Goal: Task Accomplishment & Management: Use online tool/utility

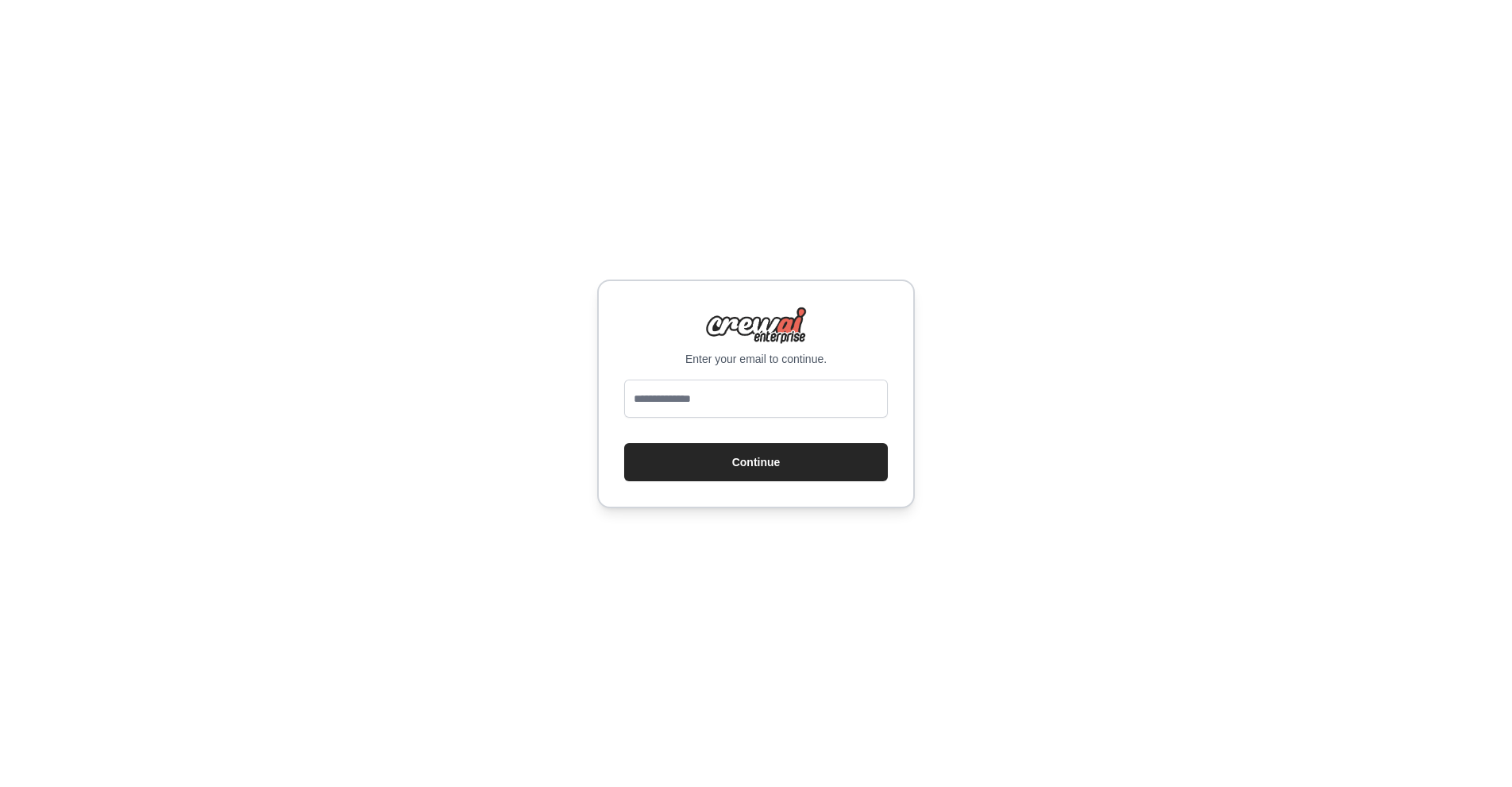
click at [788, 391] on input "email" at bounding box center [756, 399] width 263 height 38
type input "**********"
click at [624, 443] on button "Continue" at bounding box center [756, 462] width 263 height 38
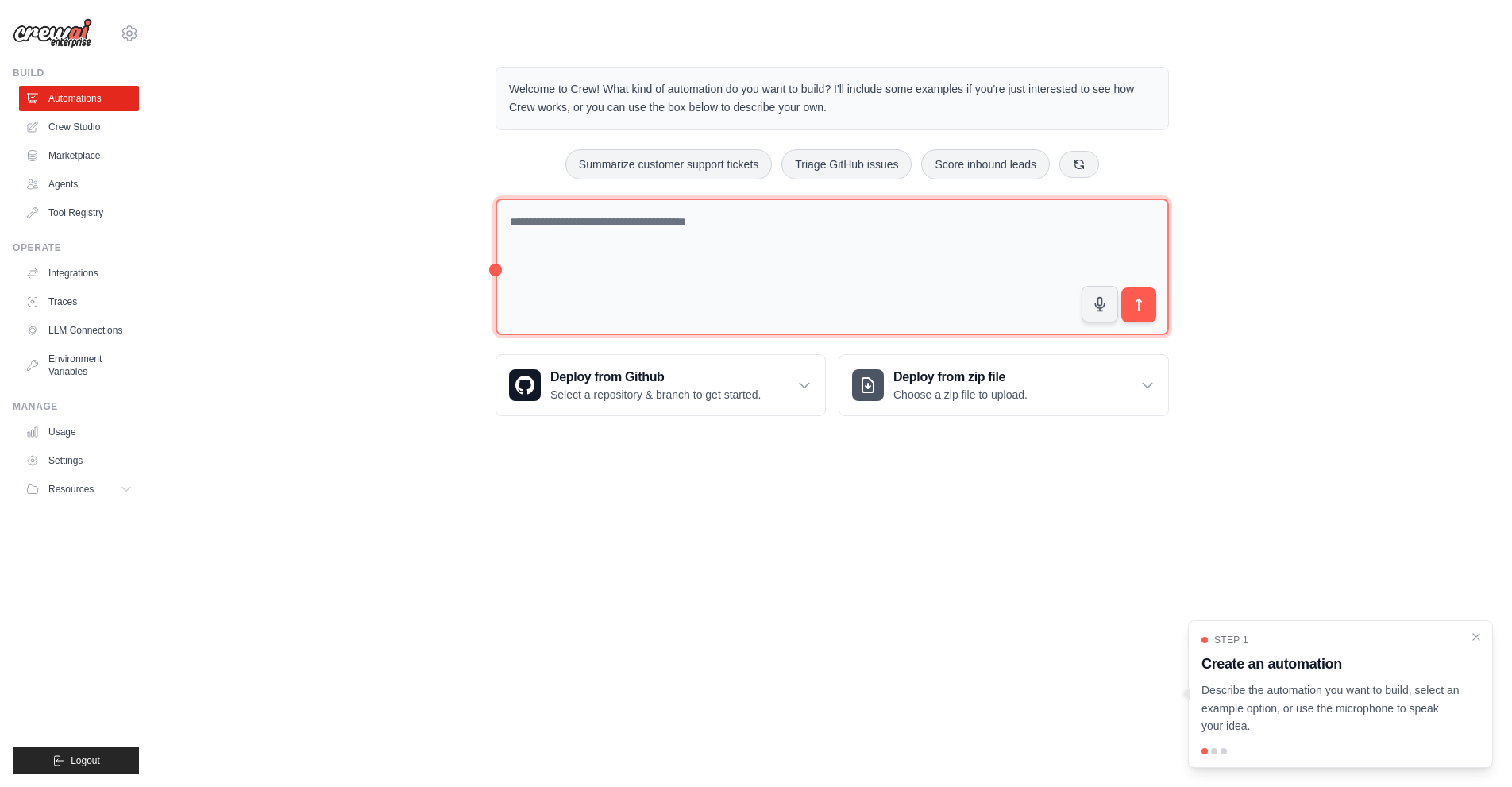
click at [681, 239] on textarea at bounding box center [832, 268] width 673 height 138
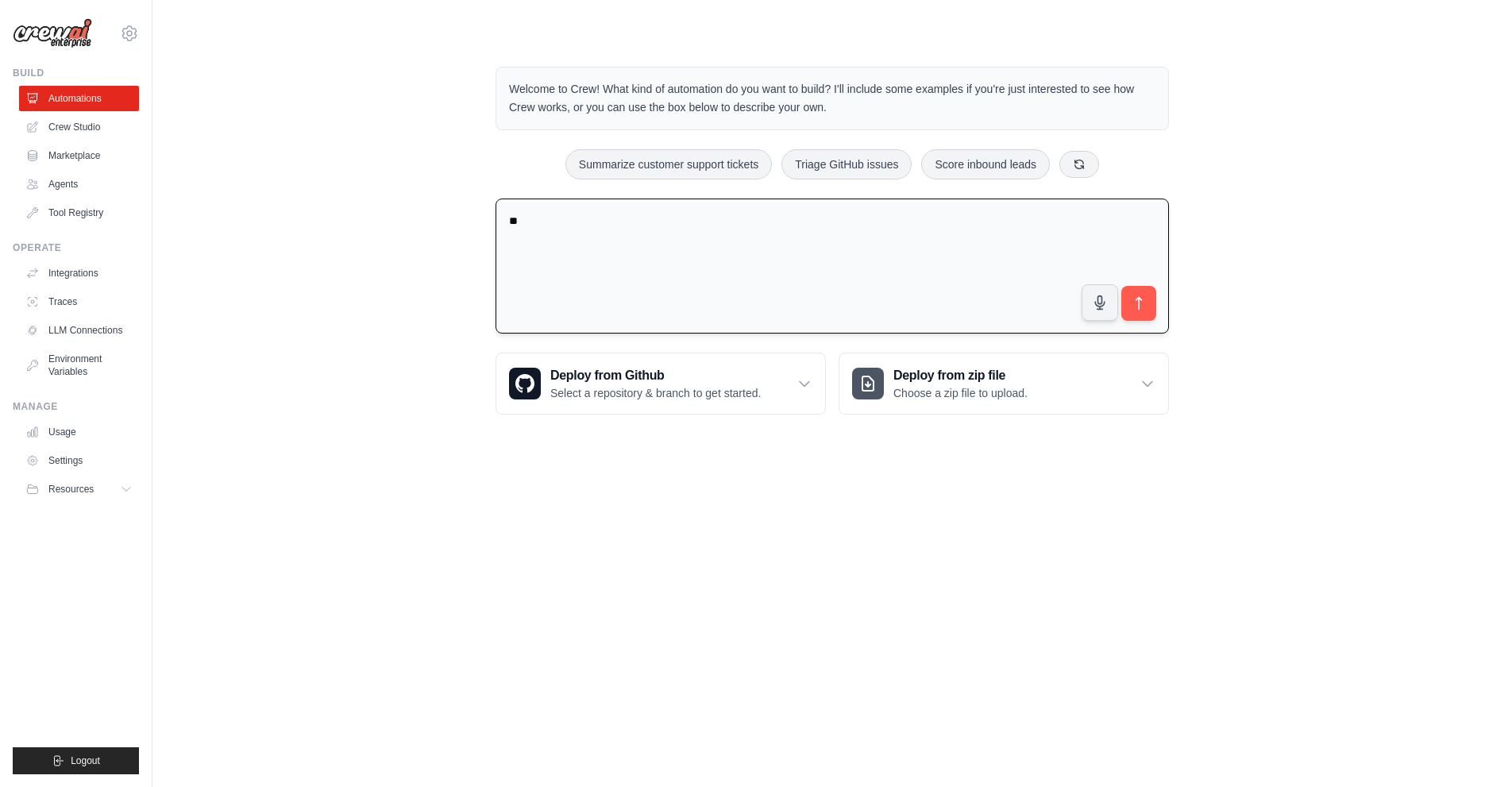
type textarea "*"
type textarea "**********"
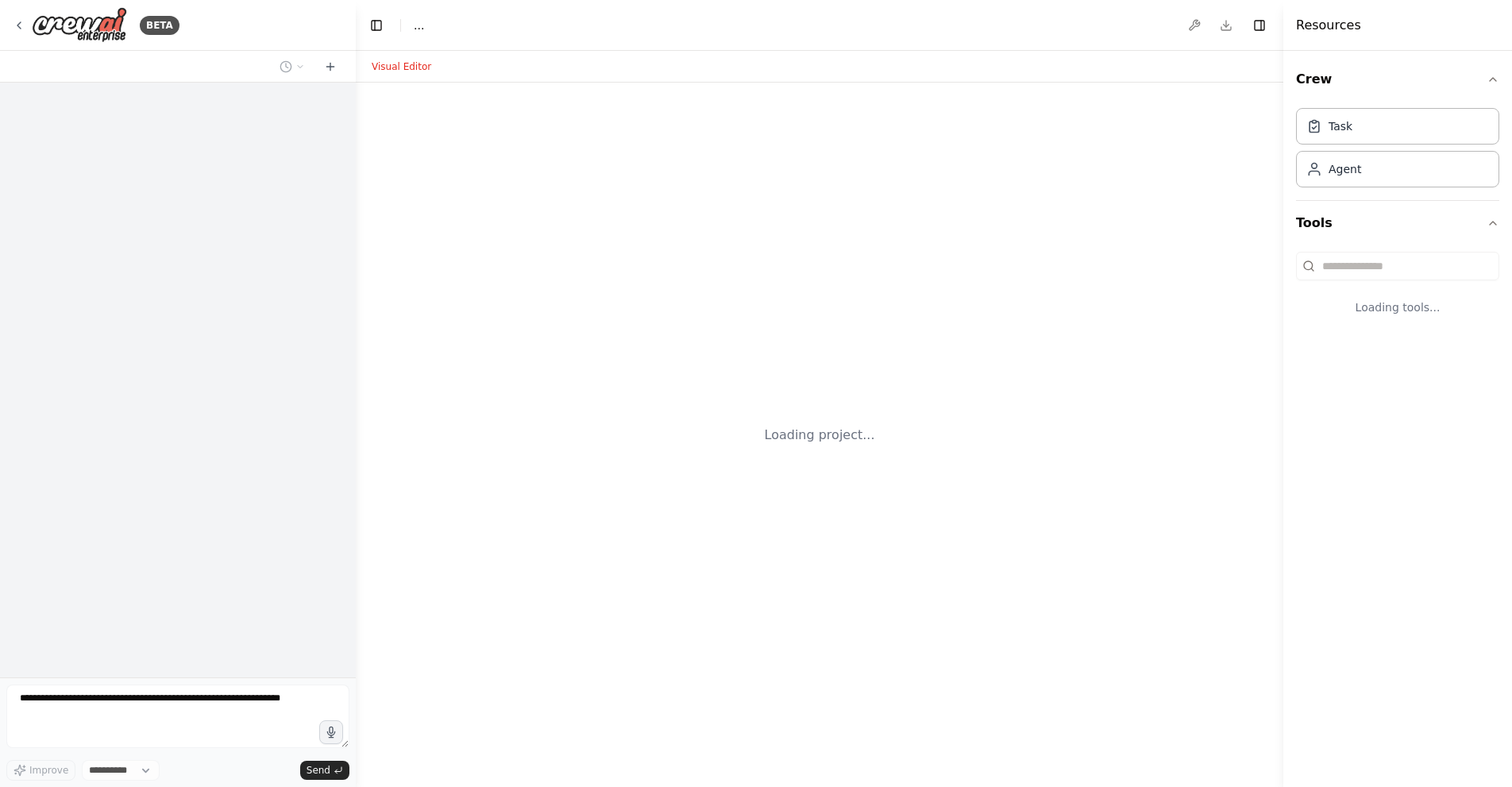
select select "****"
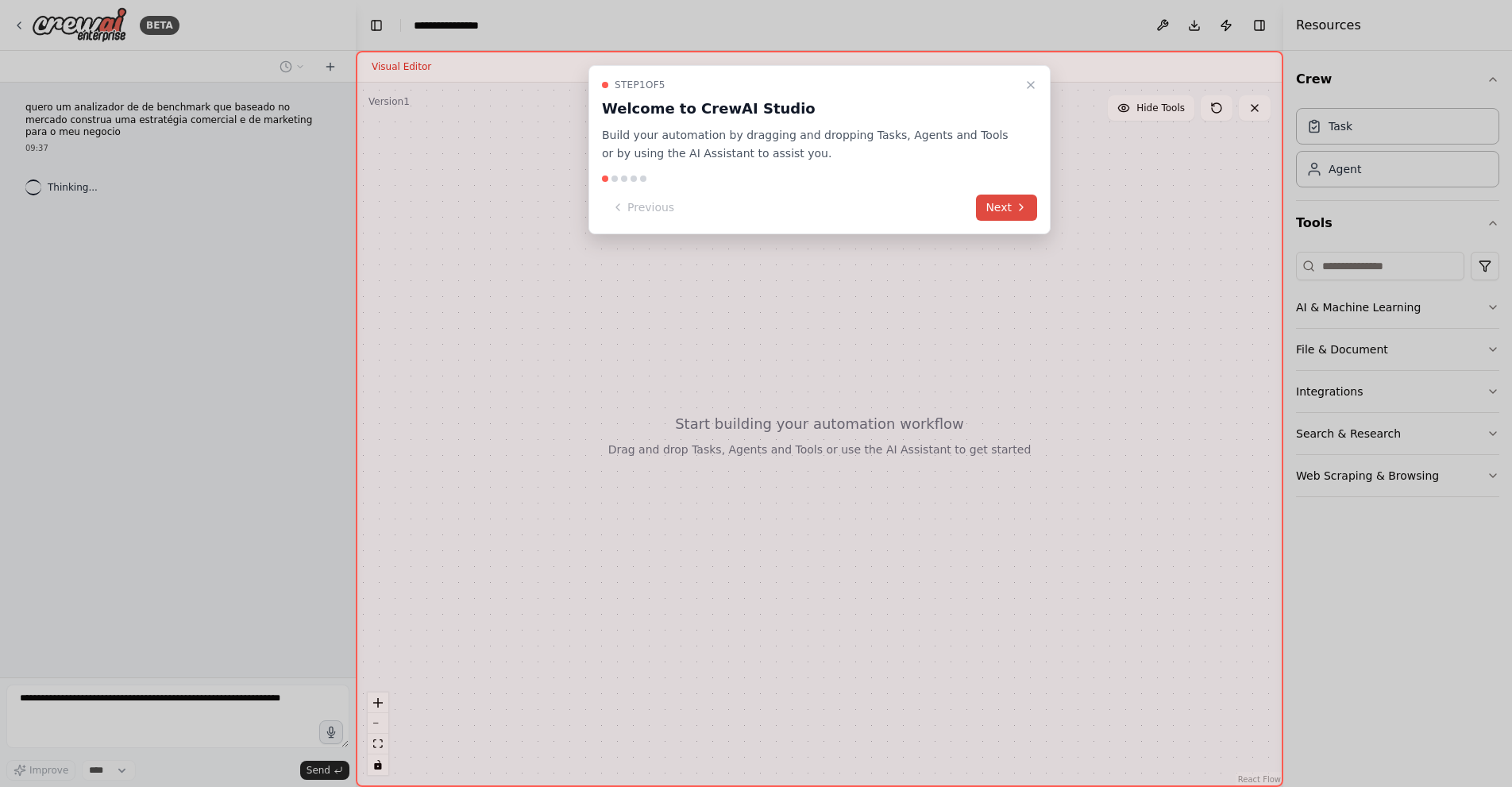
click at [993, 202] on button "Next" at bounding box center [1006, 208] width 61 height 26
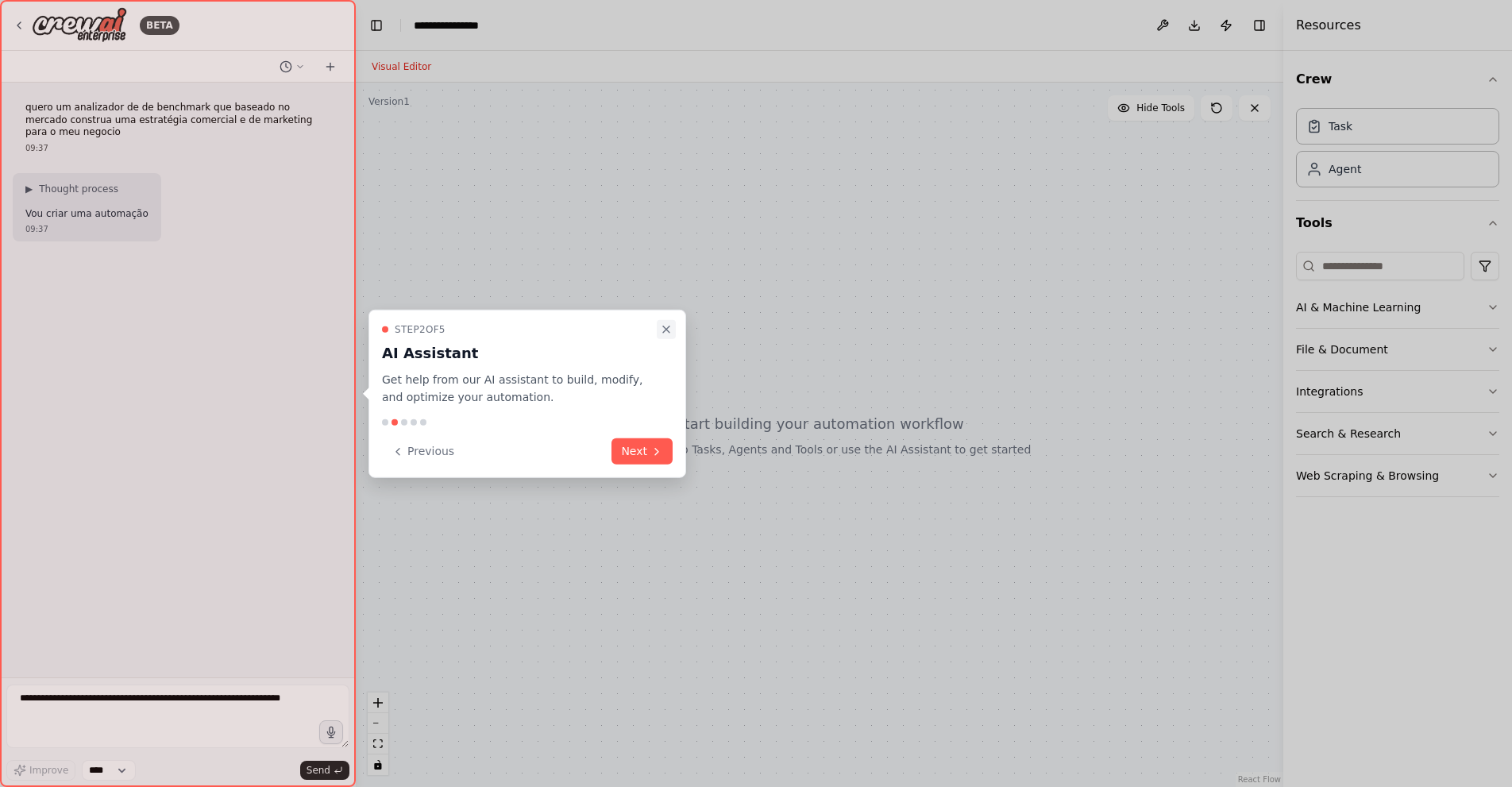
click at [668, 328] on icon "Close walkthrough" at bounding box center [665, 328] width 6 height 6
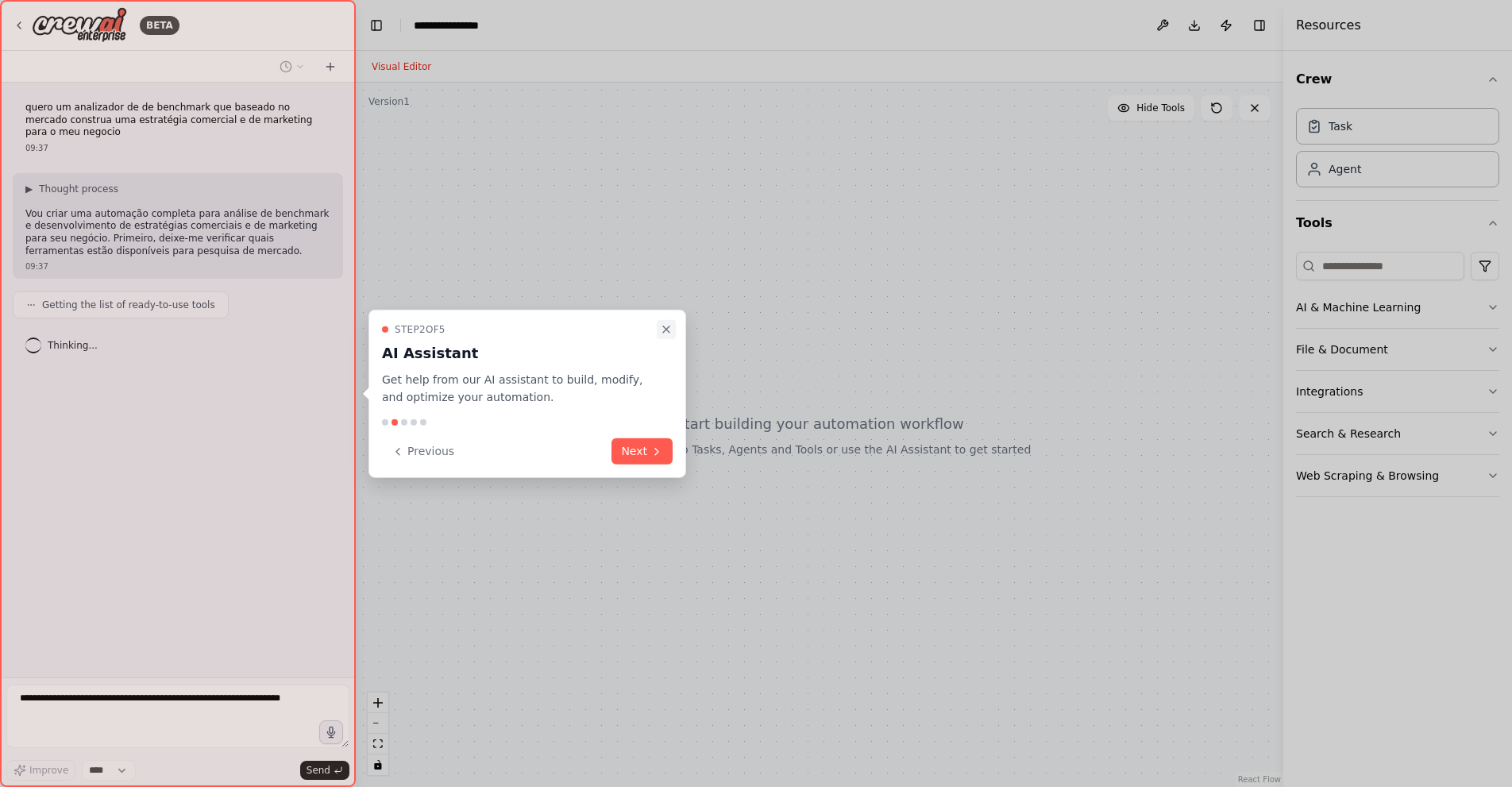
click at [661, 324] on icon "Close walkthrough" at bounding box center [666, 329] width 13 height 13
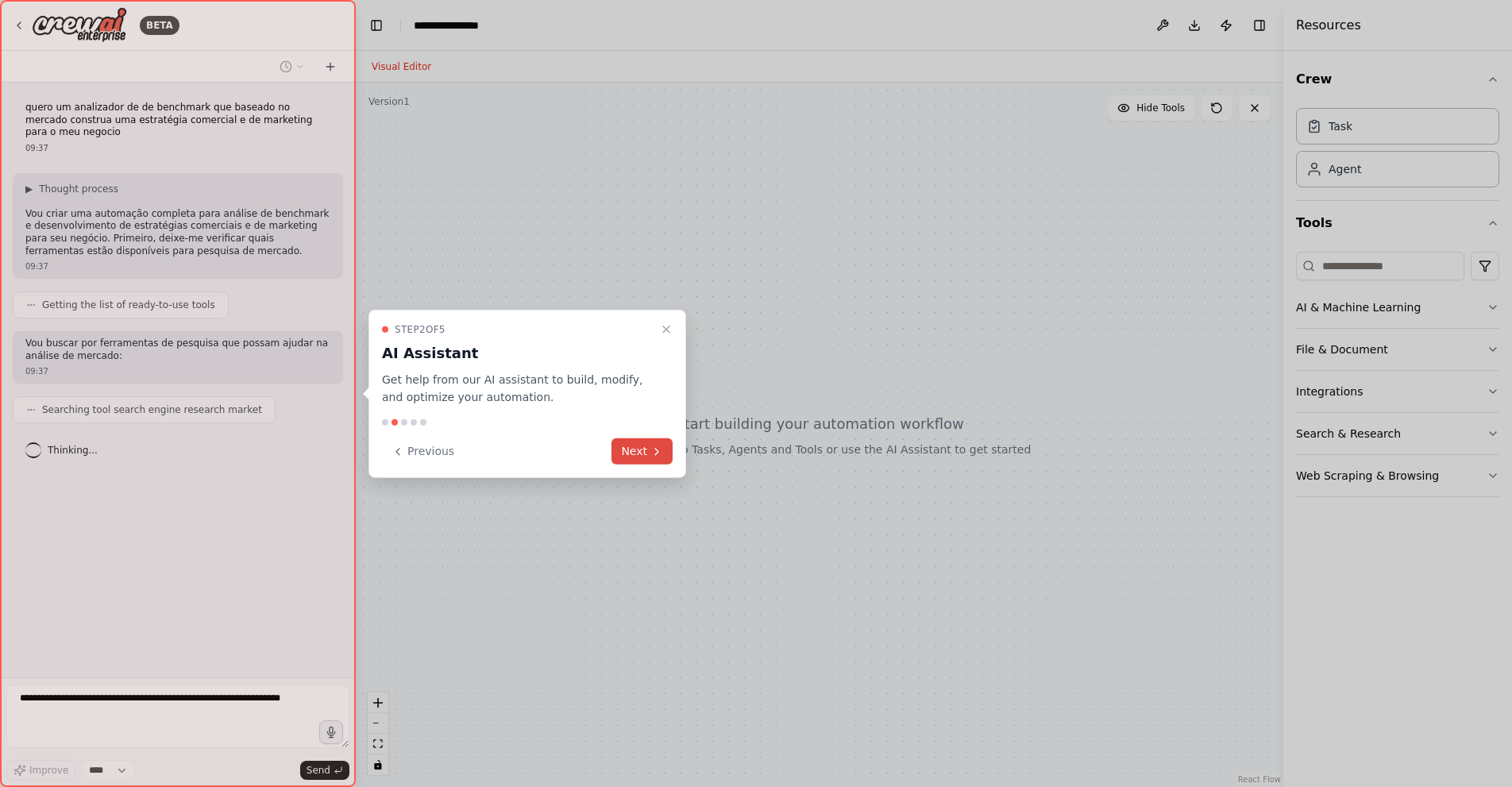
click at [651, 450] on icon at bounding box center [657, 451] width 13 height 13
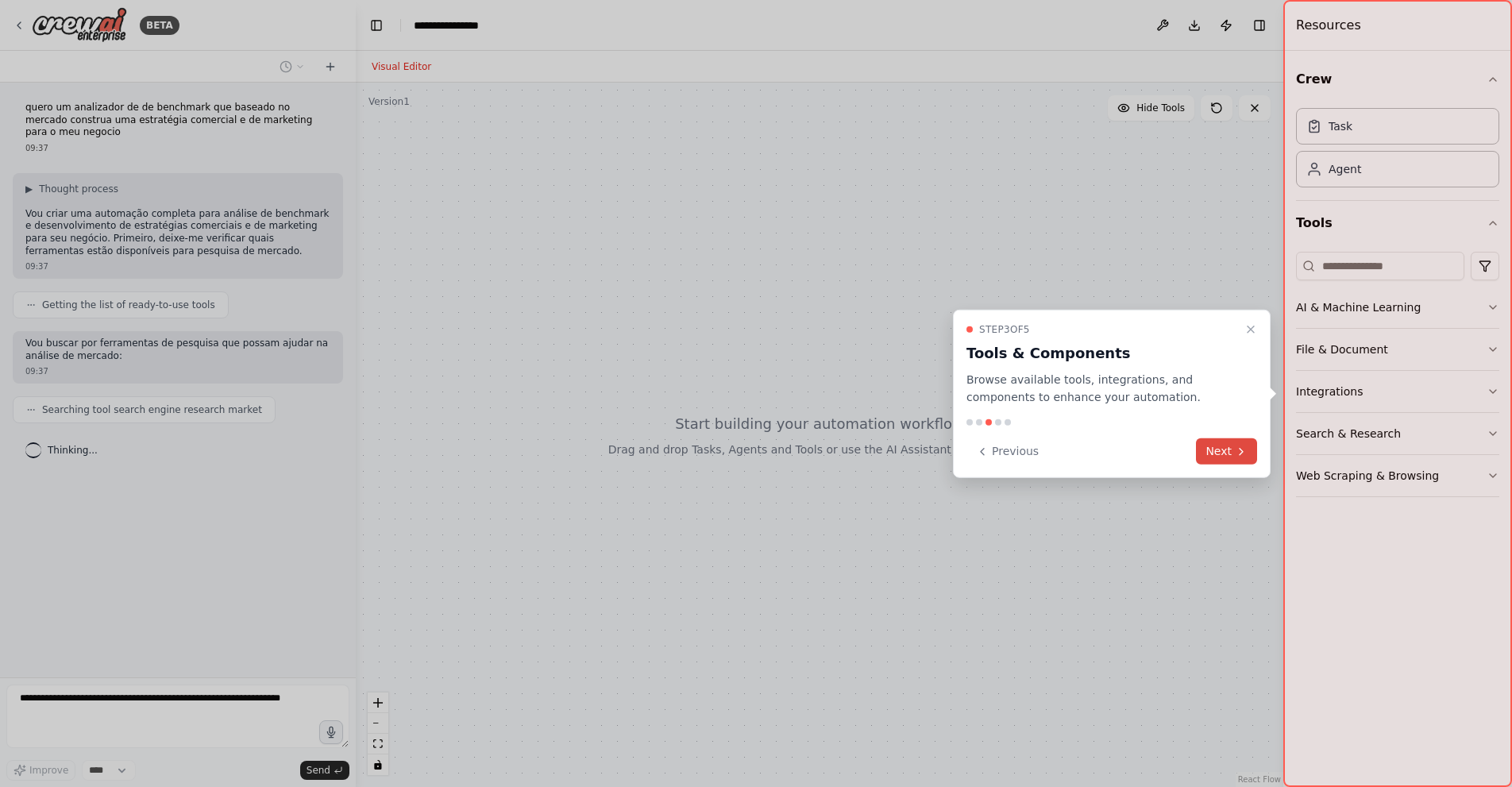
click at [1202, 447] on button "Next" at bounding box center [1226, 452] width 61 height 26
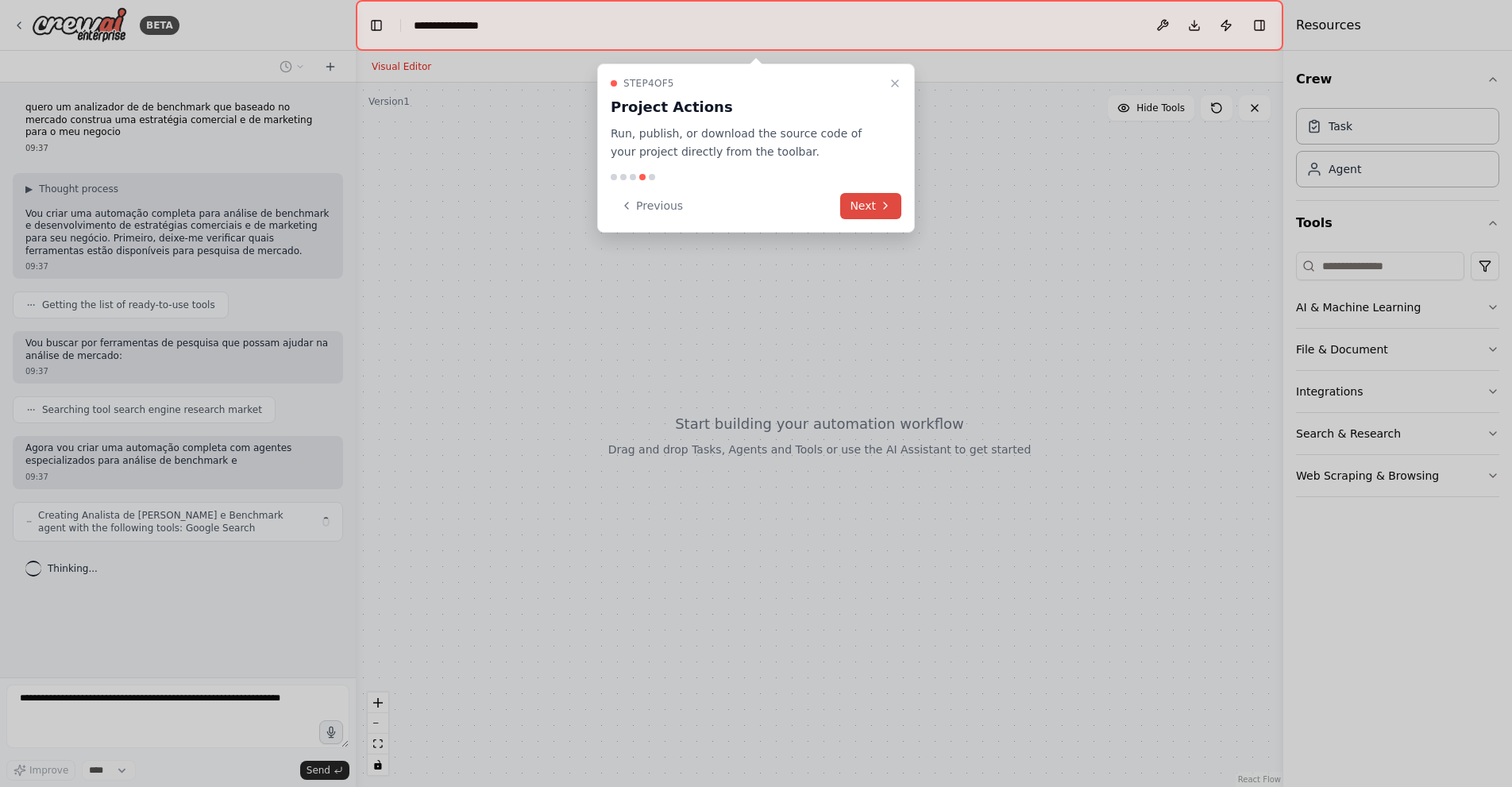
click at [885, 200] on icon at bounding box center [885, 206] width 13 height 13
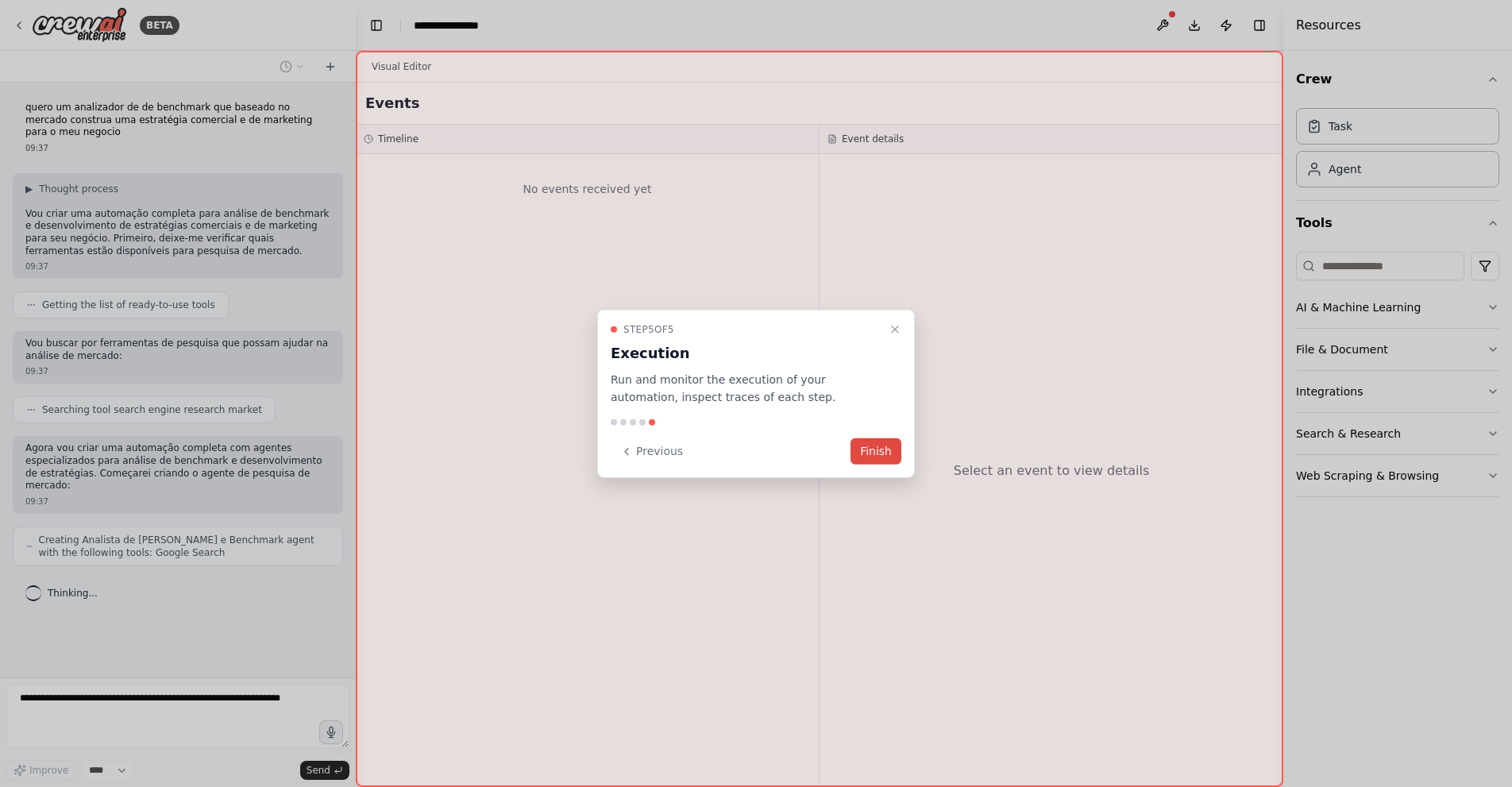
click at [883, 442] on button "Finish" at bounding box center [875, 452] width 51 height 26
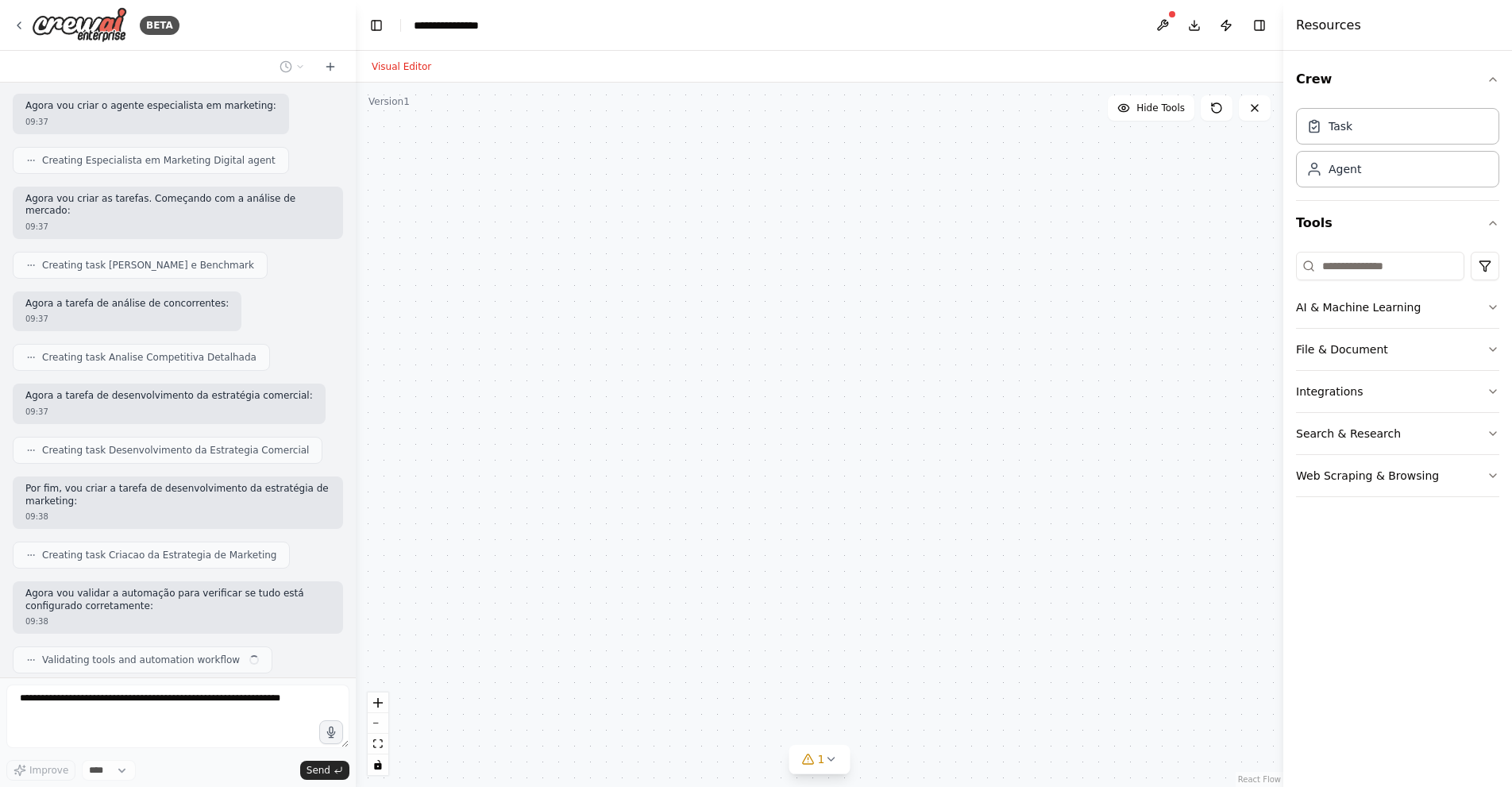
scroll to position [761, 0]
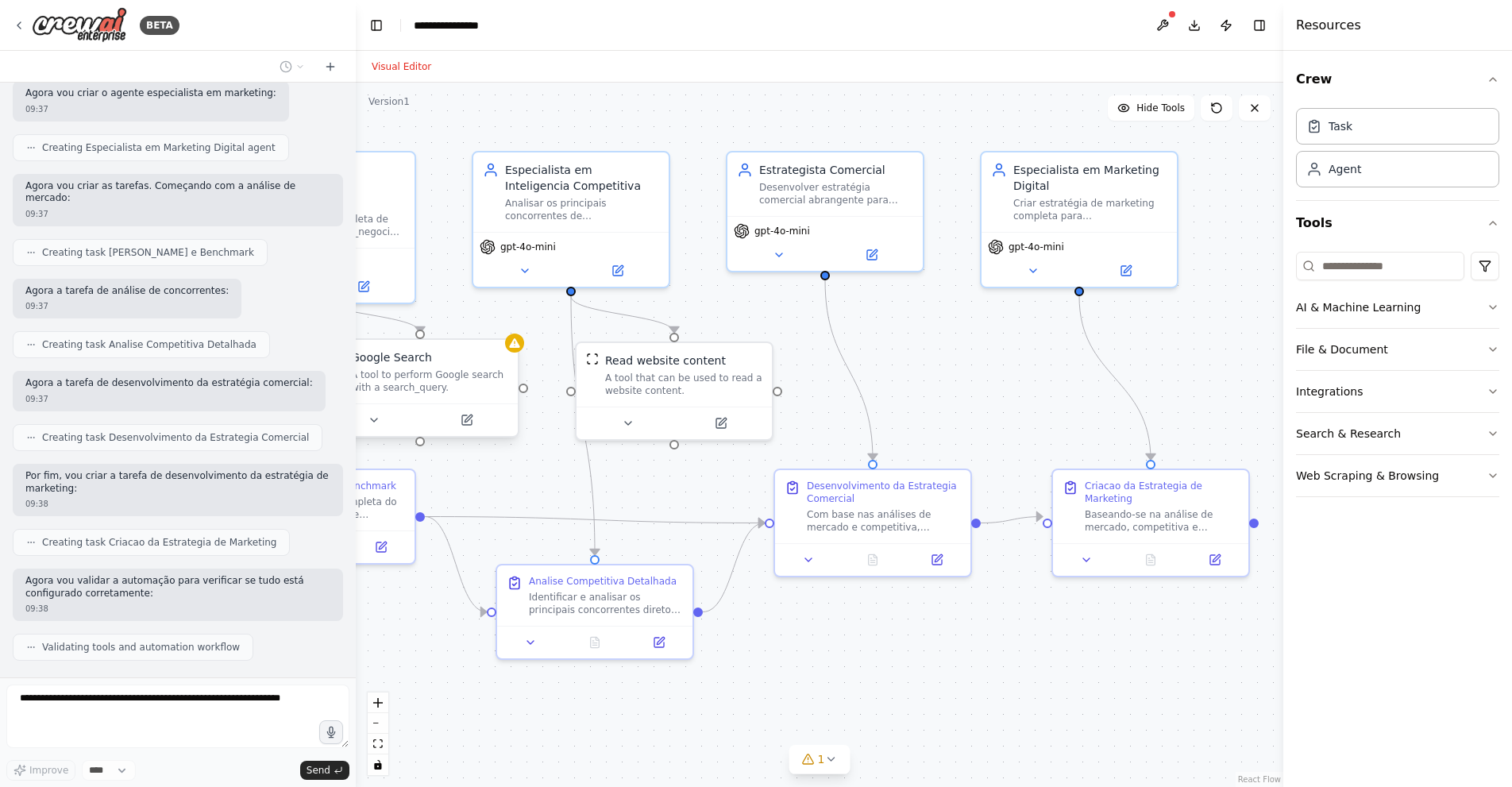
drag, startPoint x: 1079, startPoint y: 669, endPoint x: 891, endPoint y: 655, distance: 188.5
click at [882, 658] on div ".deletable-edge-delete-btn { width: 20px; height: 20px; border: 0px solid #ffff…" at bounding box center [819, 435] width 927 height 705
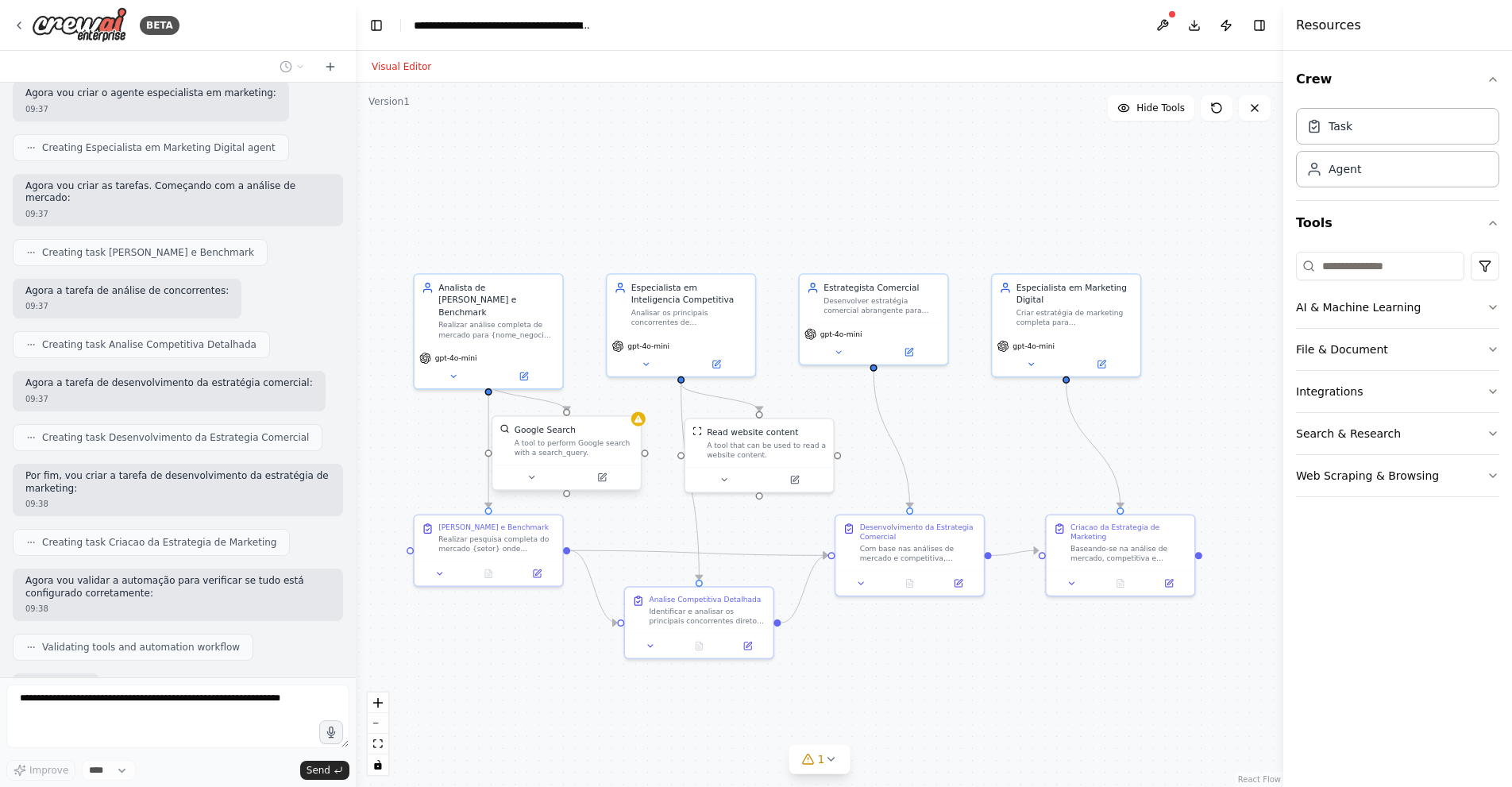
scroll to position [866, 0]
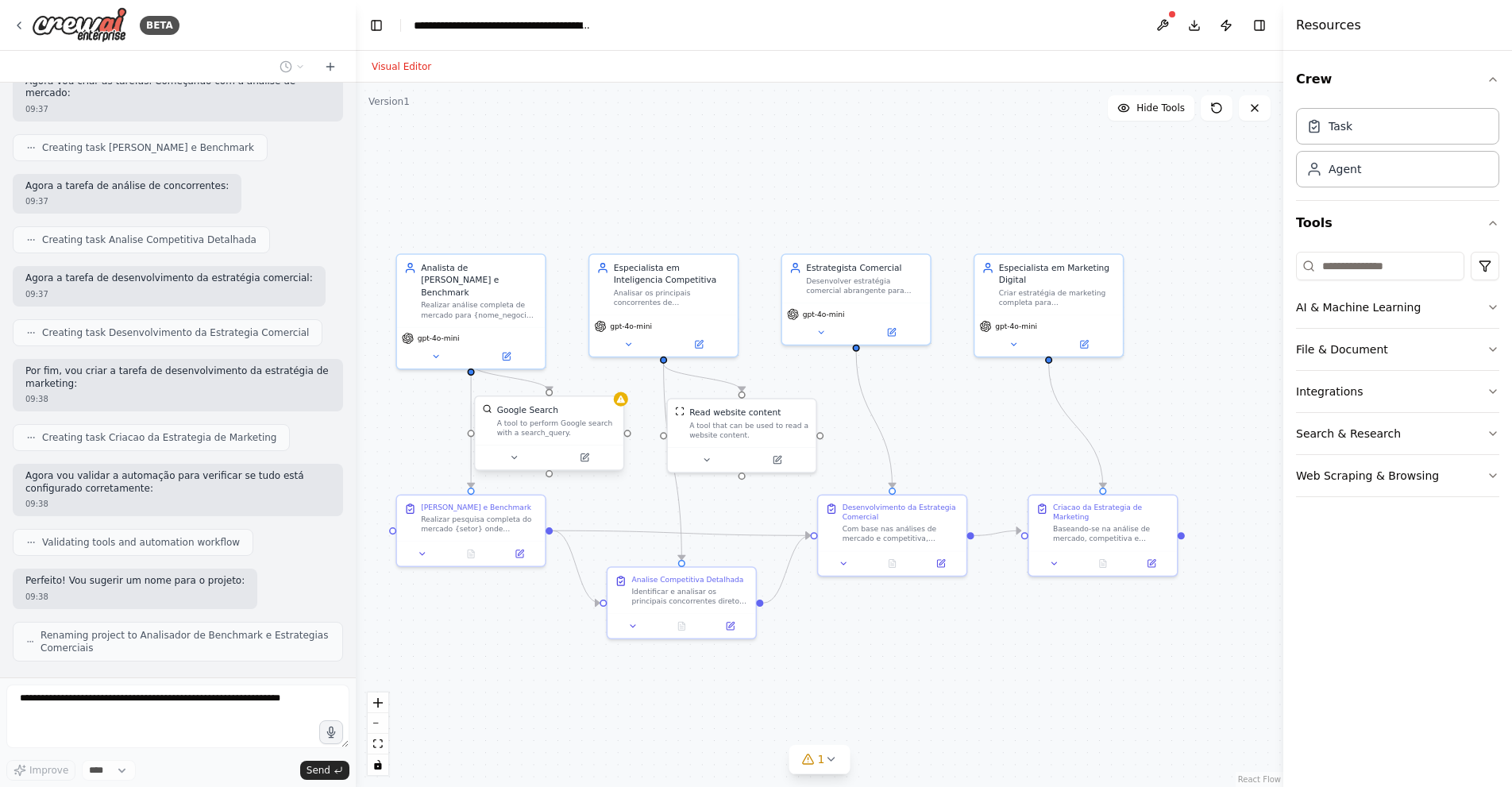
drag, startPoint x: 961, startPoint y: 657, endPoint x: 943, endPoint y: 637, distance: 26.9
click at [943, 637] on div ".deletable-edge-delete-btn { width: 20px; height: 20px; border: 0px solid #ffff…" at bounding box center [819, 435] width 927 height 705
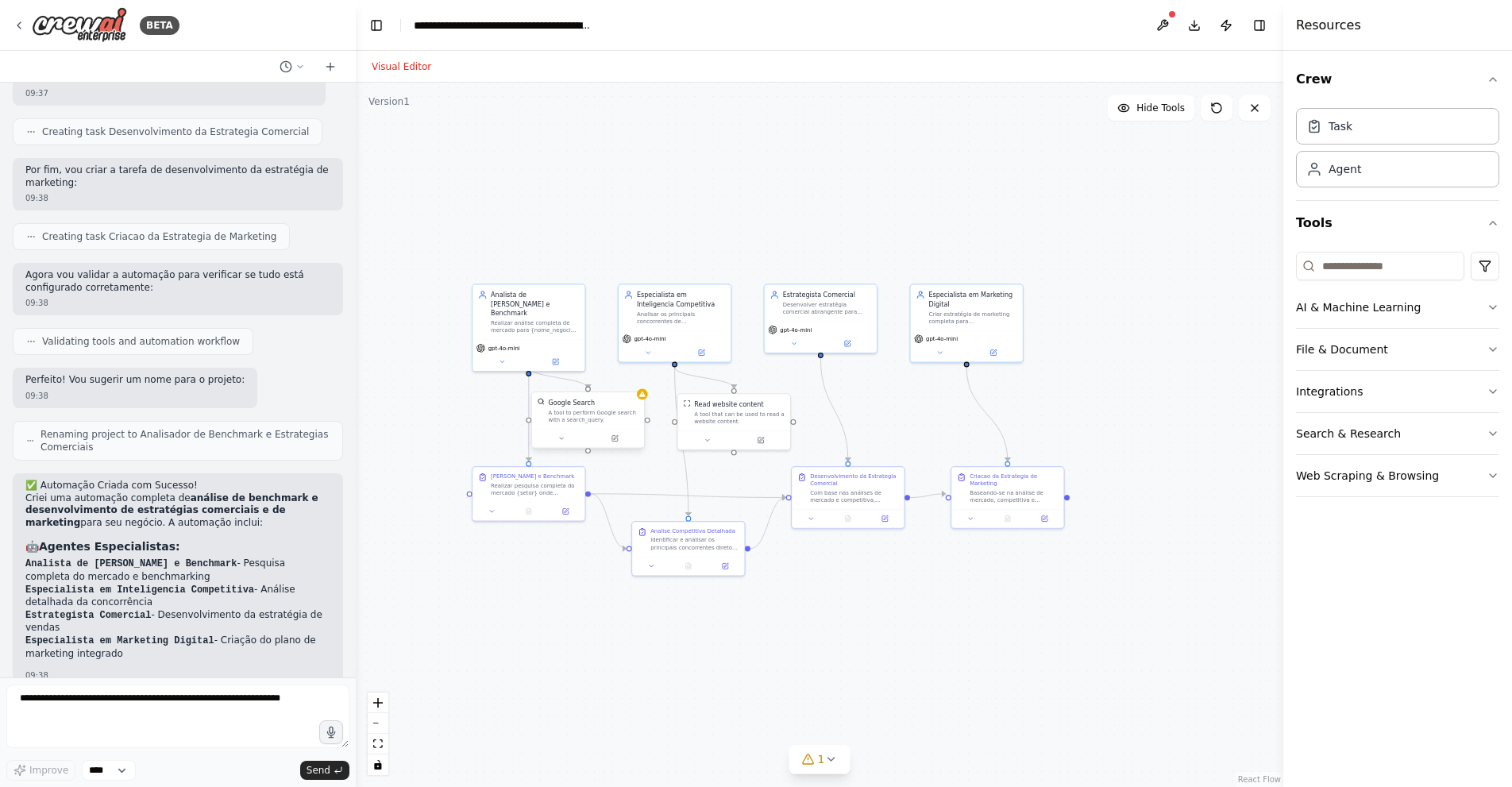
drag, startPoint x: 978, startPoint y: 664, endPoint x: 912, endPoint y: 593, distance: 96.9
click at [912, 593] on div ".deletable-edge-delete-btn { width: 20px; height: 20px; border: 0px solid #ffff…" at bounding box center [819, 435] width 927 height 705
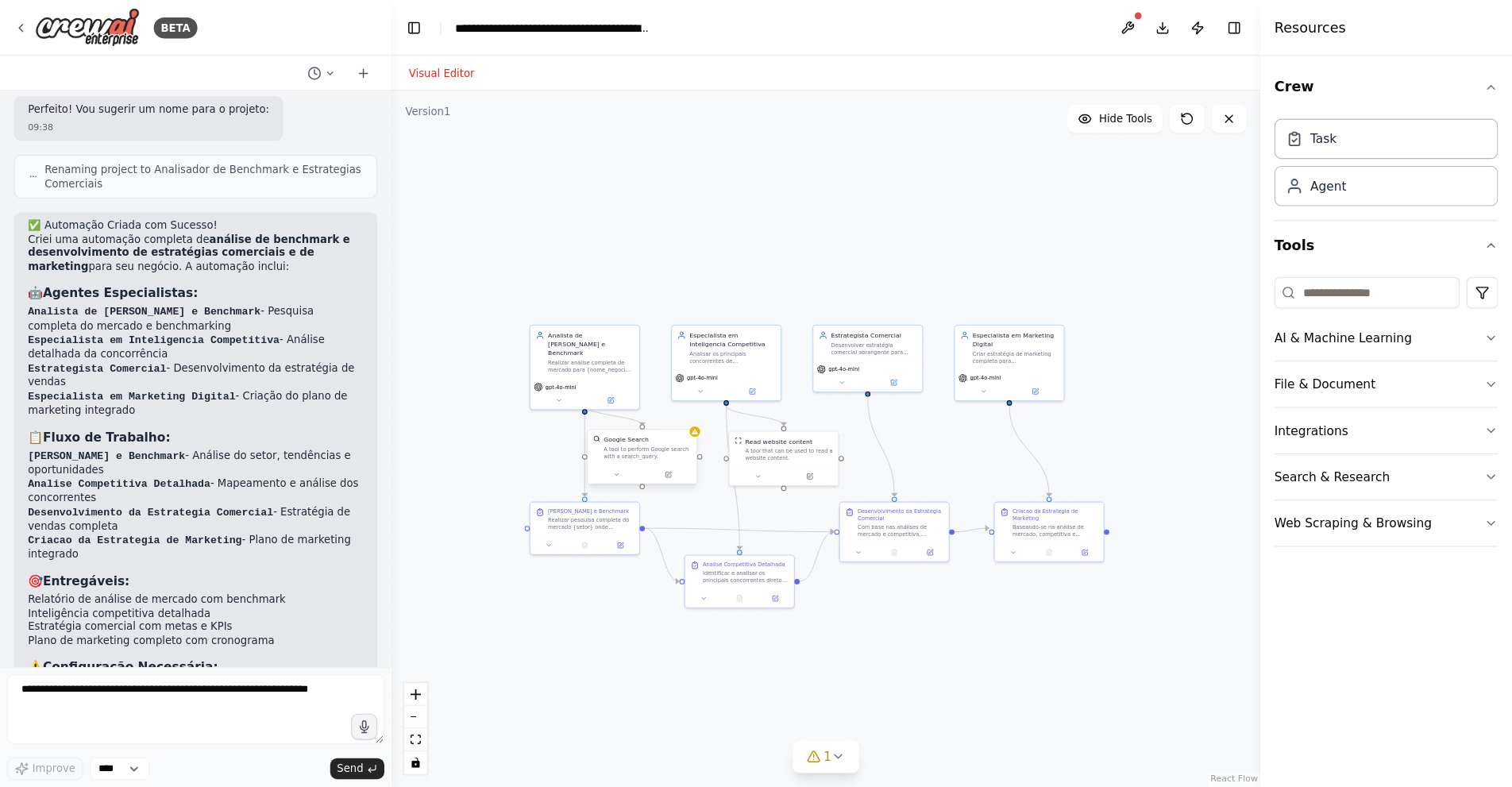
scroll to position [1347, 0]
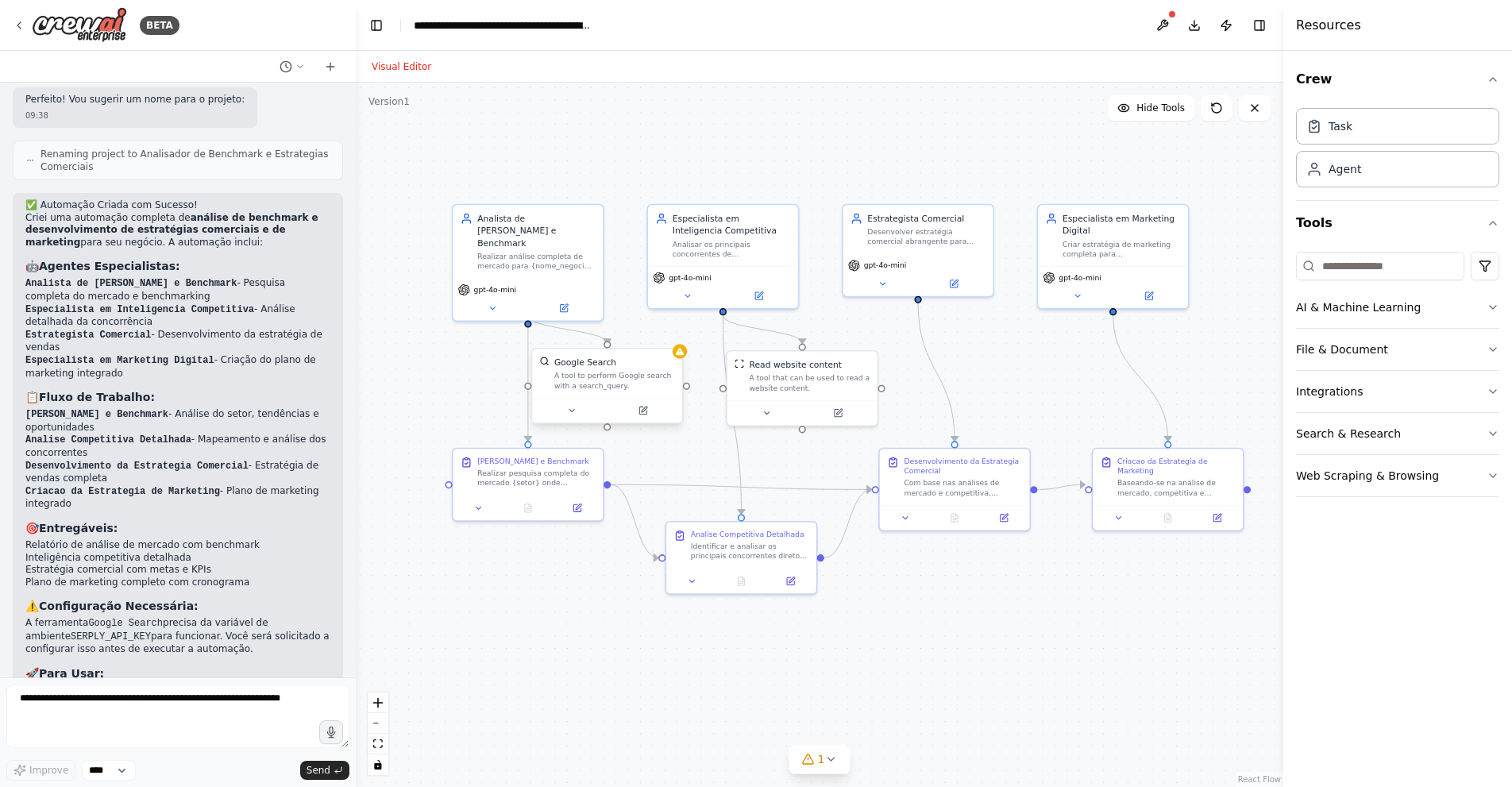
click at [597, 379] on div "A tool to perform Google search with a search_query." at bounding box center [615, 380] width 120 height 20
click at [679, 352] on div at bounding box center [685, 351] width 14 height 14
click at [631, 361] on div "Google Search" at bounding box center [621, 363] width 120 height 12
click at [645, 410] on icon at bounding box center [649, 410] width 7 height 7
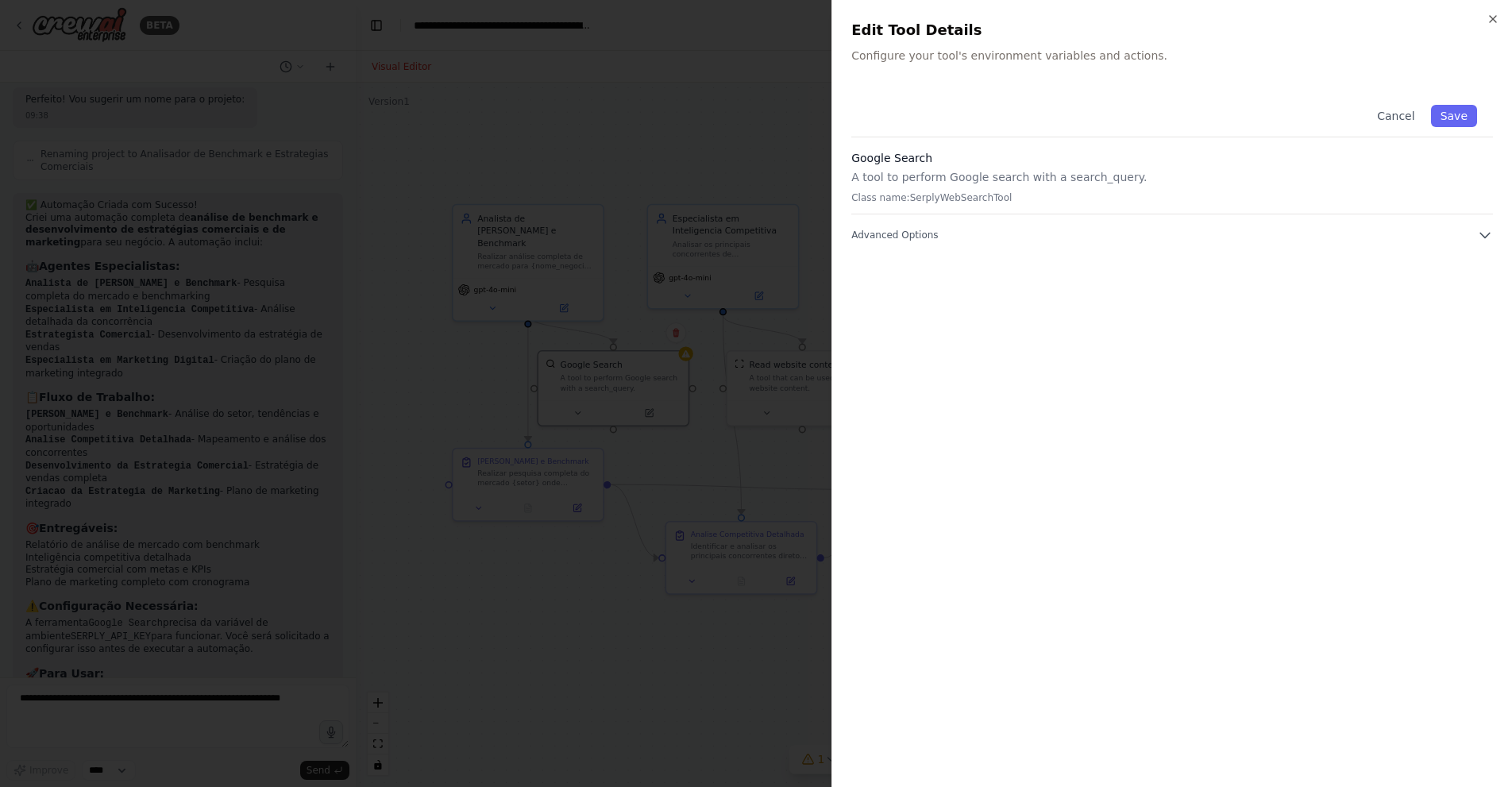
click at [1219, 189] on div "Google Search A tool to perform Google search with a search_query. Class name: …" at bounding box center [1172, 182] width 642 height 65
click at [1223, 226] on div "Cancel Save Google Search A tool to perform Google search with a search_query. …" at bounding box center [1172, 166] width 642 height 154
click at [1478, 234] on button "Advanced Options" at bounding box center [1172, 235] width 642 height 16
click at [1478, 234] on icon "button" at bounding box center [1484, 235] width 16 height 16
click at [1489, 8] on div "Close Edit Tool Details Configure your tool's environment variables and actions…" at bounding box center [1171, 394] width 680 height 787
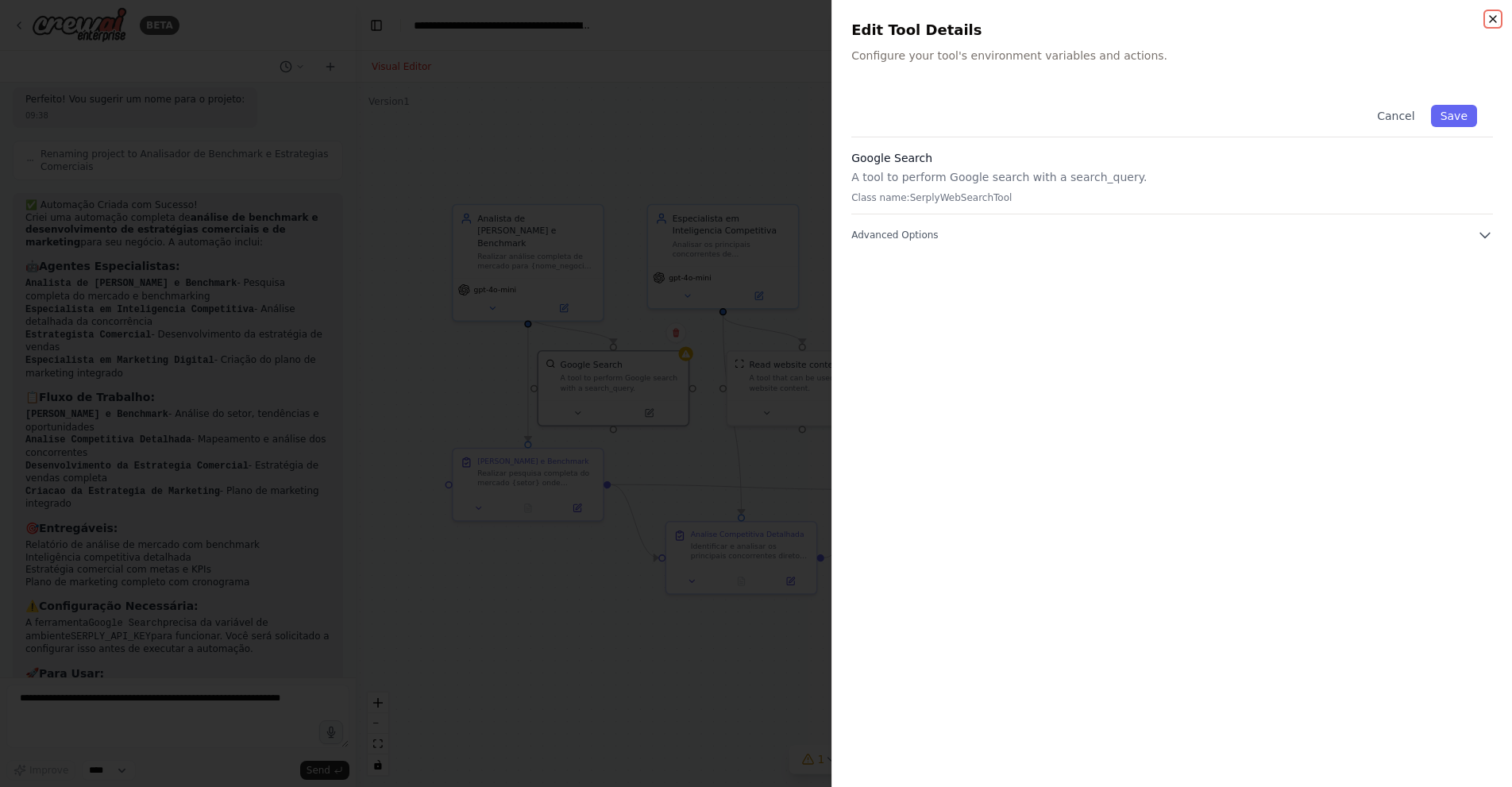
click at [1490, 18] on icon "button" at bounding box center [1492, 19] width 13 height 13
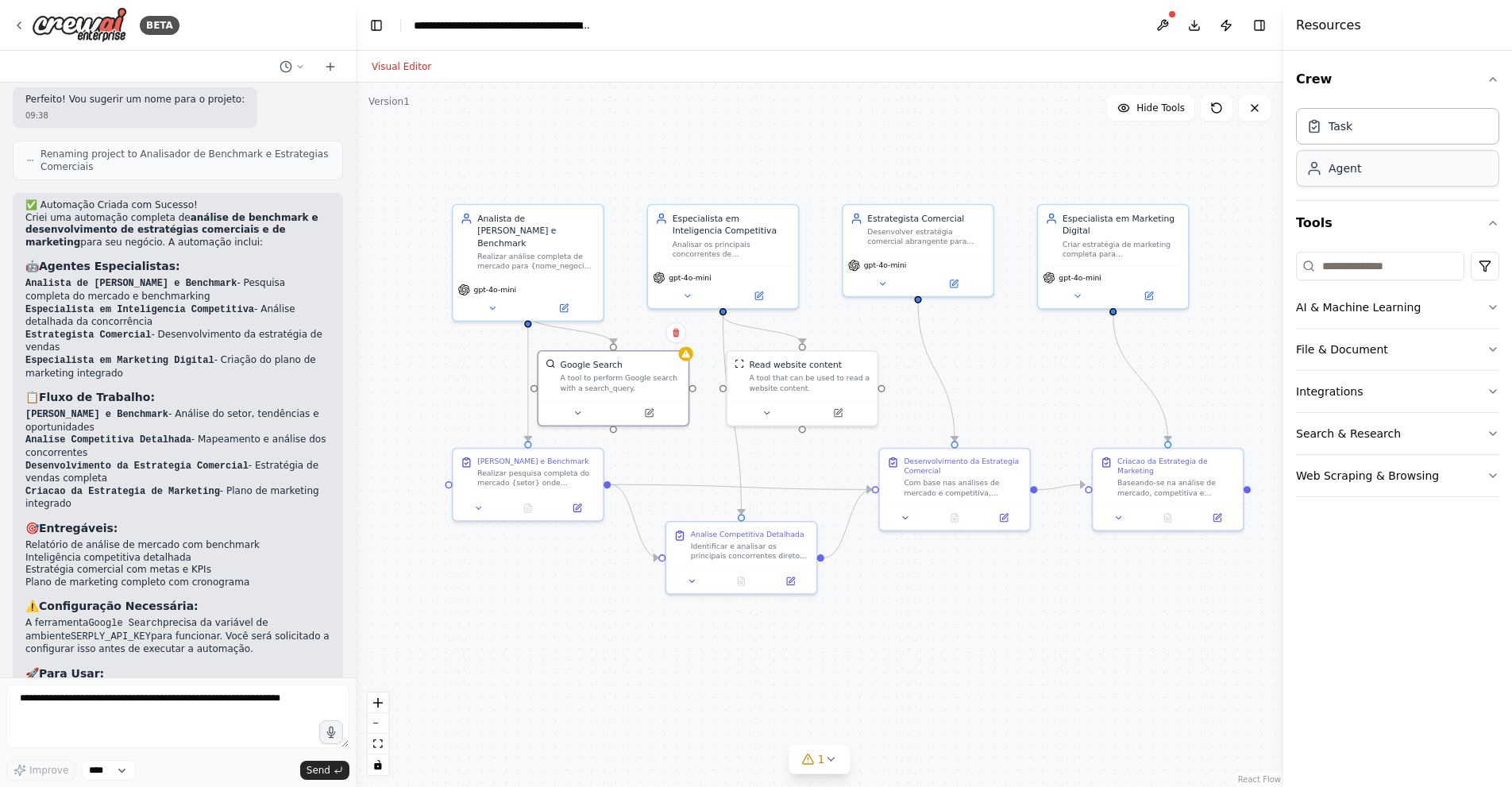
click at [1325, 178] on div "Agent" at bounding box center [1397, 168] width 203 height 37
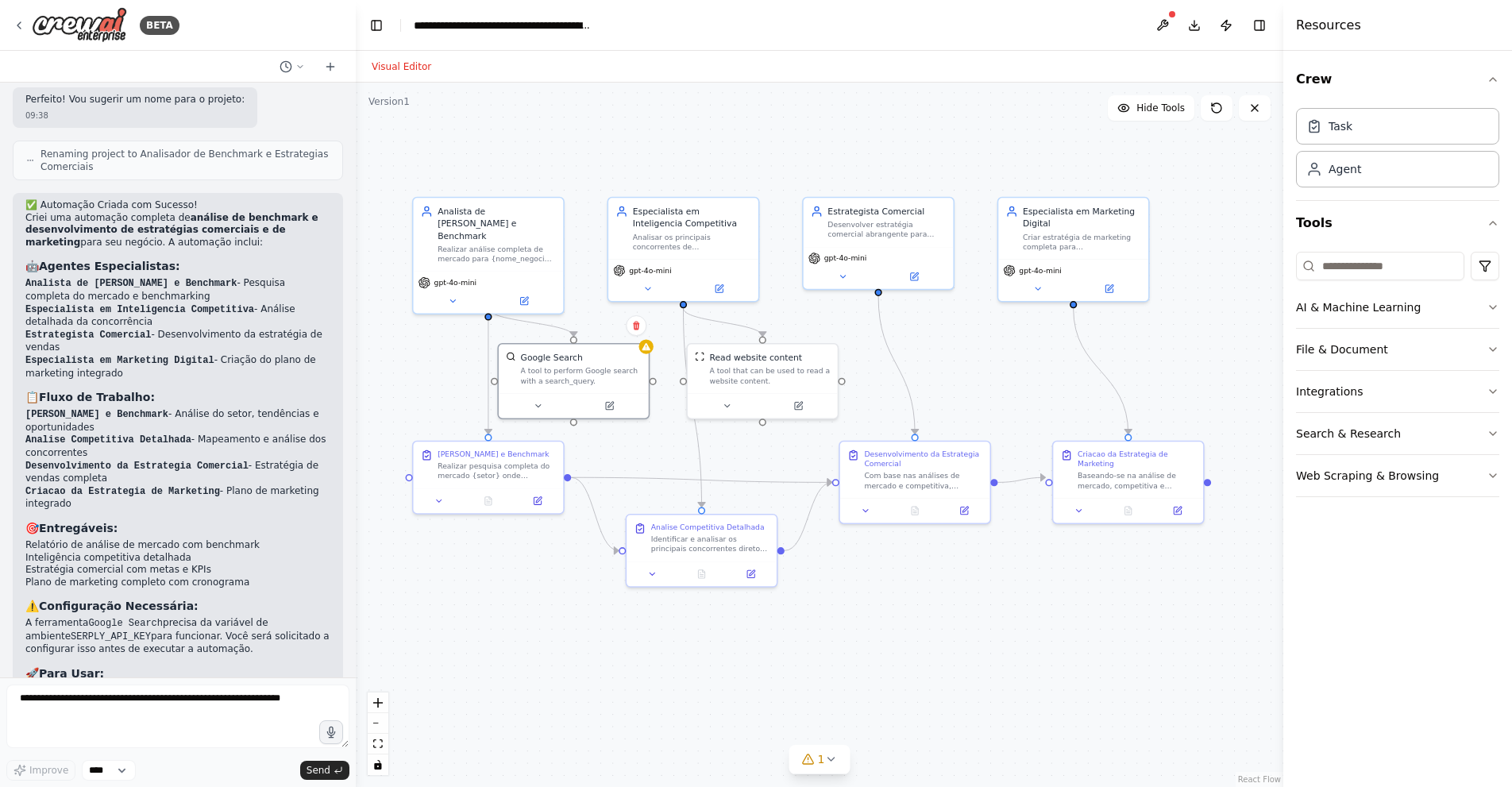
drag, startPoint x: 1184, startPoint y: 354, endPoint x: 1145, endPoint y: 347, distance: 39.6
click at [1145, 347] on div ".deletable-edge-delete-btn { width: 20px; height: 20px; border: 0px solid #ffff…" at bounding box center [819, 435] width 927 height 705
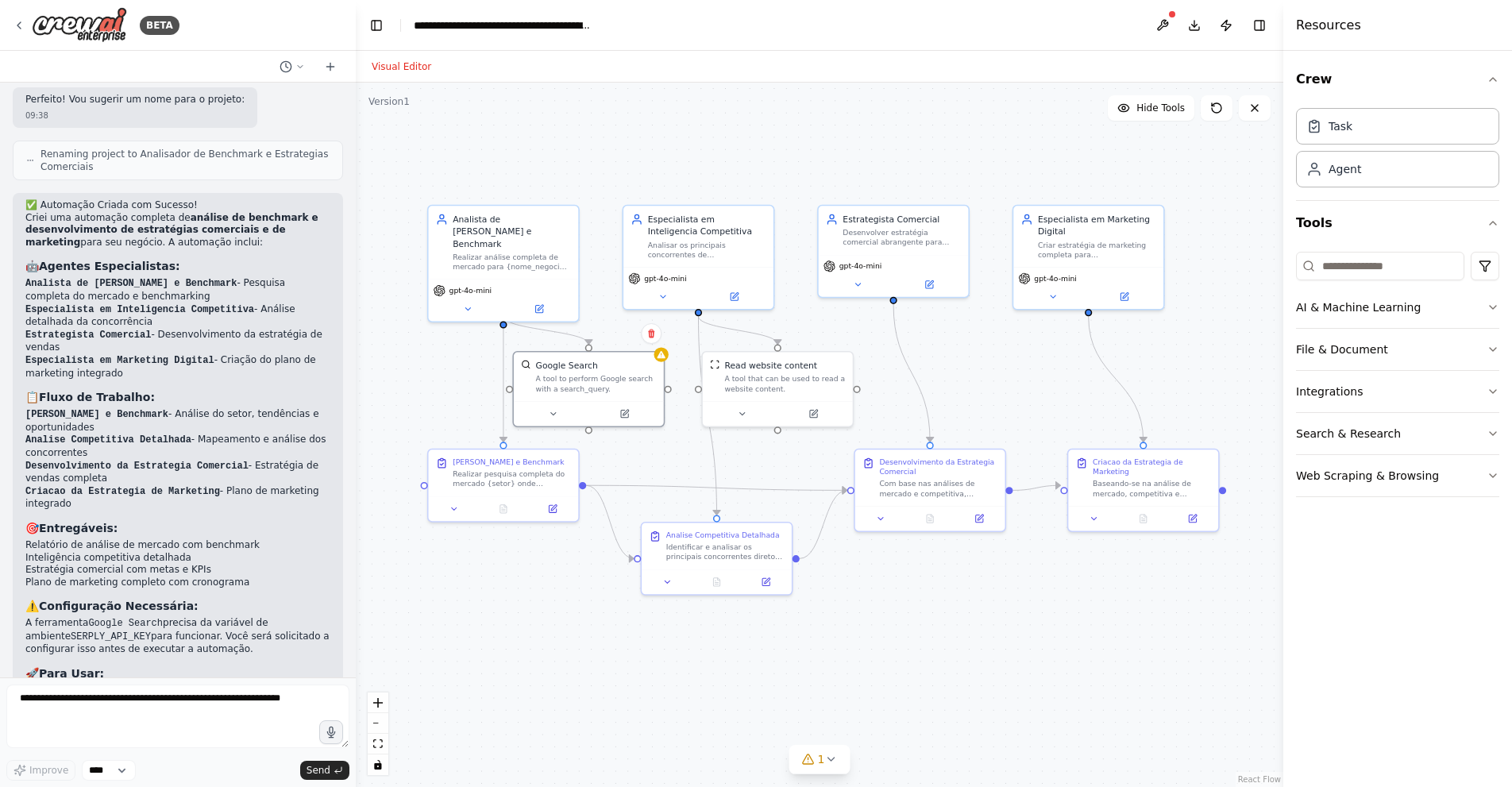
drag, startPoint x: 1025, startPoint y: 382, endPoint x: 1040, endPoint y: 390, distance: 17.0
click at [1040, 390] on div ".deletable-edge-delete-btn { width: 20px; height: 20px; border: 0px solid #ffff…" at bounding box center [819, 435] width 927 height 705
click at [823, 748] on button "1" at bounding box center [820, 760] width 61 height 30
click at [1011, 715] on button at bounding box center [1025, 708] width 27 height 19
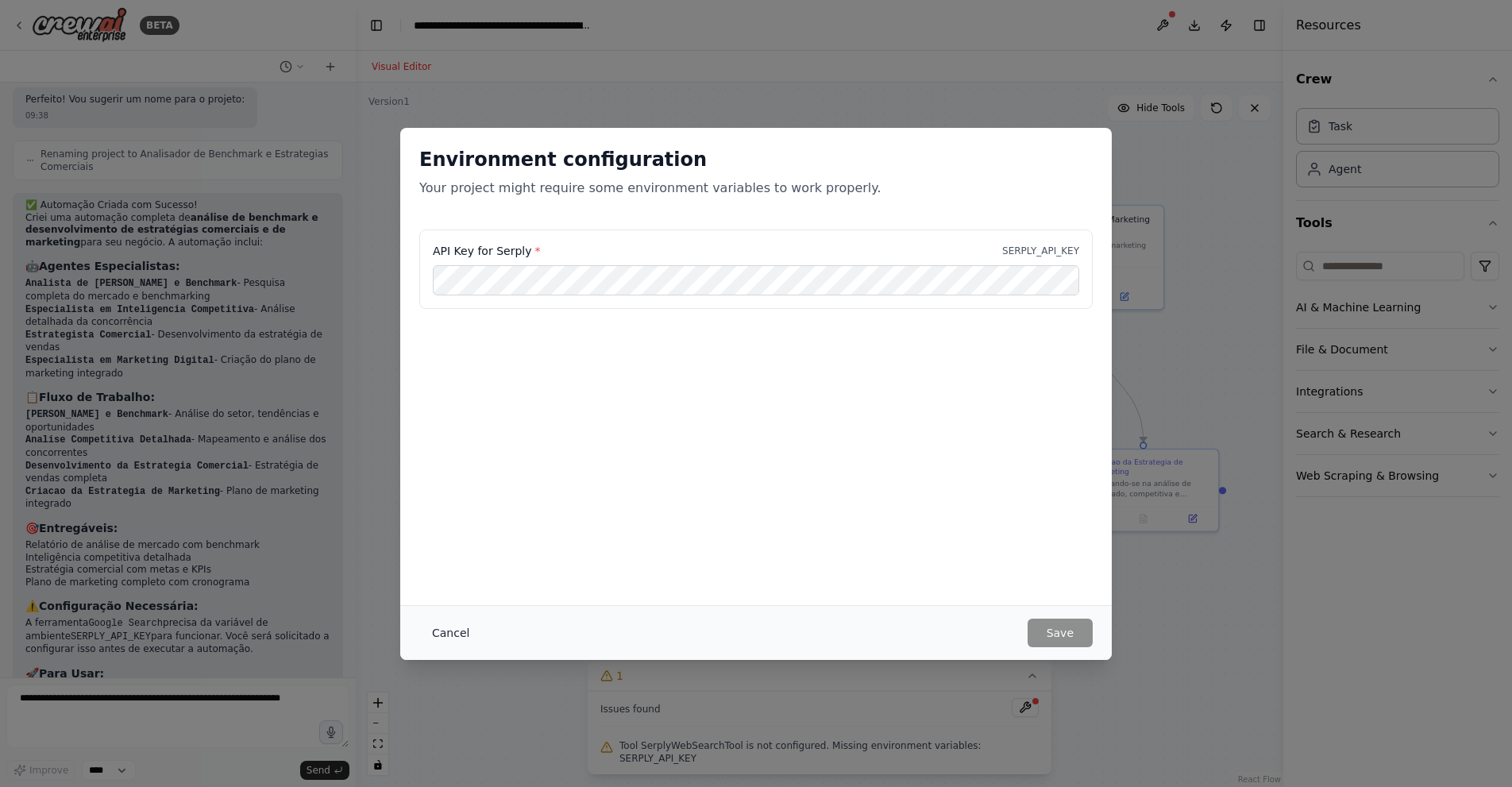
click at [442, 639] on button "Cancel" at bounding box center [451, 633] width 63 height 29
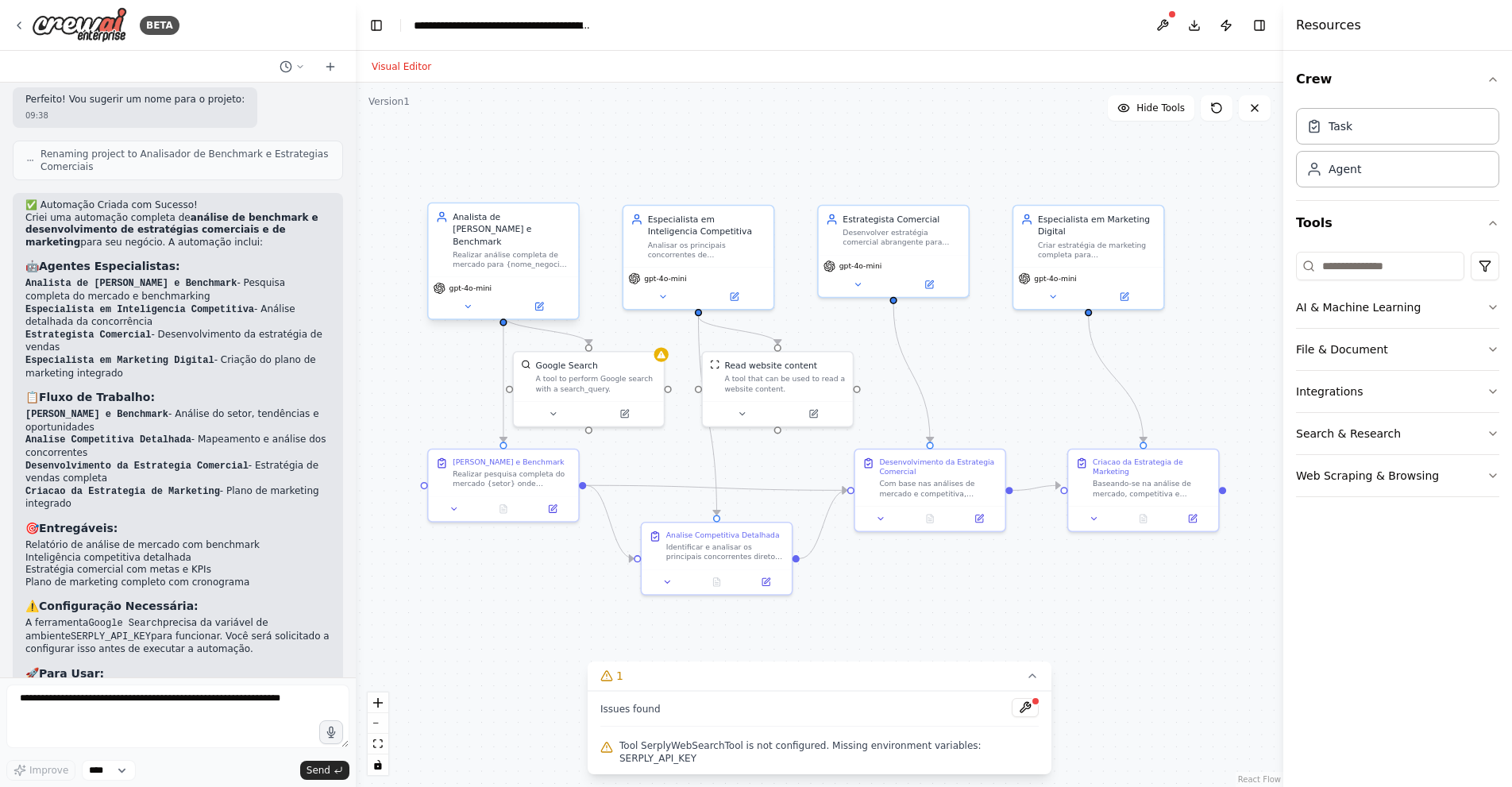
click at [493, 250] on div "Realizar análise completa de mercado para {nome_negocio} no setor {setor}, iden…" at bounding box center [512, 260] width 119 height 20
click at [481, 282] on div "gpt-4o-mini" at bounding box center [462, 288] width 58 height 12
click at [473, 284] on span "gpt-4o-mini" at bounding box center [470, 288] width 43 height 10
click at [474, 299] on button at bounding box center [467, 306] width 69 height 14
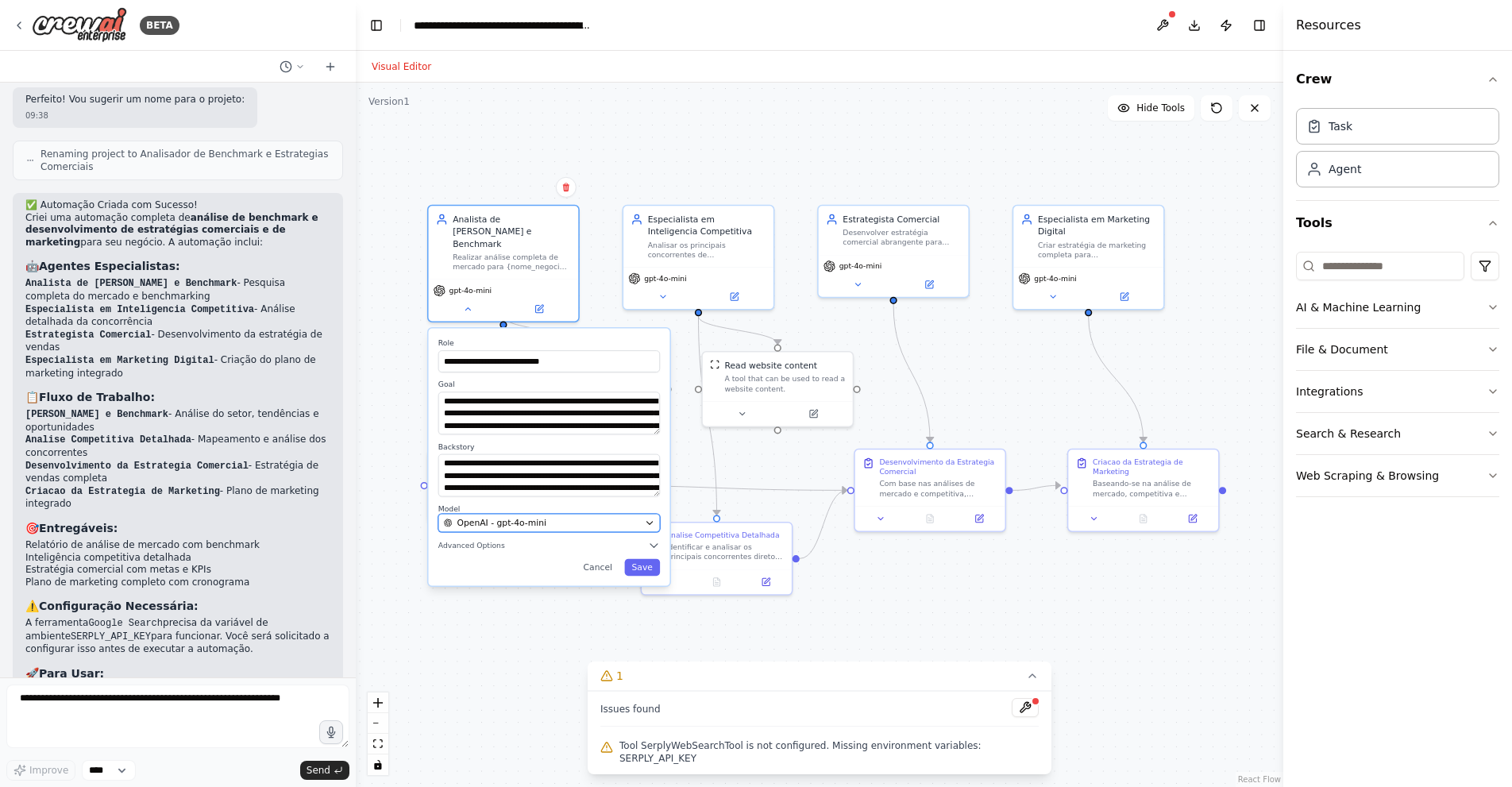
click at [537, 517] on span "OpenAI - gpt-4o-mini" at bounding box center [501, 524] width 89 height 12
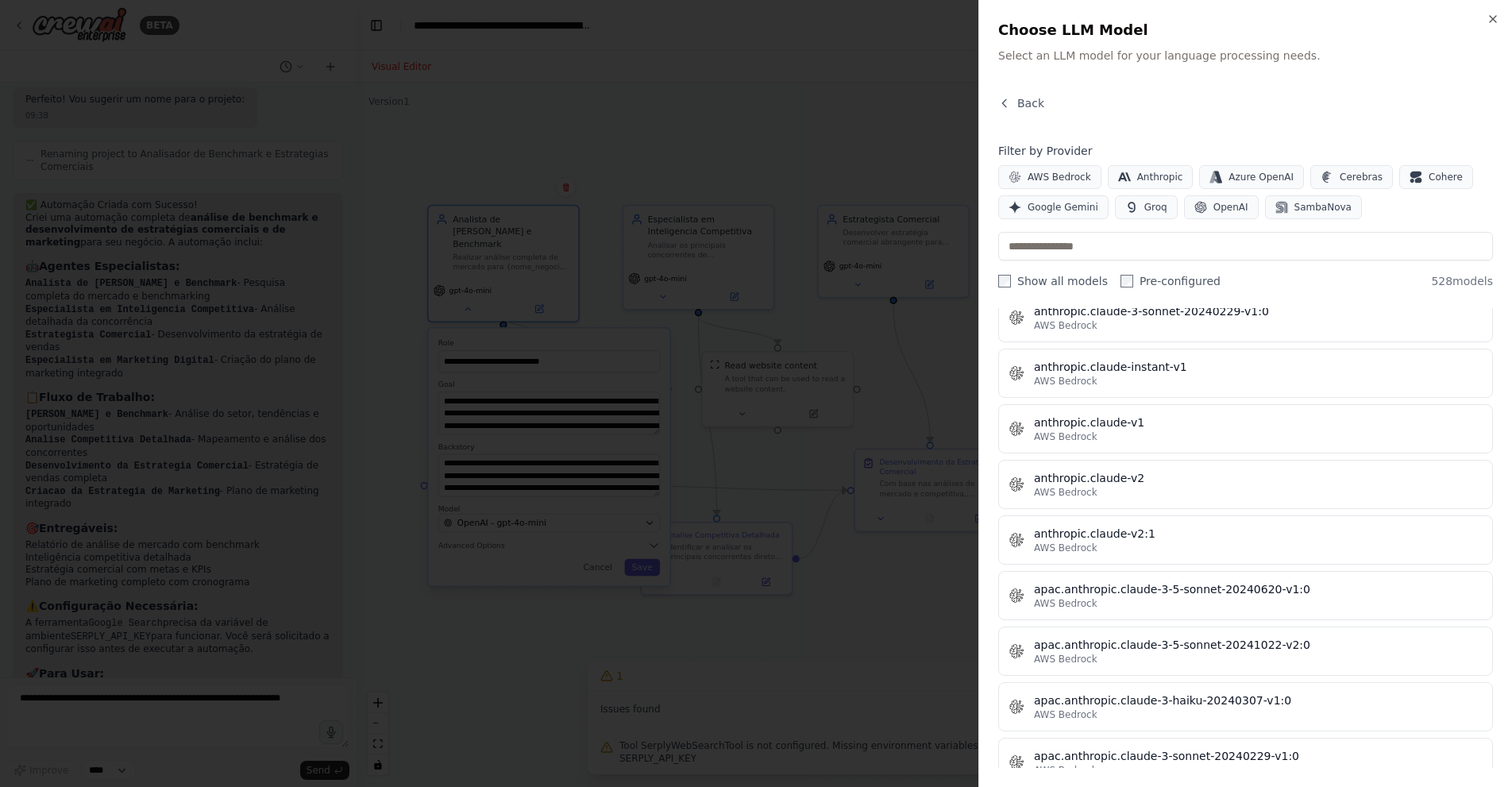
scroll to position [1589, 0]
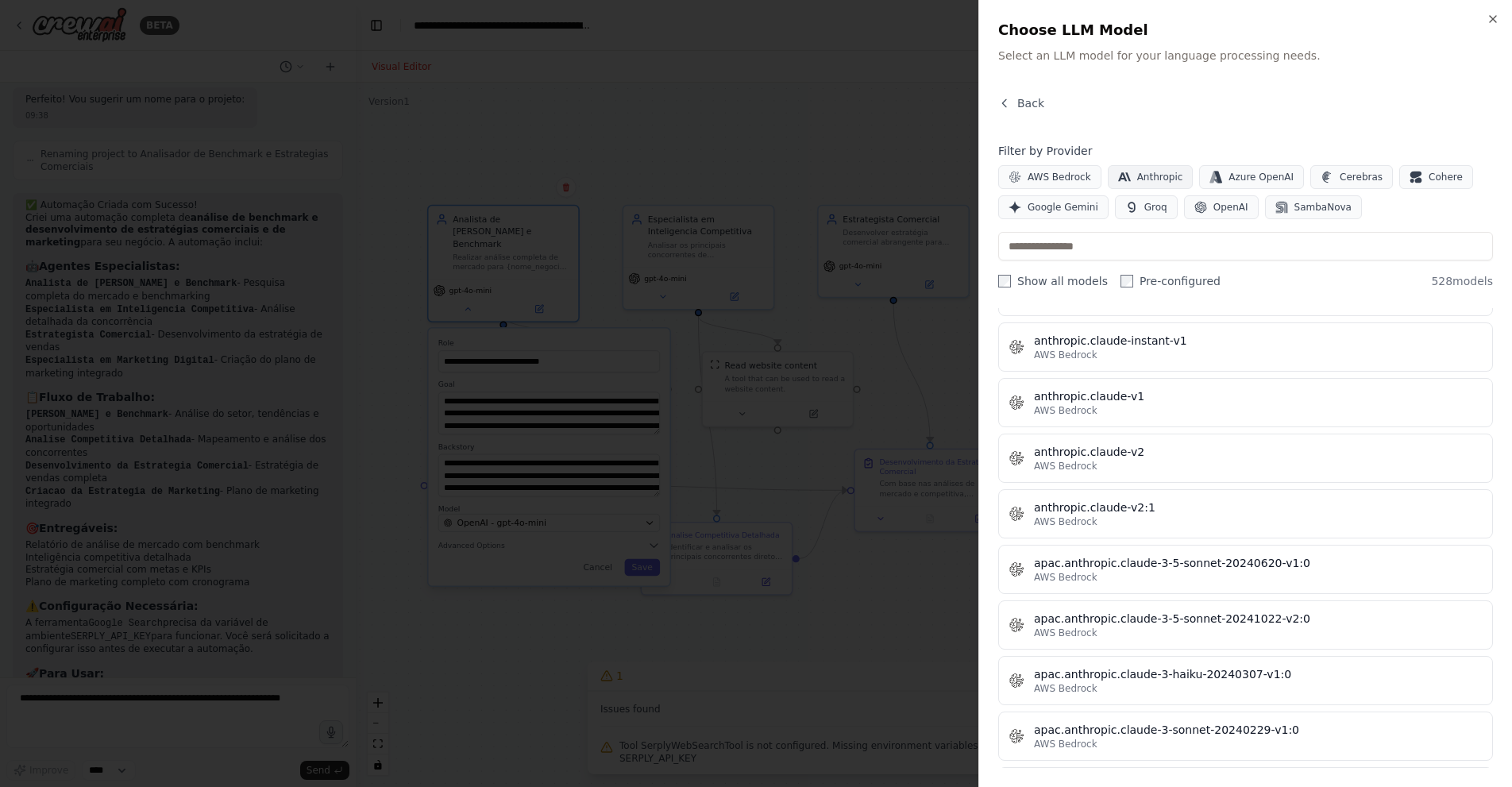
click at [1137, 175] on span "Anthropic" at bounding box center [1160, 177] width 46 height 13
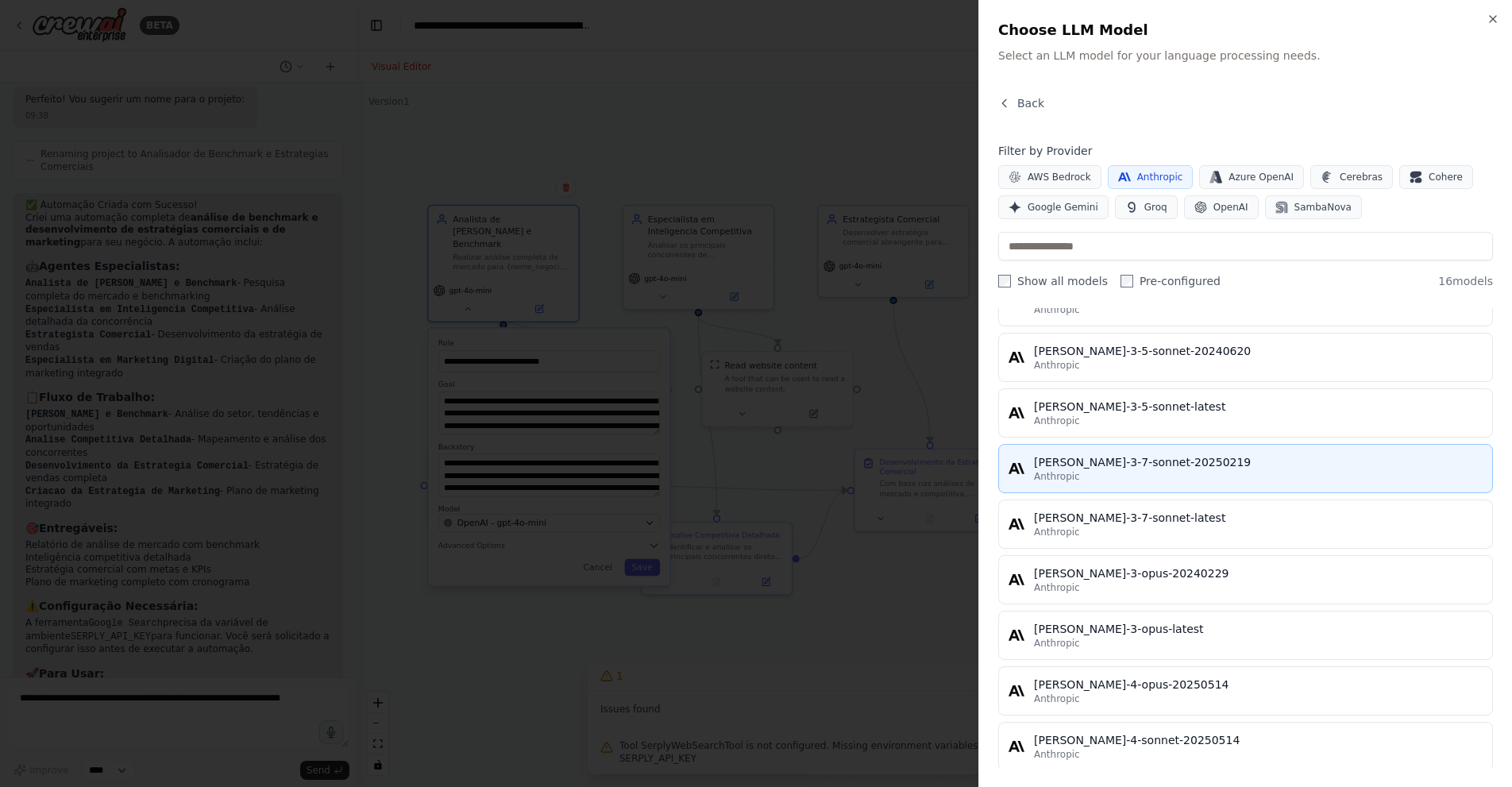
scroll to position [0, 0]
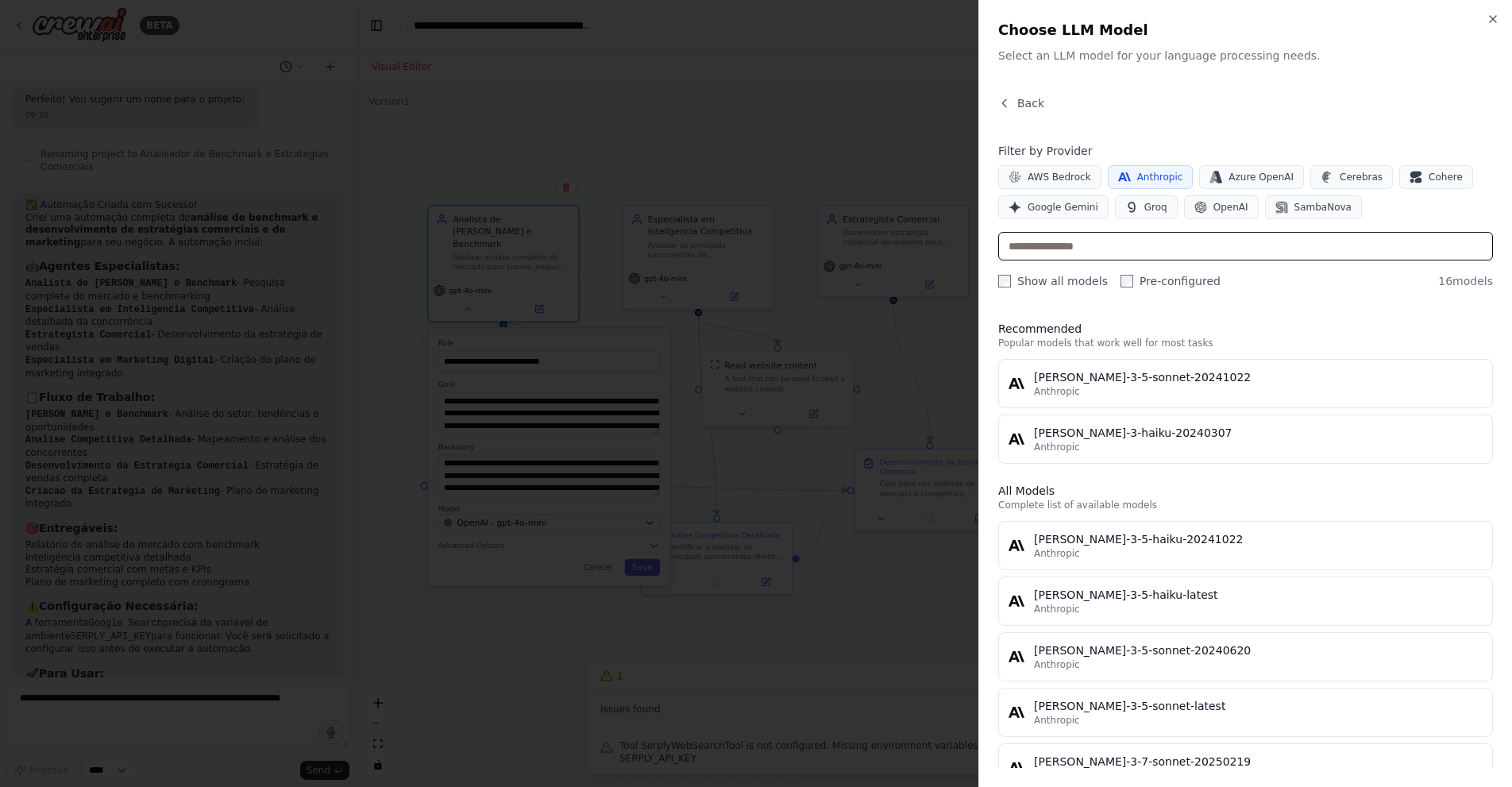
click at [1214, 250] on input "text" at bounding box center [1244, 246] width 494 height 29
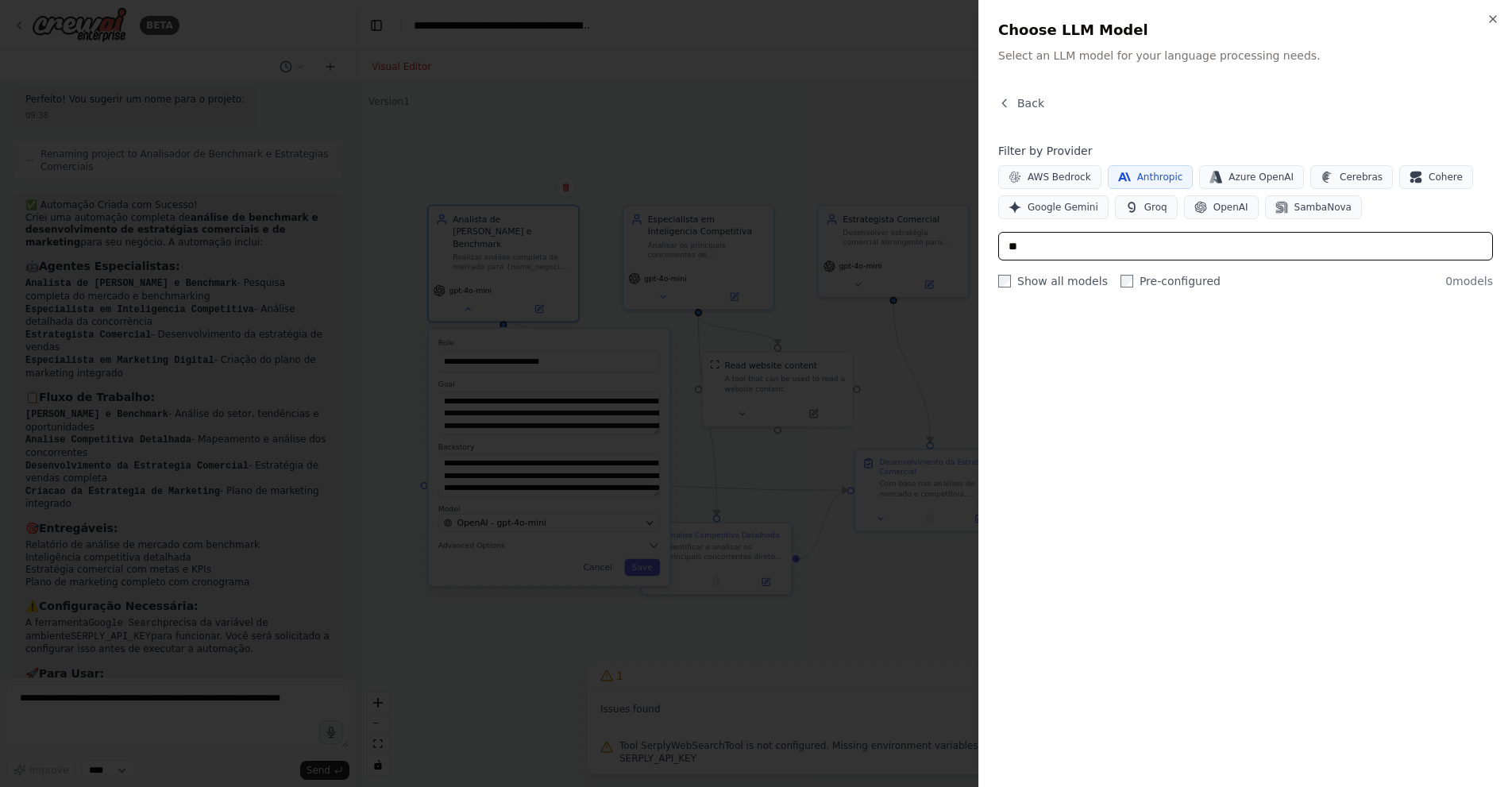
type input "*"
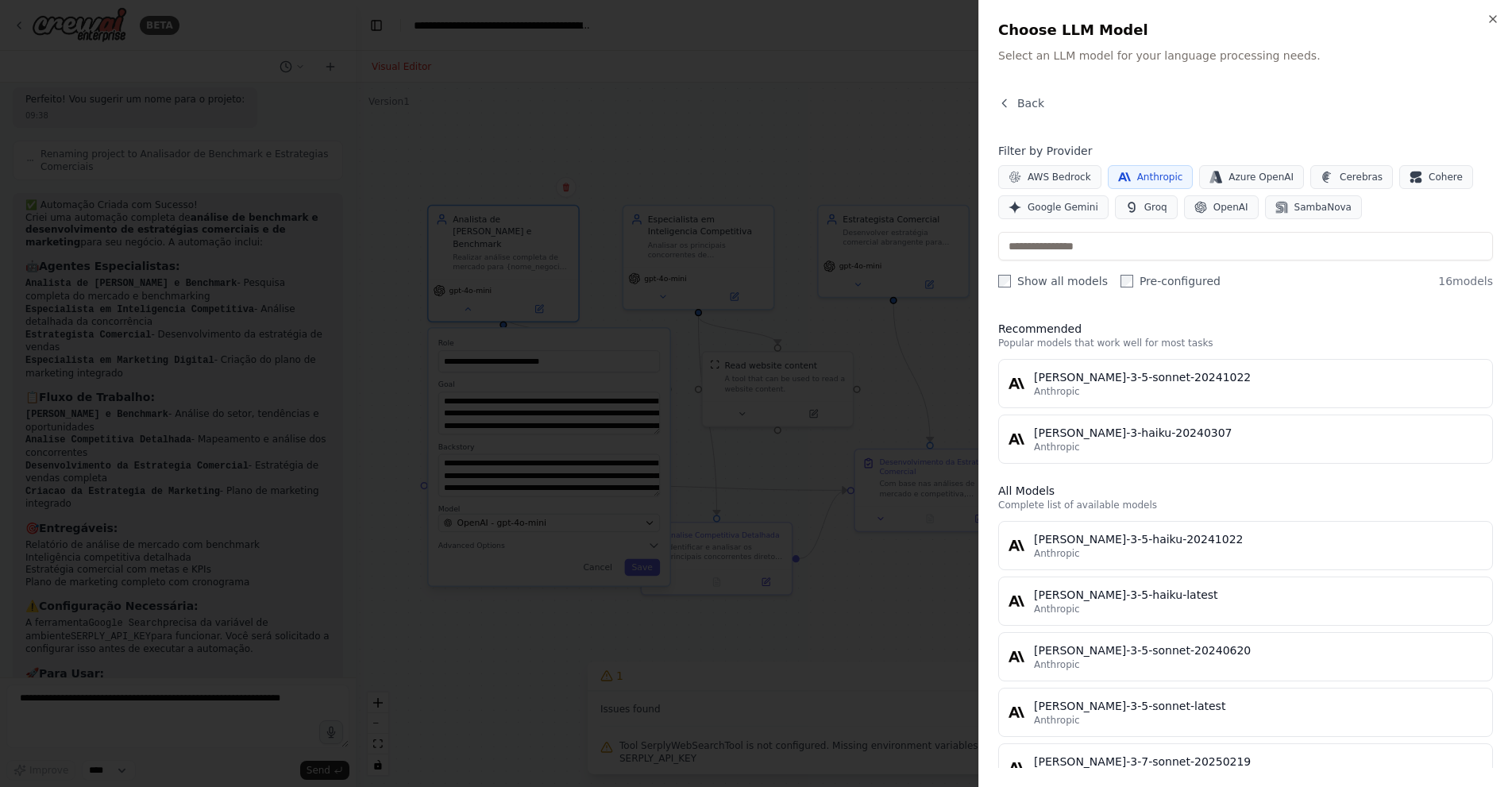
click at [816, 368] on div at bounding box center [756, 394] width 1512 height 787
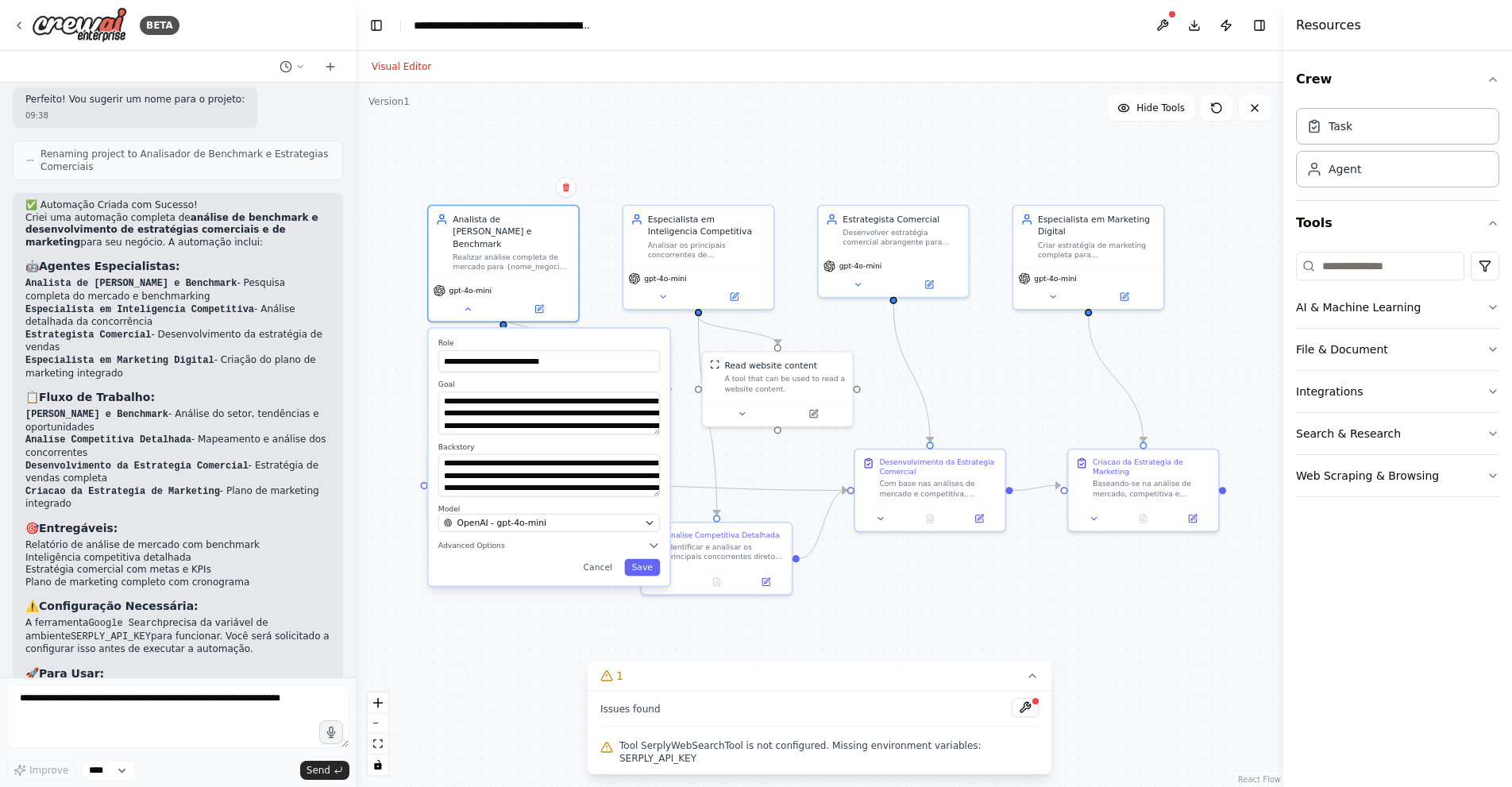
click at [698, 465] on div ".deletable-edge-delete-btn { width: 20px; height: 20px; border: 0px solid #ffff…" at bounding box center [819, 435] width 927 height 705
click at [391, 657] on div ".deletable-edge-delete-btn { width: 20px; height: 20px; border: 0px solid #ffff…" at bounding box center [819, 435] width 927 height 705
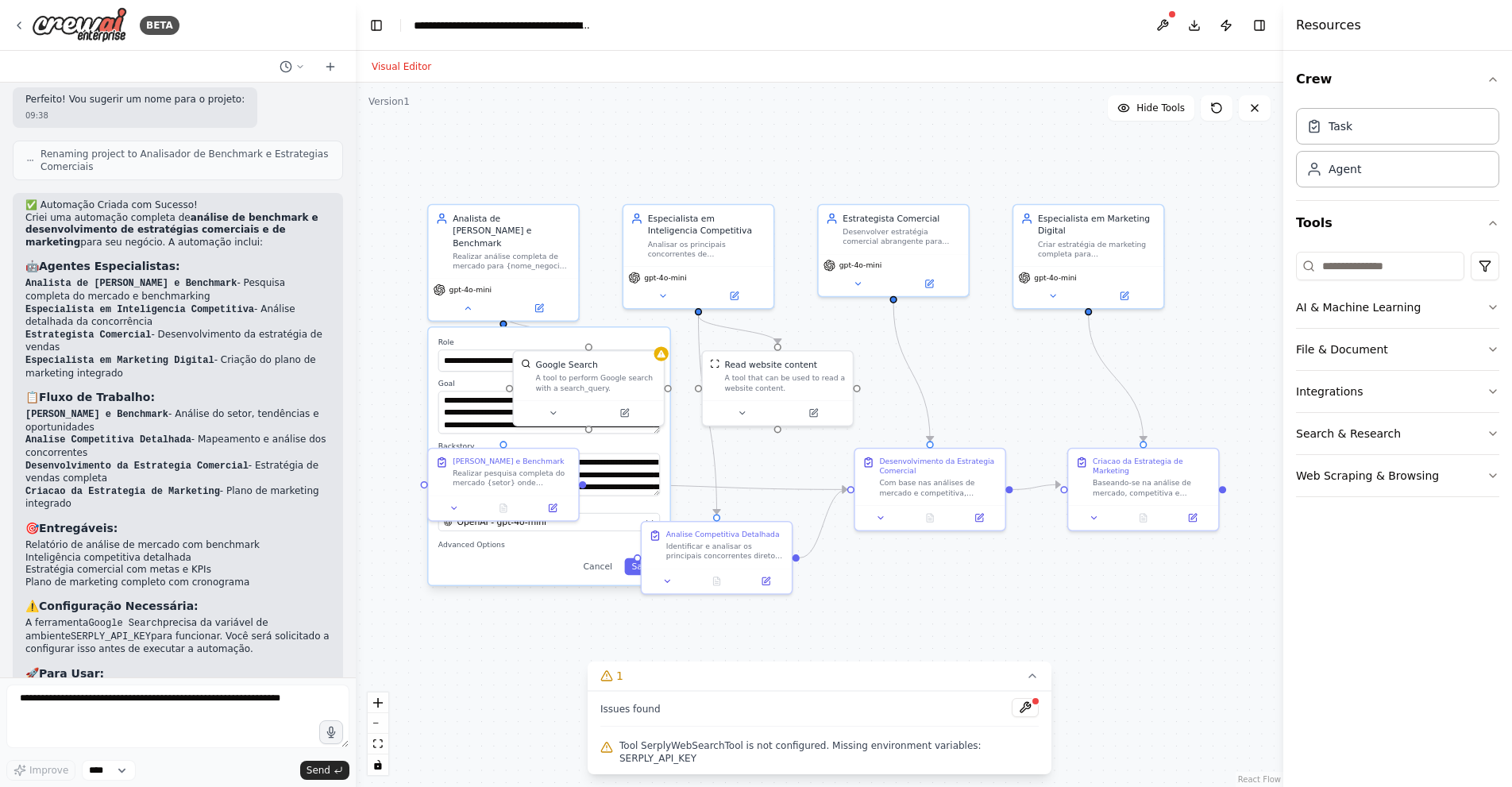
click at [468, 610] on div ".deletable-edge-delete-btn { width: 20px; height: 20px; border: 0px solid #ffff…" at bounding box center [819, 435] width 927 height 705
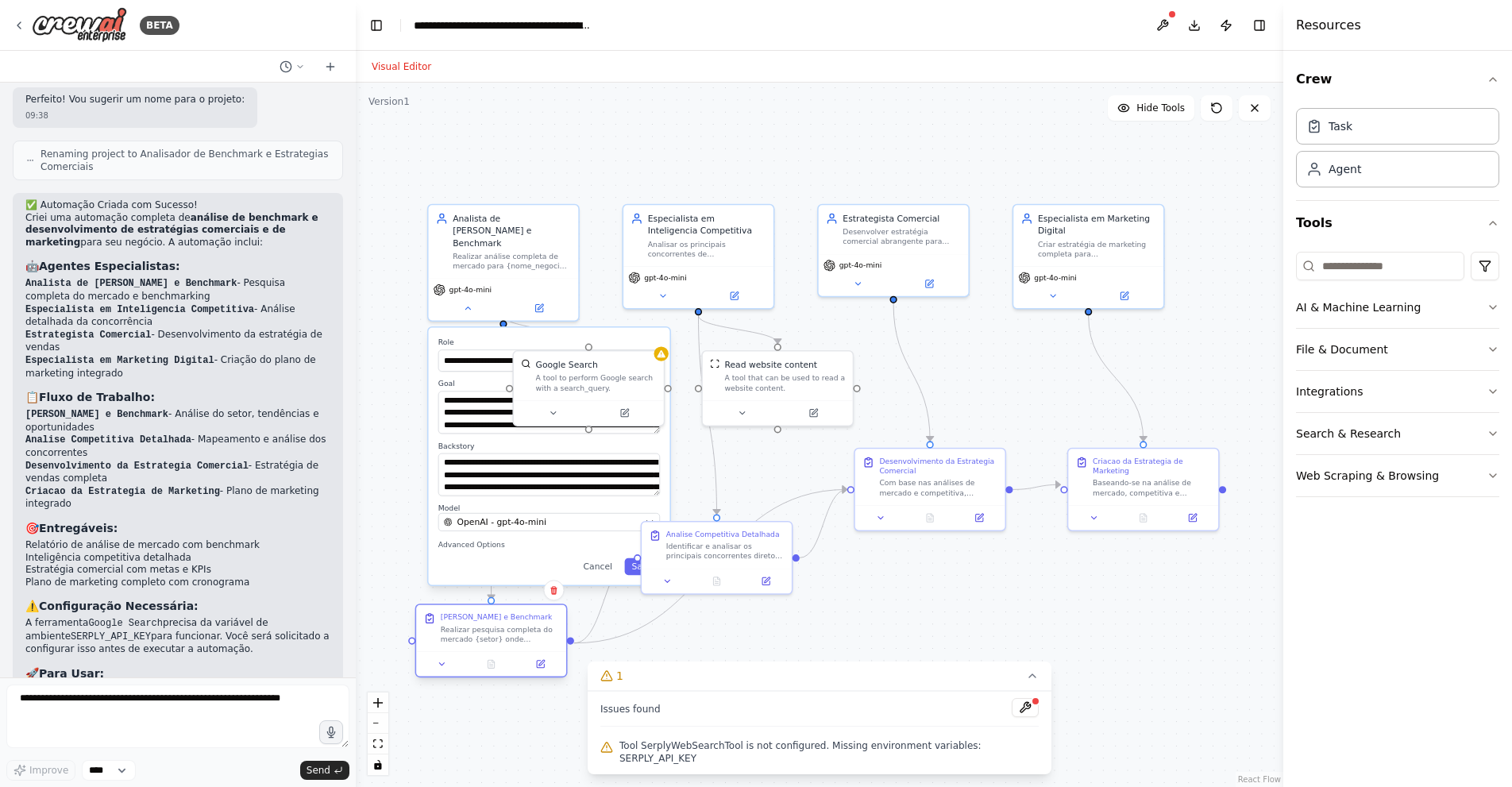
drag, startPoint x: 494, startPoint y: 473, endPoint x: 486, endPoint y: 626, distance: 153.2
click at [486, 626] on div "Realizar pesquisa completa do mercado {setor} onde {nome_negocio} atua, coletan…" at bounding box center [500, 634] width 119 height 20
drag, startPoint x: 486, startPoint y: 626, endPoint x: 486, endPoint y: 610, distance: 16.0
click at [486, 610] on div "Analise de Mercado e Benchmark Realizar pesquisa completa do mercado {setor} on…" at bounding box center [500, 616] width 119 height 31
click at [572, 359] on div "Google Search" at bounding box center [567, 363] width 62 height 12
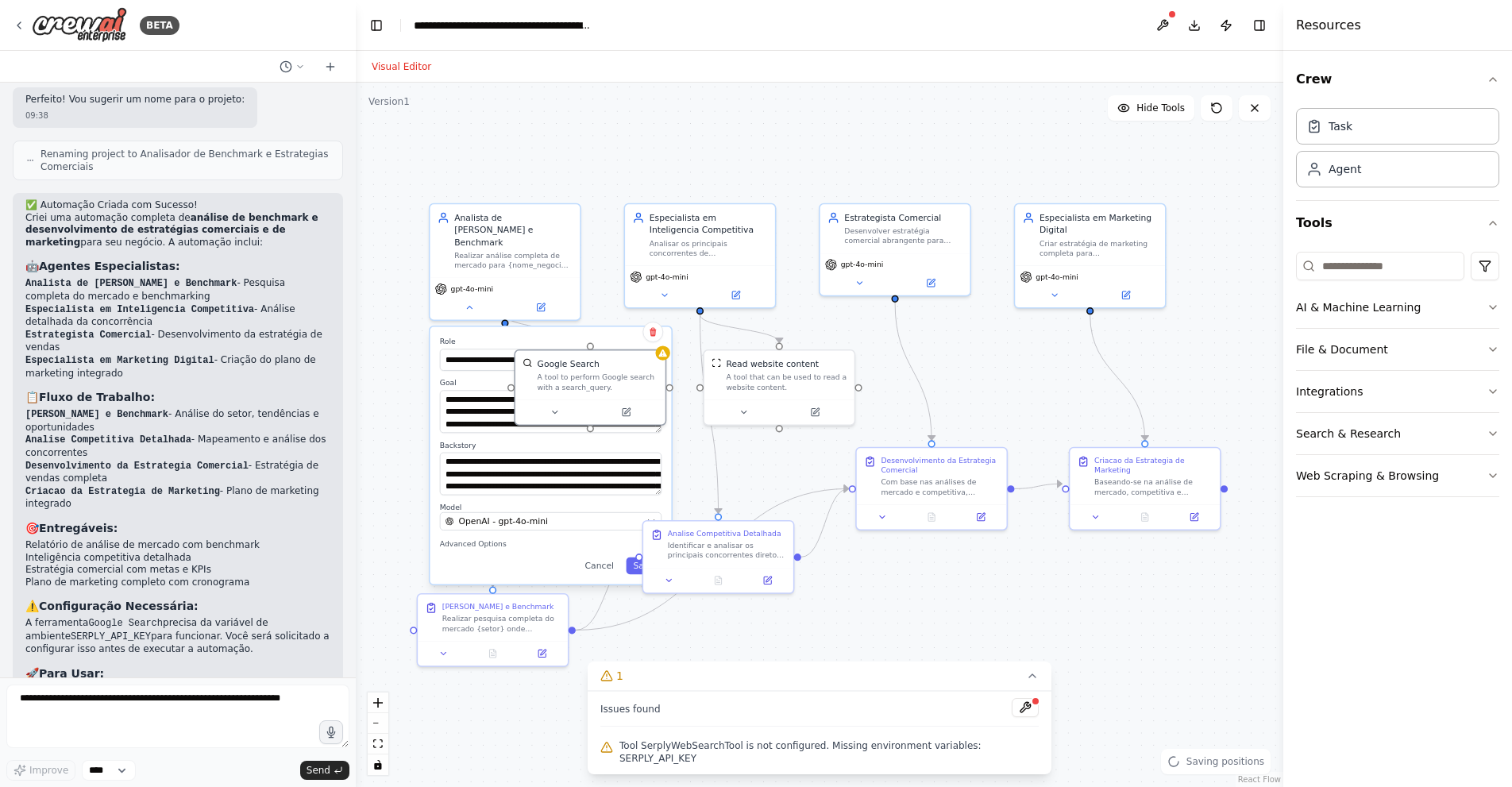
click at [590, 297] on div ".deletable-edge-delete-btn { width: 20px; height: 20px; border: 0px solid #ffff…" at bounding box center [819, 435] width 927 height 705
click at [487, 298] on button at bounding box center [469, 305] width 69 height 14
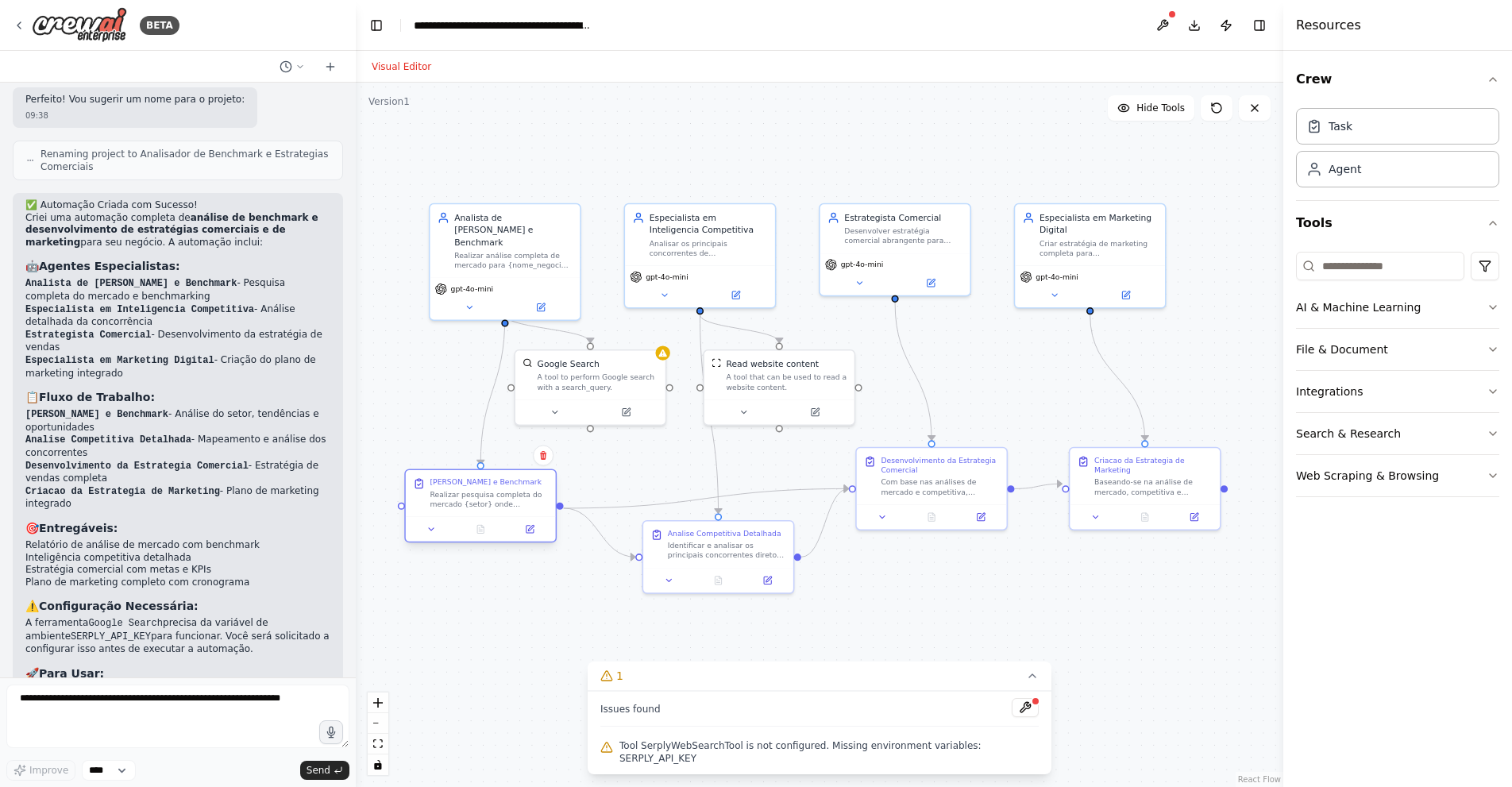
drag, startPoint x: 492, startPoint y: 610, endPoint x: 484, endPoint y: 491, distance: 119.3
click at [484, 491] on div "Analise de Mercado e Benchmark Realizar pesquisa completa do mercado {setor} on…" at bounding box center [489, 493] width 119 height 31
drag, startPoint x: 785, startPoint y: 380, endPoint x: 780, endPoint y: 393, distance: 13.9
click at [780, 393] on div "A tool that can be used to read a website content." at bounding box center [780, 392] width 120 height 20
click at [624, 377] on div "A tool to perform Google search with a search_query." at bounding box center [597, 380] width 120 height 20
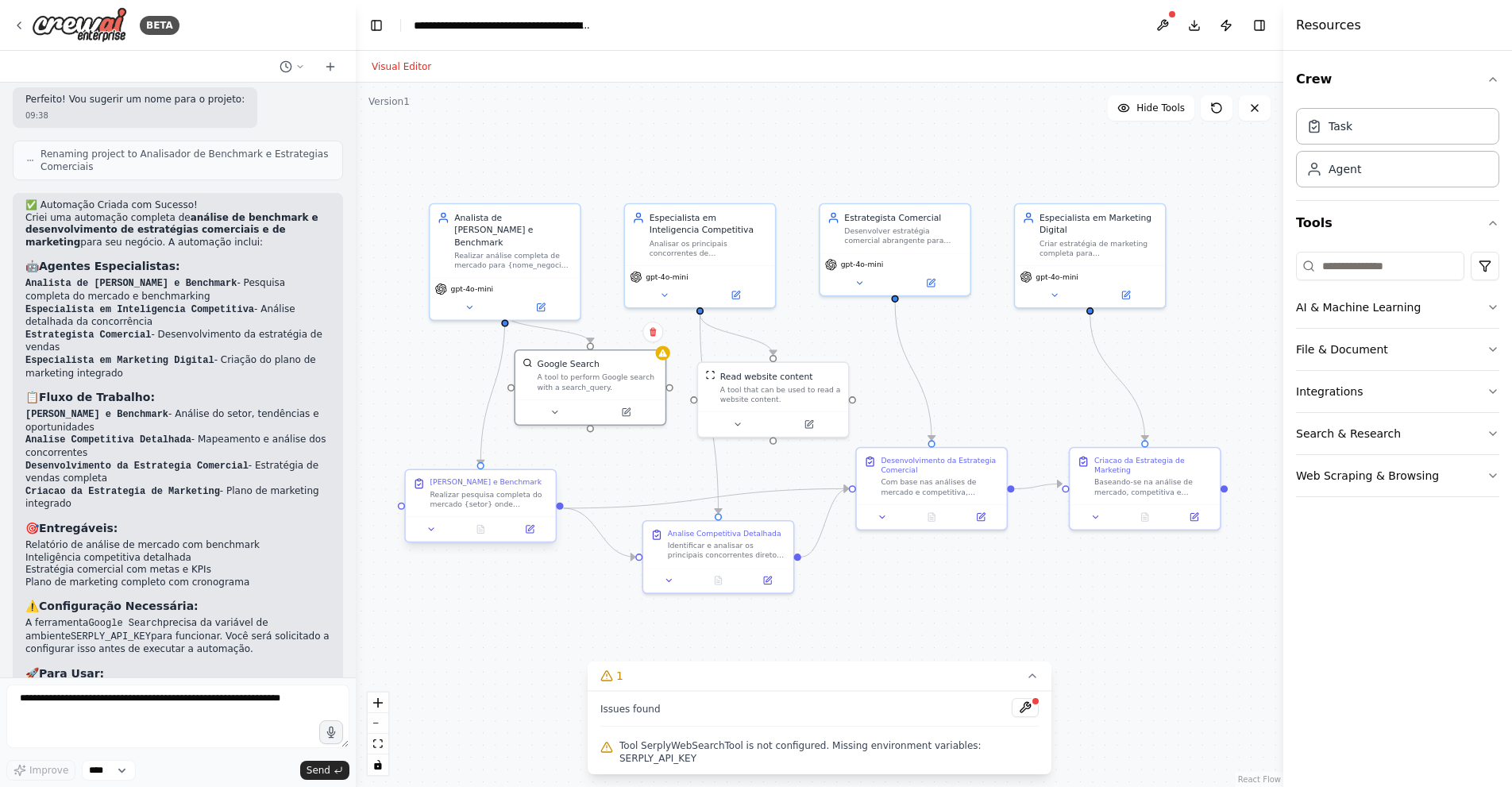
click at [476, 506] on div "Realizar pesquisa completa do mercado {setor} onde {nome_negocio} atua, coletan…" at bounding box center [489, 500] width 119 height 20
click at [495, 503] on div "Realizar pesquisa completa do mercado {setor} onde {nome_negocio} atua, coletan…" at bounding box center [489, 500] width 119 height 20
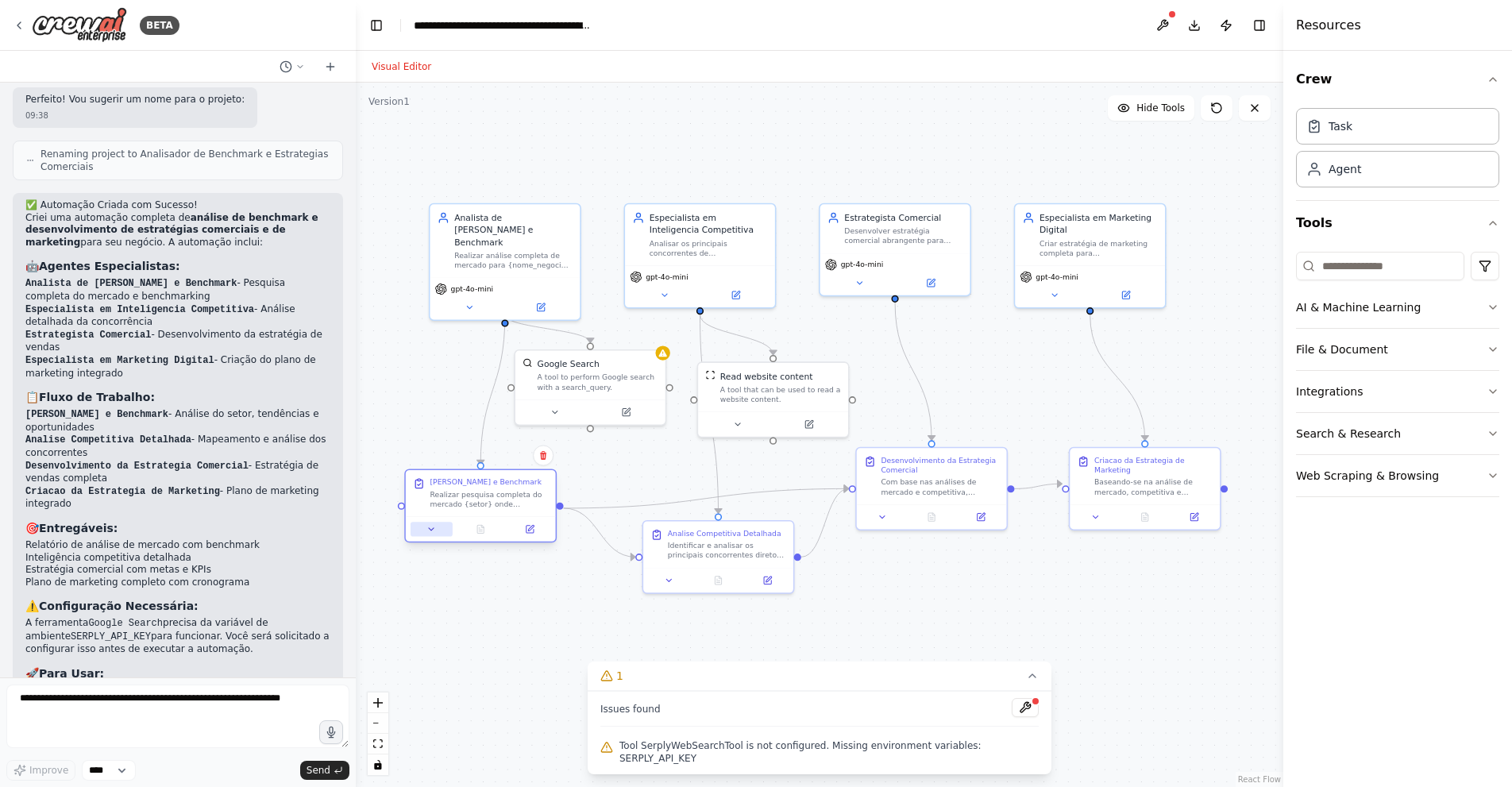
click at [445, 526] on button at bounding box center [432, 529] width 42 height 14
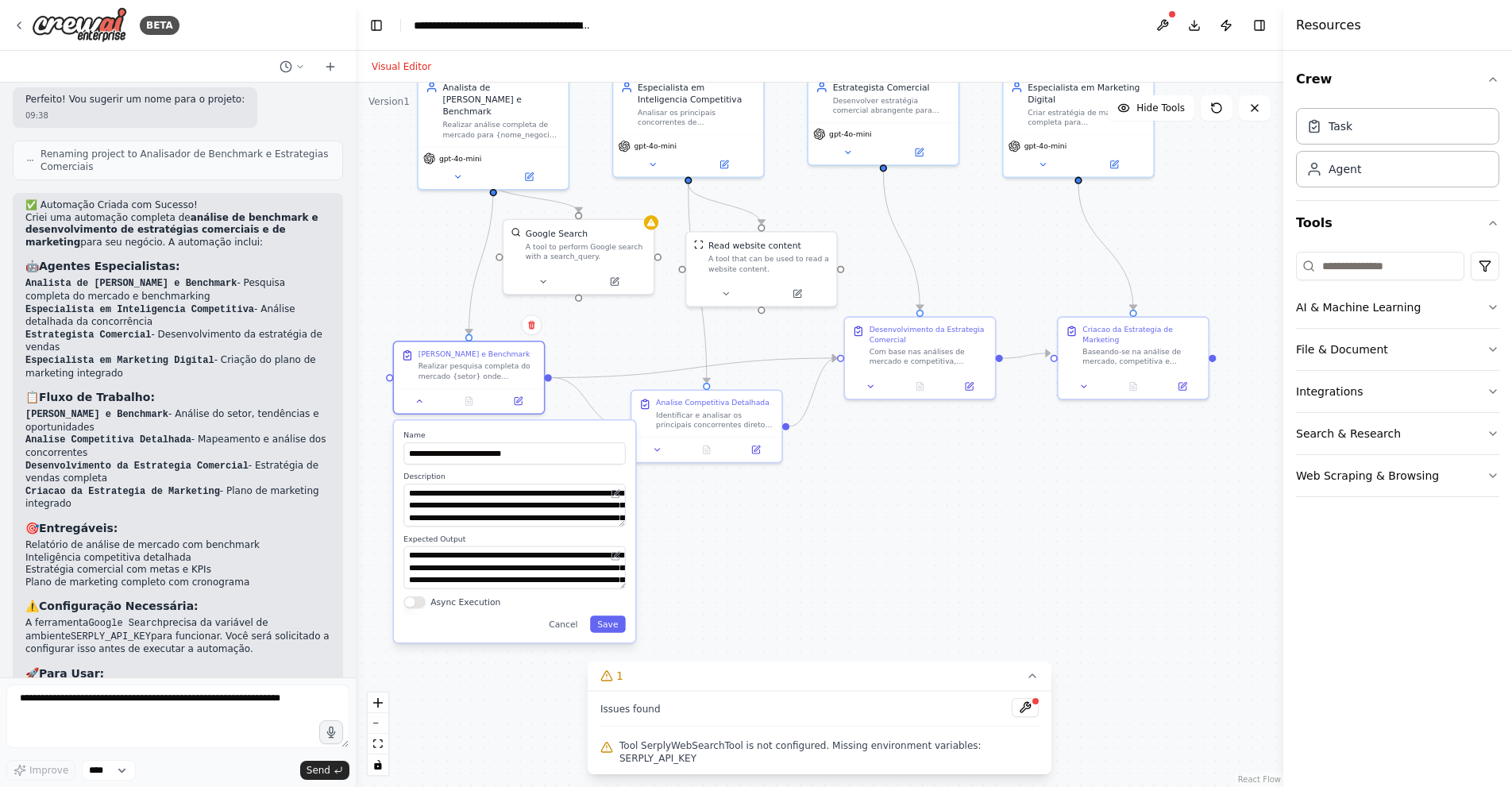
drag, startPoint x: 944, startPoint y: 612, endPoint x: 933, endPoint y: 471, distance: 141.4
click at [933, 471] on div ".deletable-edge-delete-btn { width: 20px; height: 20px; border: 0px solid #ffff…" at bounding box center [819, 435] width 927 height 705
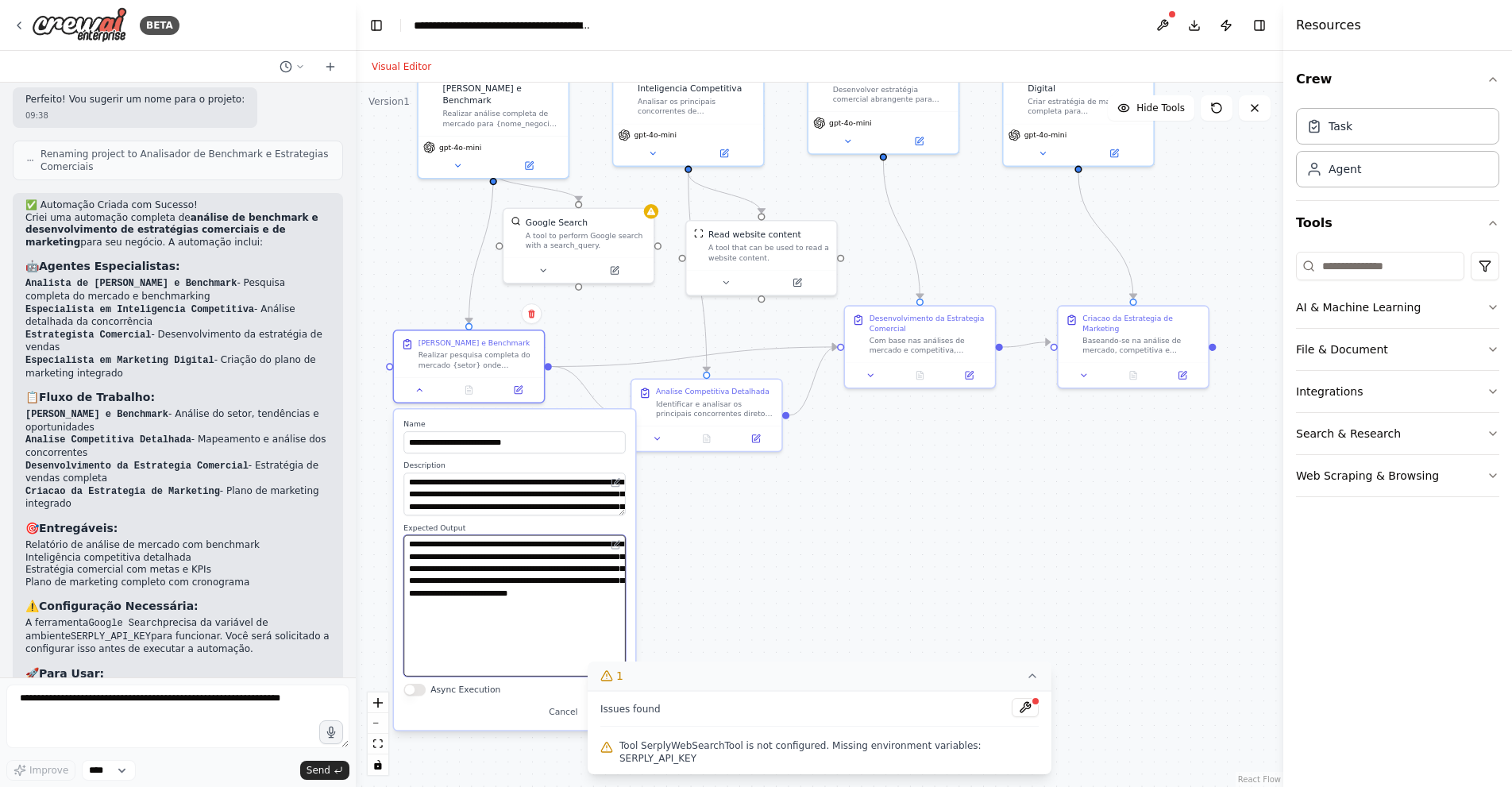
drag, startPoint x: 621, startPoint y: 573, endPoint x: 620, endPoint y: 676, distance: 103.0
click at [620, 676] on div "Version 1 Hide Tools .deletable-edge-delete-btn { width: 20px; height: 20px; bo…" at bounding box center [819, 435] width 927 height 705
drag, startPoint x: 619, startPoint y: 515, endPoint x: 621, endPoint y: 523, distance: 8.2
click at [621, 523] on div "**********" at bounding box center [514, 571] width 242 height 324
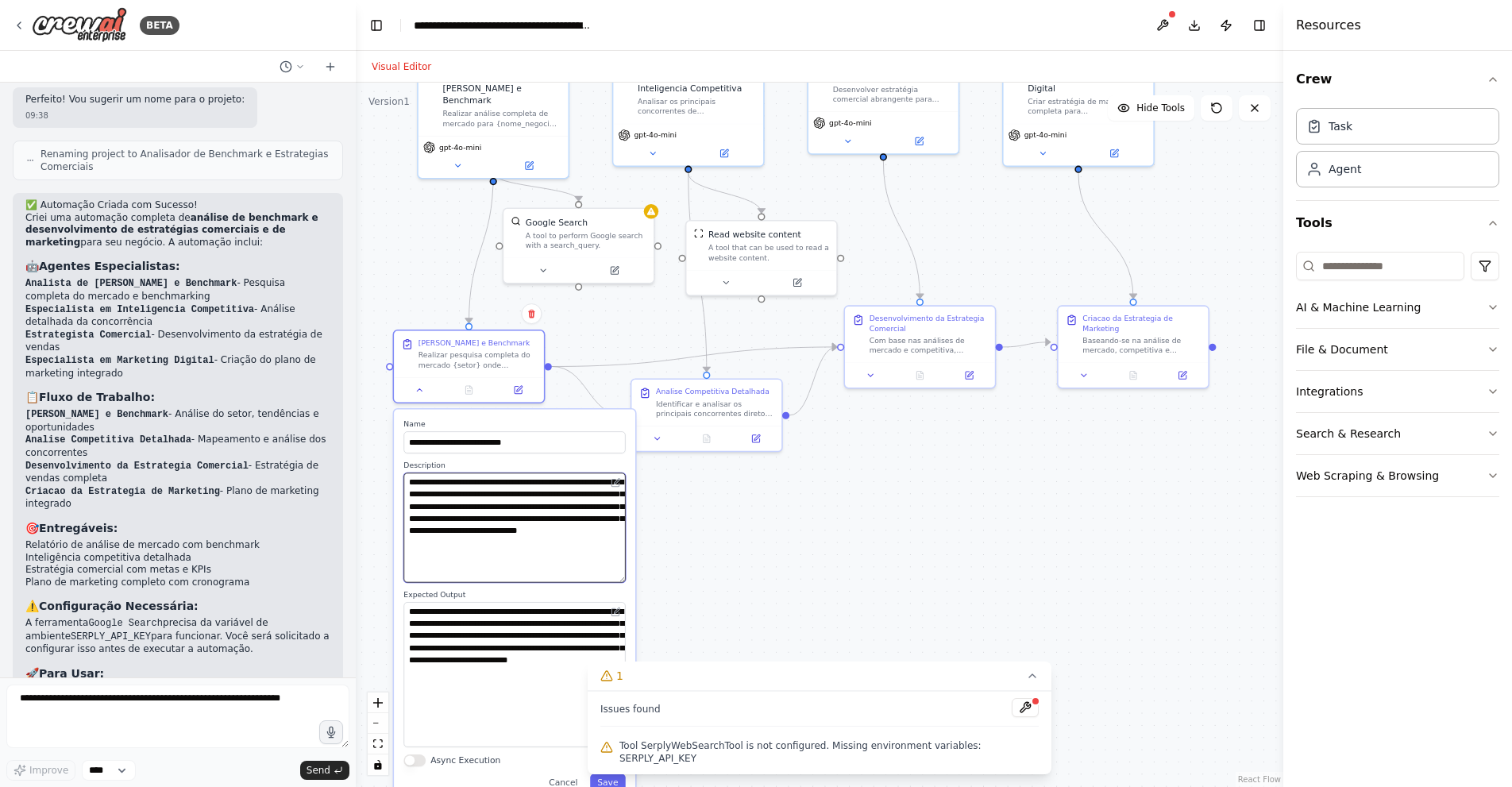
drag, startPoint x: 622, startPoint y: 512, endPoint x: 616, endPoint y: 588, distance: 76.2
click at [616, 582] on textarea "**********" at bounding box center [514, 528] width 221 height 110
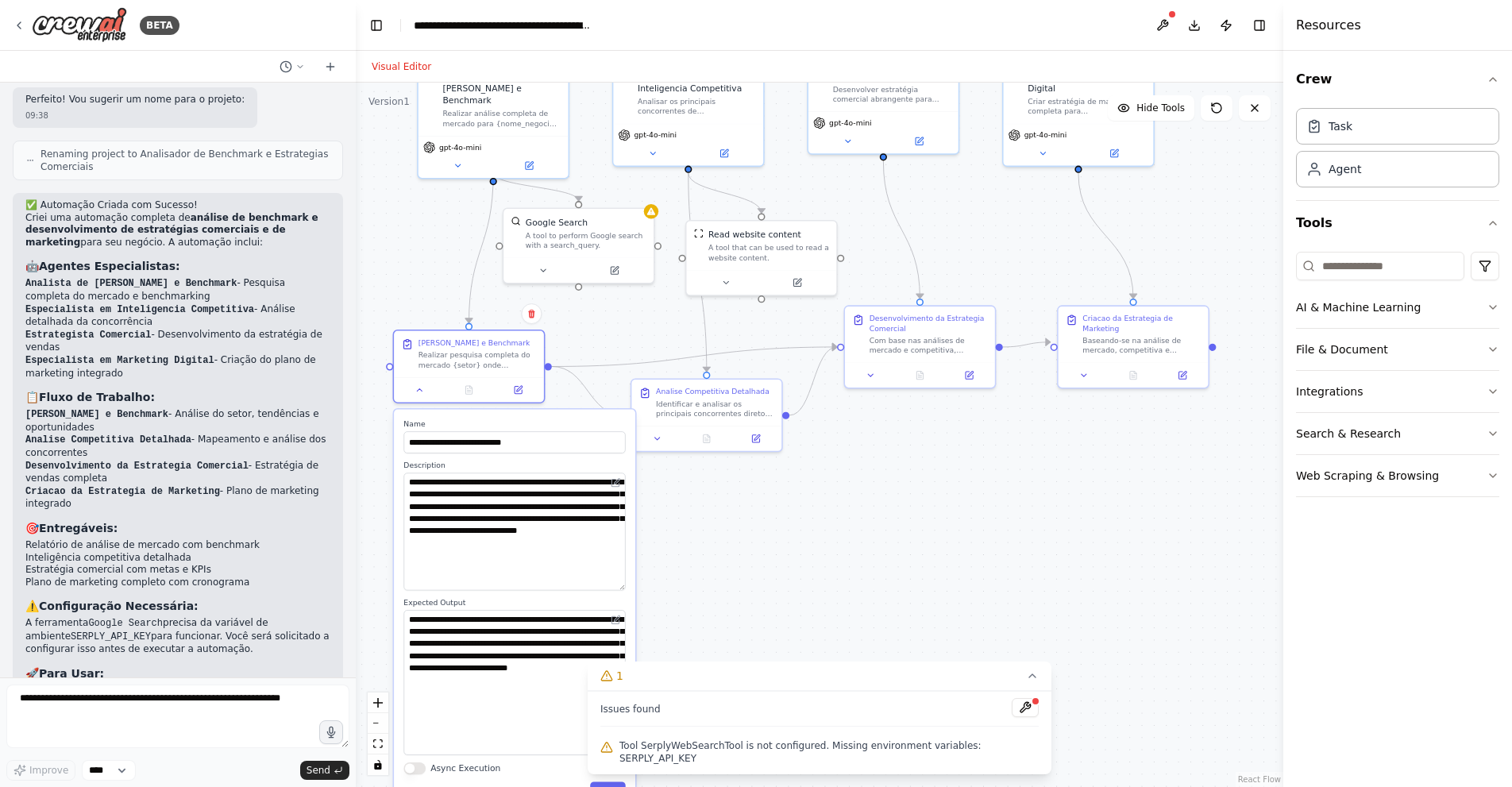
click at [651, 533] on div ".deletable-edge-delete-btn { width: 20px; height: 20px; border: 0px solid #ffff…" at bounding box center [819, 435] width 927 height 705
click at [848, 555] on div ".deletable-edge-delete-btn { width: 20px; height: 20px; border: 0px solid #ffff…" at bounding box center [819, 435] width 927 height 705
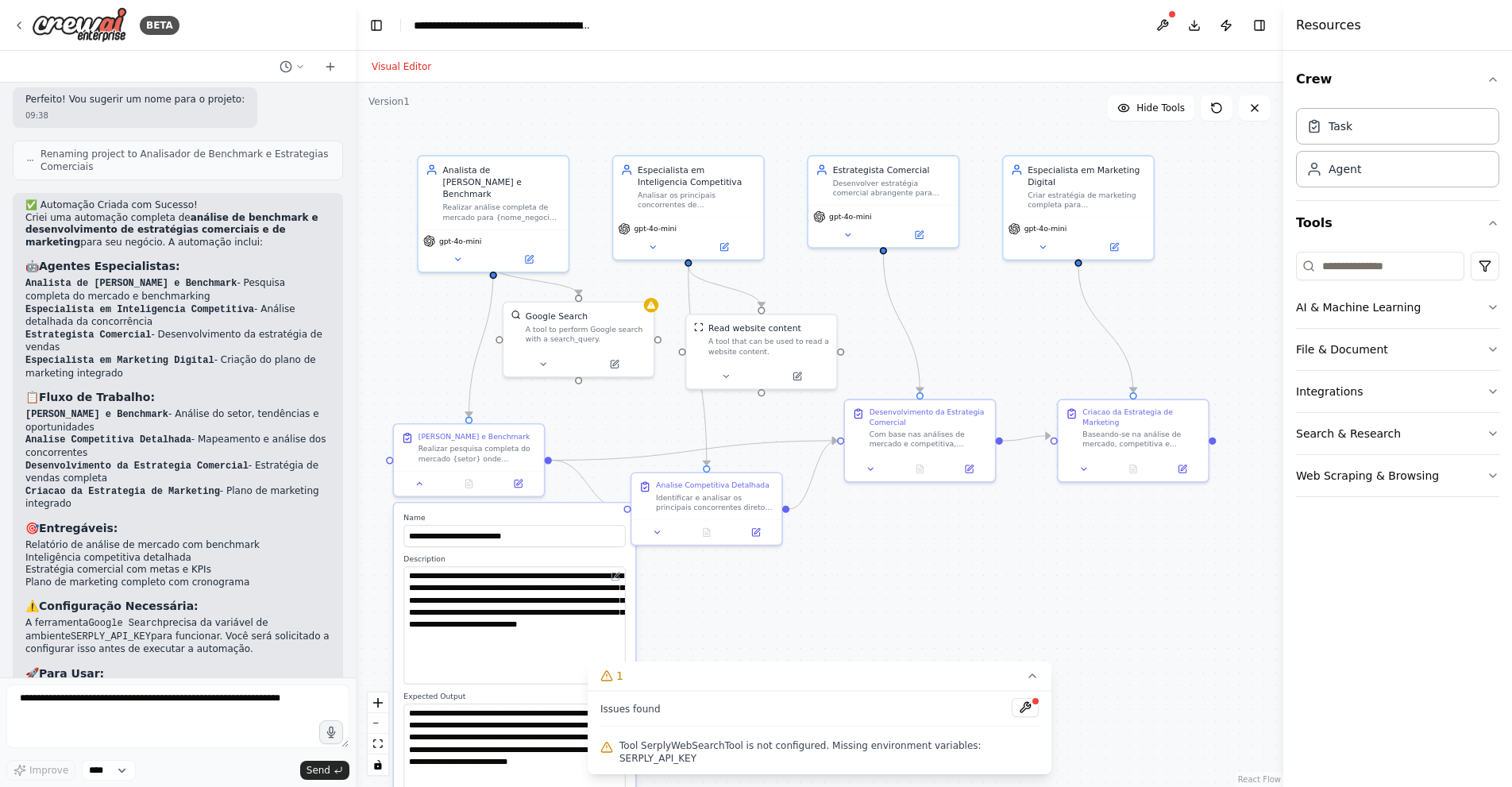
drag, startPoint x: 819, startPoint y: 532, endPoint x: 819, endPoint y: 626, distance: 94.0
click at [819, 626] on div ".deletable-edge-delete-btn { width: 20px; height: 20px; border: 0px solid #ffff…" at bounding box center [819, 435] width 927 height 705
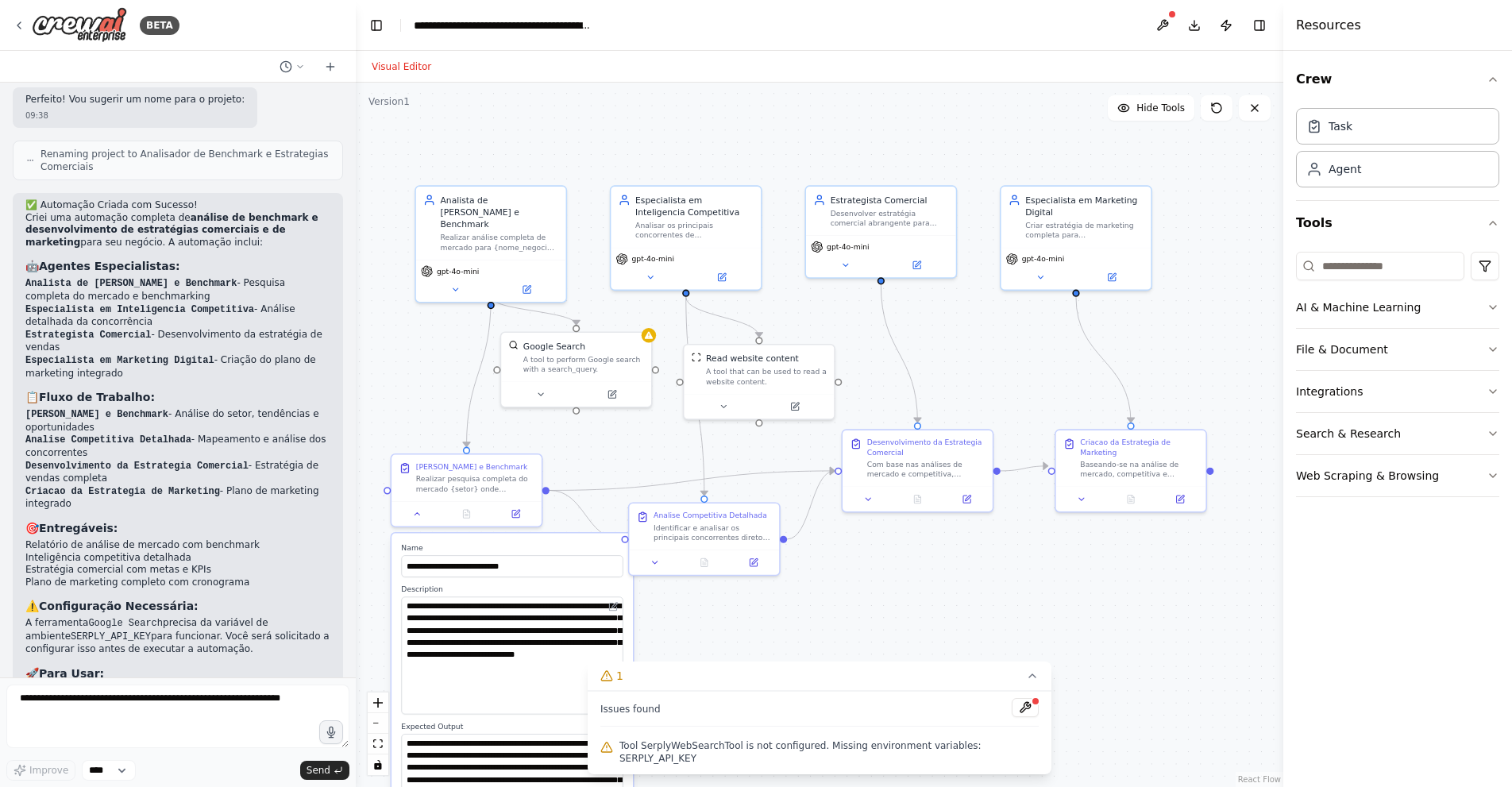
drag, startPoint x: 829, startPoint y: 578, endPoint x: 826, endPoint y: 612, distance: 34.1
click at [826, 612] on div ".deletable-edge-delete-btn { width: 20px; height: 20px; border: 0px solid #ffff…" at bounding box center [819, 435] width 927 height 705
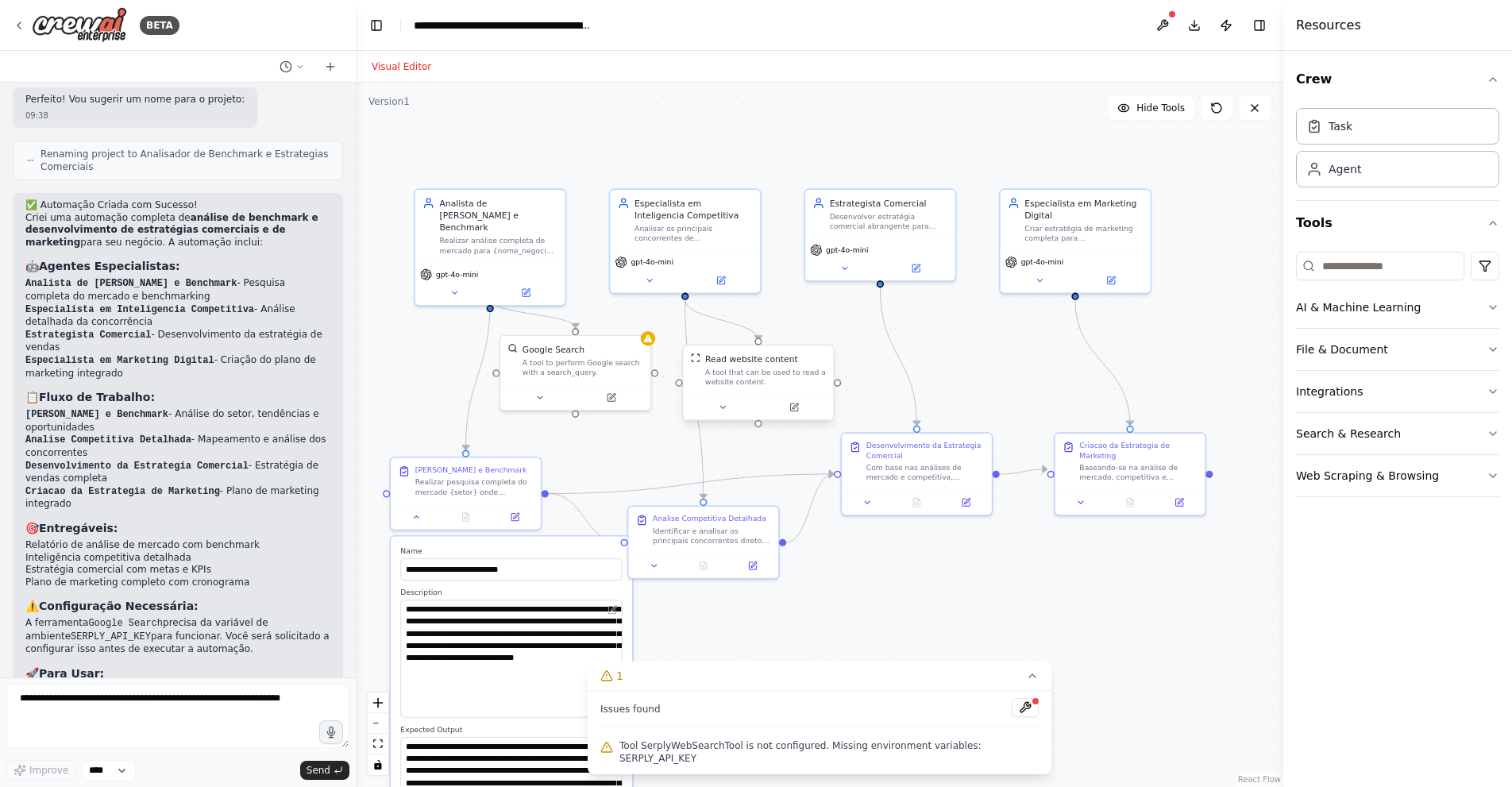
click at [773, 356] on div "Read website content" at bounding box center [751, 359] width 93 height 12
click at [1219, 100] on button at bounding box center [1216, 107] width 31 height 25
click at [1216, 111] on icon at bounding box center [1216, 108] width 13 height 13
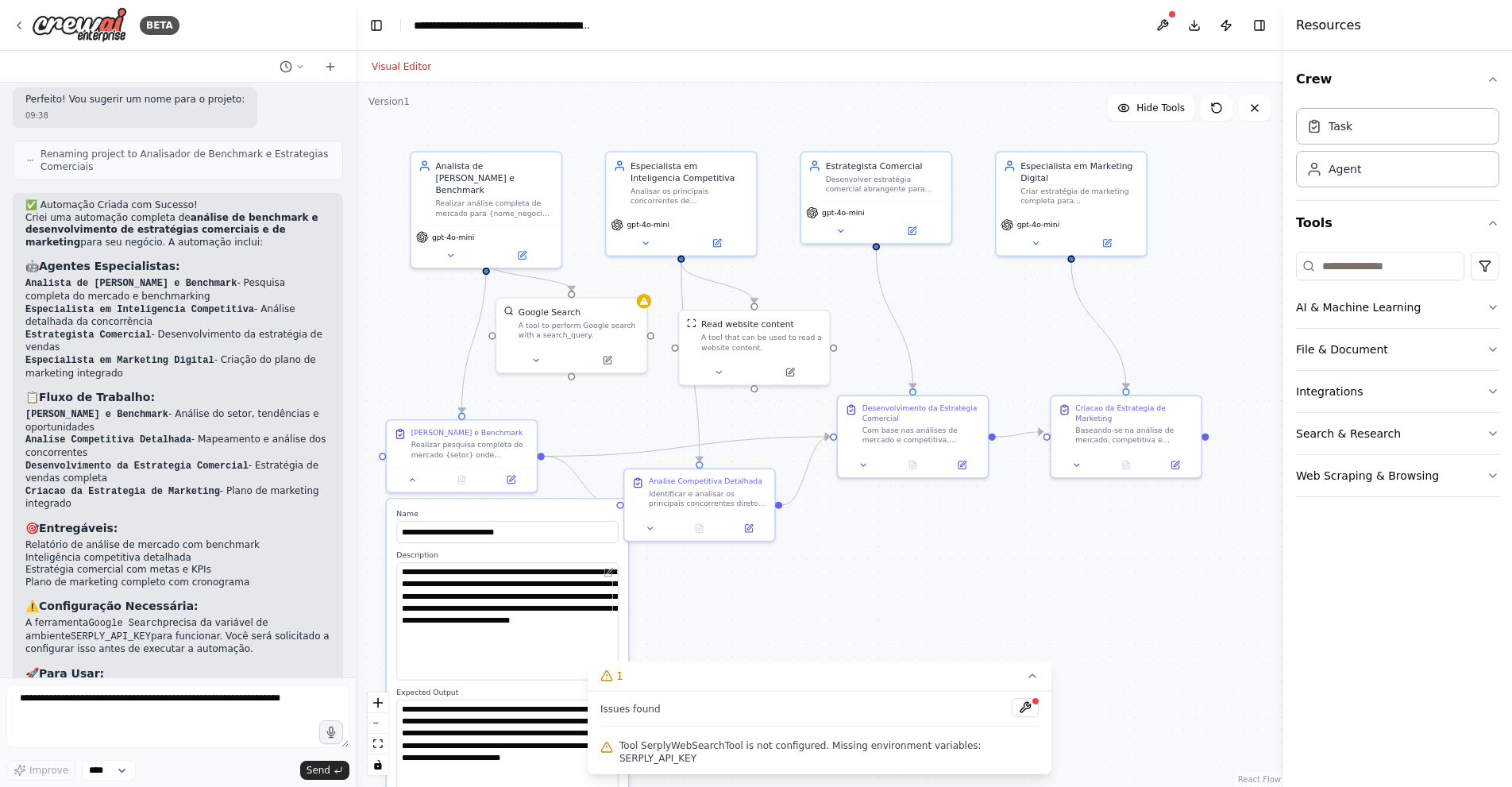
drag, startPoint x: 1223, startPoint y: 228, endPoint x: 1219, endPoint y: 191, distance: 37.2
click at [1219, 191] on div ".deletable-edge-delete-btn { width: 20px; height: 20px; border: 0px solid #ffff…" at bounding box center [819, 435] width 927 height 705
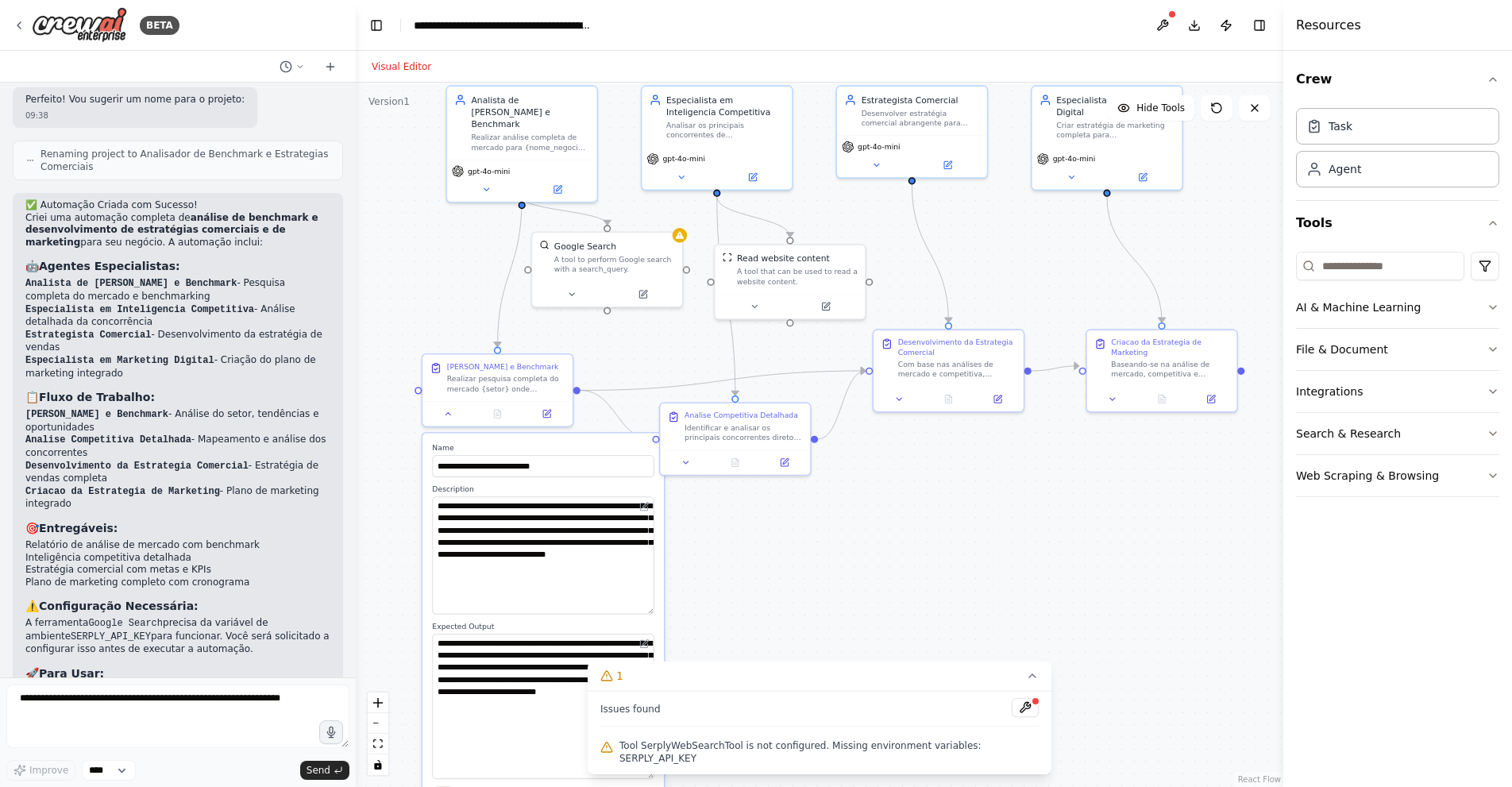
drag, startPoint x: 927, startPoint y: 567, endPoint x: 965, endPoint y: 487, distance: 88.6
click at [965, 489] on div ".deletable-edge-delete-btn { width: 20px; height: 20px; border: 0px solid #ffff…" at bounding box center [819, 435] width 927 height 705
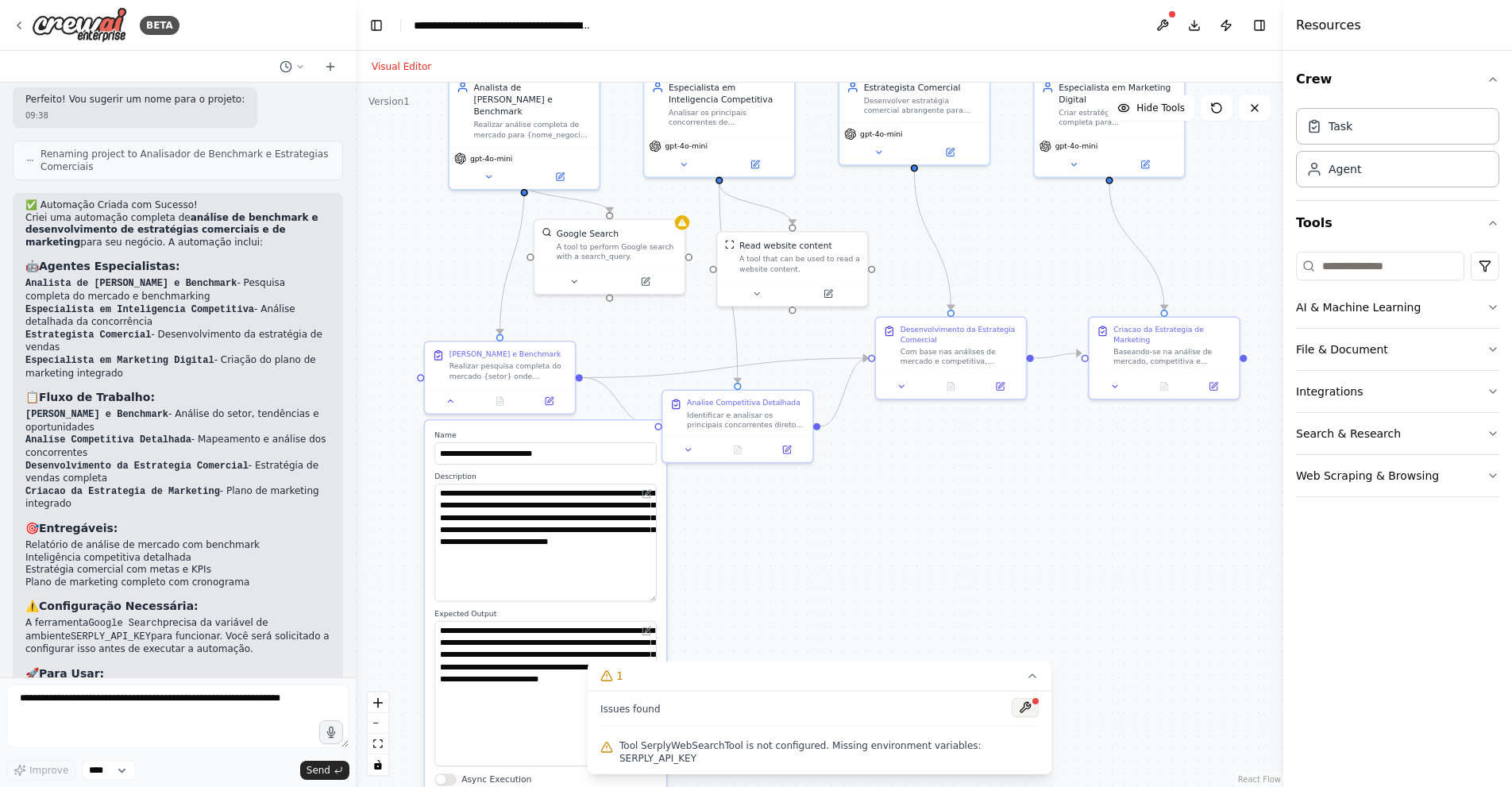
click at [1014, 710] on button at bounding box center [1025, 708] width 27 height 19
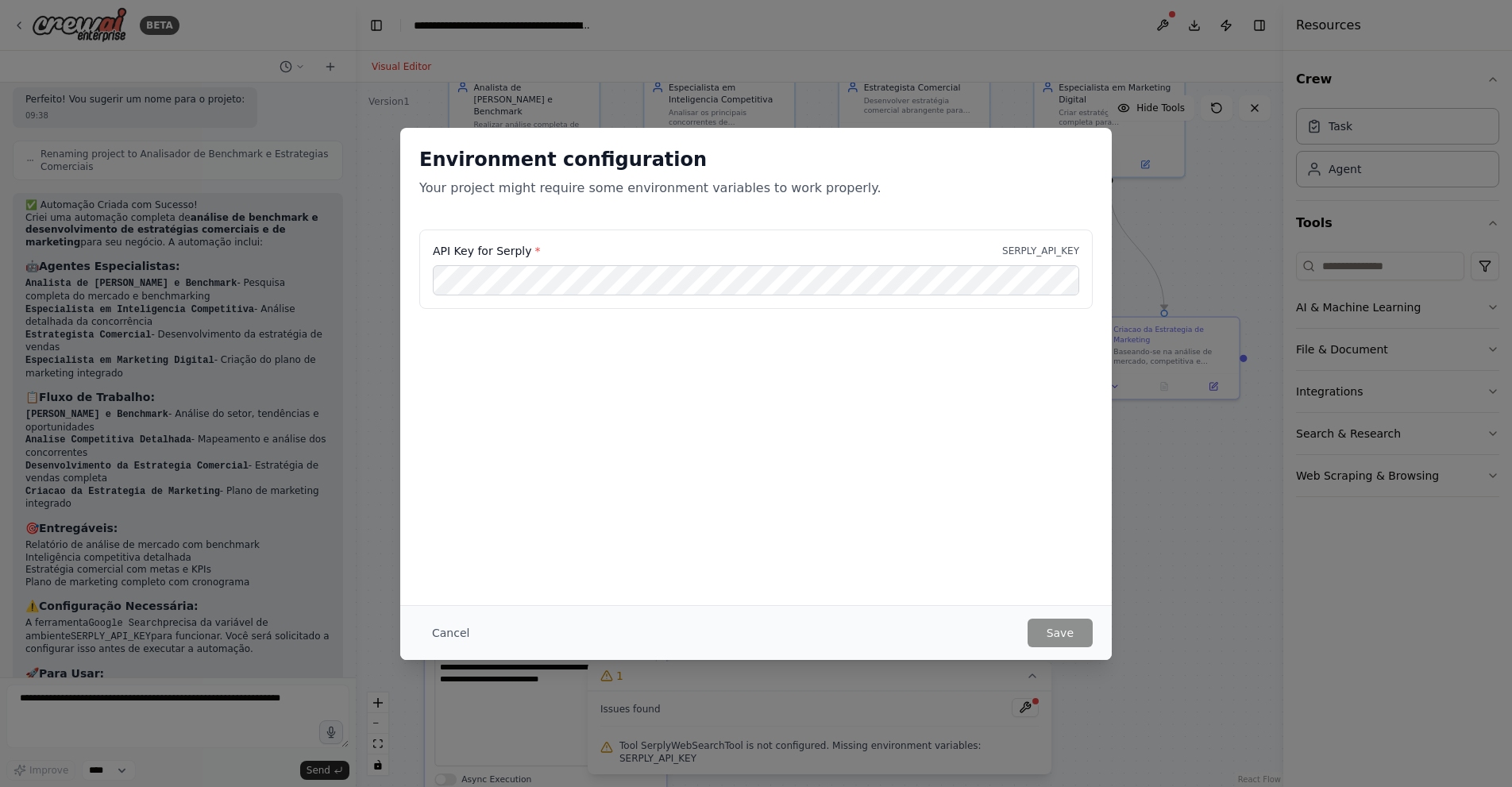
click at [1149, 215] on div "Environment configuration Your project might require some environment variables…" at bounding box center [756, 394] width 1512 height 787
click at [454, 633] on button "Cancel" at bounding box center [451, 633] width 63 height 29
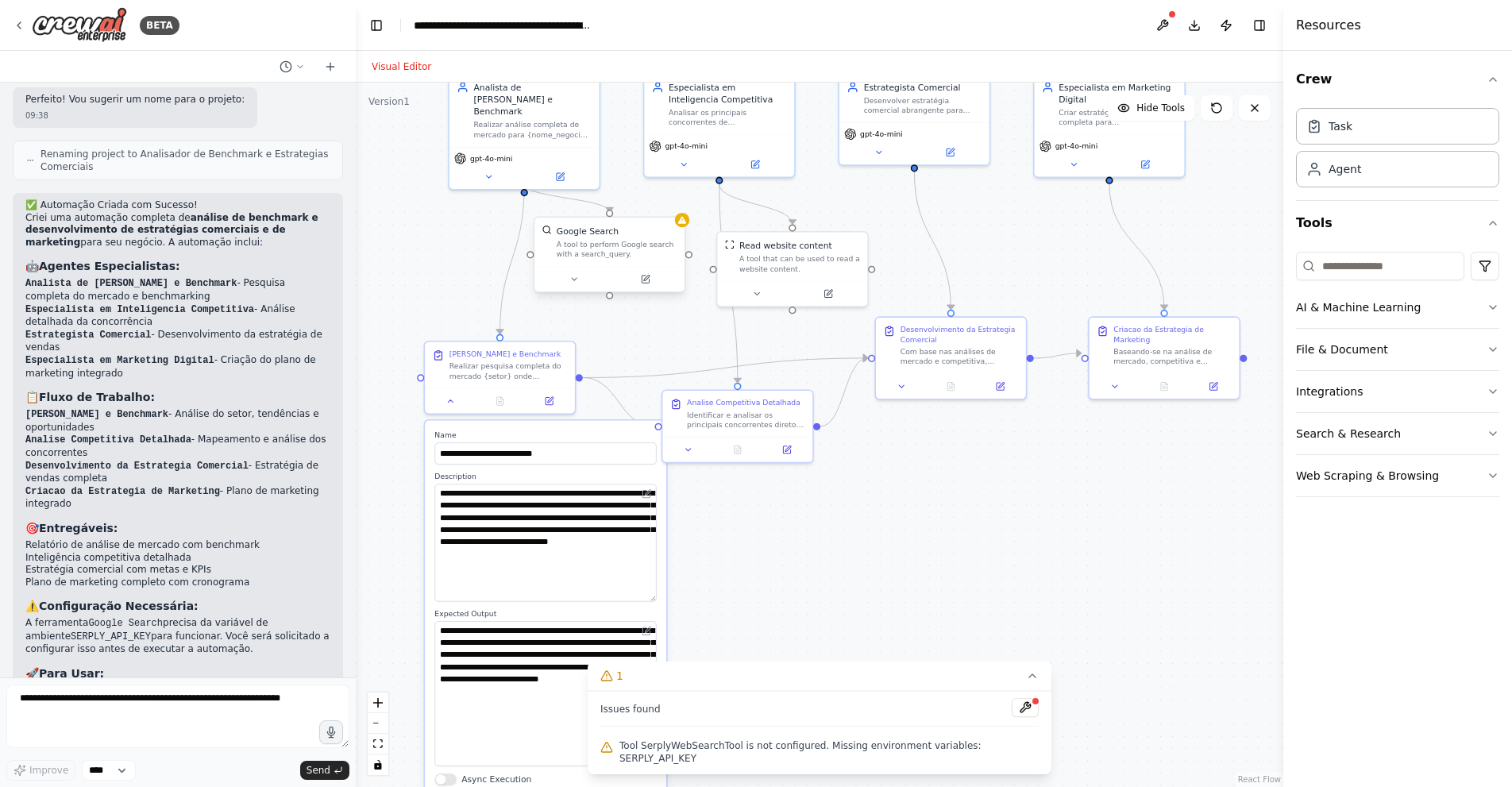
click at [582, 257] on div "A tool to perform Google search with a search_query." at bounding box center [616, 250] width 120 height 20
click at [589, 244] on div "A tool to perform Google search with a search_query." at bounding box center [616, 250] width 120 height 20
click at [589, 234] on div "Google Search" at bounding box center [587, 231] width 62 height 12
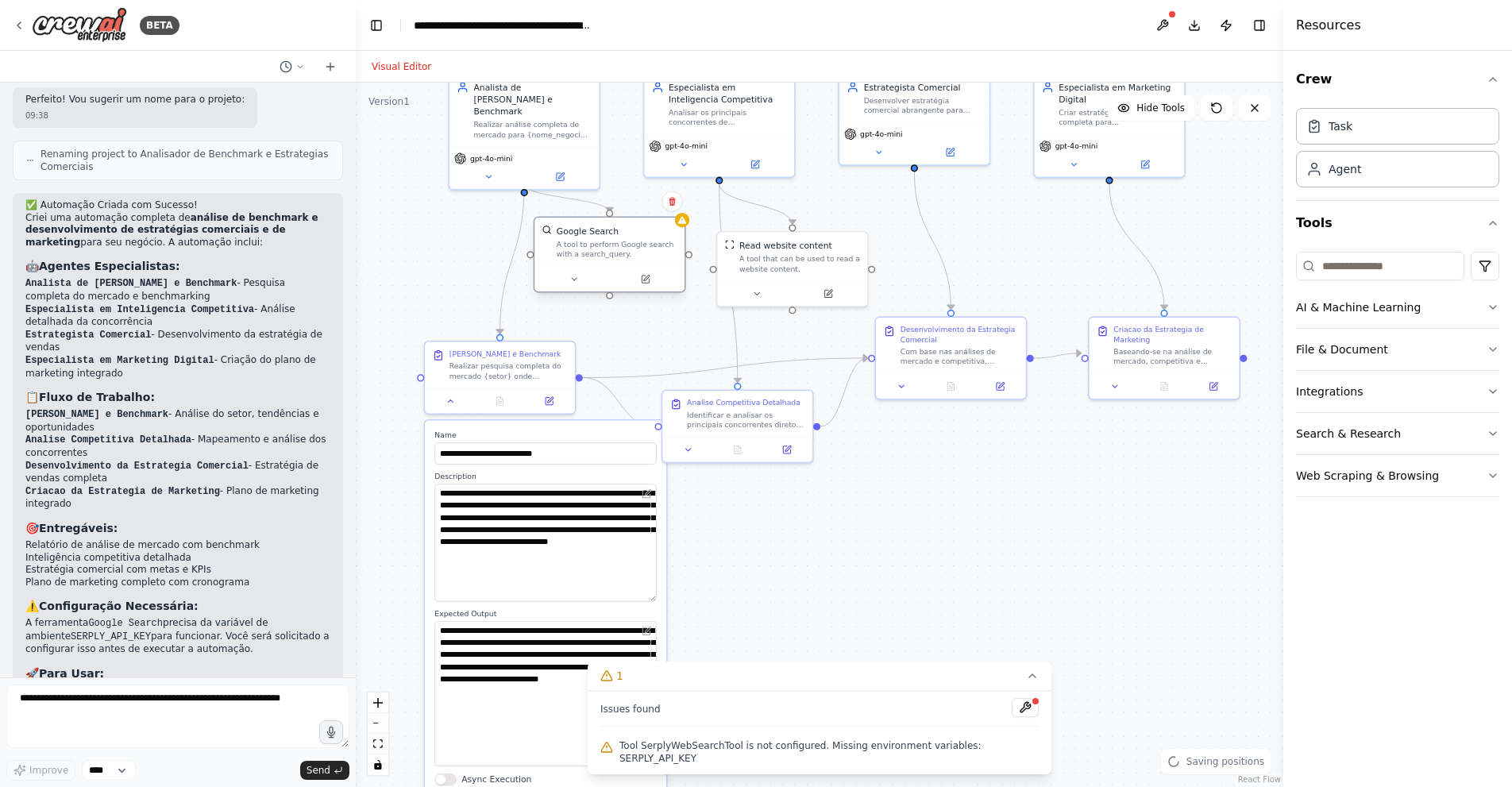
click at [589, 234] on div "Google Search" at bounding box center [587, 231] width 62 height 12
click at [450, 405] on button at bounding box center [451, 399] width 42 height 14
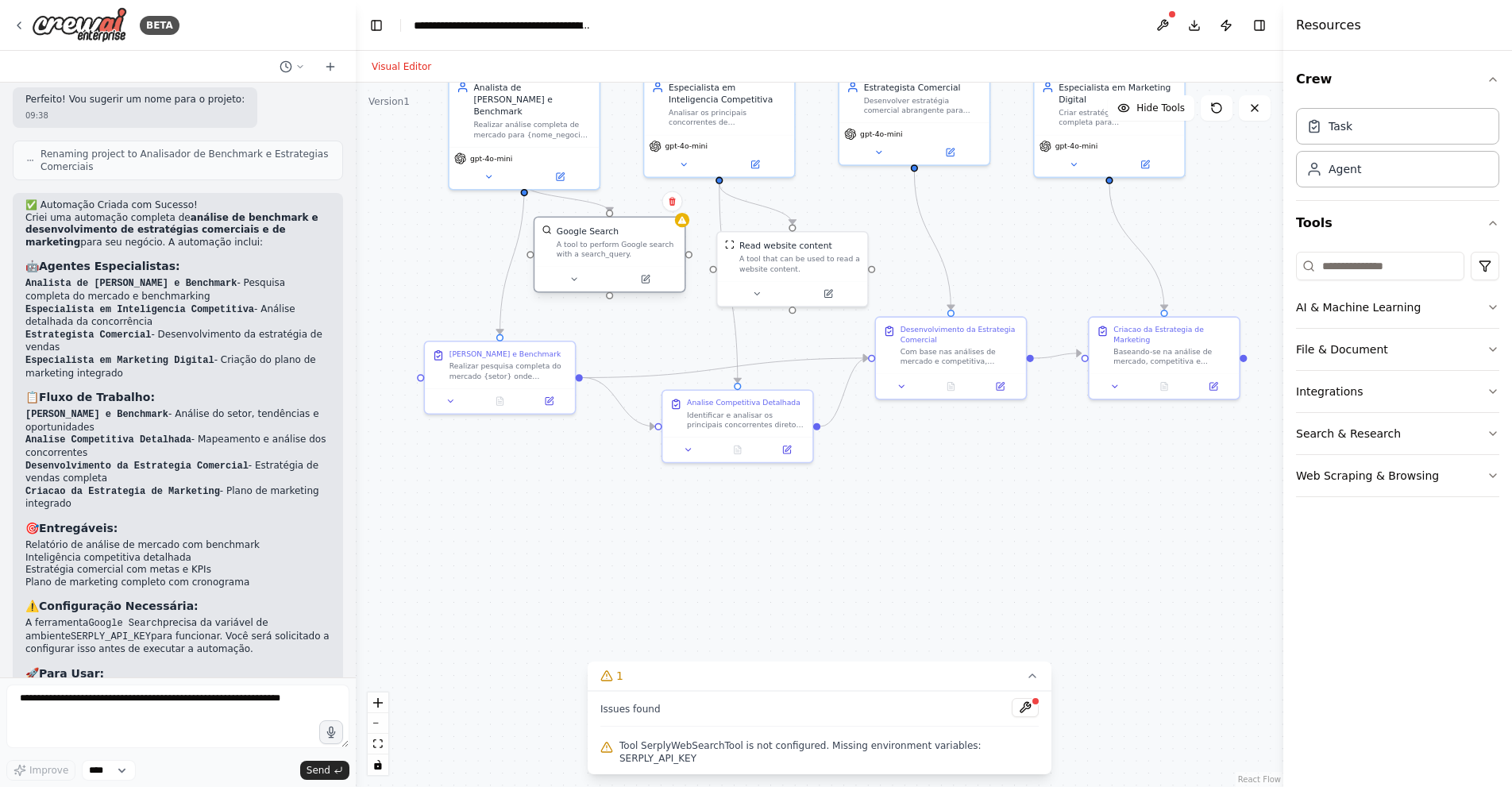
click at [622, 255] on div "A tool to perform Google search with a search_query." at bounding box center [616, 250] width 120 height 20
click at [582, 280] on button at bounding box center [573, 278] width 69 height 14
click at [640, 355] on p "Class name: SerplyWebSearchTool" at bounding box center [656, 359] width 221 height 10
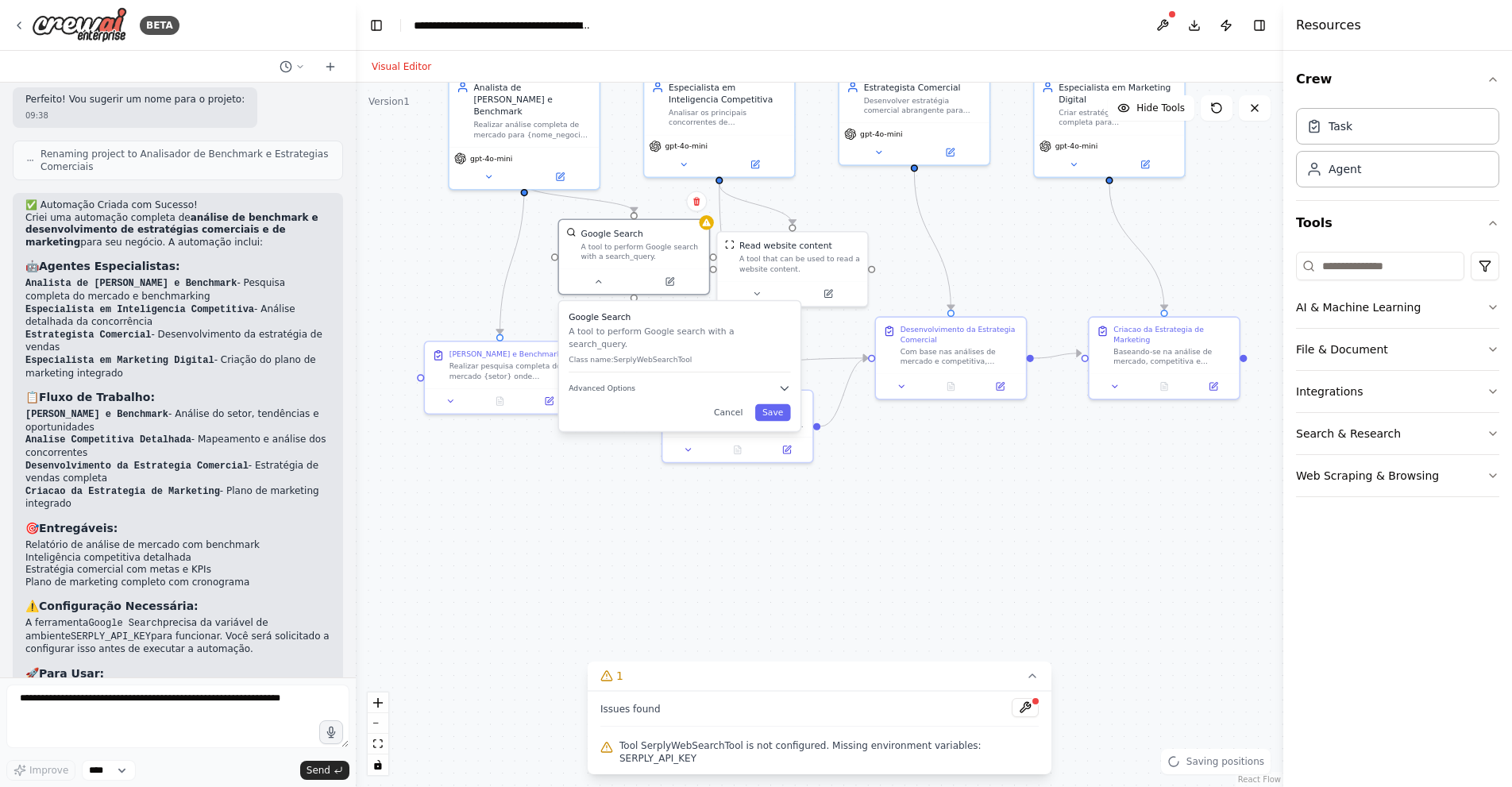
drag, startPoint x: 586, startPoint y: 346, endPoint x: 616, endPoint y: 346, distance: 30.0
click at [616, 355] on p "Class name: SerplyWebSearchTool" at bounding box center [679, 359] width 221 height 10
click at [776, 382] on button "Advanced Options" at bounding box center [679, 388] width 221 height 12
click at [783, 387] on icon "button" at bounding box center [784, 388] width 7 height 3
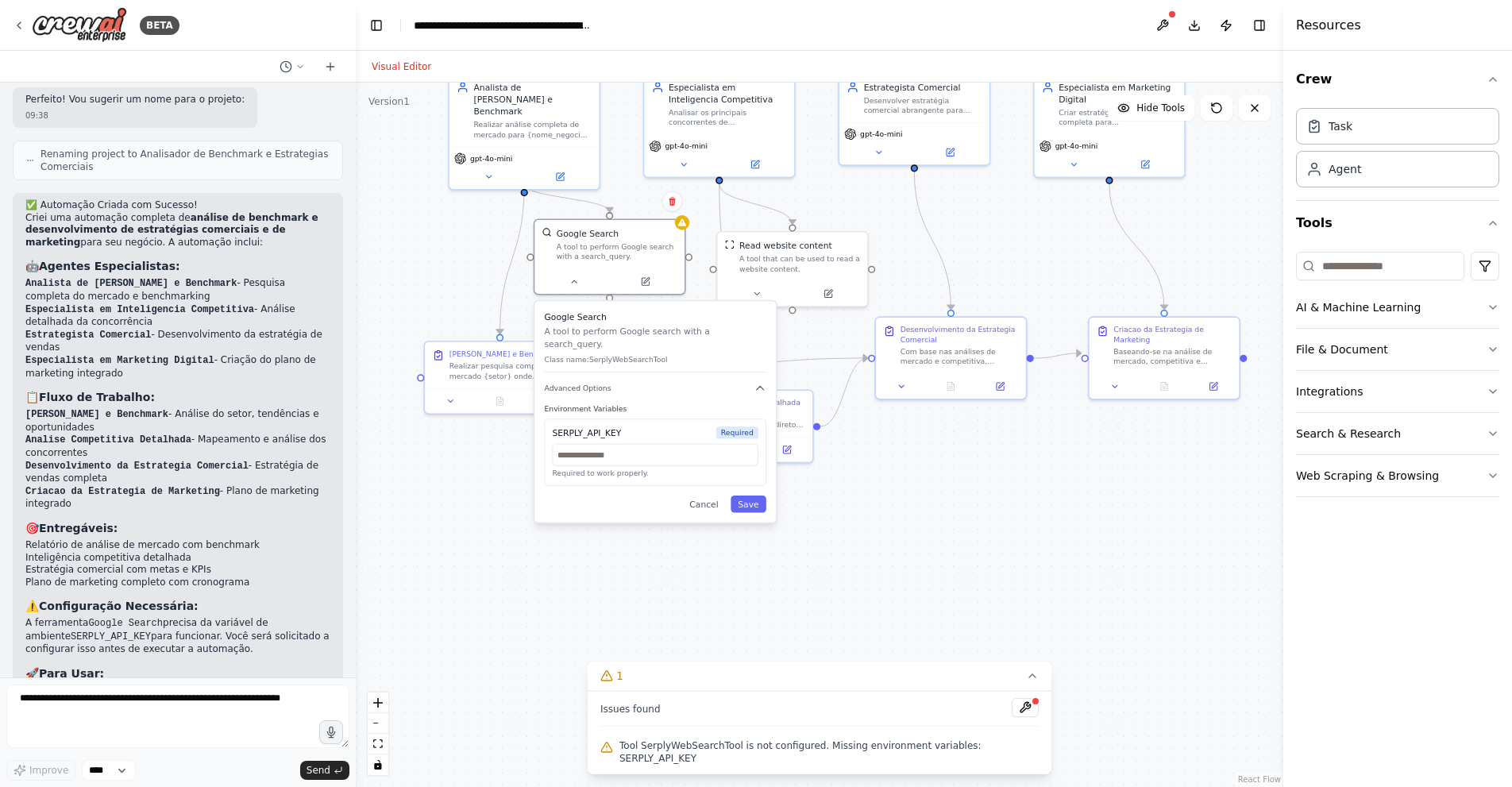
drag, startPoint x: 577, startPoint y: 416, endPoint x: 557, endPoint y: 411, distance: 20.6
click at [557, 419] on div "SERPLY_API_KEY Required Required to work properly." at bounding box center [656, 452] width 221 height 66
click at [575, 427] on div "SERPLY_API_KEY" at bounding box center [586, 433] width 69 height 12
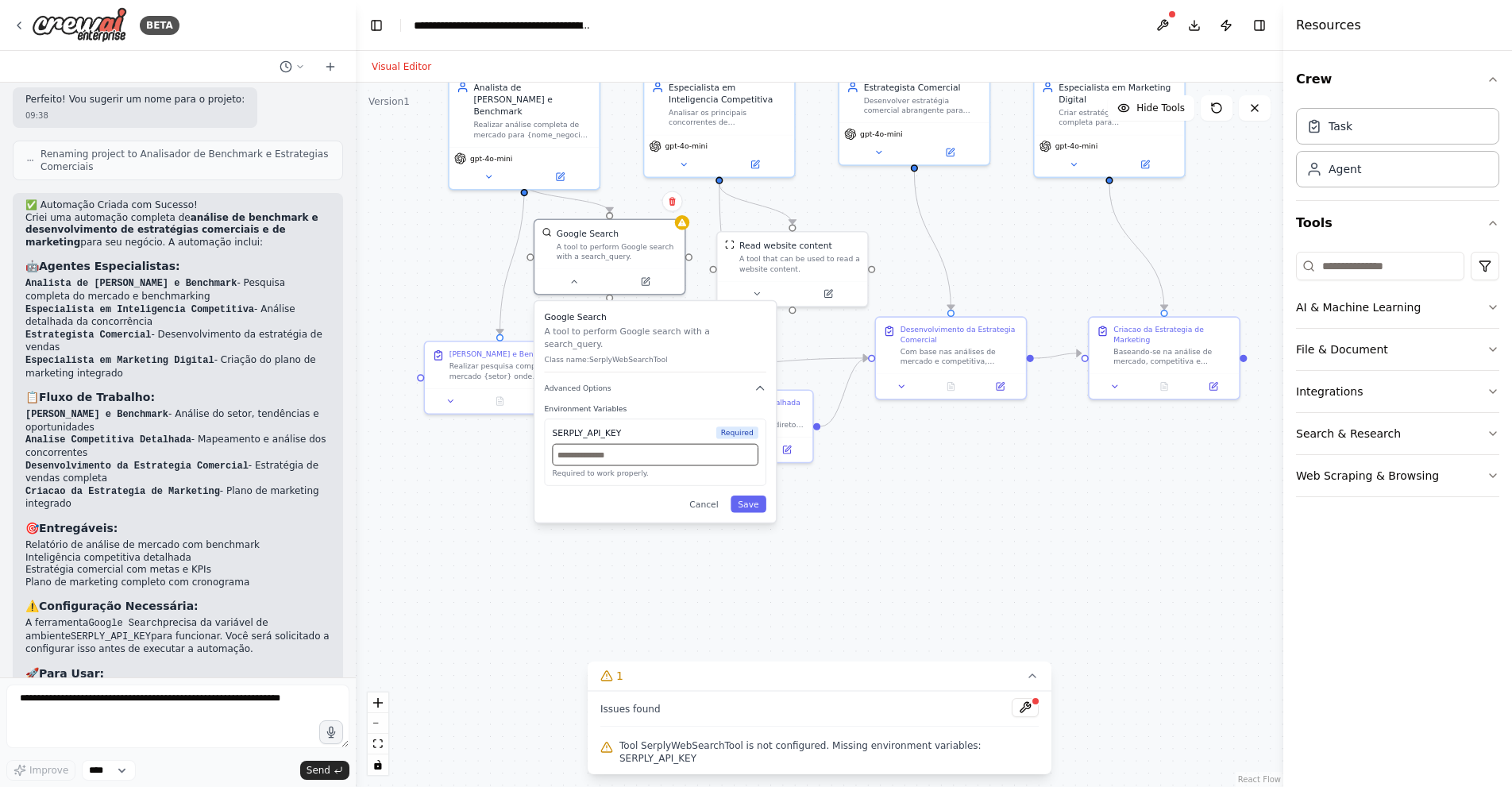
click at [576, 444] on input "text" at bounding box center [655, 455] width 206 height 22
paste input "**********"
type input "**********"
click at [751, 496] on button "Save" at bounding box center [748, 503] width 36 height 17
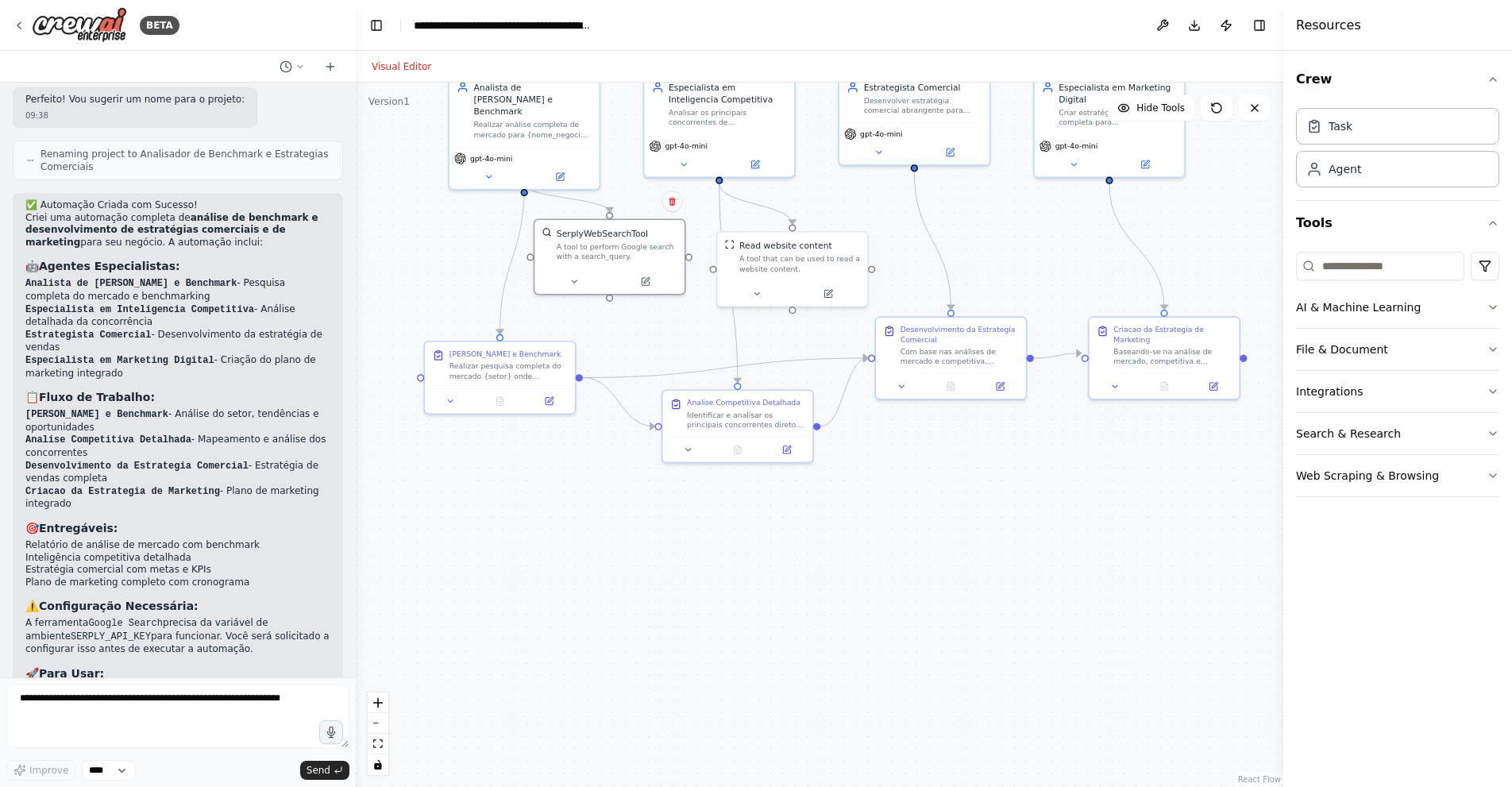
click at [749, 511] on div ".deletable-edge-delete-btn { width: 20px; height: 20px; border: 0px solid #ffff…" at bounding box center [819, 435] width 927 height 705
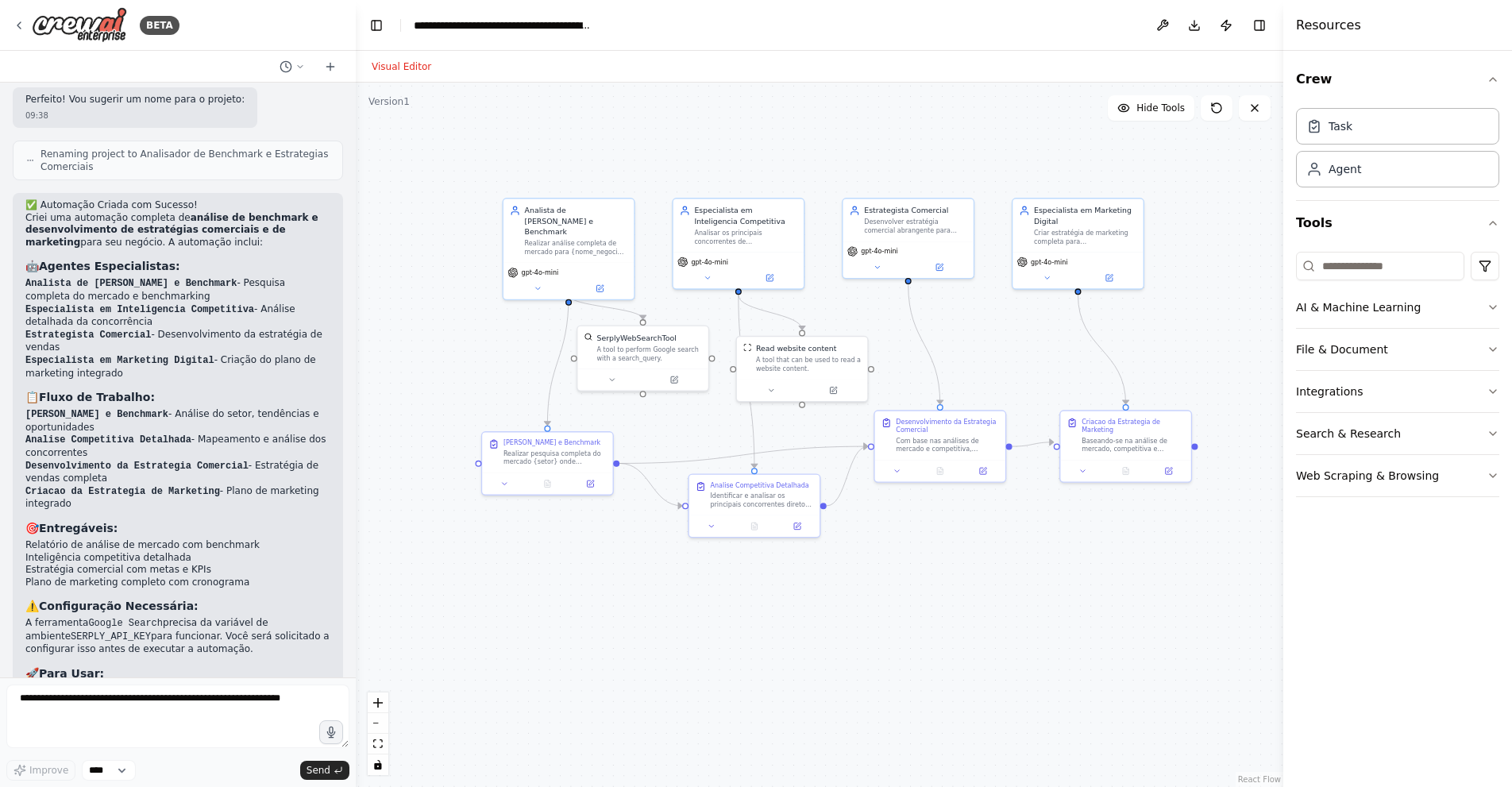
drag, startPoint x: 1091, startPoint y: 477, endPoint x: 1023, endPoint y: 610, distance: 149.4
click at [1023, 610] on div ".deletable-edge-delete-btn { width: 20px; height: 20px; border: 0px solid #ffff…" at bounding box center [819, 435] width 927 height 705
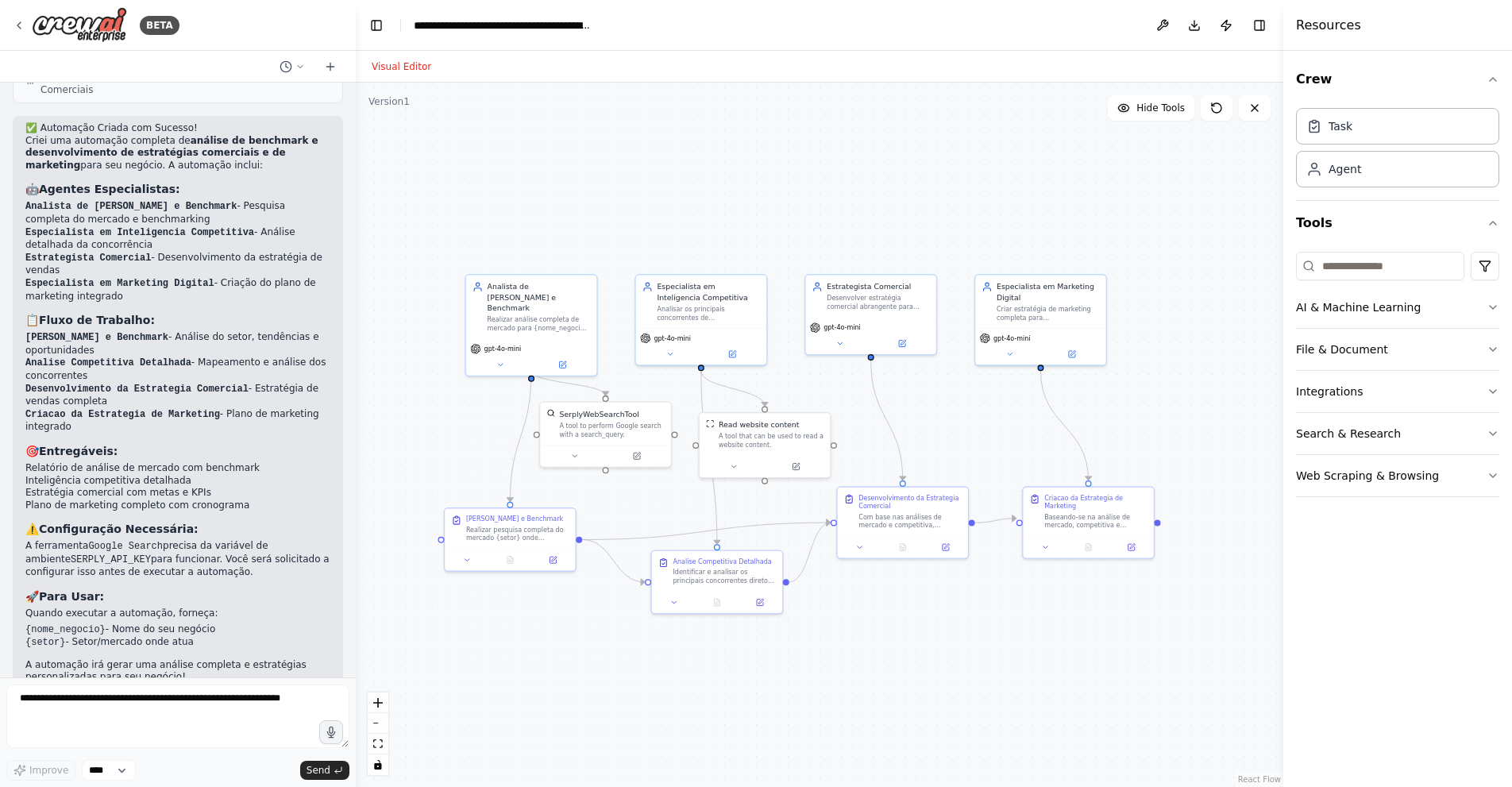
scroll to position [1427, 0]
click at [537, 315] on div "Realizar análise completa de mercado para {nome_negocio} no setor {setor}, iden…" at bounding box center [539, 322] width 103 height 17
click at [1313, 130] on icon at bounding box center [1314, 126] width 16 height 16
click at [1344, 185] on div "Agent" at bounding box center [1397, 168] width 203 height 37
click at [1354, 127] on div "Task" at bounding box center [1397, 126] width 203 height 37
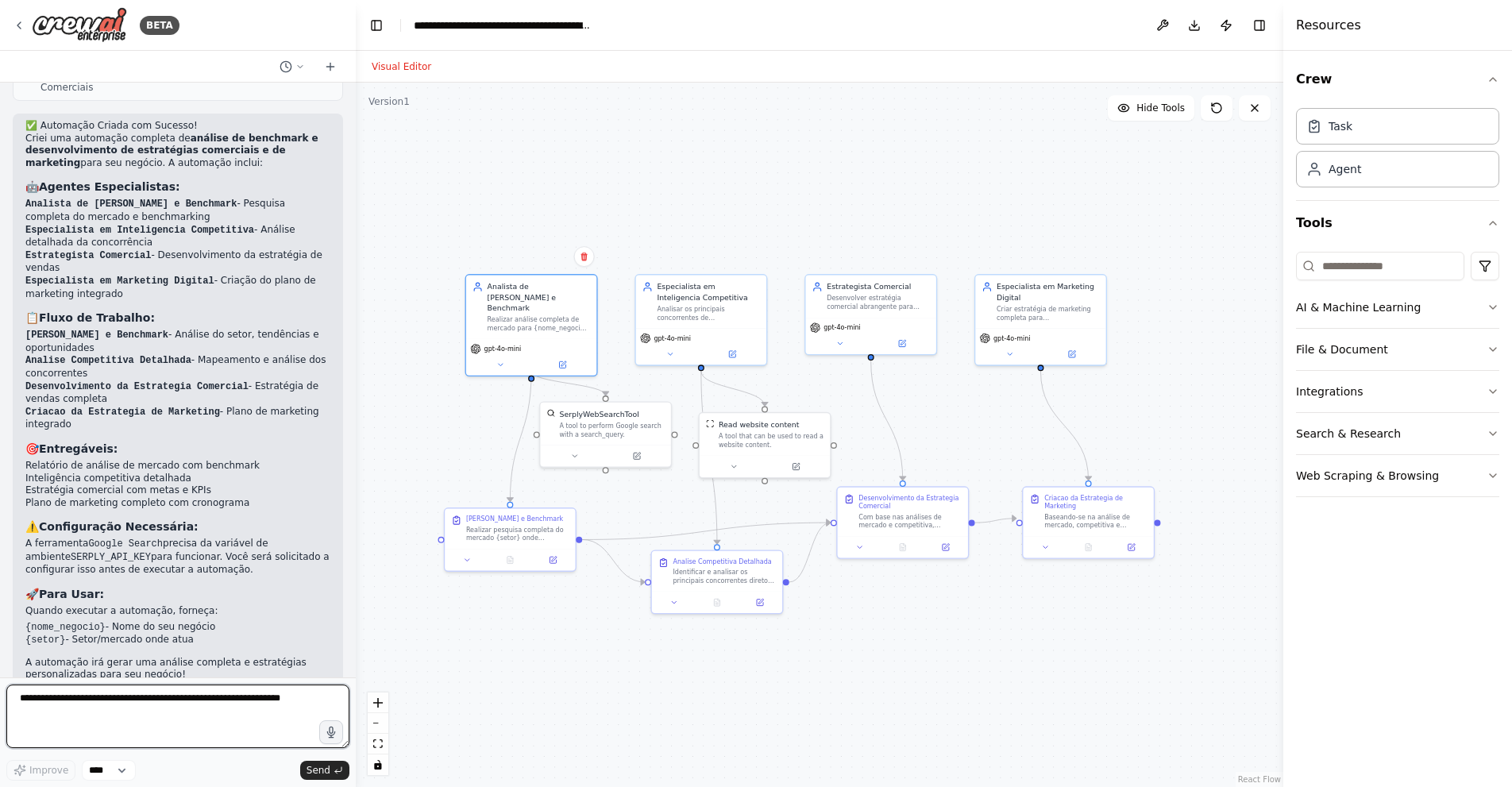
click at [276, 697] on textarea at bounding box center [177, 716] width 343 height 64
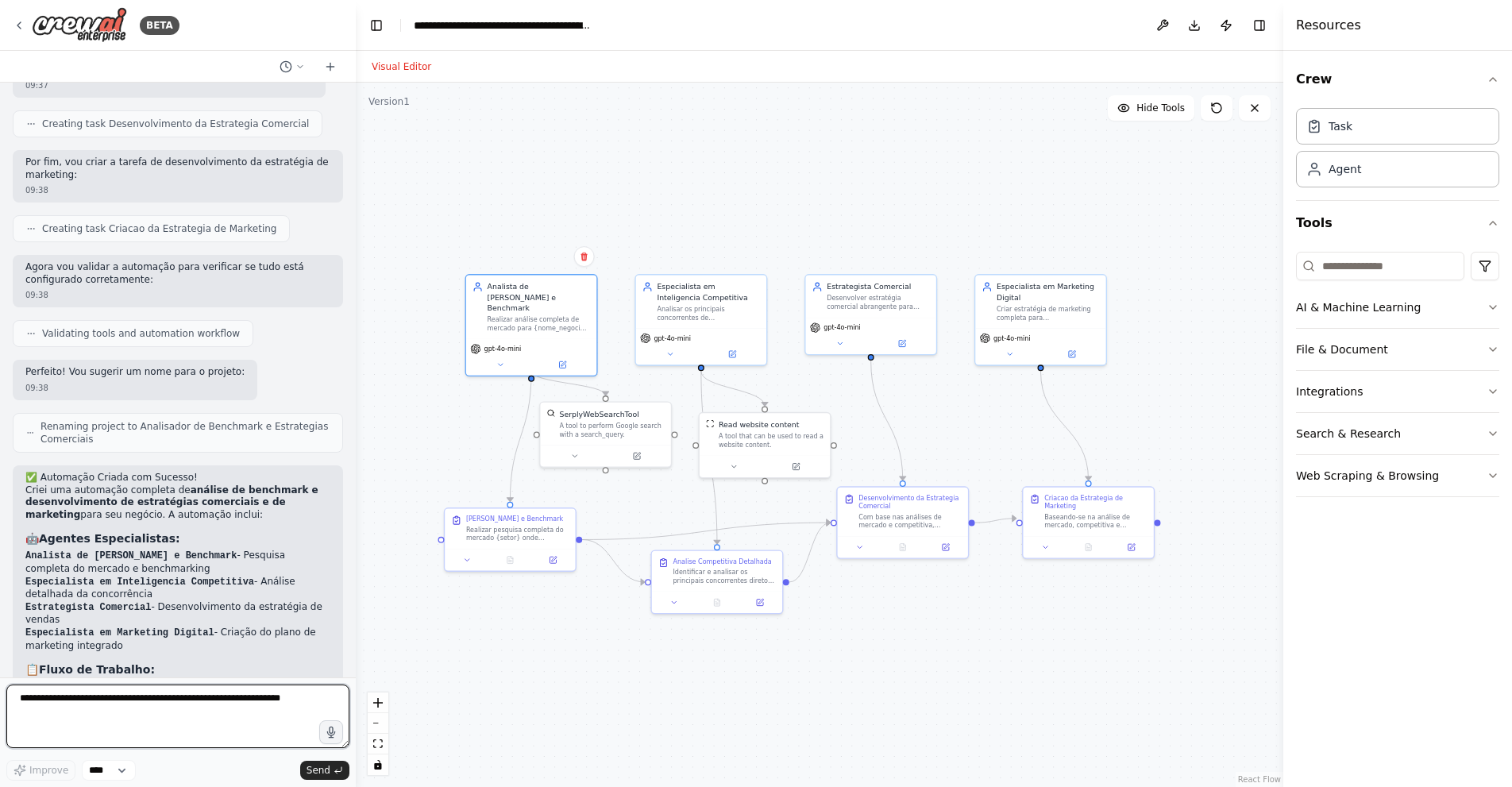
scroll to position [1030, 0]
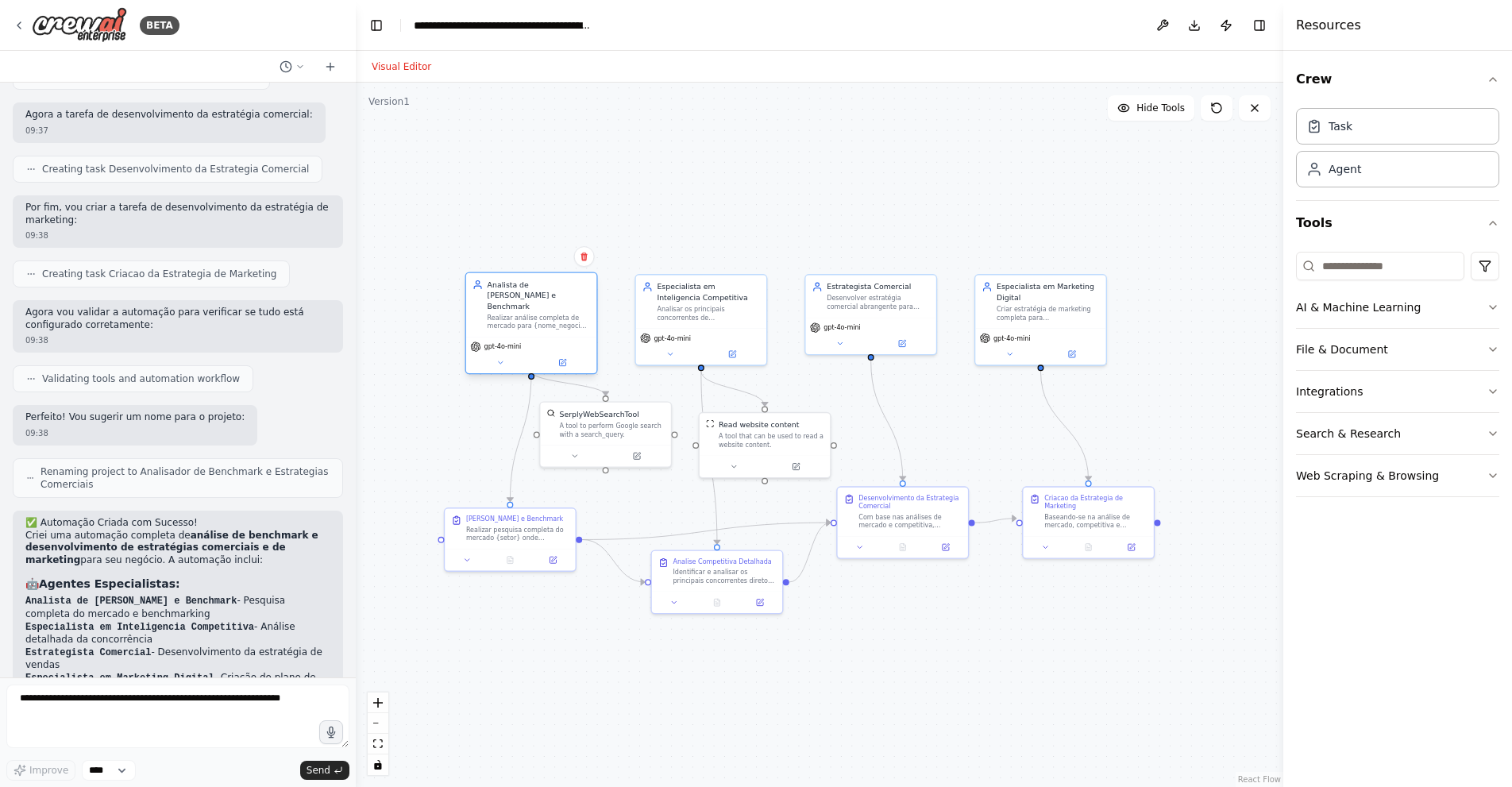
click at [534, 298] on div "Analista de Mercado e Benchmark" at bounding box center [539, 295] width 103 height 31
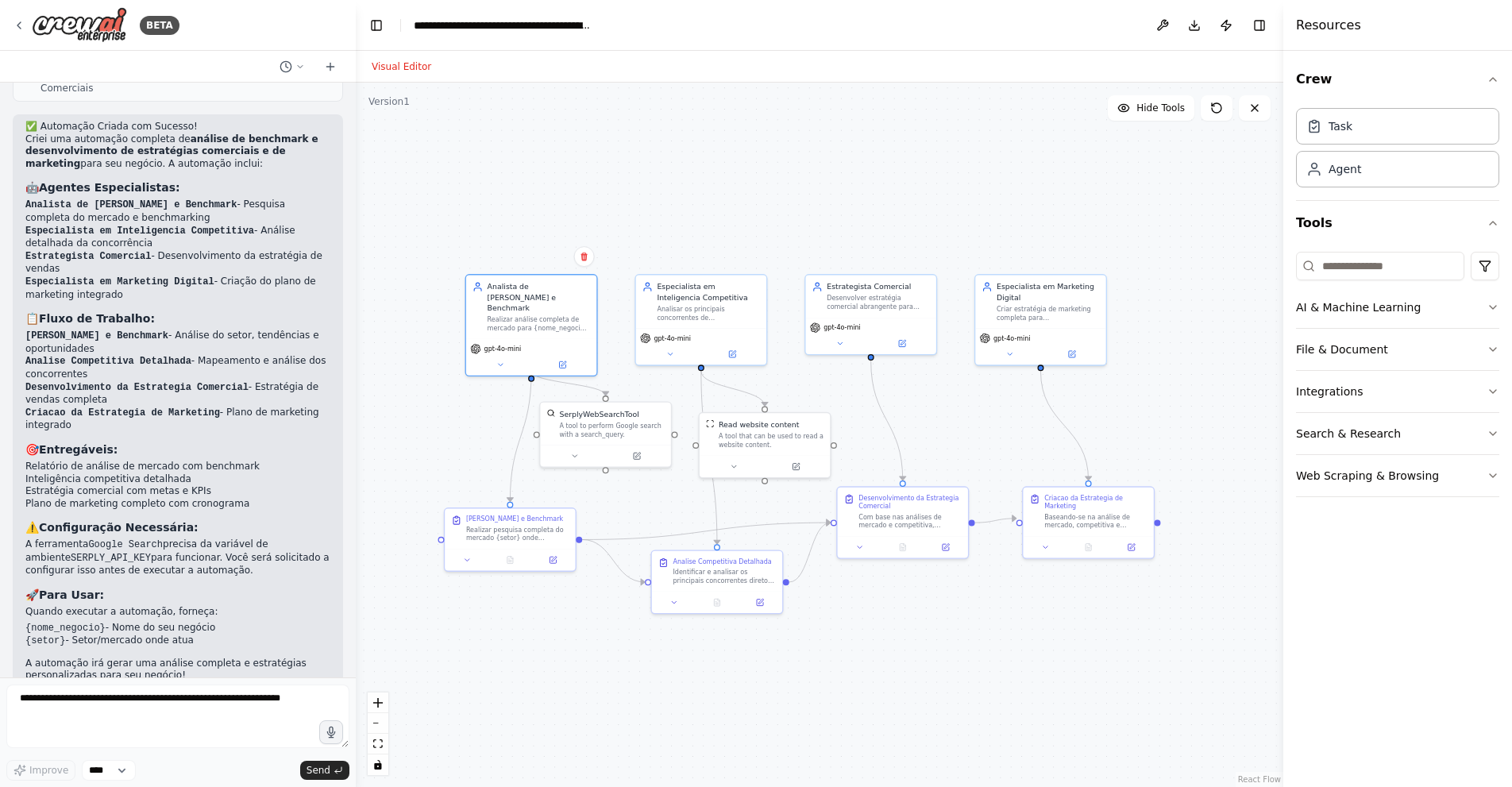
scroll to position [1427, 0]
click at [1380, 128] on div "Task" at bounding box center [1397, 126] width 203 height 37
click at [1246, 106] on button at bounding box center [1254, 107] width 31 height 25
click at [1250, 110] on icon at bounding box center [1254, 108] width 13 height 13
click at [1229, 155] on div ".deletable-edge-delete-btn { width: 20px; height: 20px; border: 0px solid #ffff…" at bounding box center [819, 435] width 927 height 705
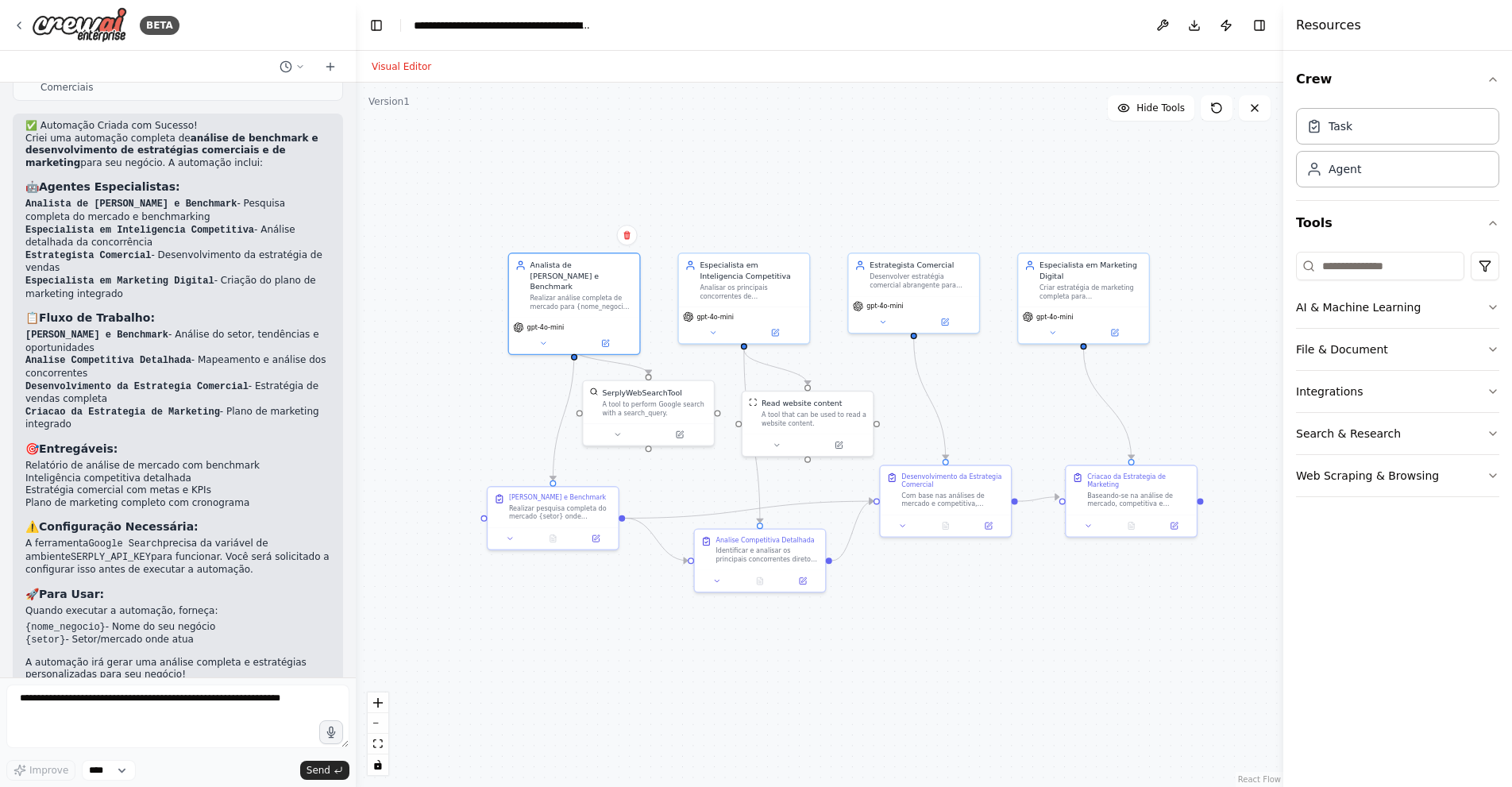
drag, startPoint x: 492, startPoint y: 192, endPoint x: 493, endPoint y: 165, distance: 27.0
click at [505, 168] on div ".deletable-edge-delete-btn { width: 20px; height: 20px; border: 0px solid #ffff…" at bounding box center [819, 435] width 927 height 705
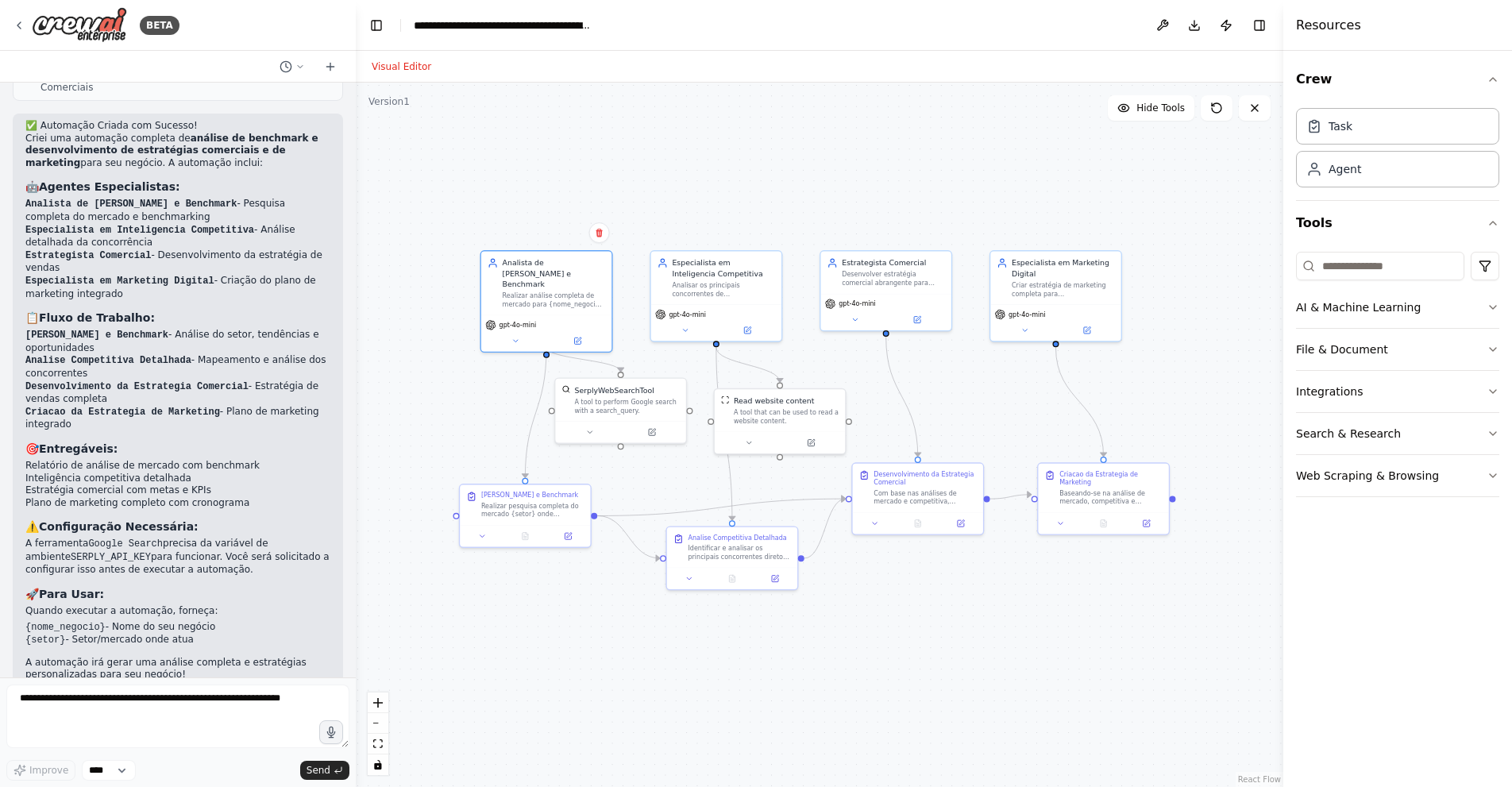
click at [412, 63] on button "Visual Editor" at bounding box center [401, 67] width 78 height 19
click at [377, 25] on button "Toggle Left Sidebar" at bounding box center [376, 24] width 22 height 22
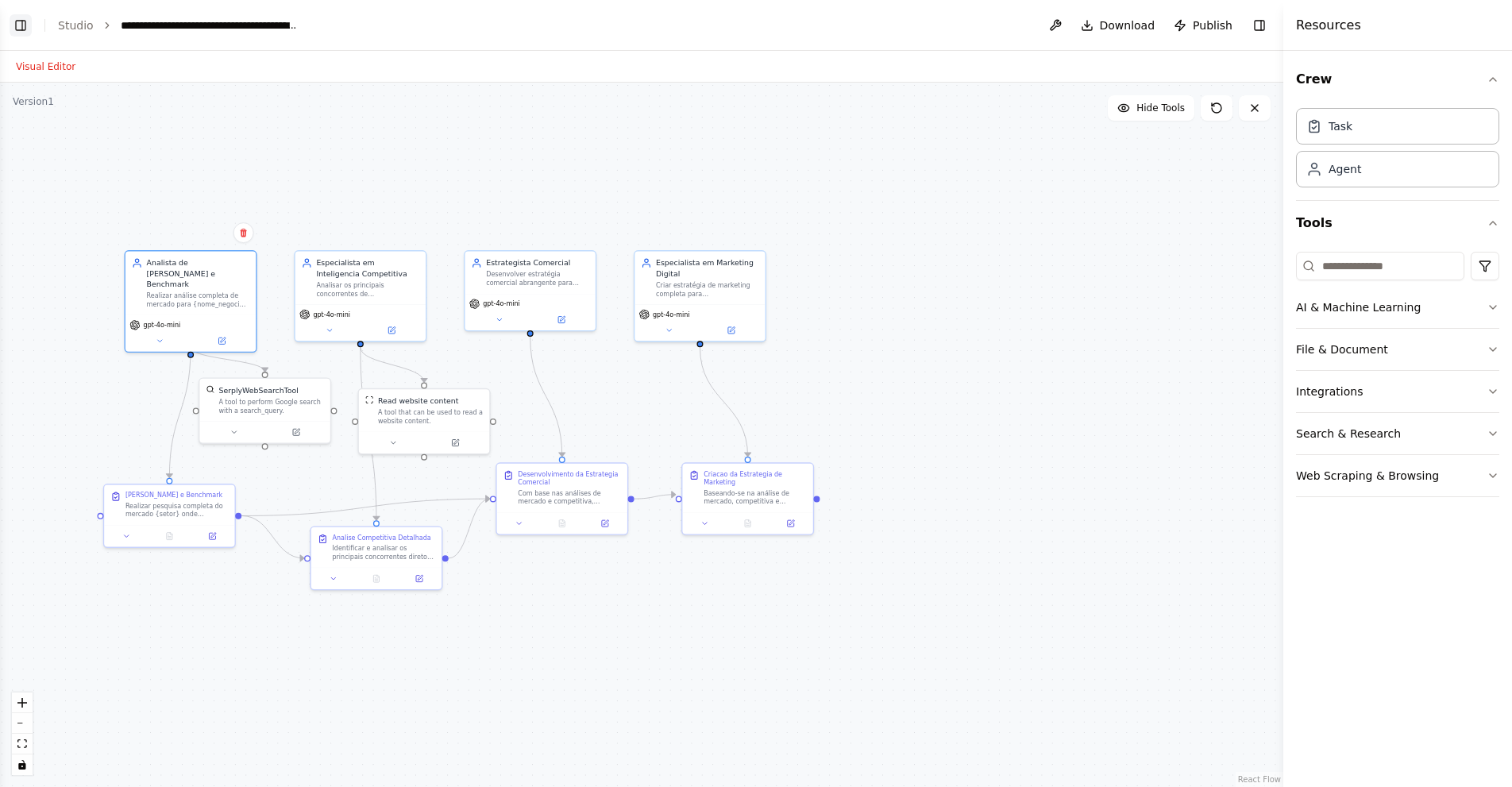
click at [28, 24] on button "Toggle Left Sidebar" at bounding box center [20, 24] width 22 height 22
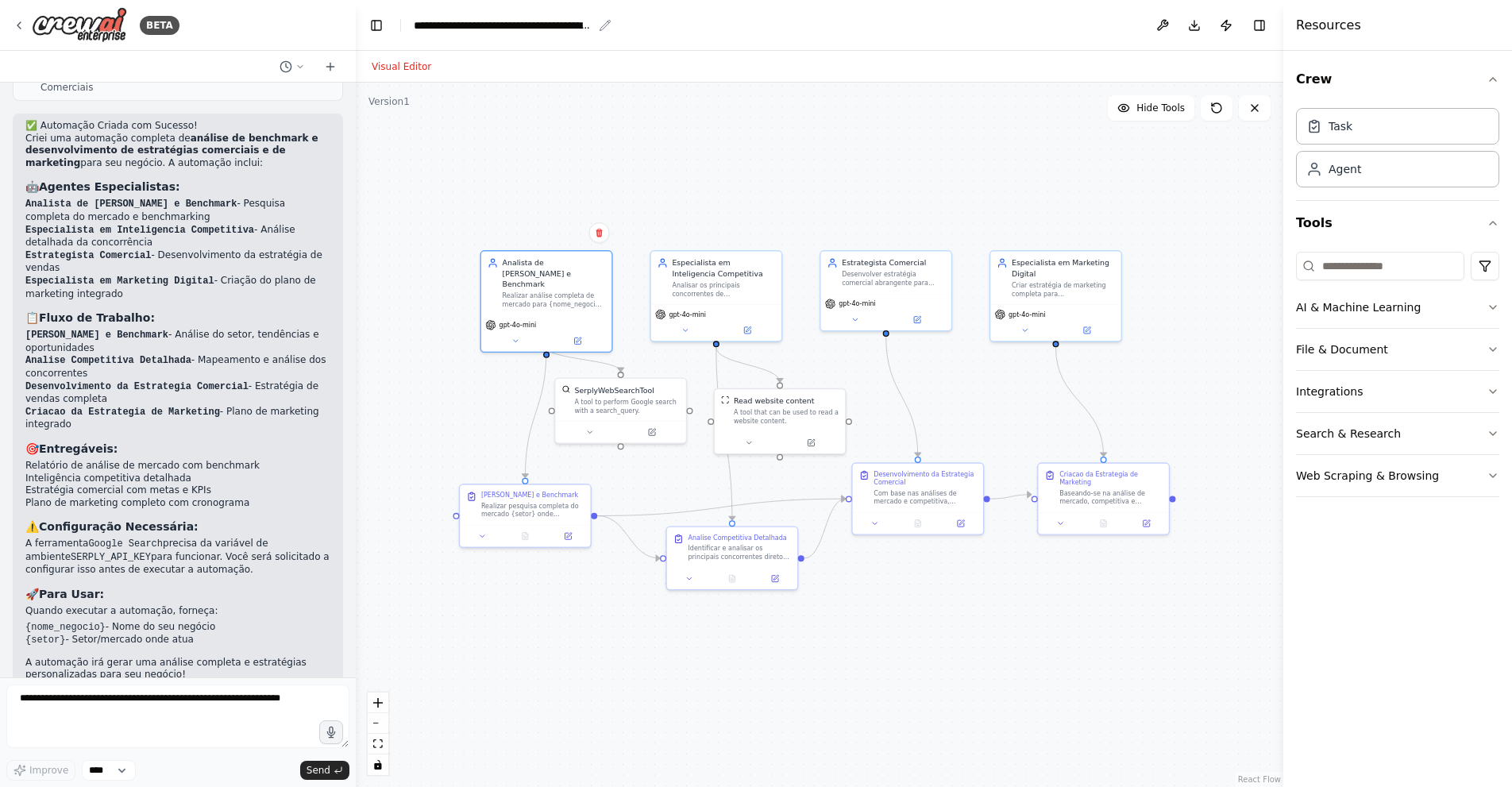
click at [450, 20] on div "**********" at bounding box center [502, 25] width 179 height 16
click at [387, 28] on header "**********" at bounding box center [819, 25] width 927 height 51
click at [378, 26] on button "Toggle Left Sidebar" at bounding box center [376, 24] width 22 height 22
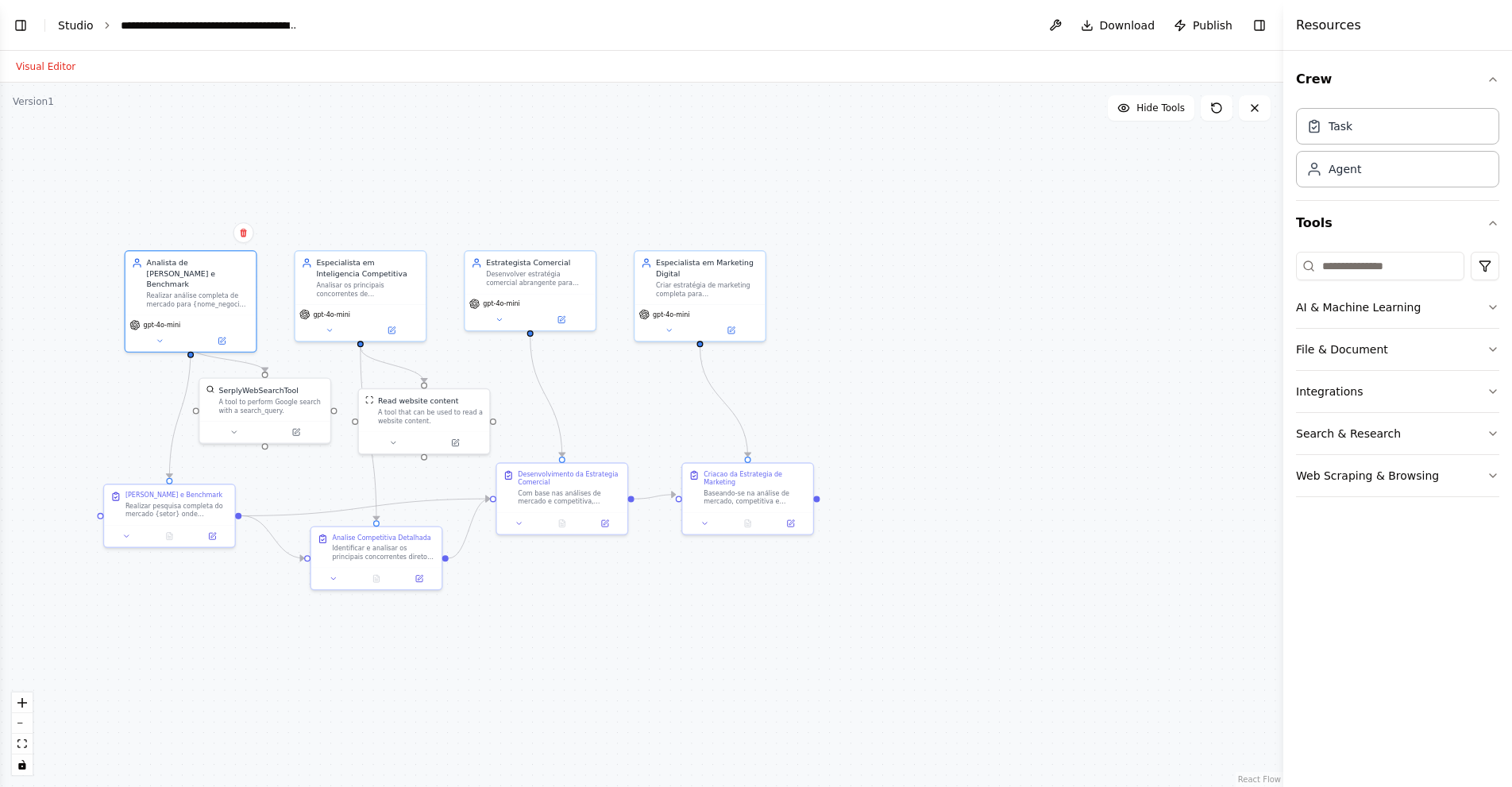
click at [71, 23] on link "Studio" at bounding box center [75, 25] width 36 height 13
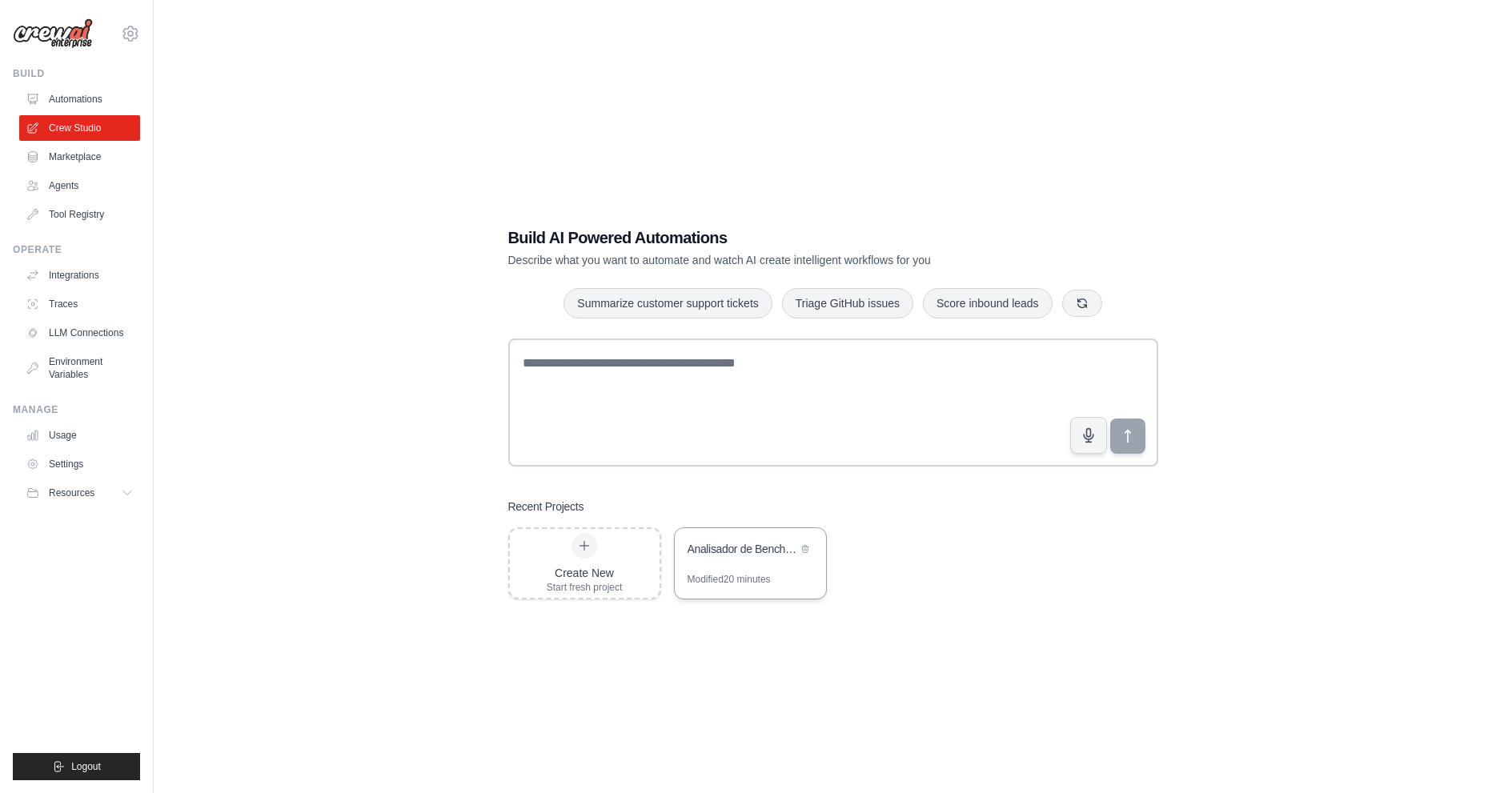
click at [717, 558] on div "Analisador de Benchmark e Estrategias Comerciais" at bounding box center [742, 550] width 110 height 19
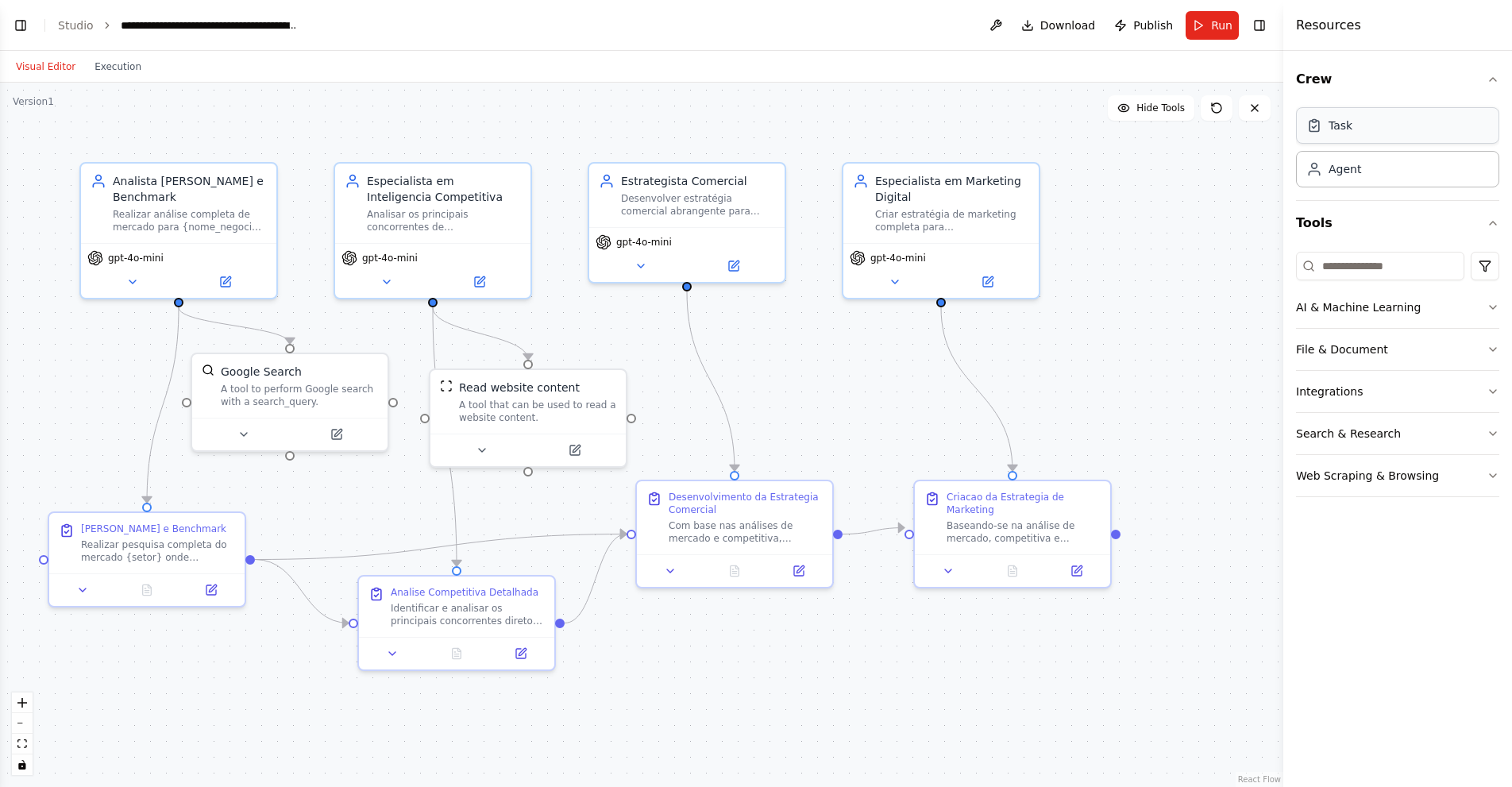
click at [1427, 123] on div "Task" at bounding box center [1397, 126] width 203 height 37
click at [1393, 122] on div "Task" at bounding box center [1397, 126] width 203 height 37
click at [1207, 27] on button "Run" at bounding box center [1211, 25] width 53 height 29
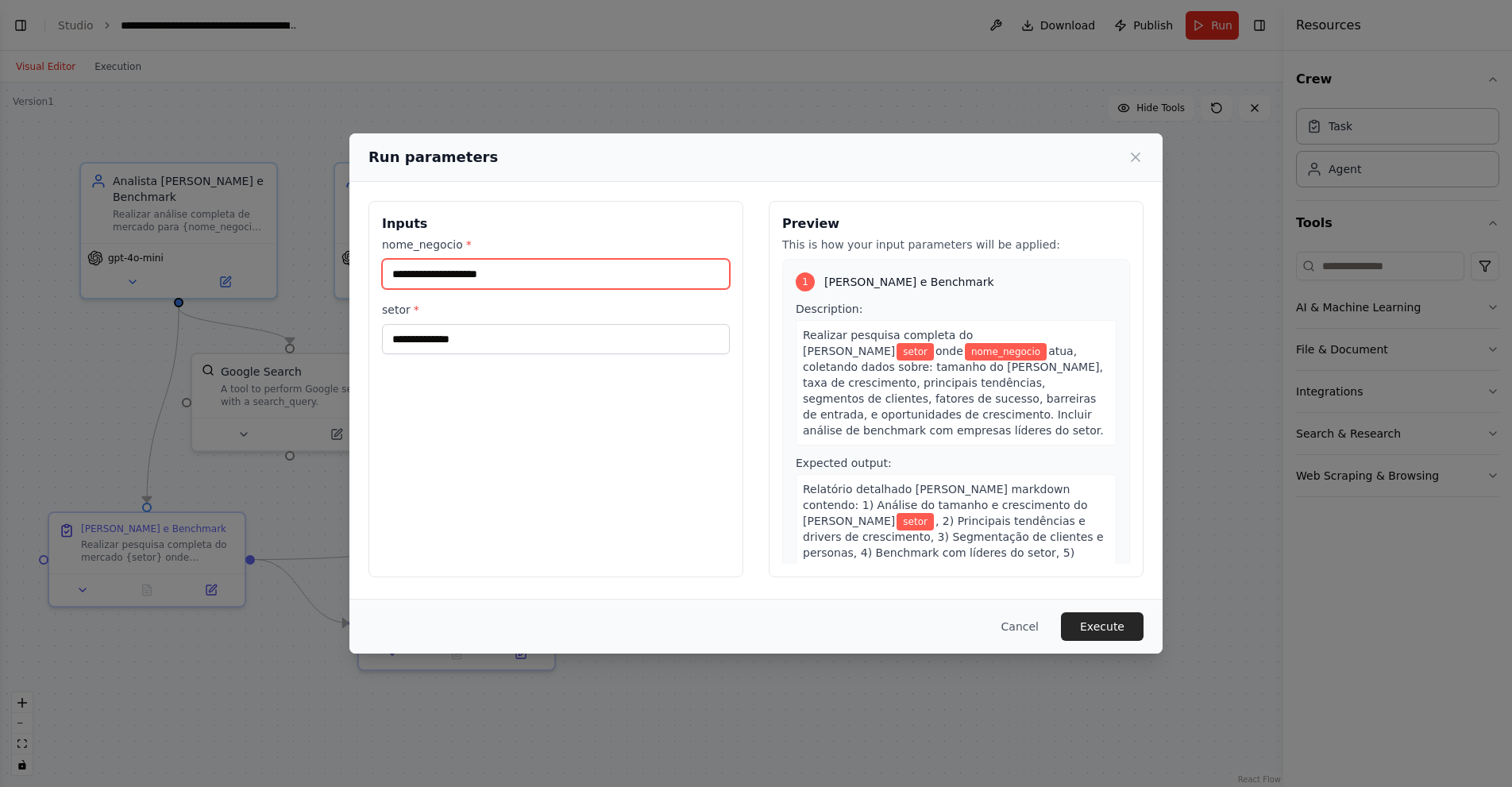
click at [560, 266] on input "nome_negocio *" at bounding box center [555, 274] width 348 height 31
type input "******"
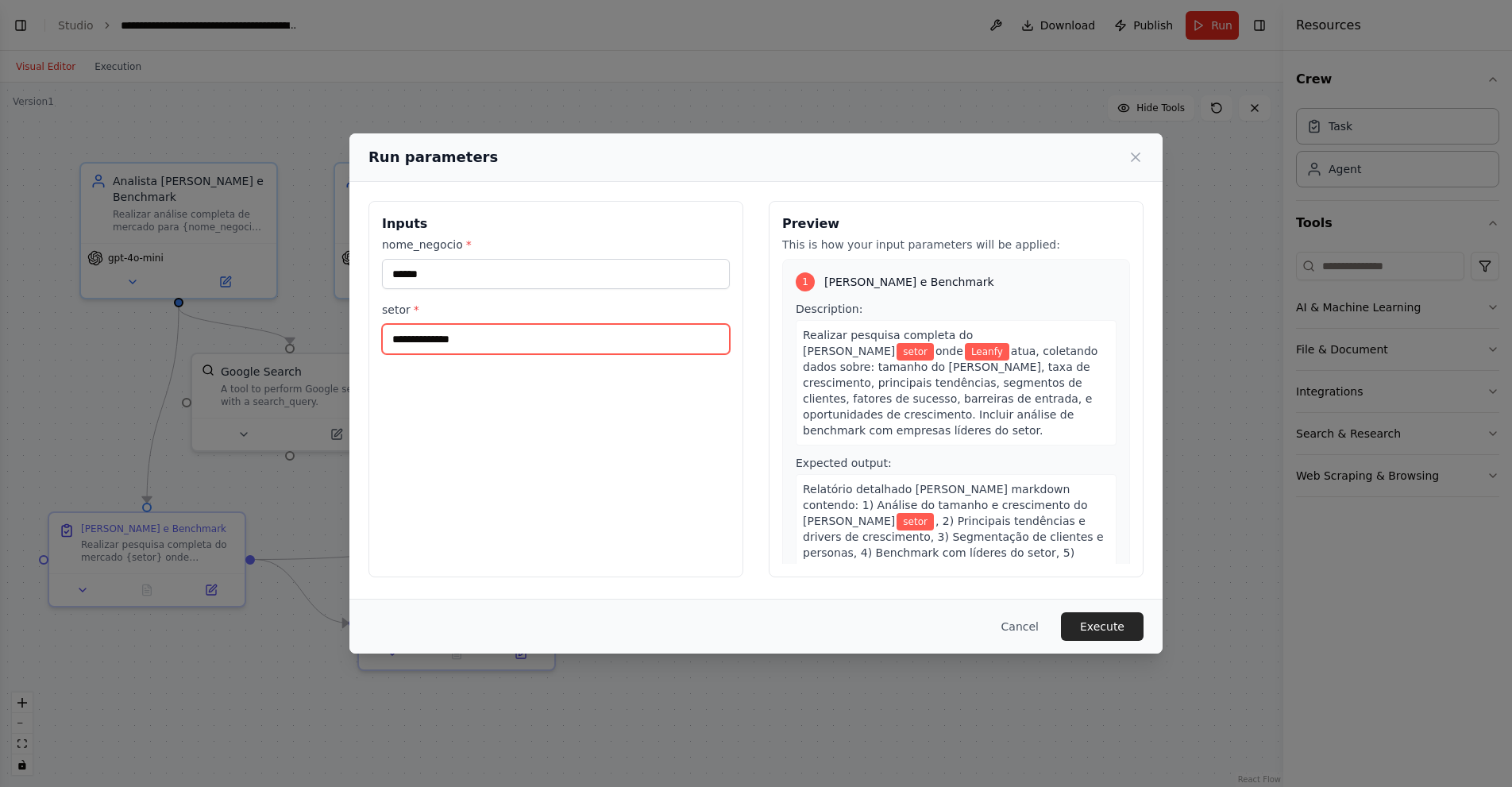
click at [520, 342] on input "setor *" at bounding box center [555, 339] width 348 height 31
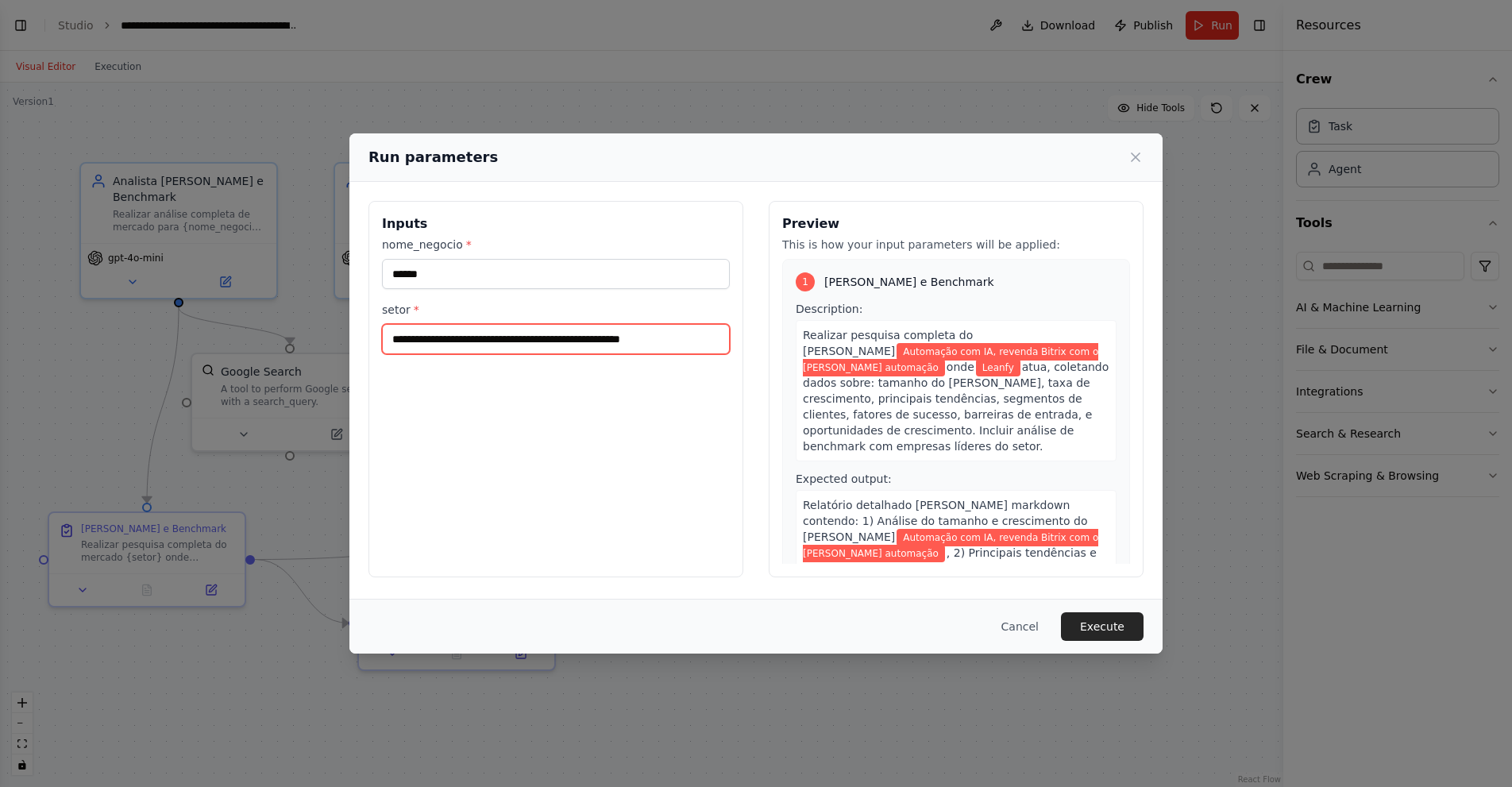
type input "**********"
click at [1078, 626] on button "Execute" at bounding box center [1101, 626] width 83 height 29
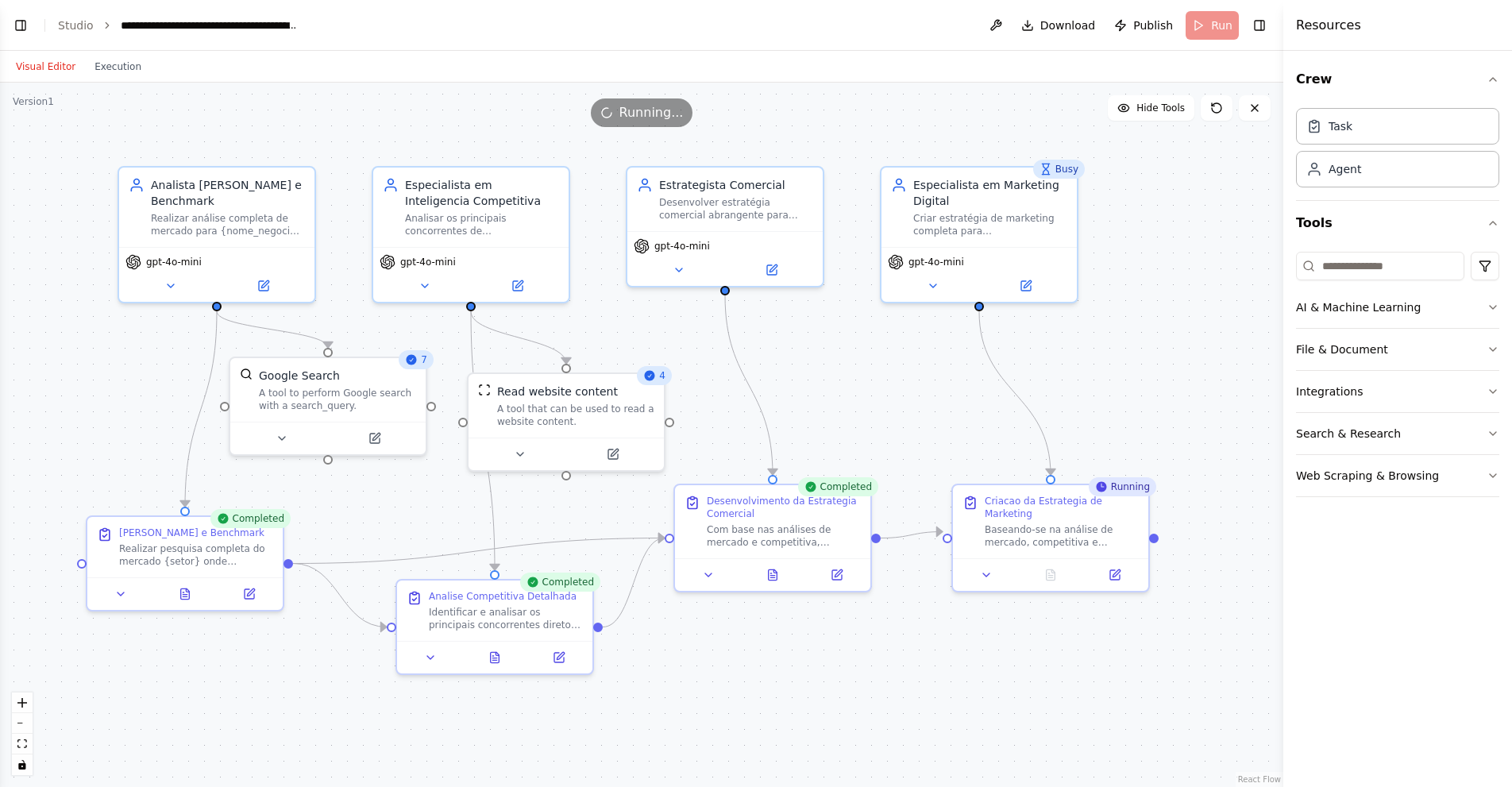
drag, startPoint x: 817, startPoint y: 360, endPoint x: 855, endPoint y: 365, distance: 38.3
click at [855, 365] on div ".deletable-edge-delete-btn { width: 20px; height: 20px; border: 0px solid #ffff…" at bounding box center [641, 435] width 1283 height 705
click at [115, 61] on button "Execution" at bounding box center [118, 67] width 66 height 19
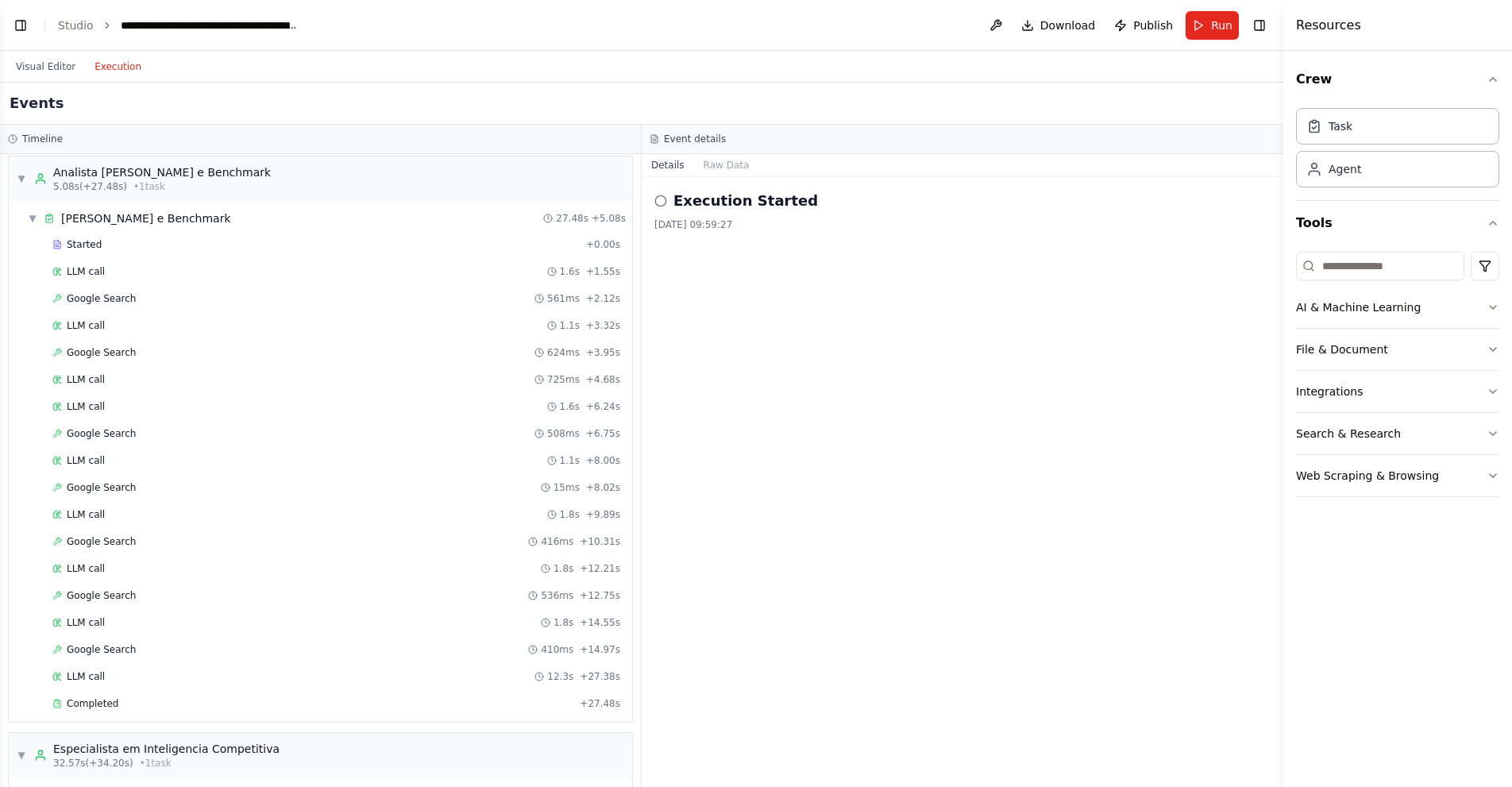
scroll to position [0, 0]
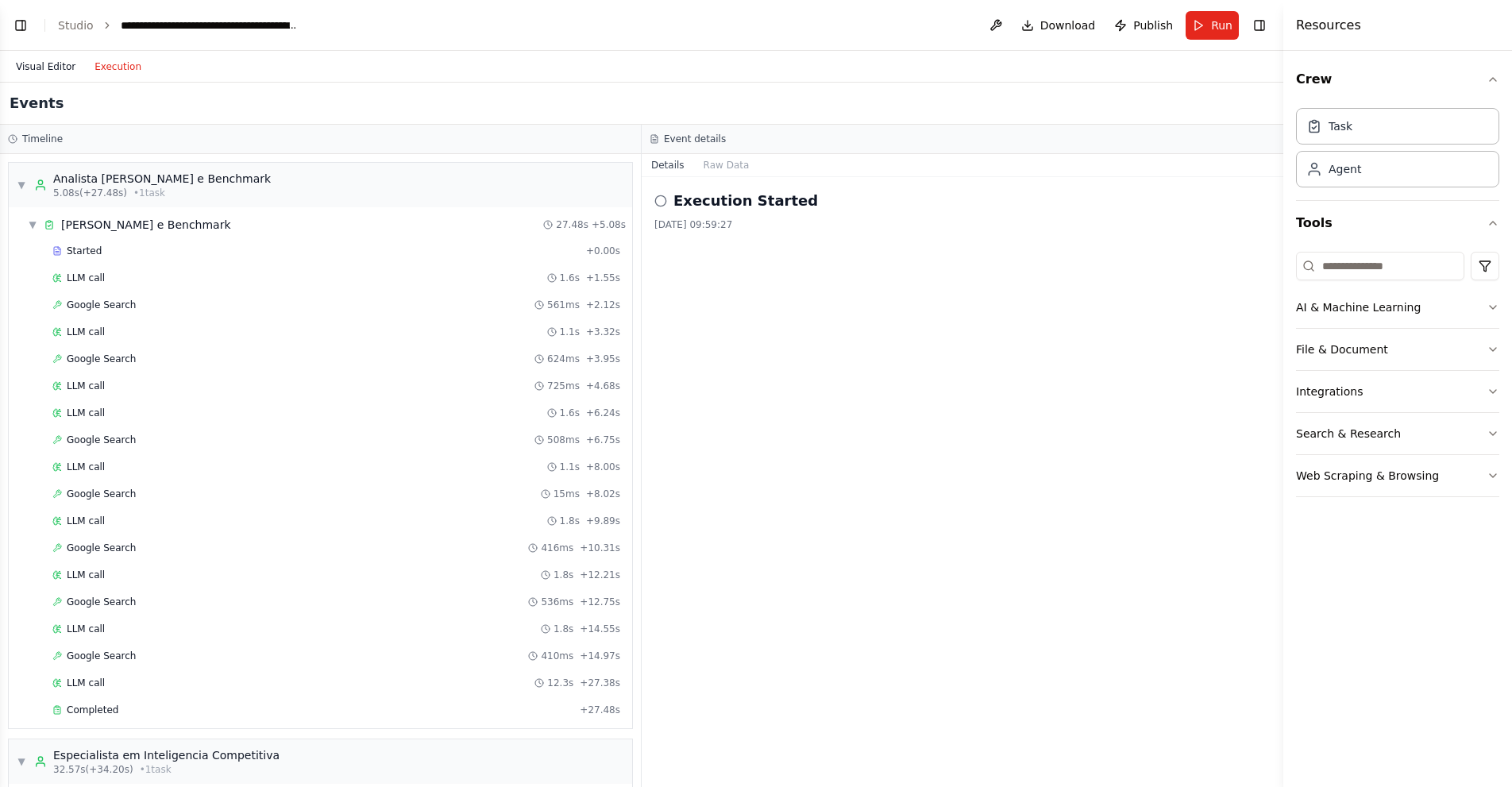
click at [39, 72] on button "Visual Editor" at bounding box center [45, 67] width 78 height 19
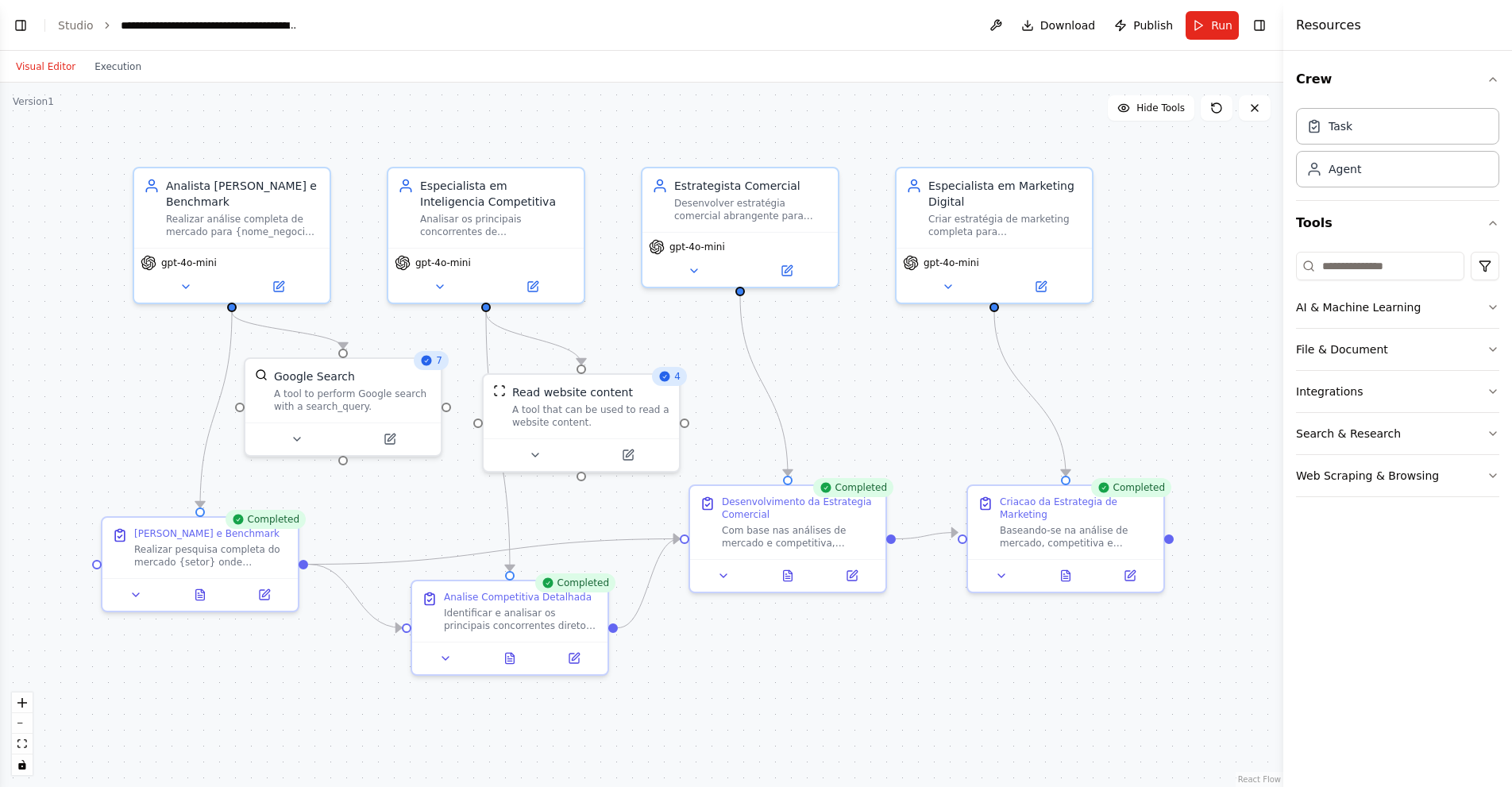
drag, startPoint x: 899, startPoint y: 387, endPoint x: 914, endPoint y: 387, distance: 15.0
click at [914, 387] on div ".deletable-edge-delete-btn { width: 20px; height: 20px; border: 0px solid #ffff…" at bounding box center [641, 435] width 1283 height 705
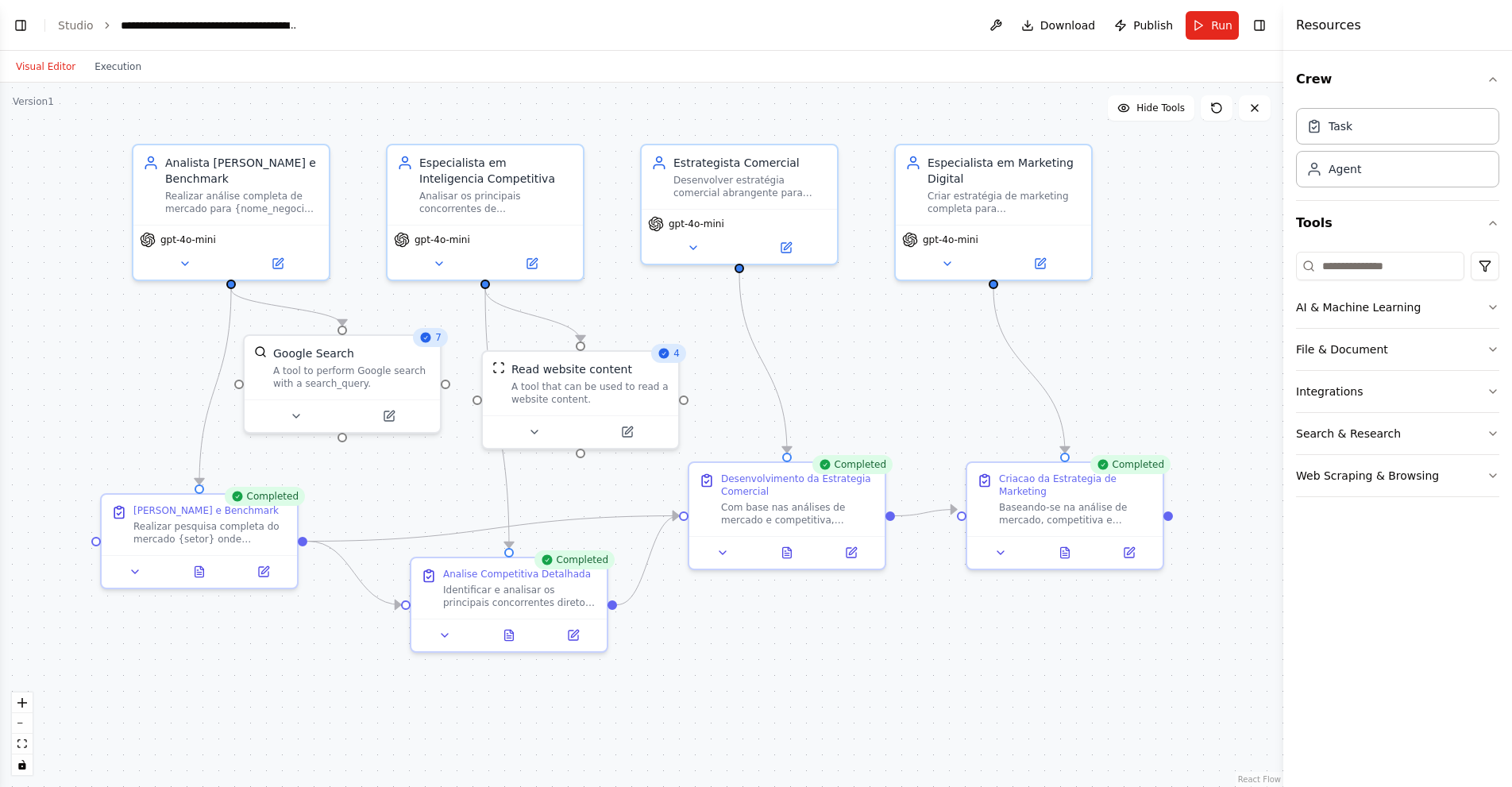
drag, startPoint x: 957, startPoint y: 417, endPoint x: 965, endPoint y: 401, distance: 17.9
click at [965, 401] on div ".deletable-edge-delete-btn { width: 20px; height: 20px; border: 0px solid #ffff…" at bounding box center [641, 435] width 1283 height 705
click at [998, 540] on button at bounding box center [1000, 550] width 55 height 19
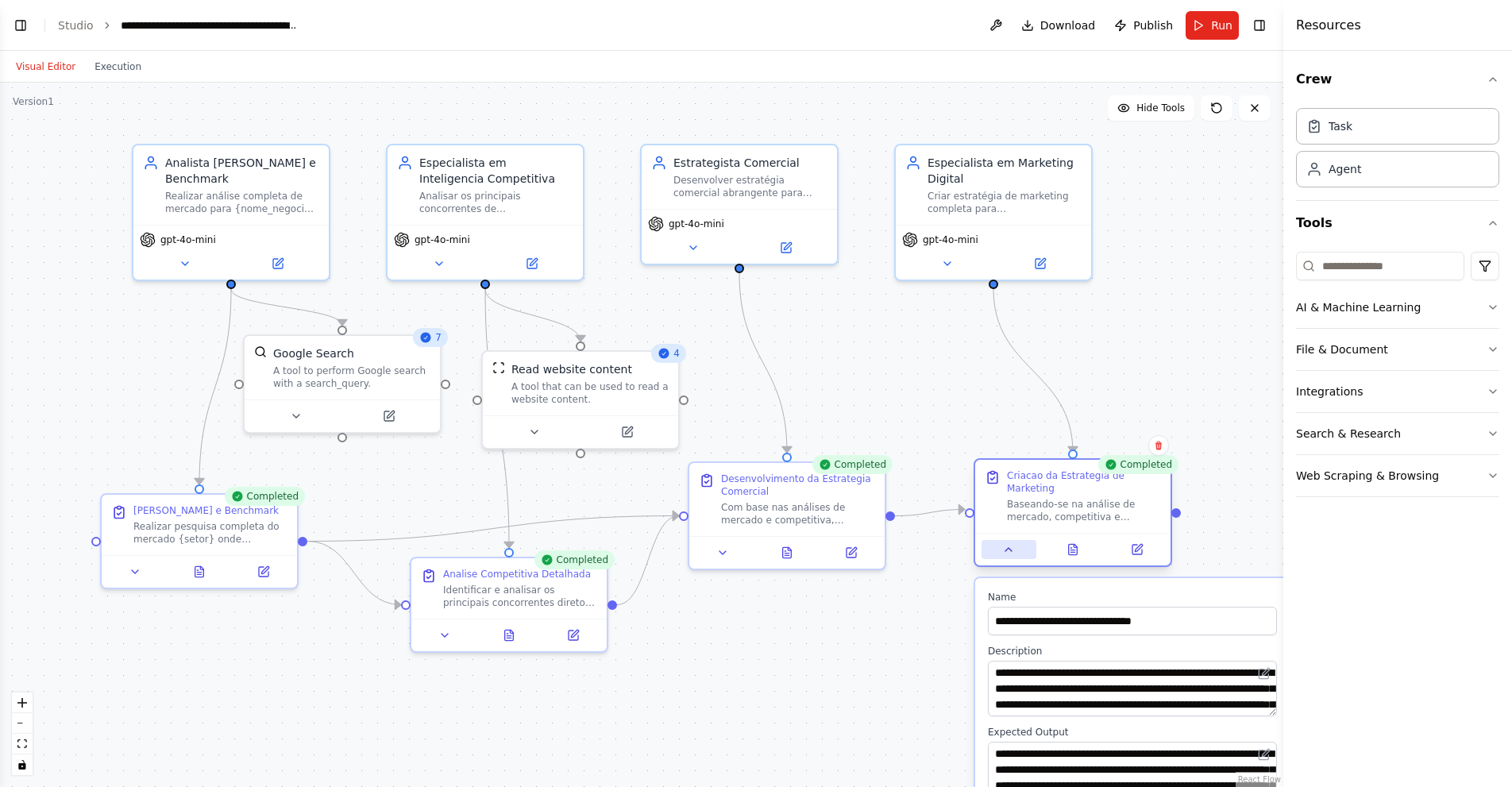
click at [998, 540] on button at bounding box center [1008, 550] width 55 height 19
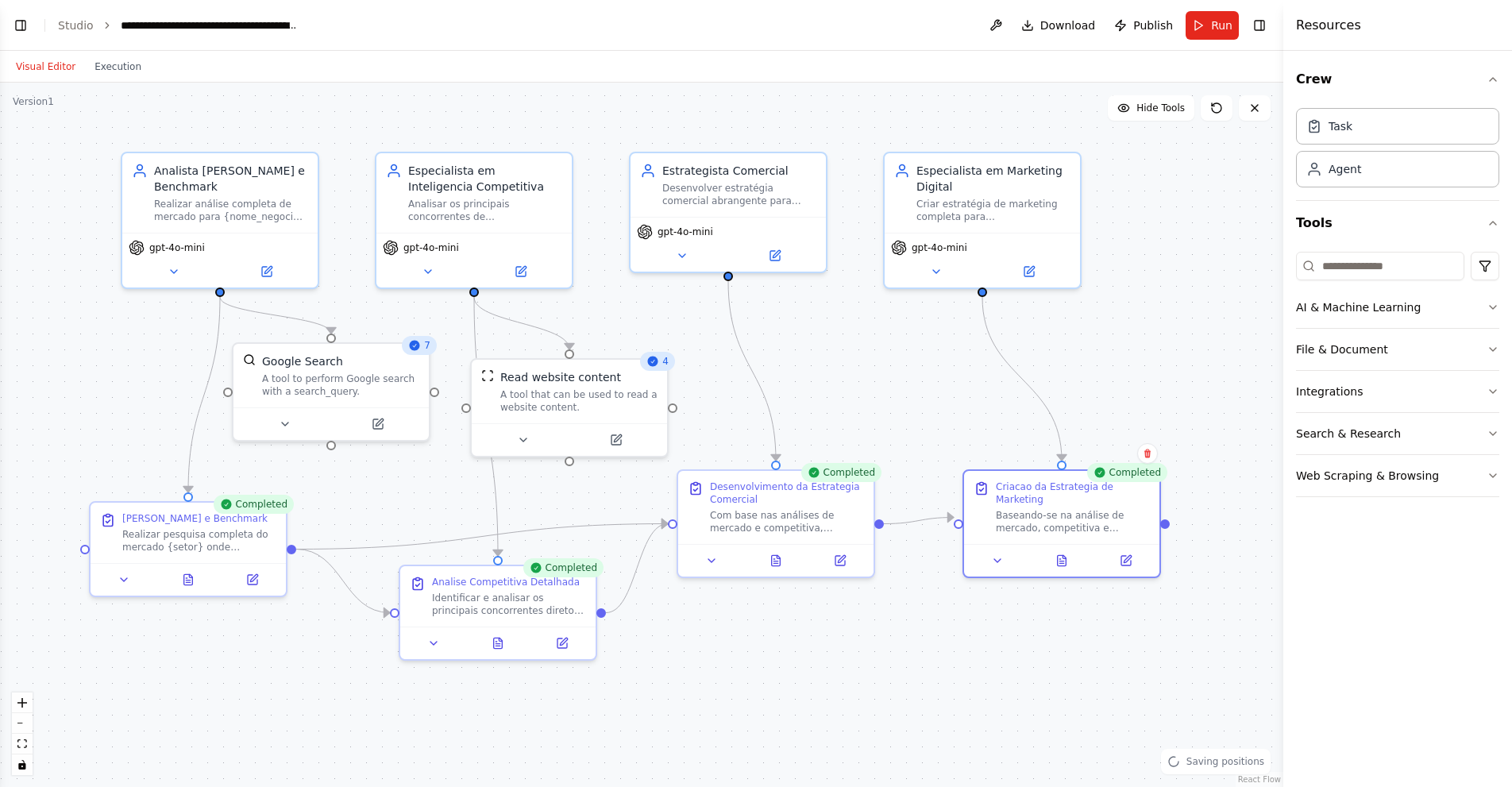
drag, startPoint x: 974, startPoint y: 403, endPoint x: 962, endPoint y: 412, distance: 15.0
click at [962, 412] on div ".deletable-edge-delete-btn { width: 20px; height: 20px; border: 0px solid #ffff…" at bounding box center [641, 435] width 1283 height 705
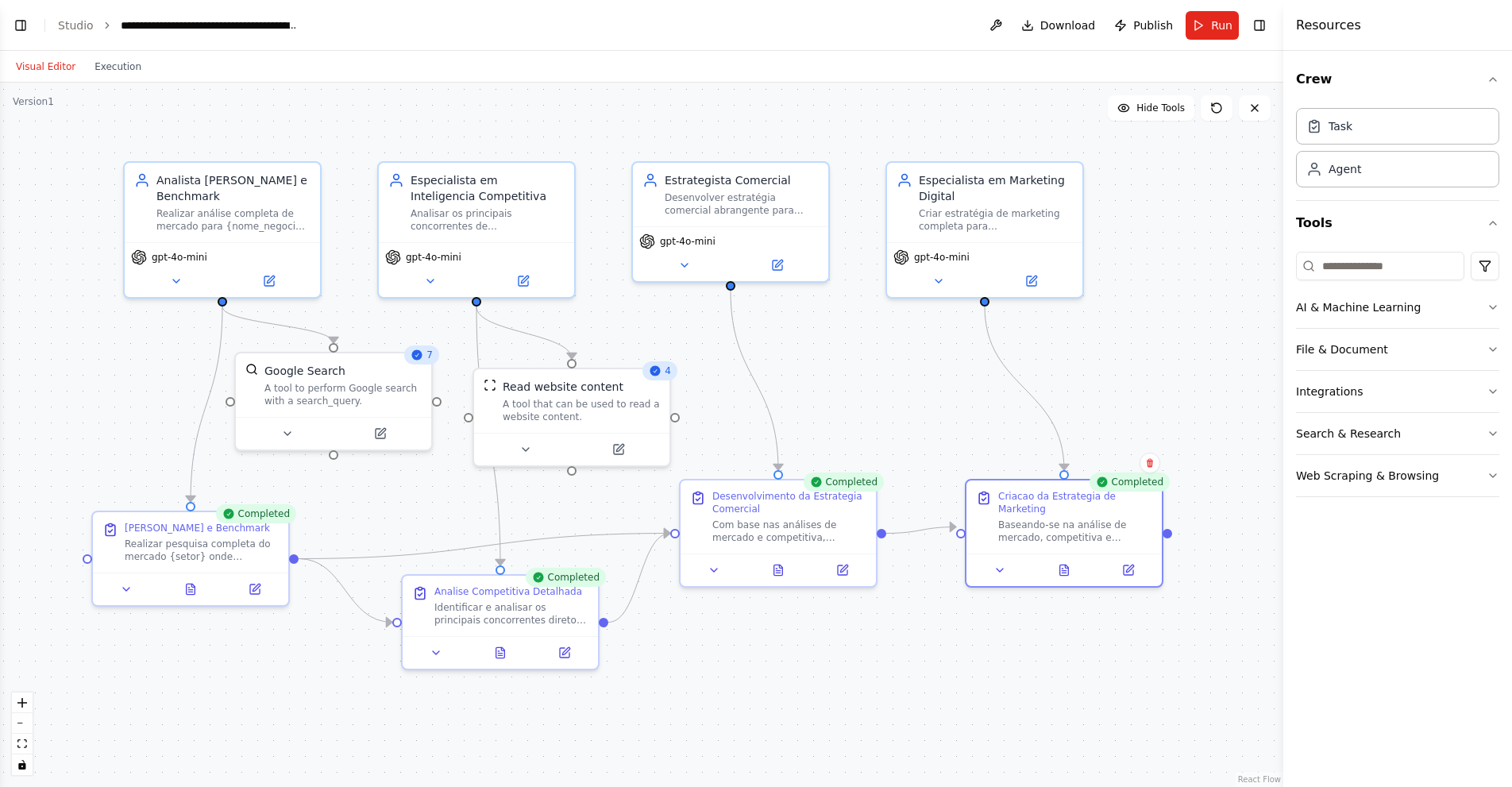
drag, startPoint x: 1098, startPoint y: 382, endPoint x: 1101, endPoint y: 390, distance: 8.5
click at [1101, 390] on div ".deletable-edge-delete-btn { width: 20px; height: 20px; border: 0px solid #ffff…" at bounding box center [641, 435] width 1283 height 705
click at [1259, 29] on button "Toggle Right Sidebar" at bounding box center [1258, 24] width 22 height 22
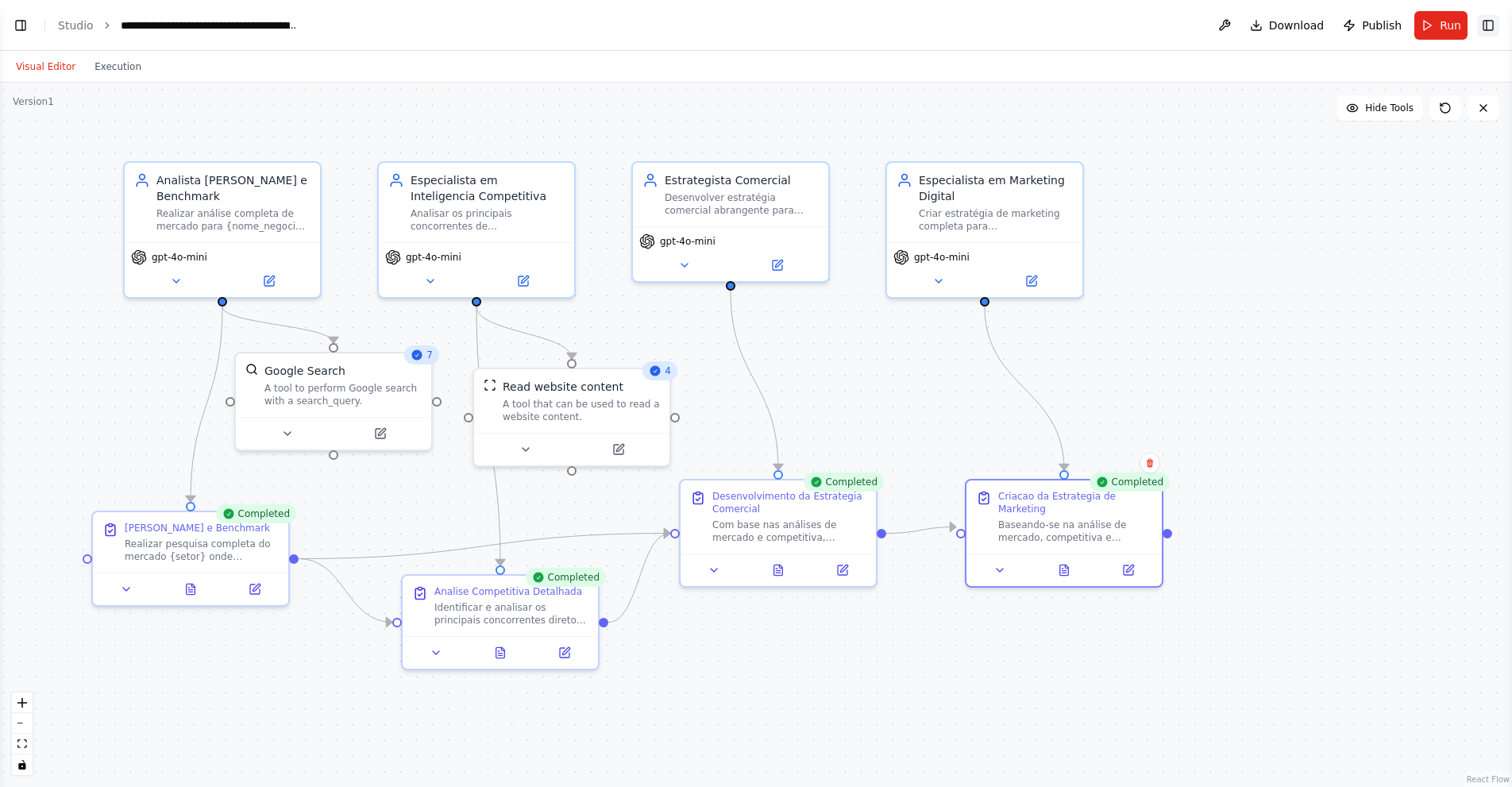
click at [1487, 20] on button "Toggle Right Sidebar" at bounding box center [1487, 24] width 22 height 22
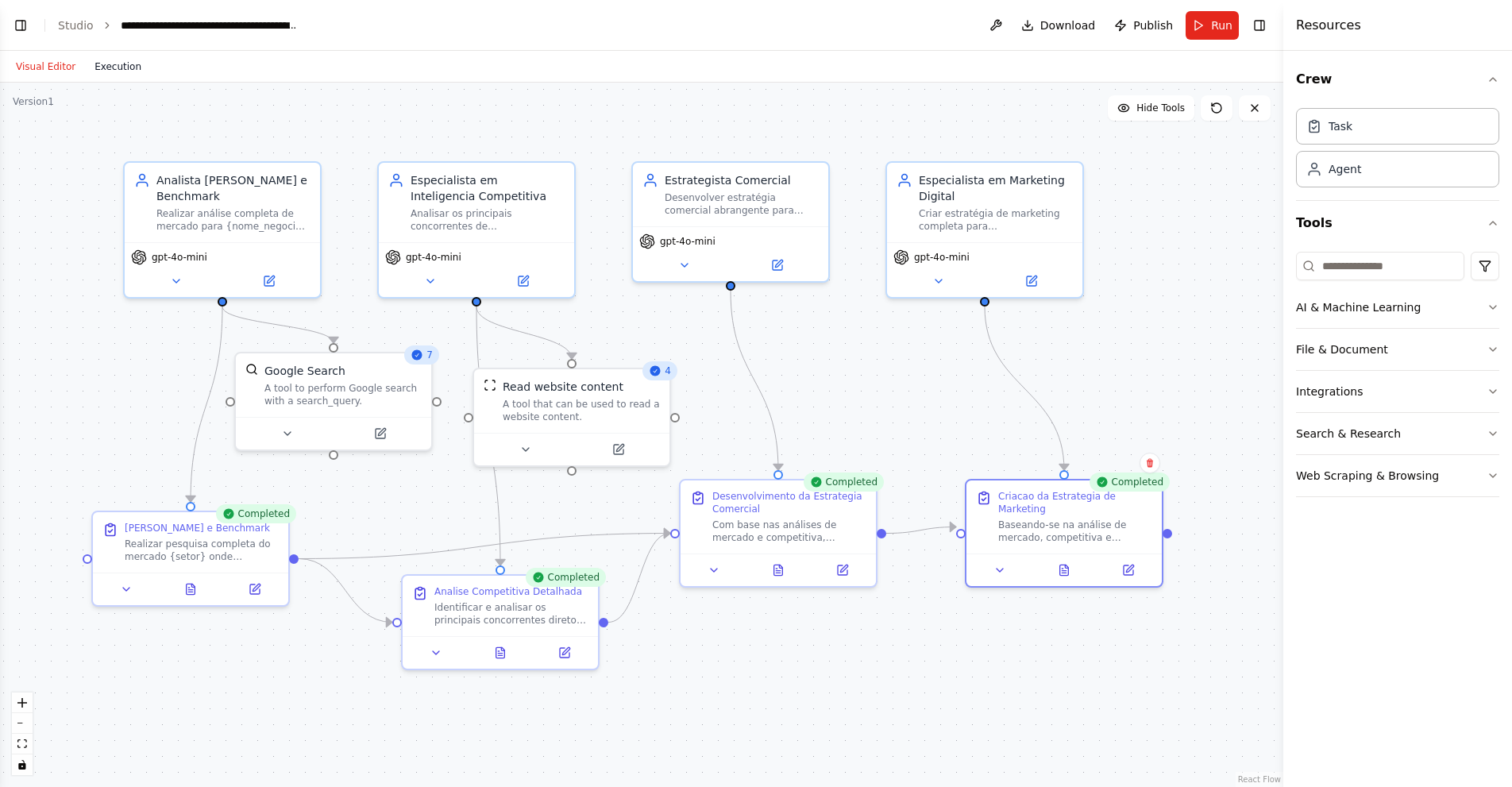
click at [125, 62] on button "Execution" at bounding box center [118, 67] width 66 height 19
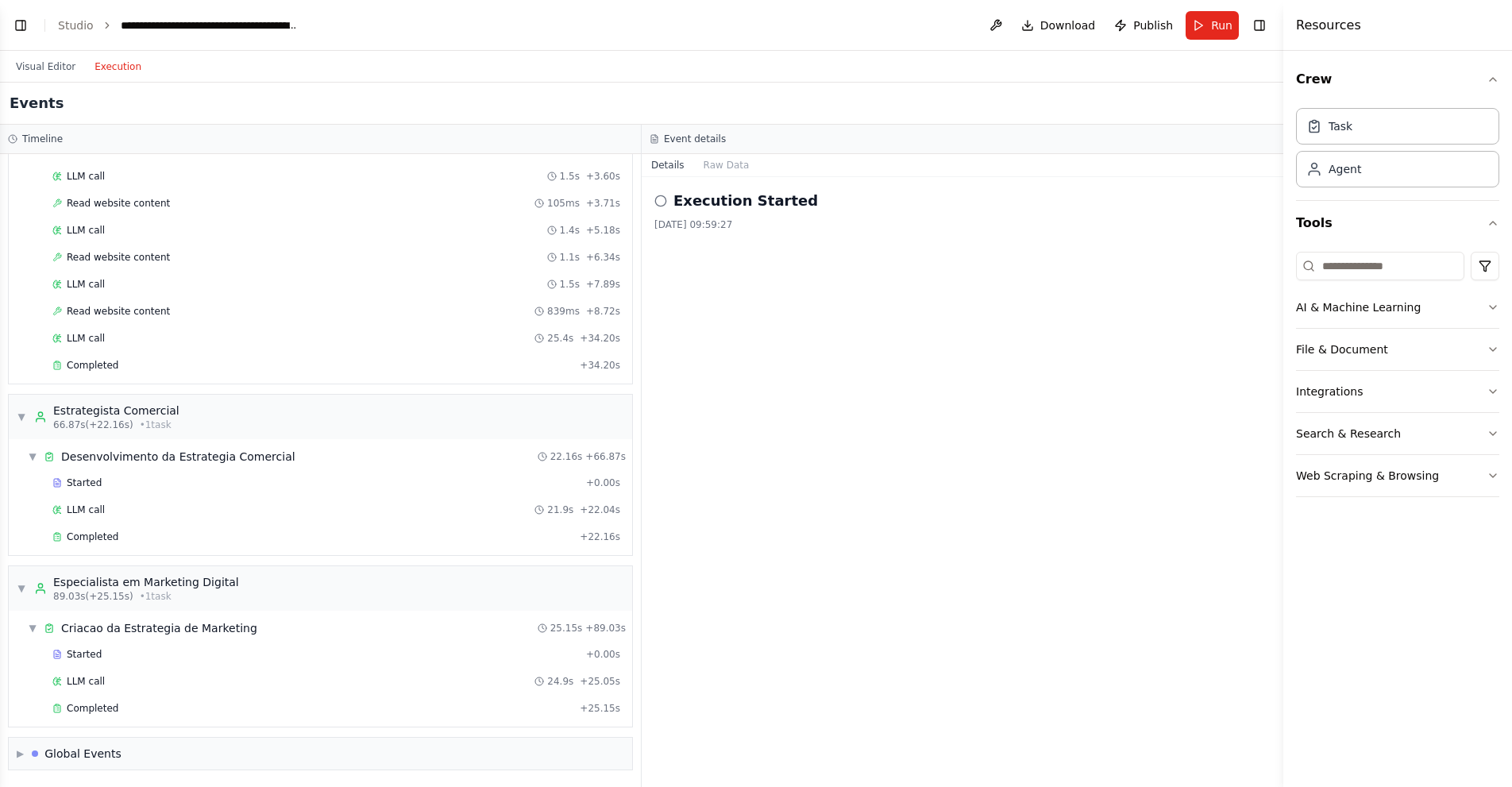
scroll to position [733, 0]
click at [70, 756] on div "Global Events" at bounding box center [83, 753] width 77 height 16
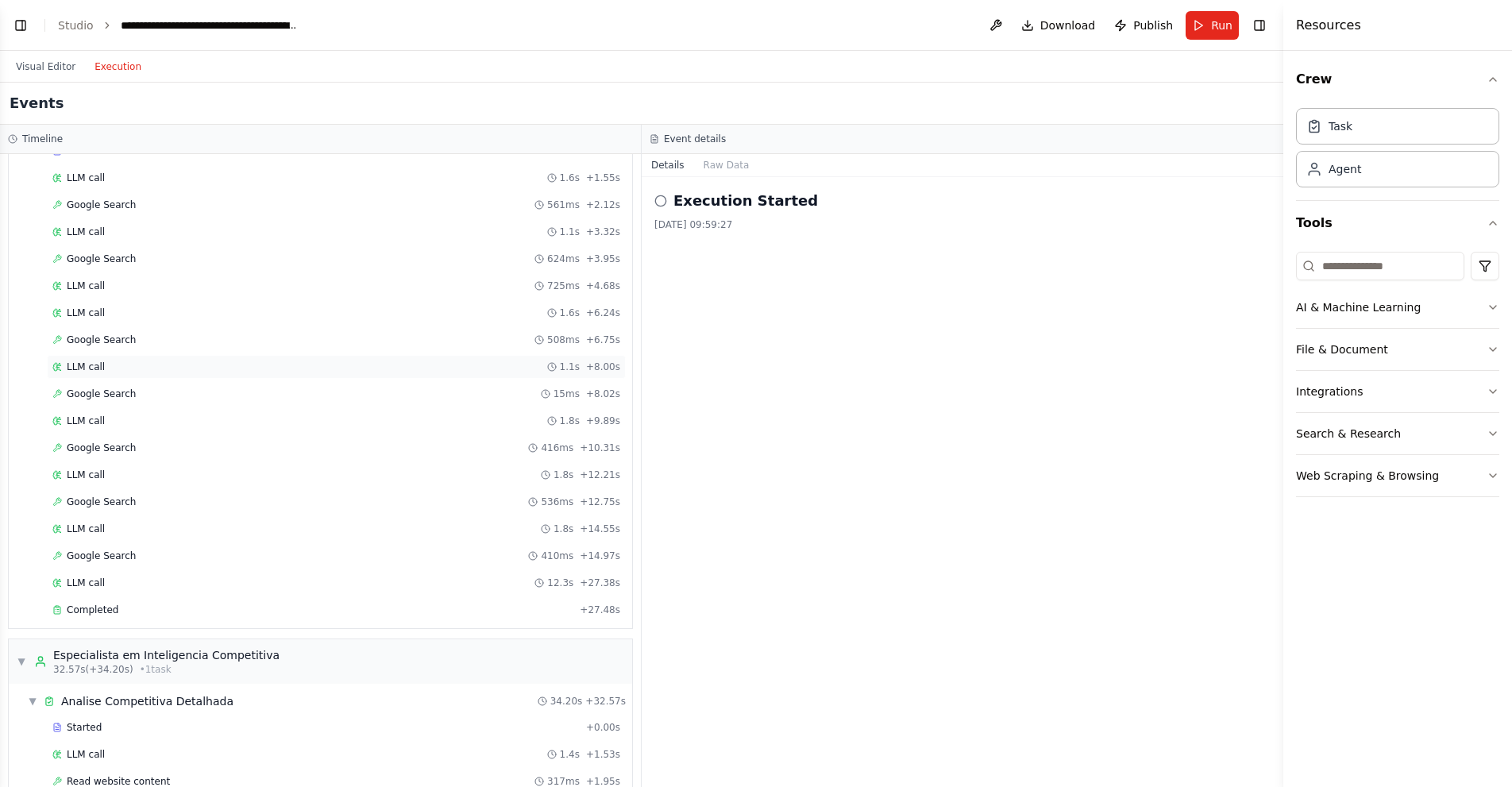
scroll to position [0, 0]
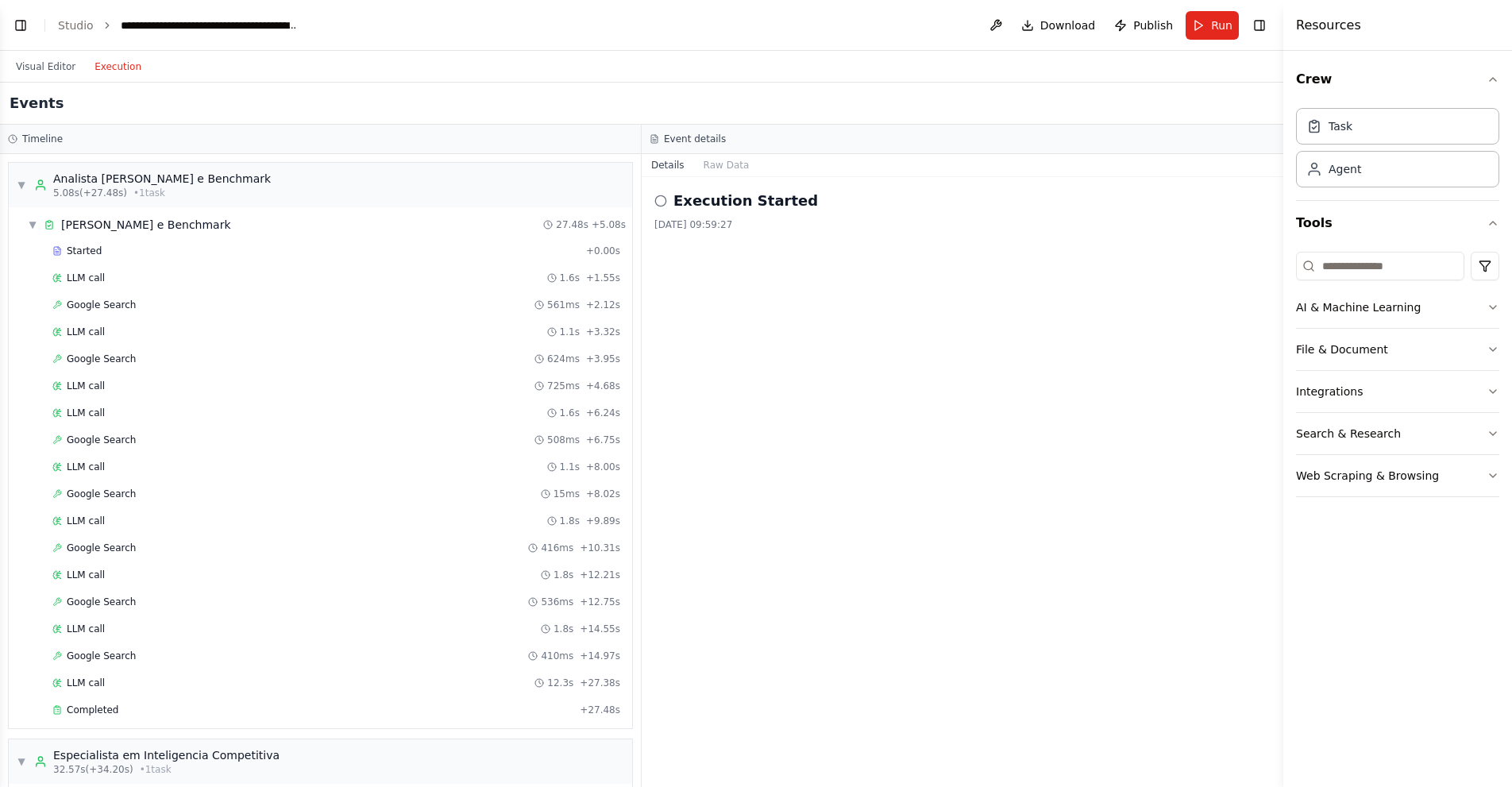
click at [659, 204] on icon at bounding box center [660, 201] width 13 height 13
click at [707, 170] on button "Raw Data" at bounding box center [726, 165] width 65 height 22
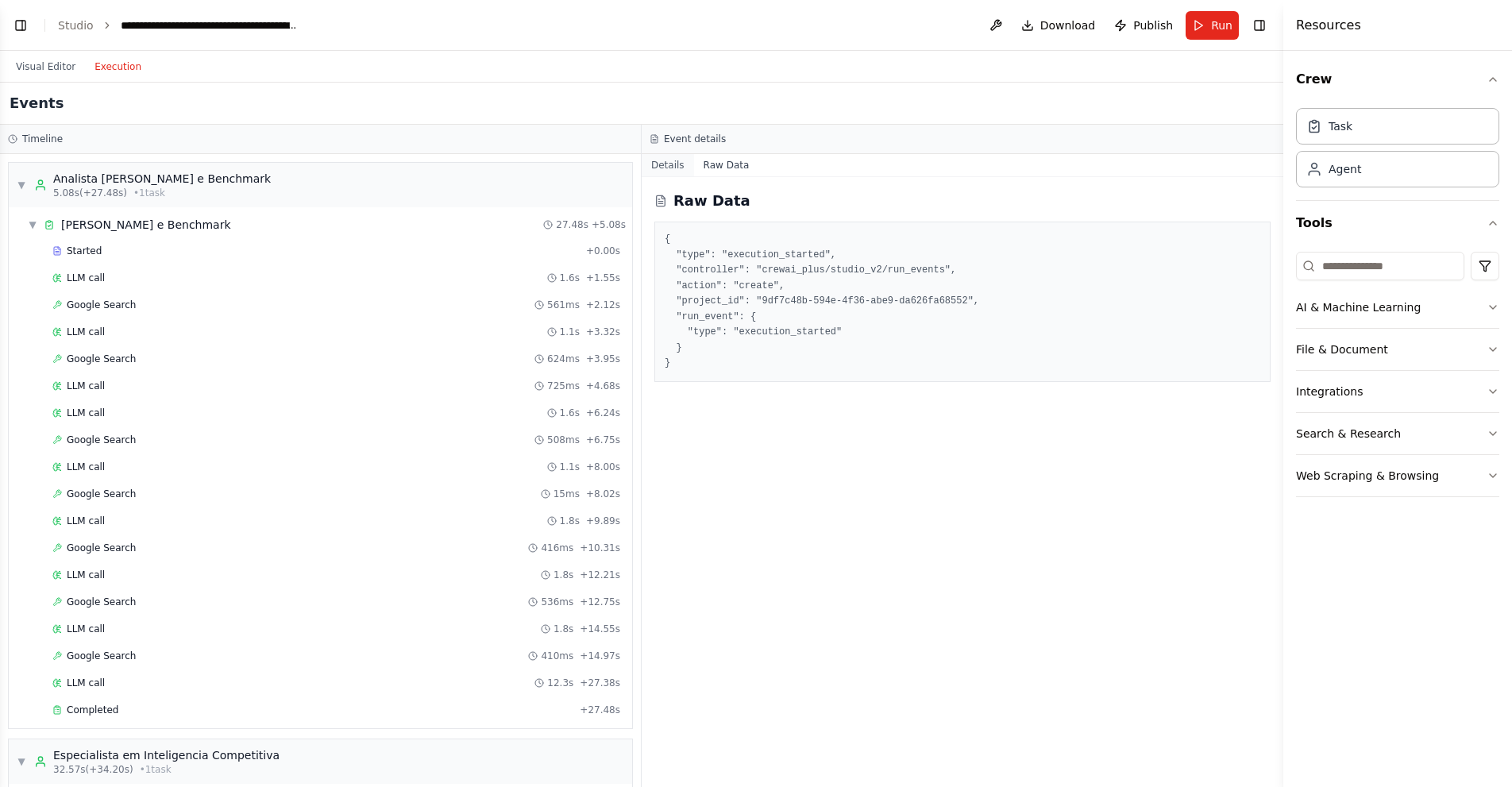
click at [676, 170] on button "Details" at bounding box center [668, 165] width 52 height 22
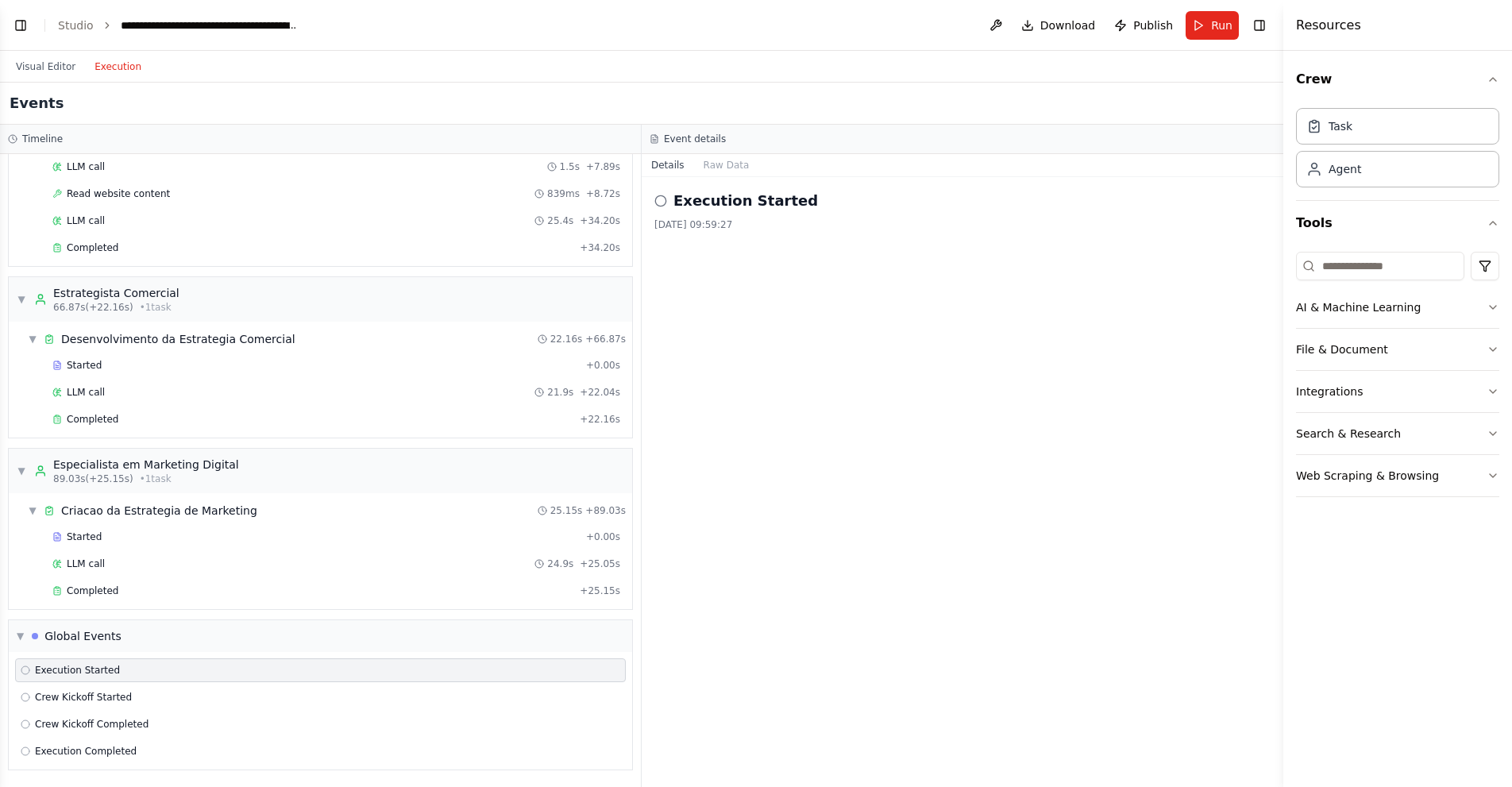
scroll to position [851, 0]
click at [58, 58] on button "Visual Editor" at bounding box center [45, 67] width 78 height 19
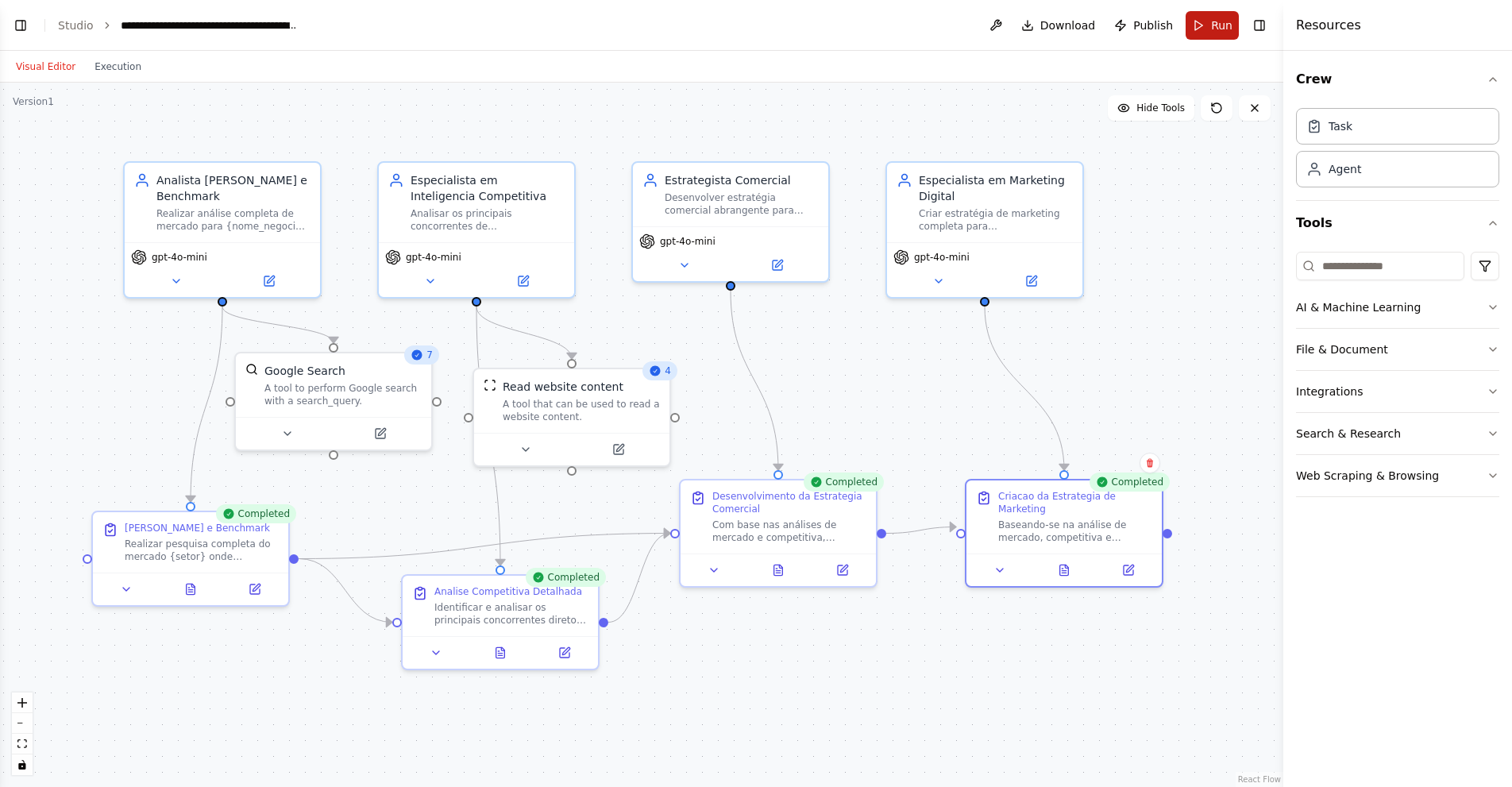
click at [1216, 36] on button "Run" at bounding box center [1211, 25] width 53 height 29
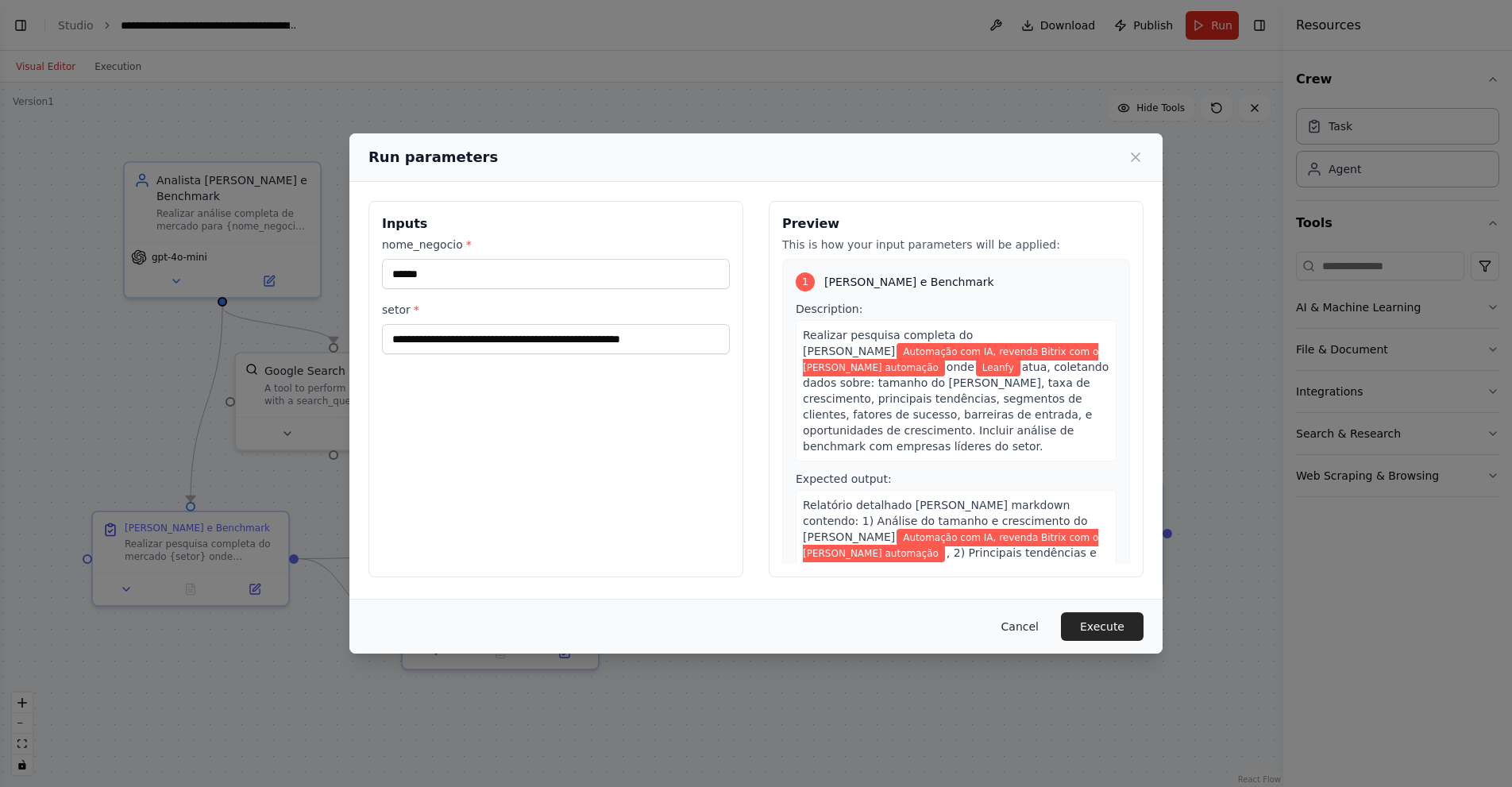
click at [1034, 617] on button "Cancel" at bounding box center [1020, 626] width 63 height 29
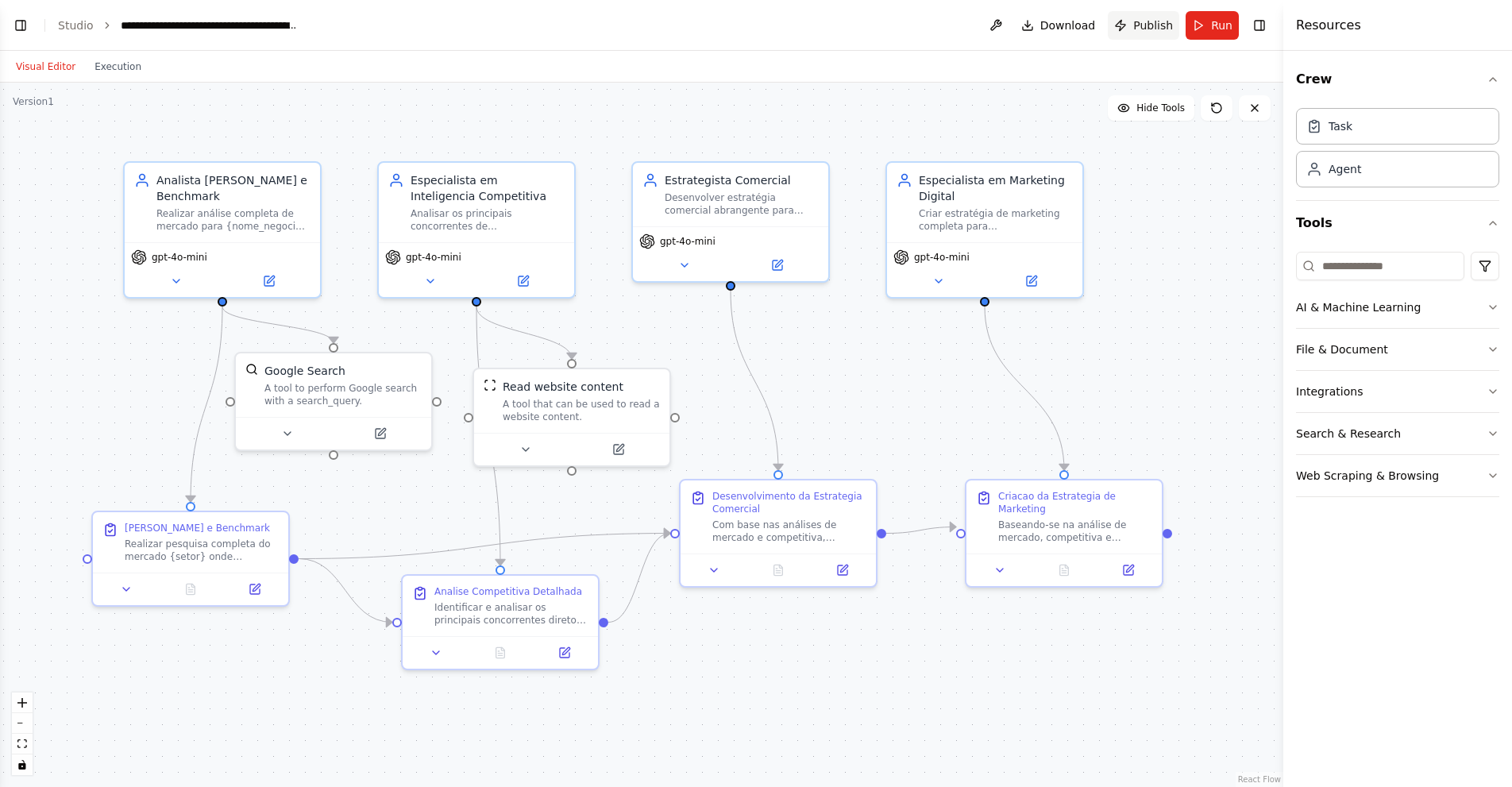
click at [1155, 24] on span "Publish" at bounding box center [1153, 25] width 40 height 16
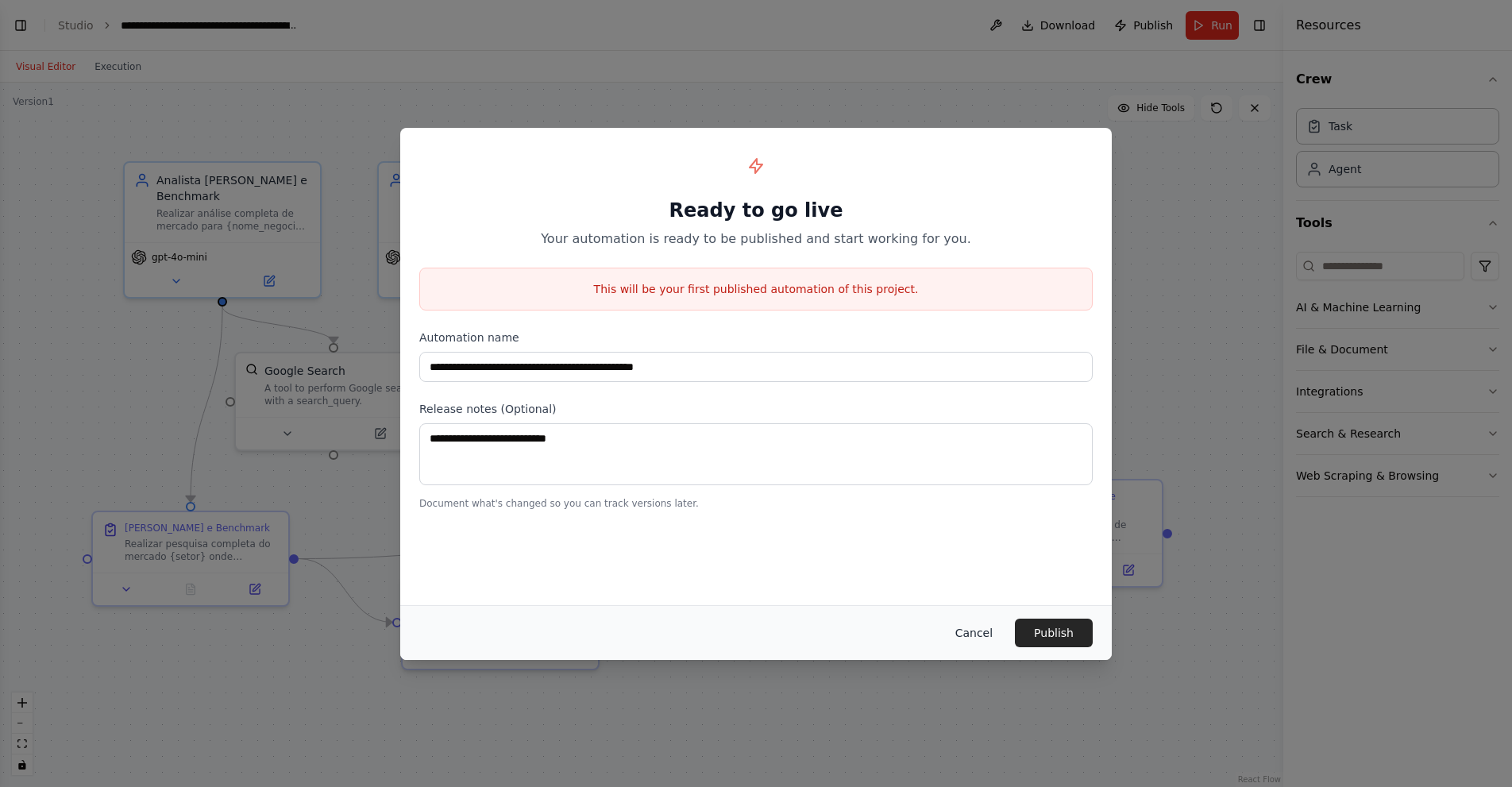
click at [991, 639] on button "Cancel" at bounding box center [974, 633] width 63 height 29
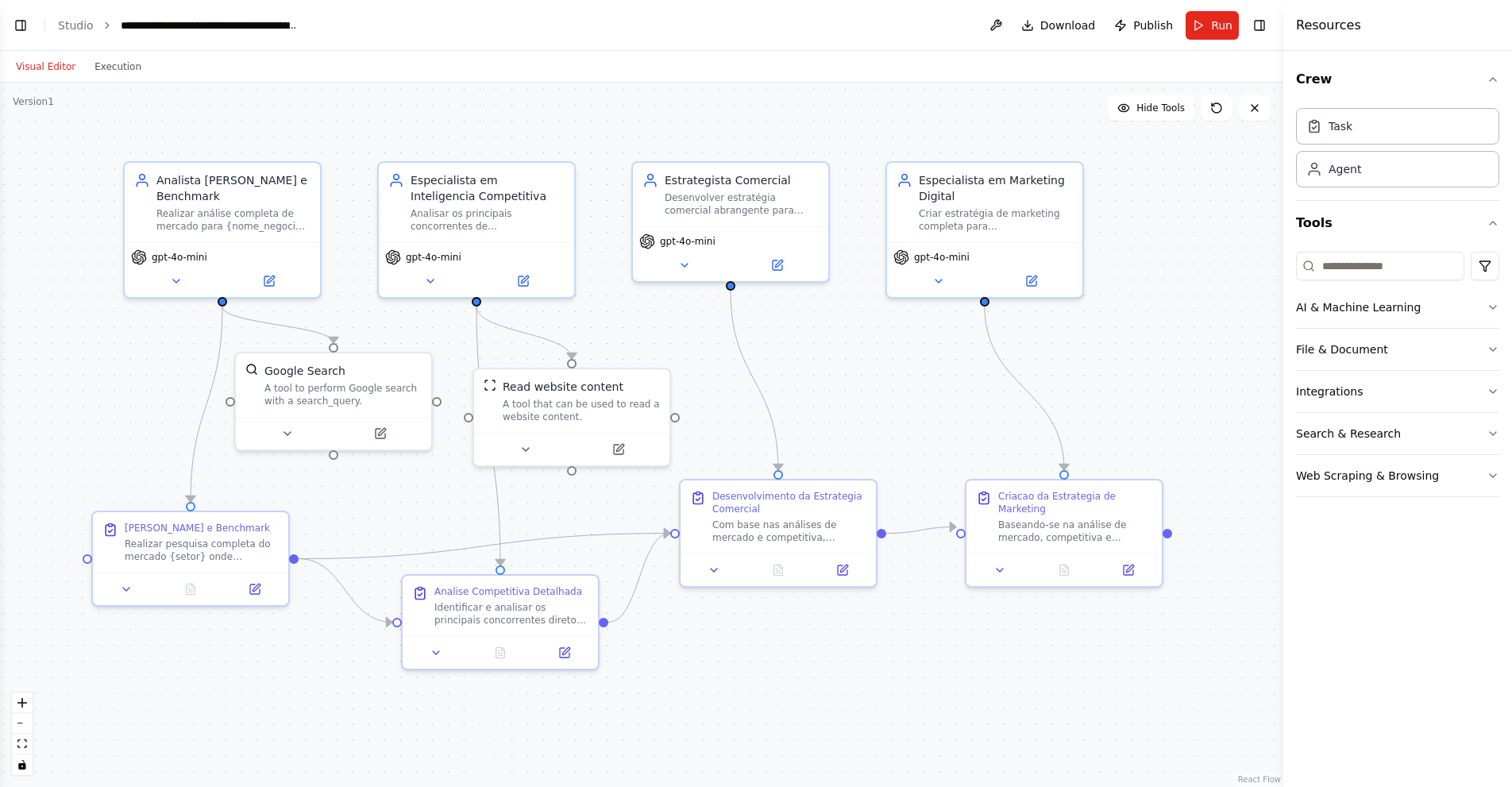
click at [991, 23] on button at bounding box center [995, 25] width 25 height 29
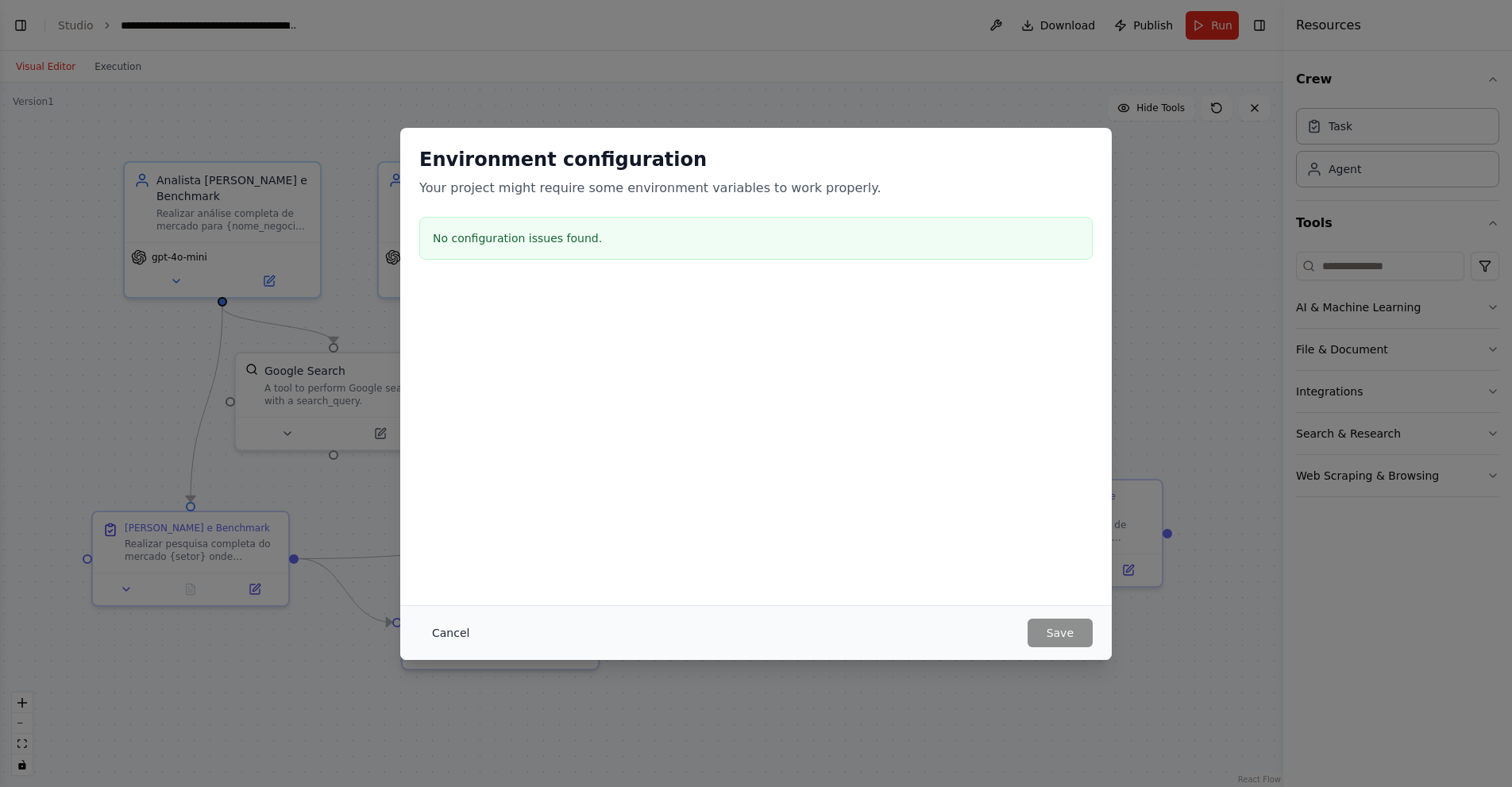
click at [466, 621] on button "Cancel" at bounding box center [451, 633] width 63 height 29
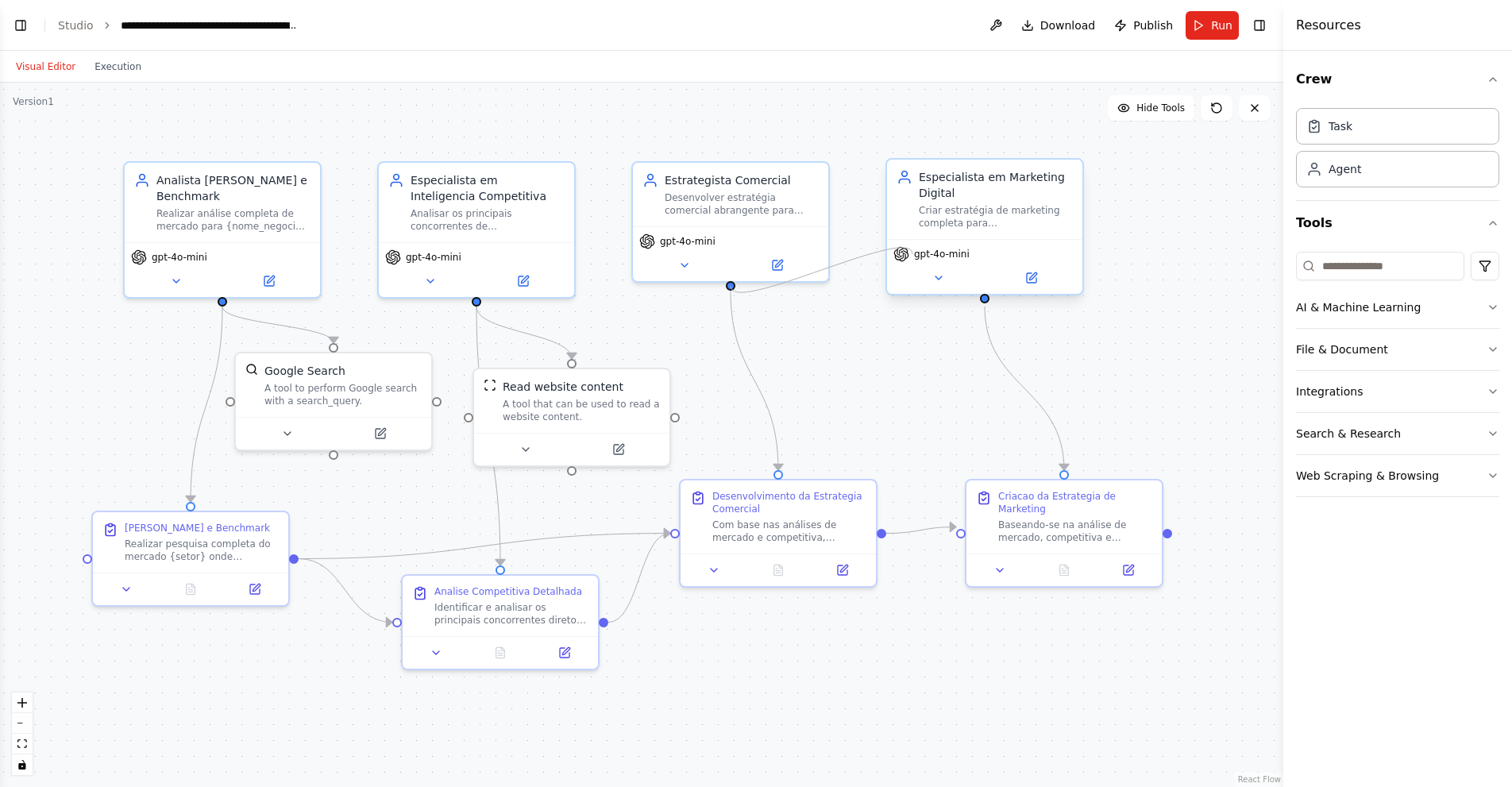
drag, startPoint x: 729, startPoint y: 284, endPoint x: 912, endPoint y: 254, distance: 185.4
click at [912, 254] on div "Analista de Mercado e Benchmark Realizar análise completa de mercado para {nome…" at bounding box center [684, 435] width 1283 height 705
drag, startPoint x: 537, startPoint y: 585, endPoint x: 541, endPoint y: 602, distance: 17.5
click at [541, 602] on div "Analise Competitiva Detalhada" at bounding box center [515, 605] width 147 height 13
click at [1151, 24] on span "Publish" at bounding box center [1153, 25] width 40 height 16
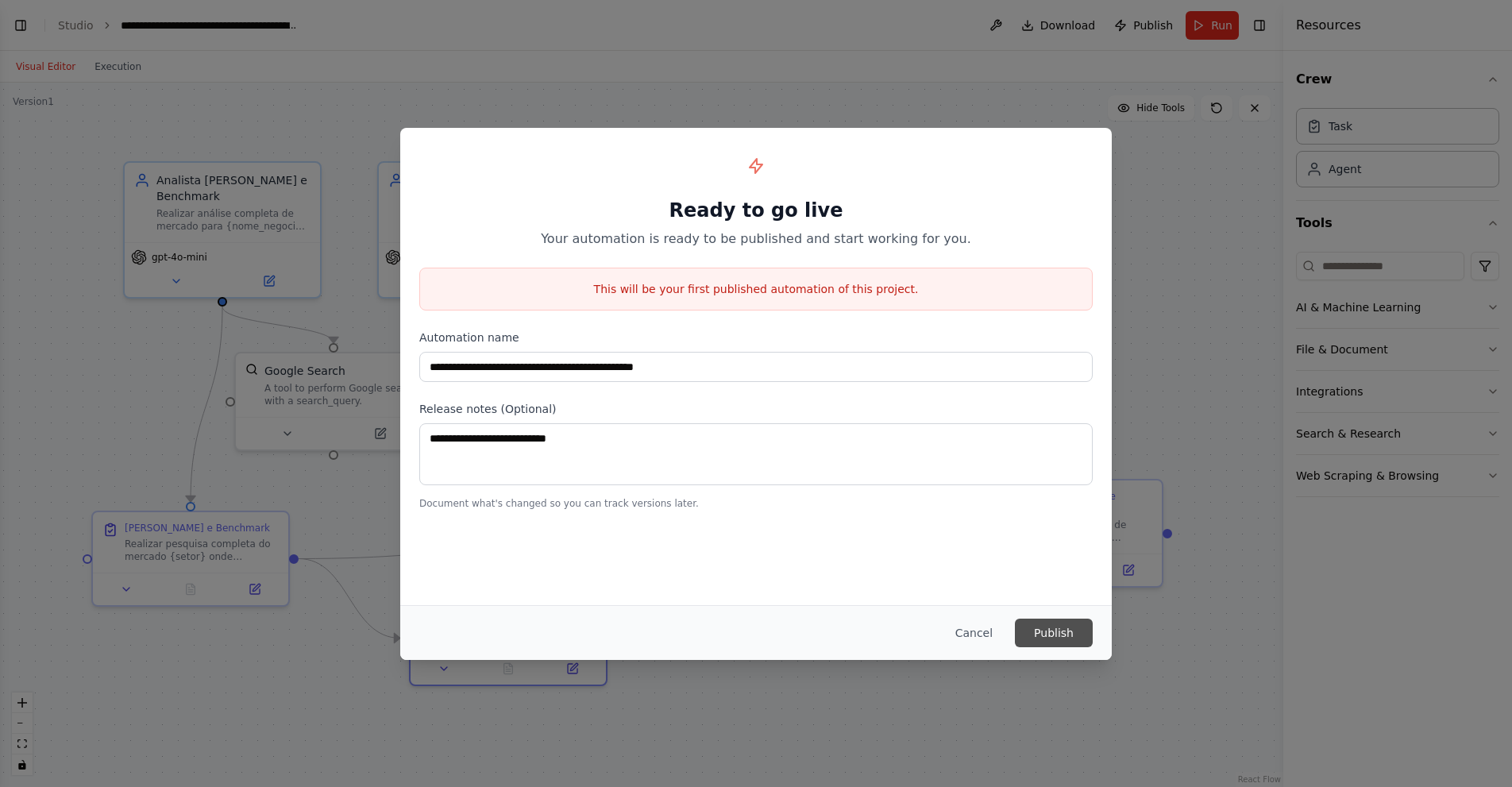
click at [1032, 624] on button "Publish" at bounding box center [1053, 633] width 78 height 29
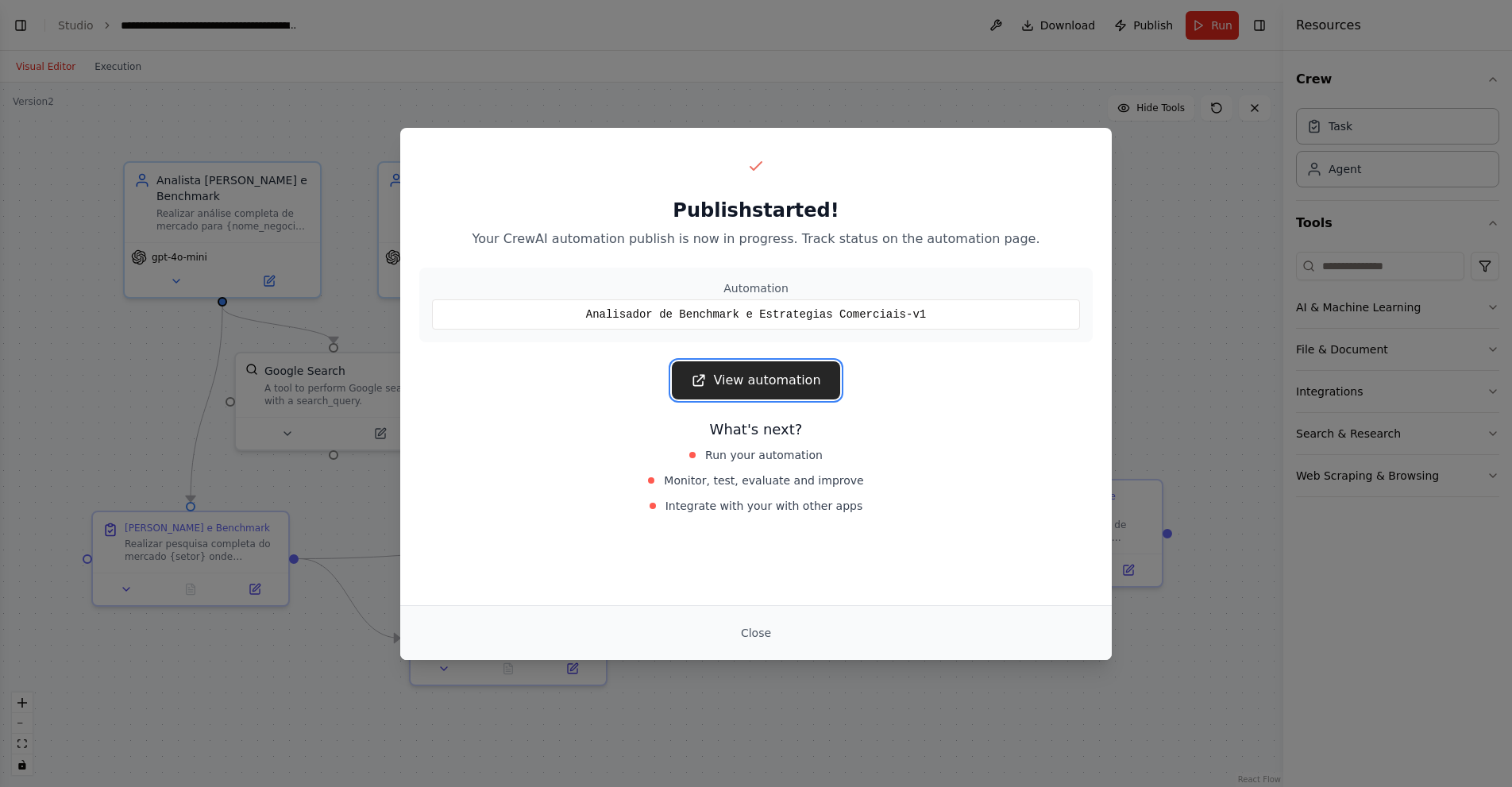
click at [809, 392] on link "View automation" at bounding box center [755, 380] width 167 height 38
click at [762, 627] on button "Close" at bounding box center [756, 633] width 56 height 29
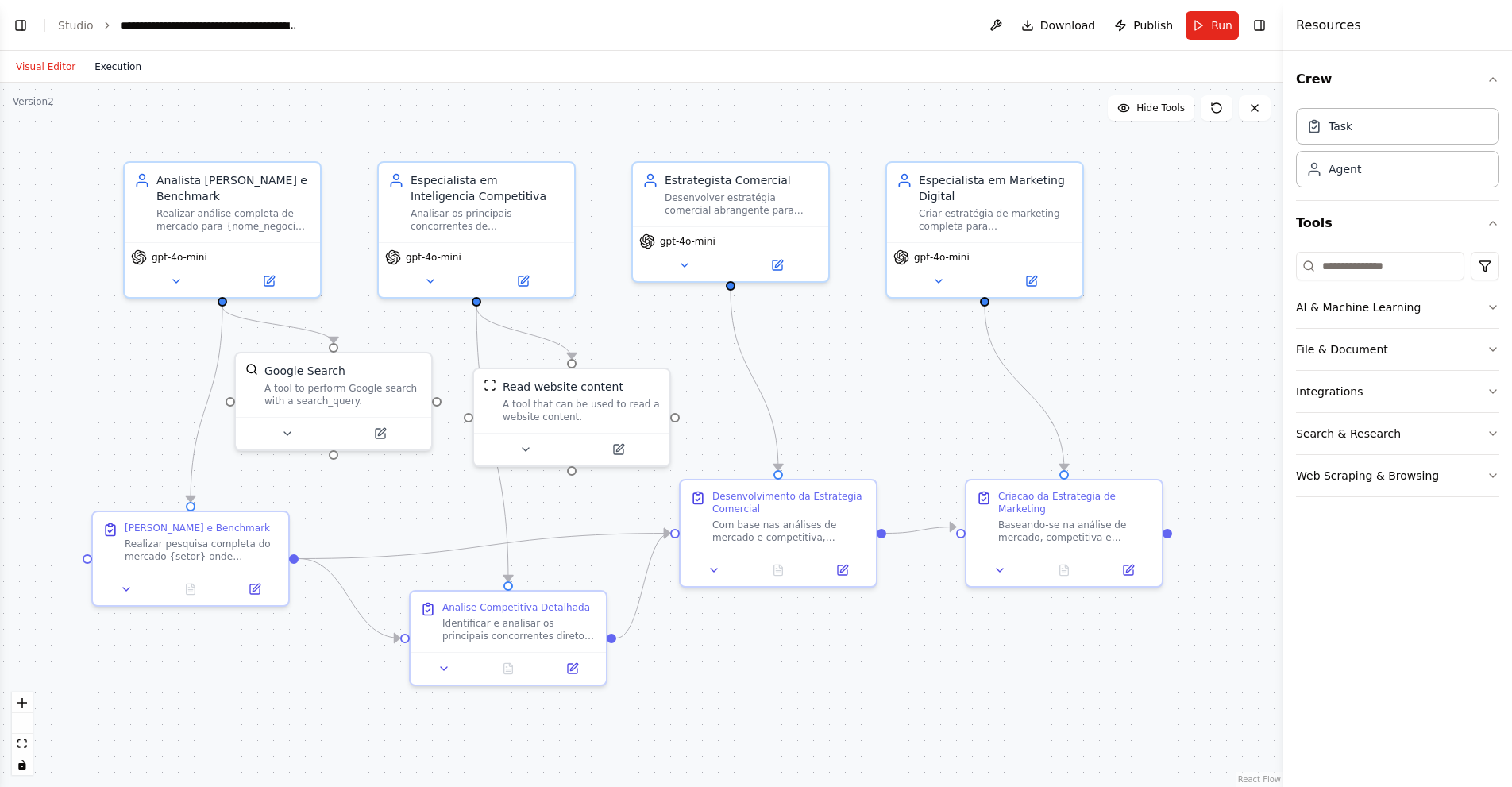
click at [102, 66] on button "Execution" at bounding box center [118, 67] width 66 height 19
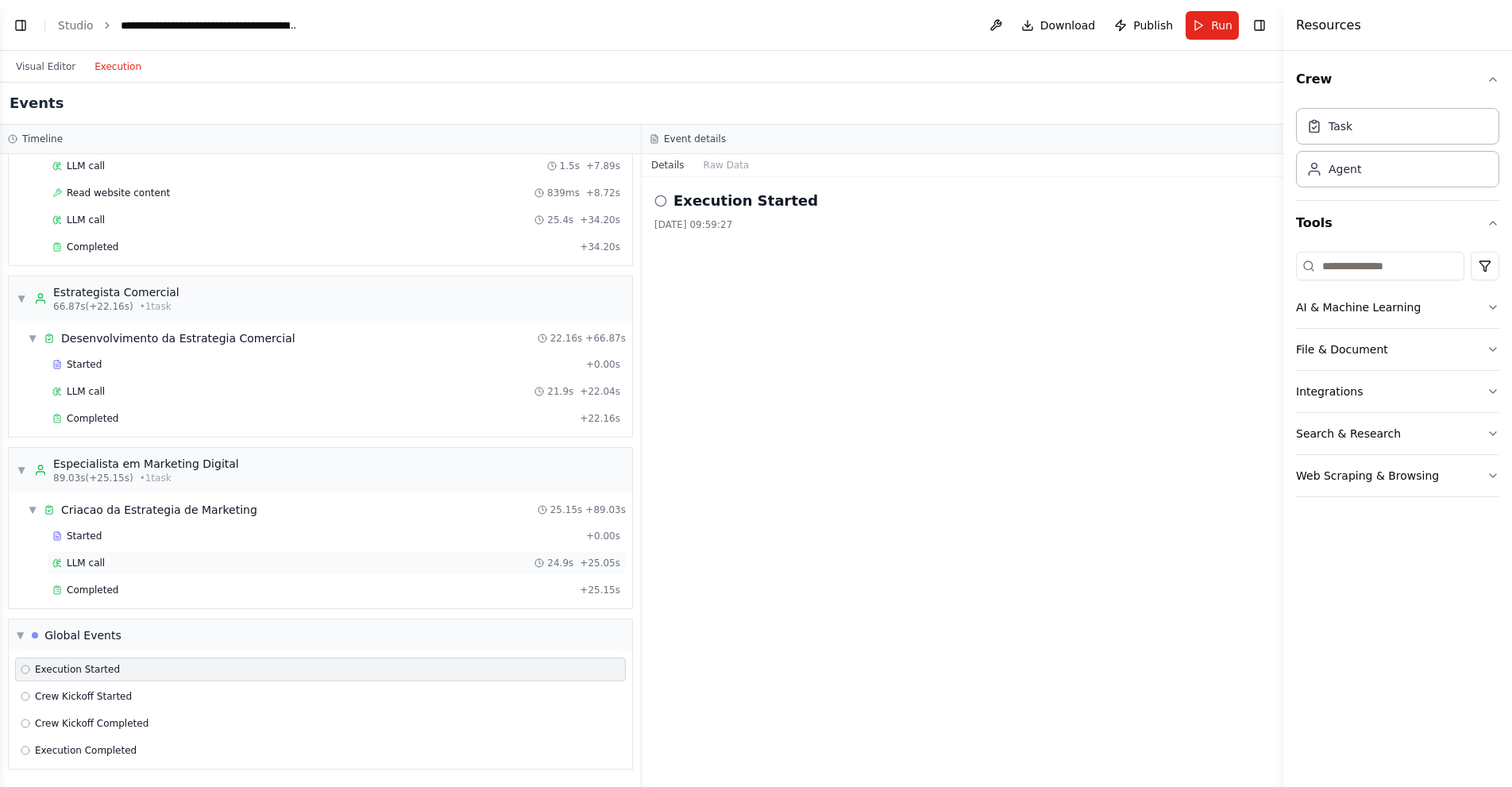
click at [163, 558] on div "LLM call 24.9s + 25.05s" at bounding box center [336, 563] width 568 height 13
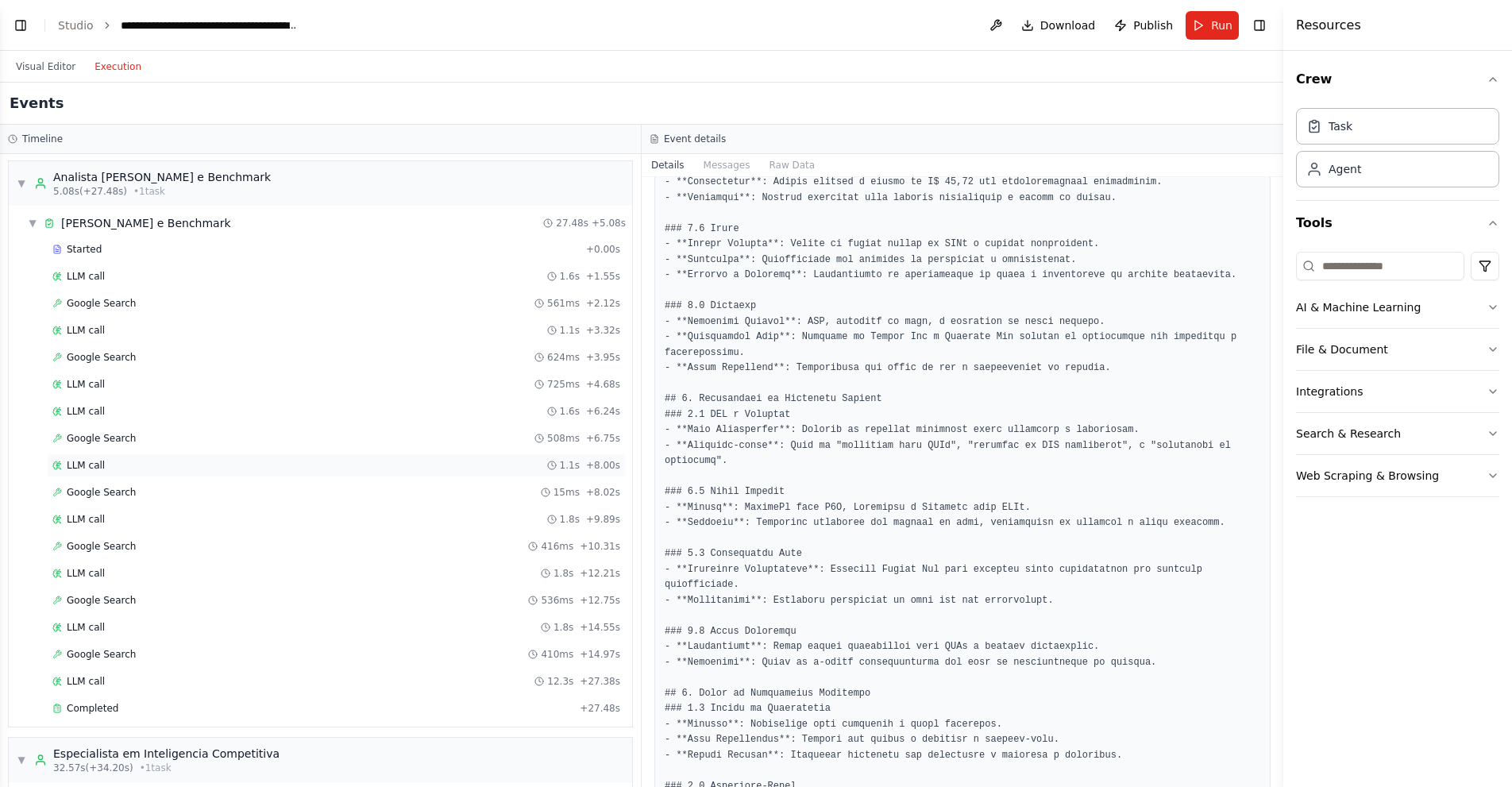
scroll to position [0, 0]
click at [287, 274] on div "LLM call 1.6s + 1.55s" at bounding box center [336, 277] width 568 height 13
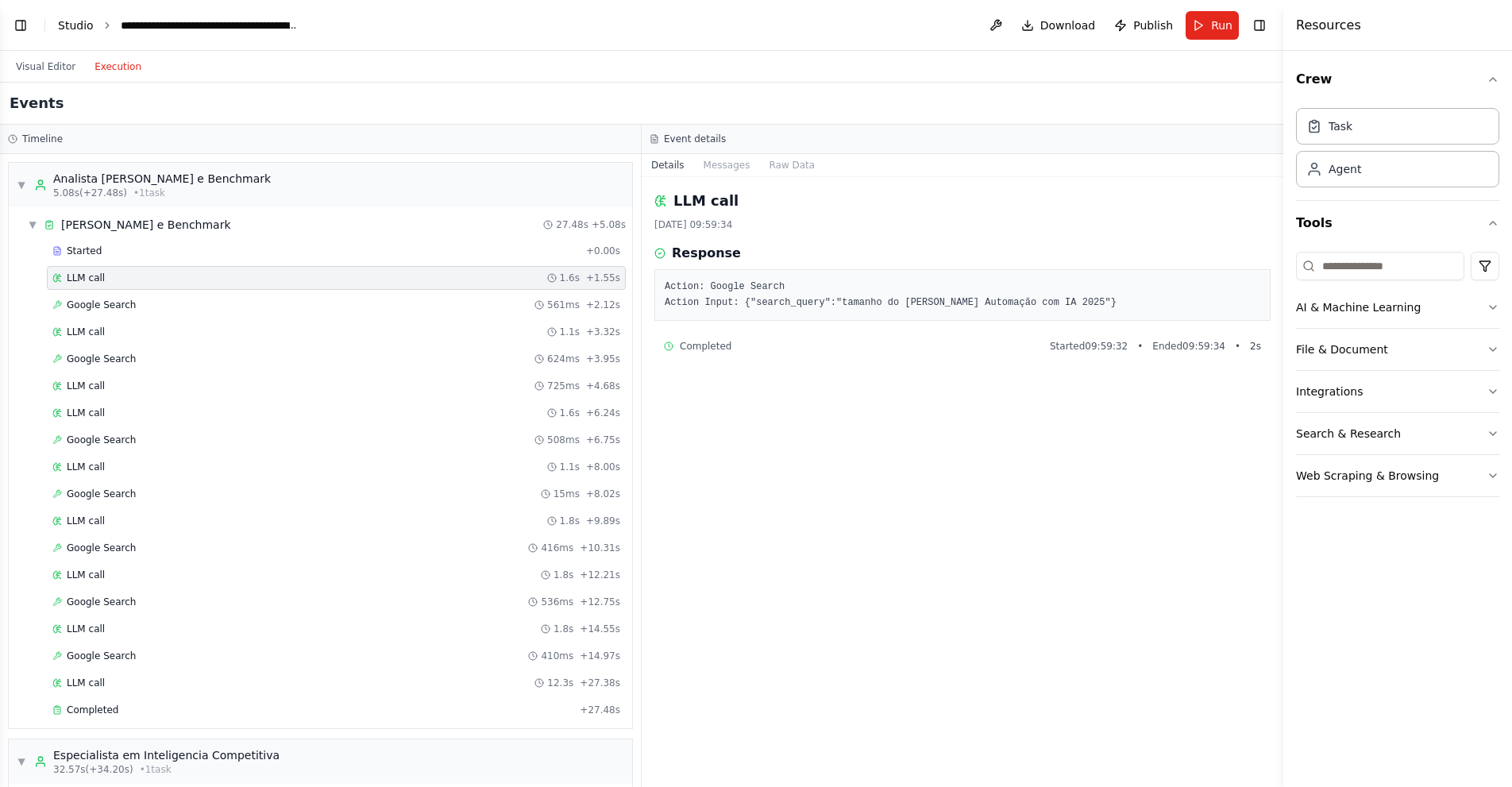
click at [71, 24] on link "Studio" at bounding box center [75, 25] width 36 height 13
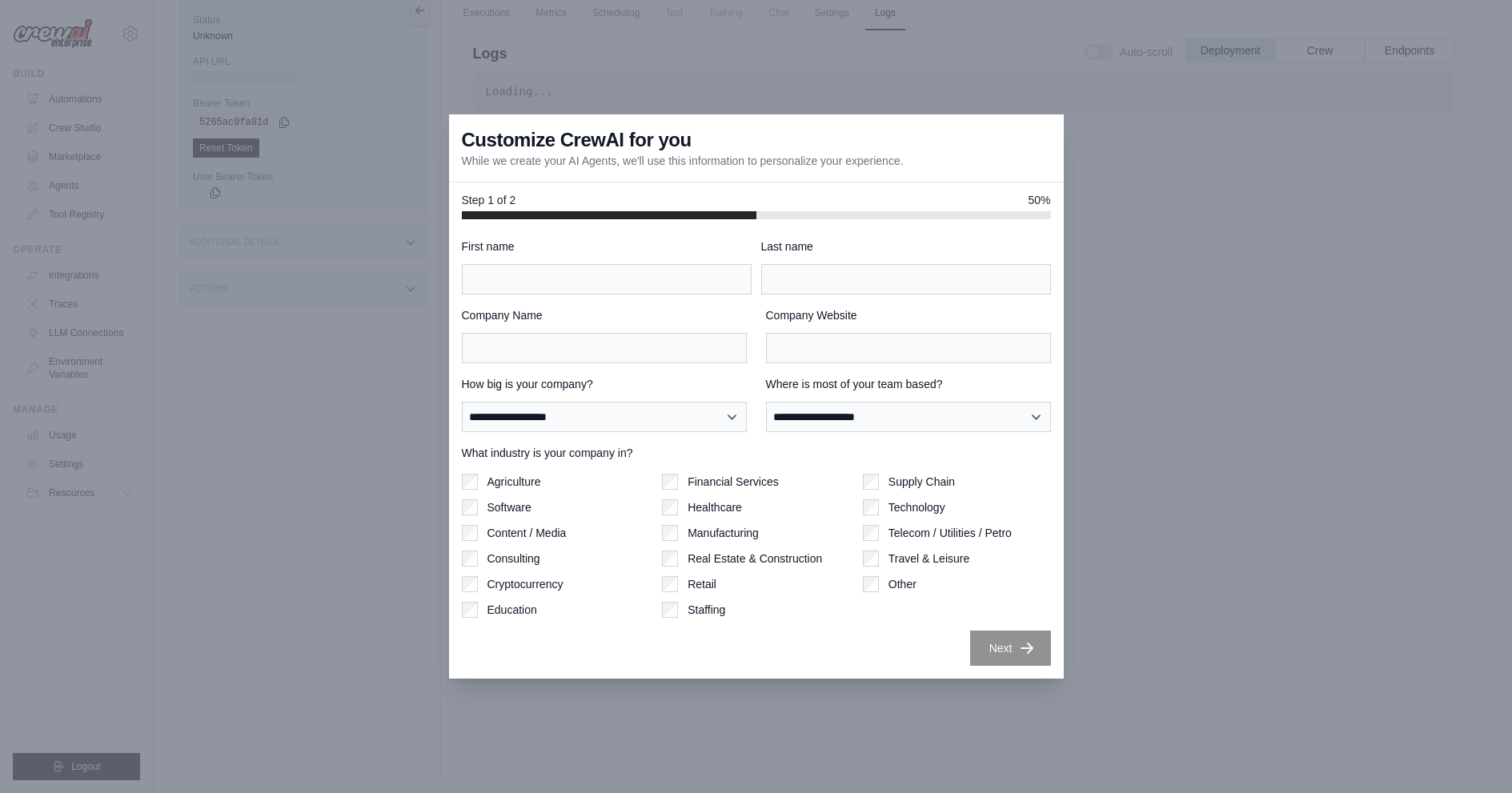
click at [1297, 523] on div at bounding box center [756, 396] width 1512 height 793
click at [567, 280] on input "First name" at bounding box center [607, 279] width 290 height 31
type input "*****"
click at [900, 285] on input "Last name" at bounding box center [906, 279] width 290 height 31
type input "*****"
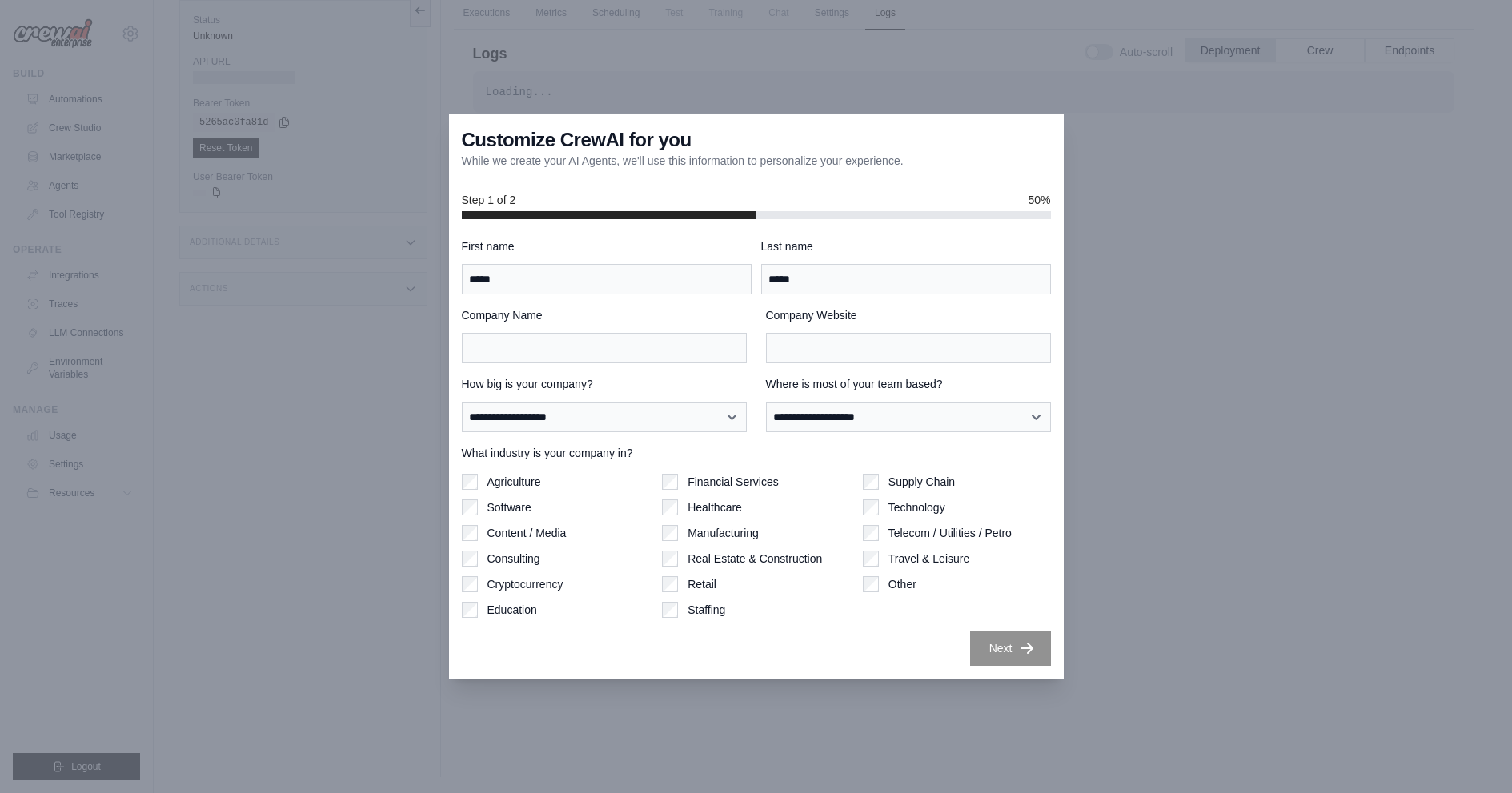
drag, startPoint x: 527, startPoint y: 329, endPoint x: 542, endPoint y: 343, distance: 20.5
click at [527, 329] on div "Company Name" at bounding box center [604, 336] width 285 height 56
click at [554, 351] on input "Company Name" at bounding box center [604, 348] width 285 height 31
type input "******"
click at [830, 336] on input "Company Website" at bounding box center [908, 348] width 285 height 31
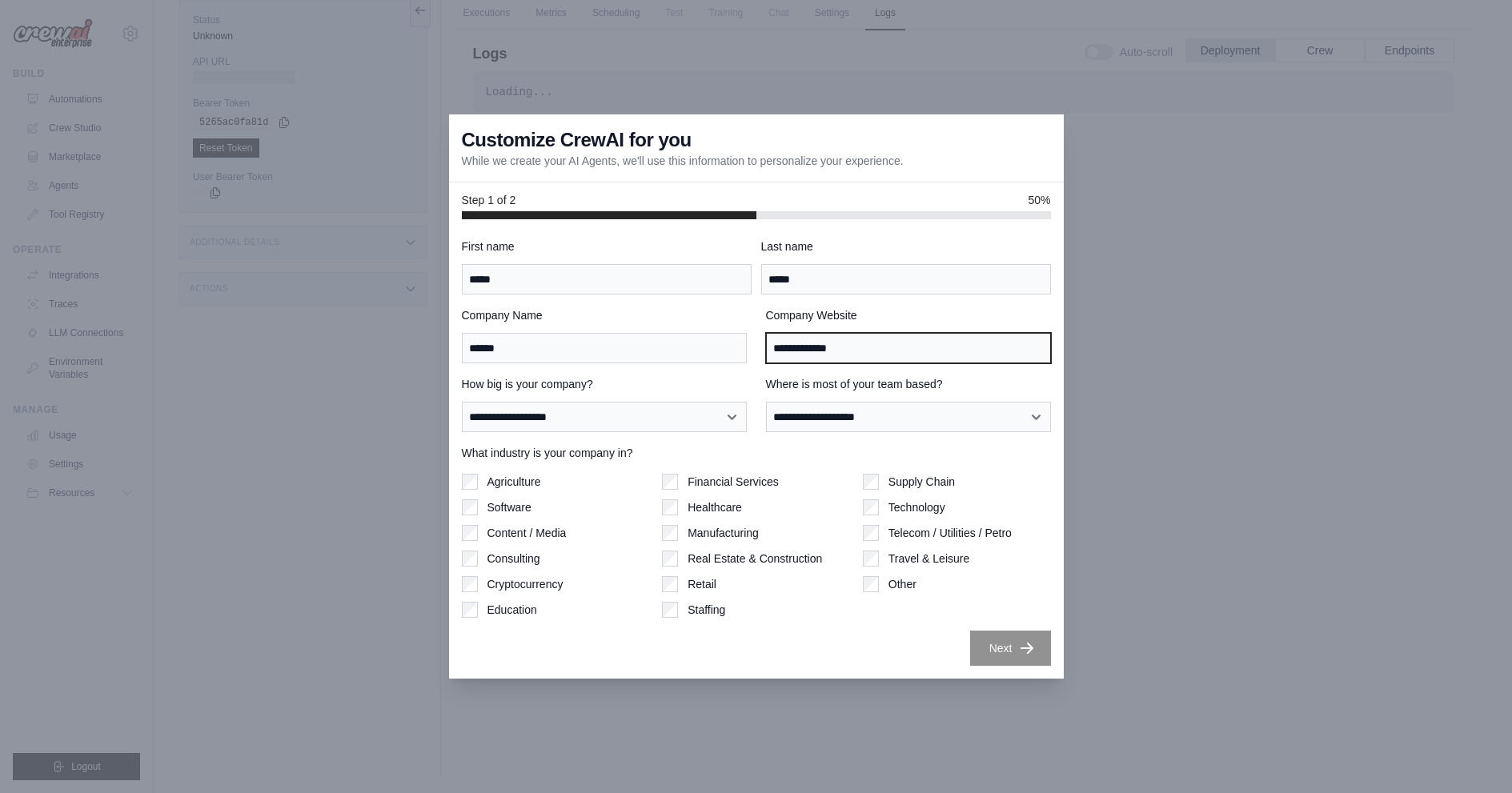
type input "**********"
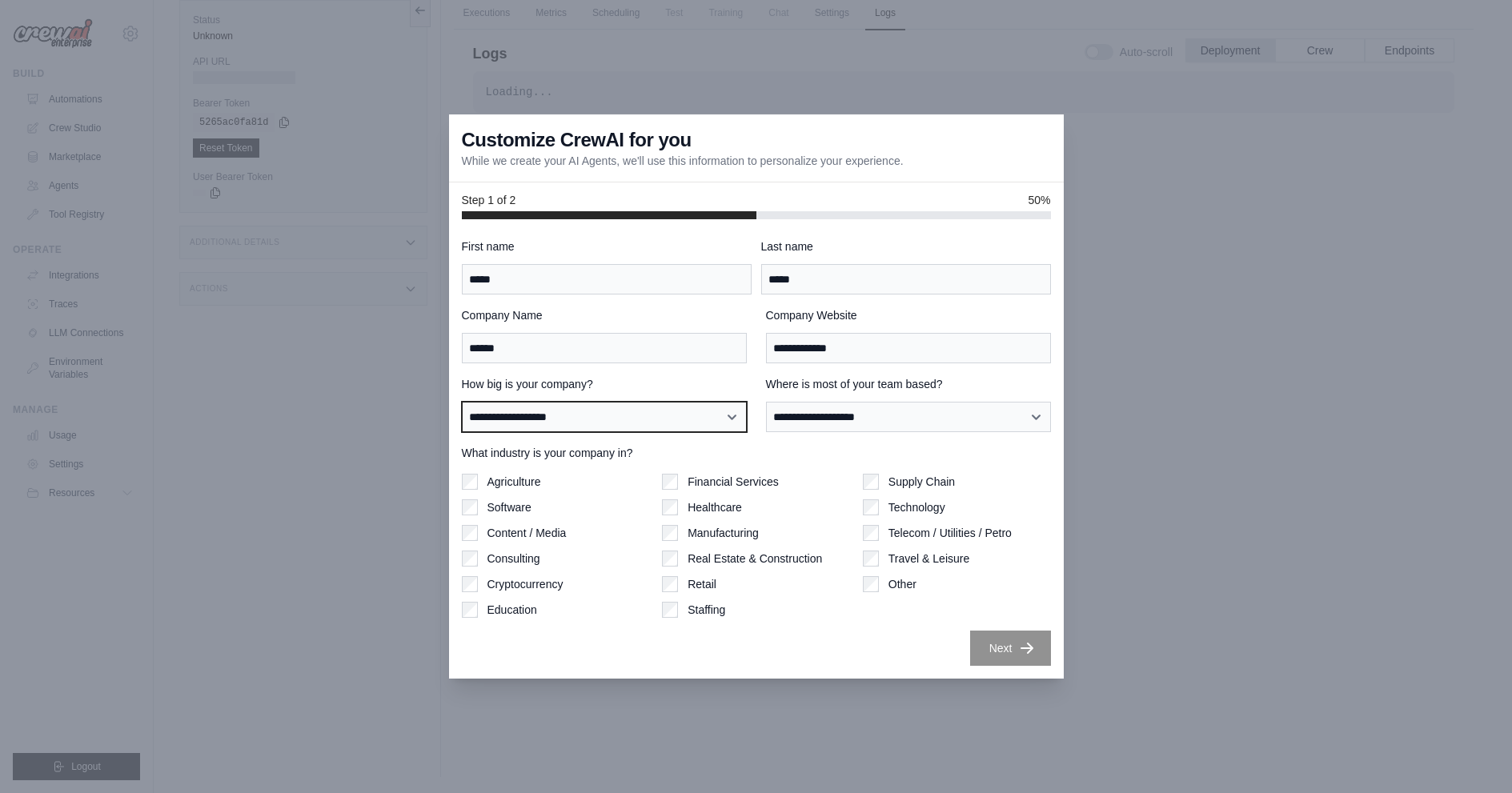
click at [701, 409] on select "**********" at bounding box center [604, 417] width 285 height 31
select select "**********"
click at [462, 402] on select "**********" at bounding box center [604, 417] width 285 height 31
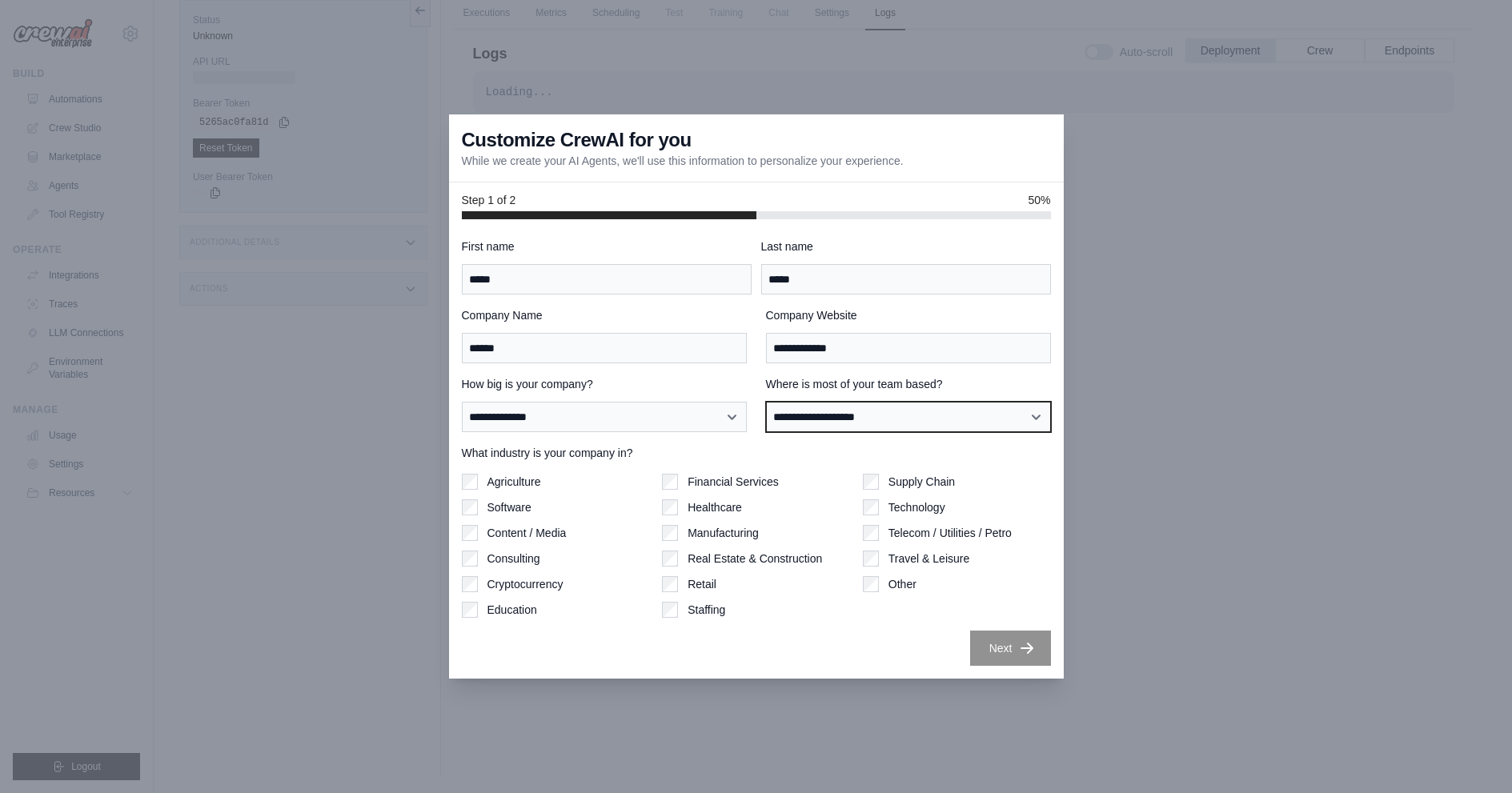
click at [949, 423] on select "**********" at bounding box center [908, 417] width 285 height 31
select select "**********"
click at [766, 402] on select "**********" at bounding box center [908, 417] width 285 height 31
click at [522, 510] on label "Software" at bounding box center [509, 507] width 44 height 16
click at [682, 499] on div "Healthcare" at bounding box center [756, 507] width 188 height 16
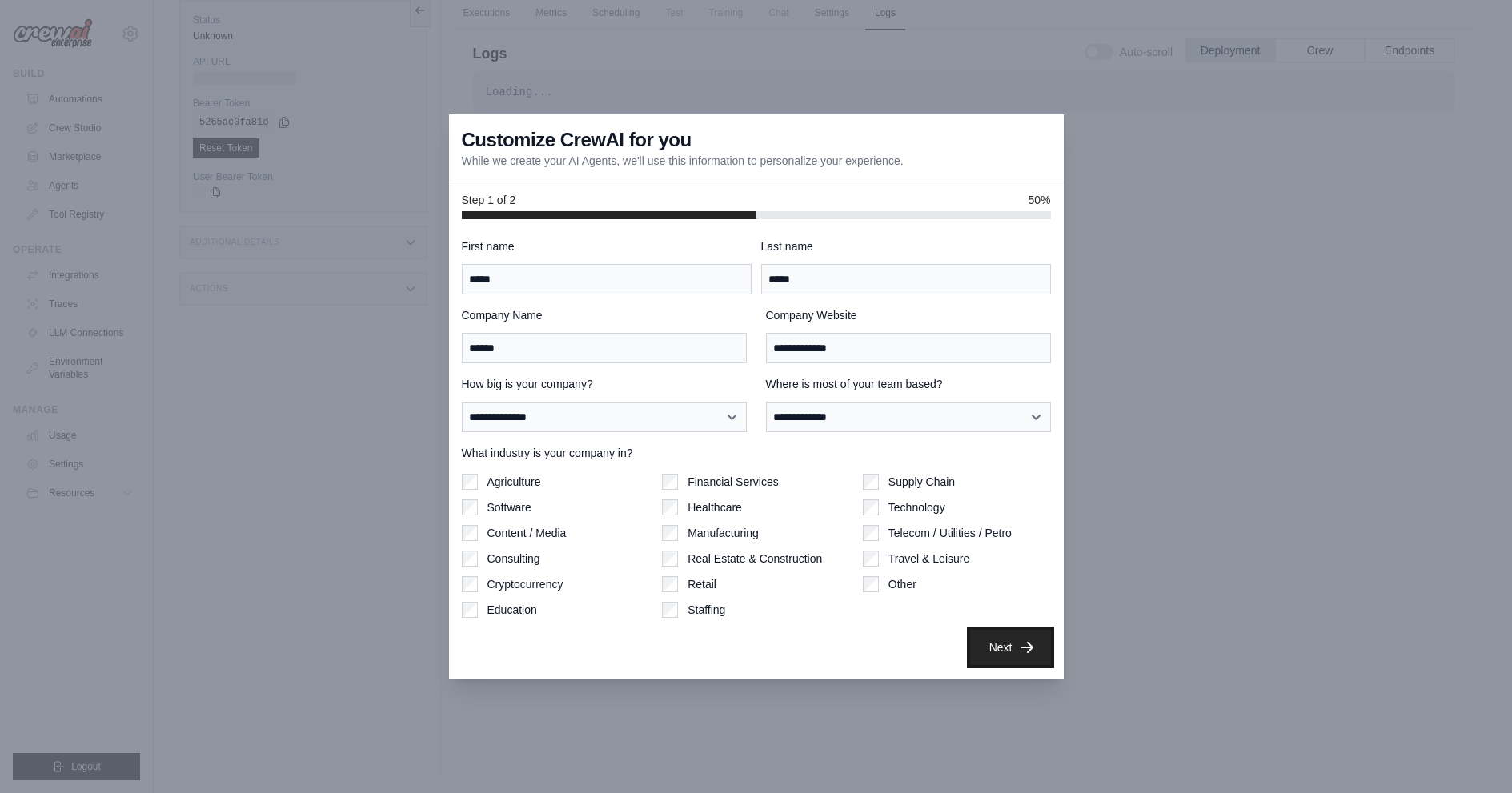
click at [992, 642] on button "Next" at bounding box center [1010, 648] width 81 height 35
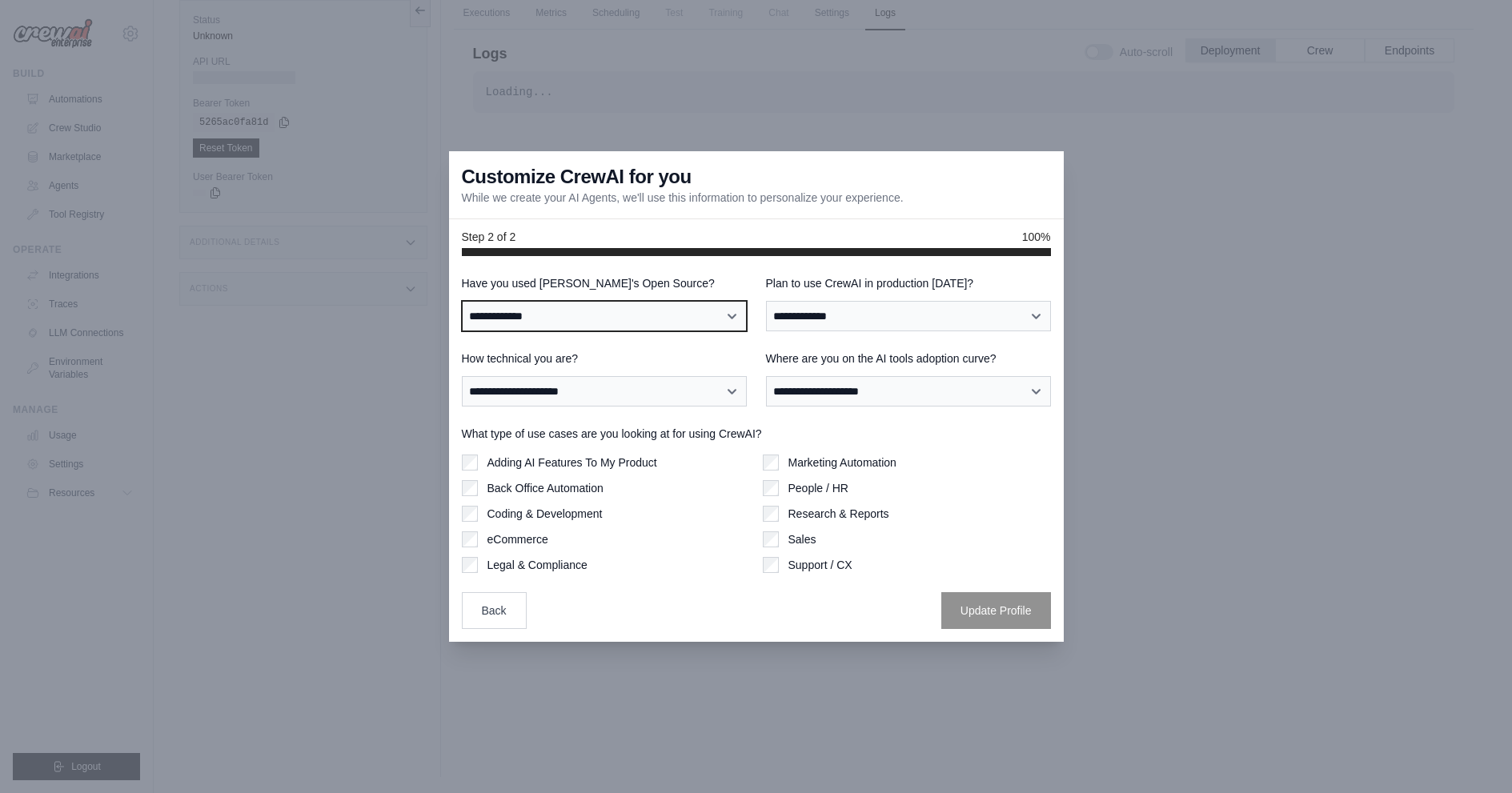
click at [604, 322] on select "**********" at bounding box center [604, 316] width 285 height 31
select select "**********"
click at [462, 301] on select "**********" at bounding box center [604, 316] width 285 height 31
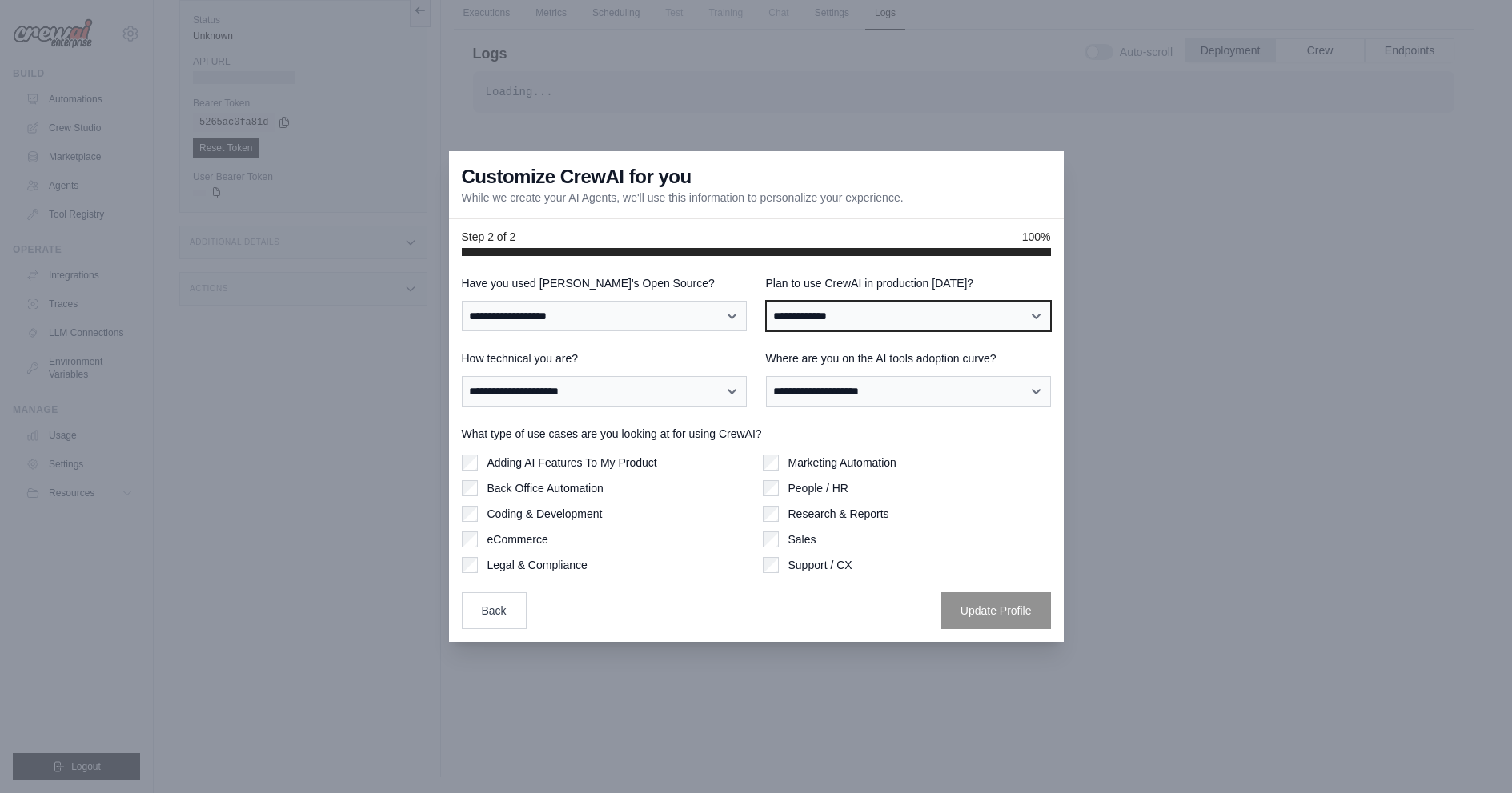
click at [859, 317] on select "**********" at bounding box center [908, 316] width 285 height 31
select select "*****"
click at [766, 301] on select "**********" at bounding box center [908, 316] width 285 height 31
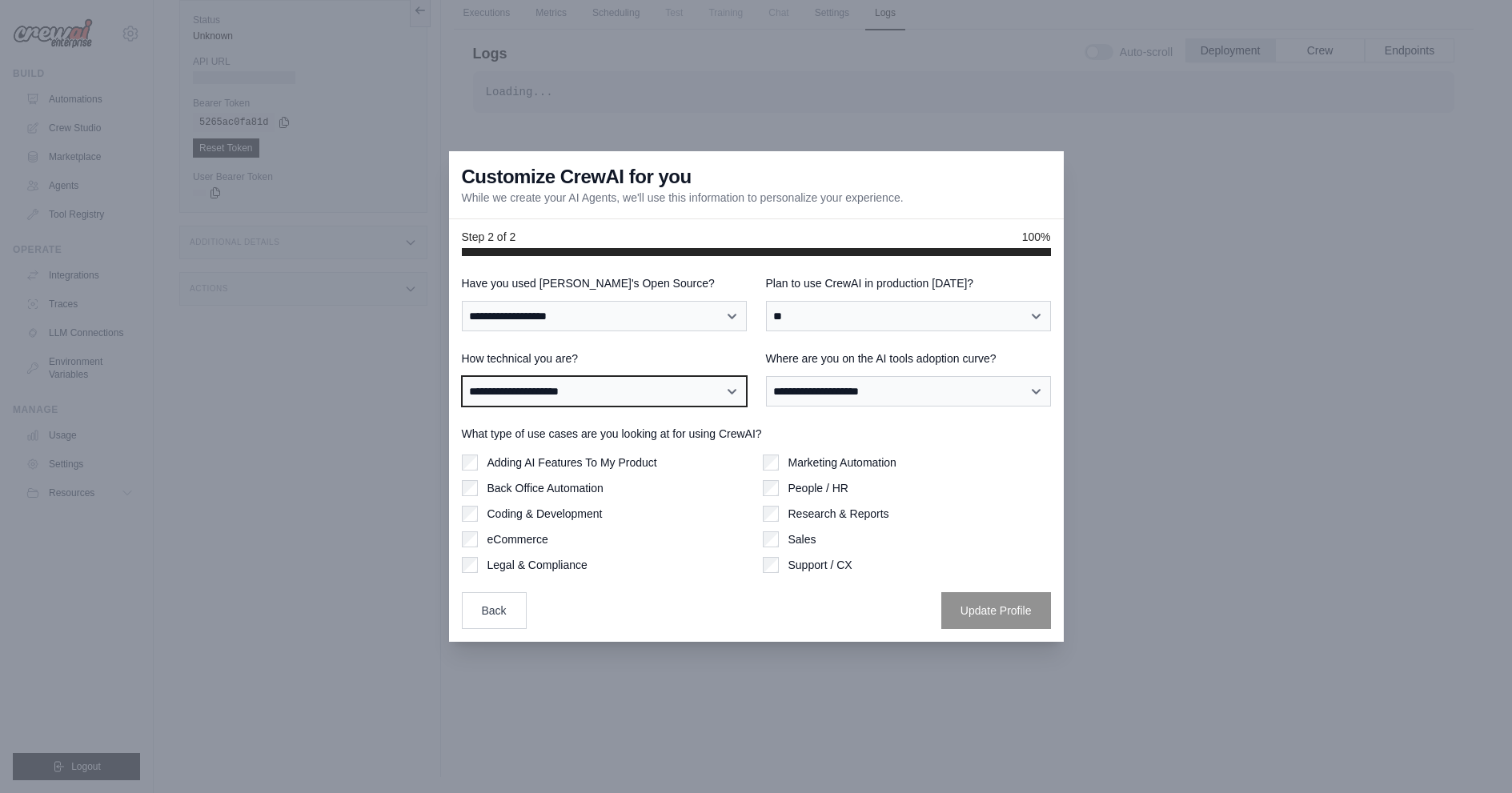
click at [639, 389] on select "**********" at bounding box center [604, 391] width 285 height 31
select select "**********"
click at [462, 376] on select "**********" at bounding box center [604, 391] width 285 height 31
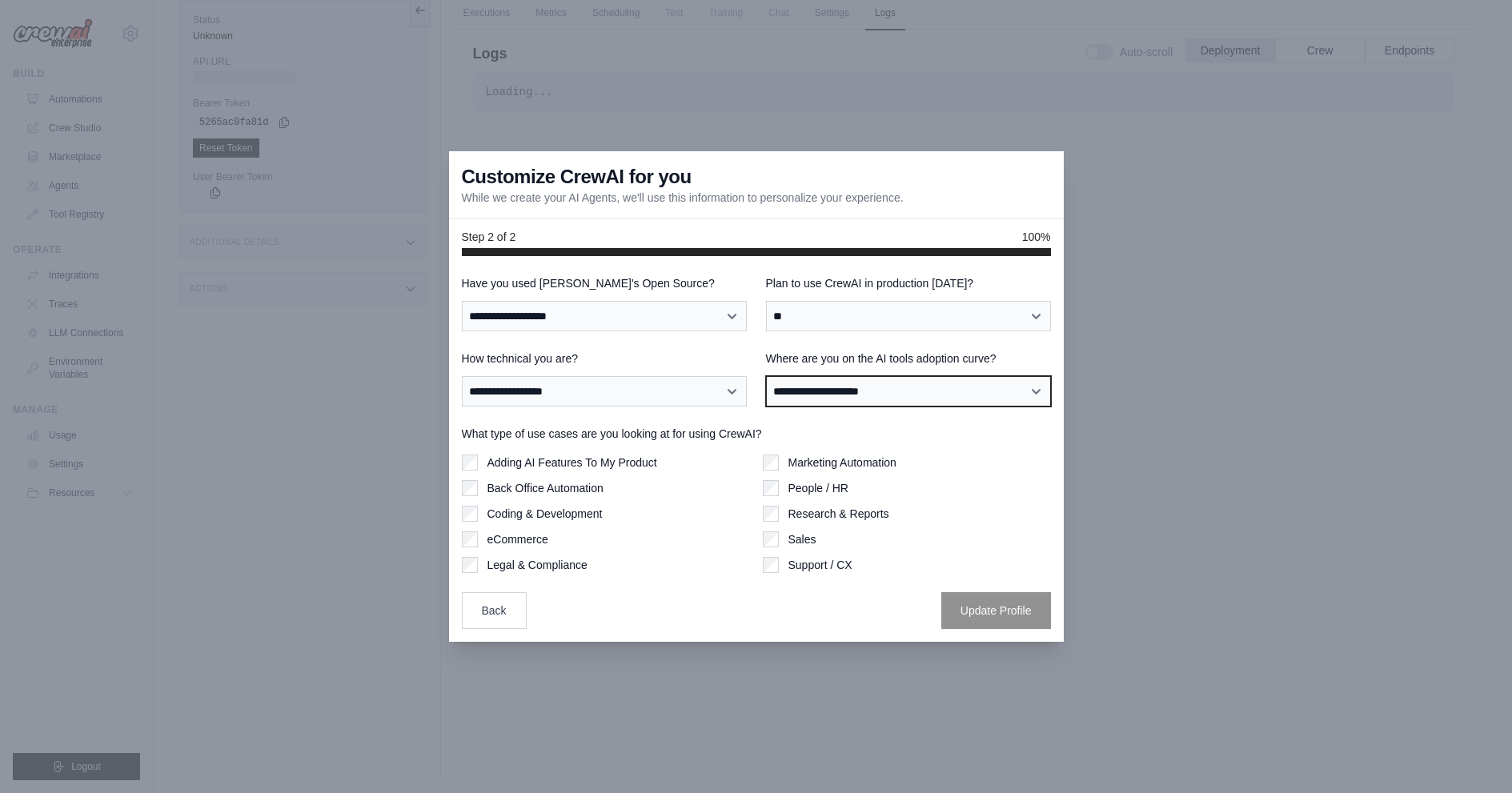
click at [877, 395] on select "**********" at bounding box center [908, 391] width 285 height 31
select select "**********"
click at [766, 376] on select "**********" at bounding box center [908, 391] width 285 height 31
click at [579, 484] on label "Back Office Automation" at bounding box center [545, 488] width 116 height 16
click at [809, 569] on label "Support / CX" at bounding box center [820, 565] width 64 height 16
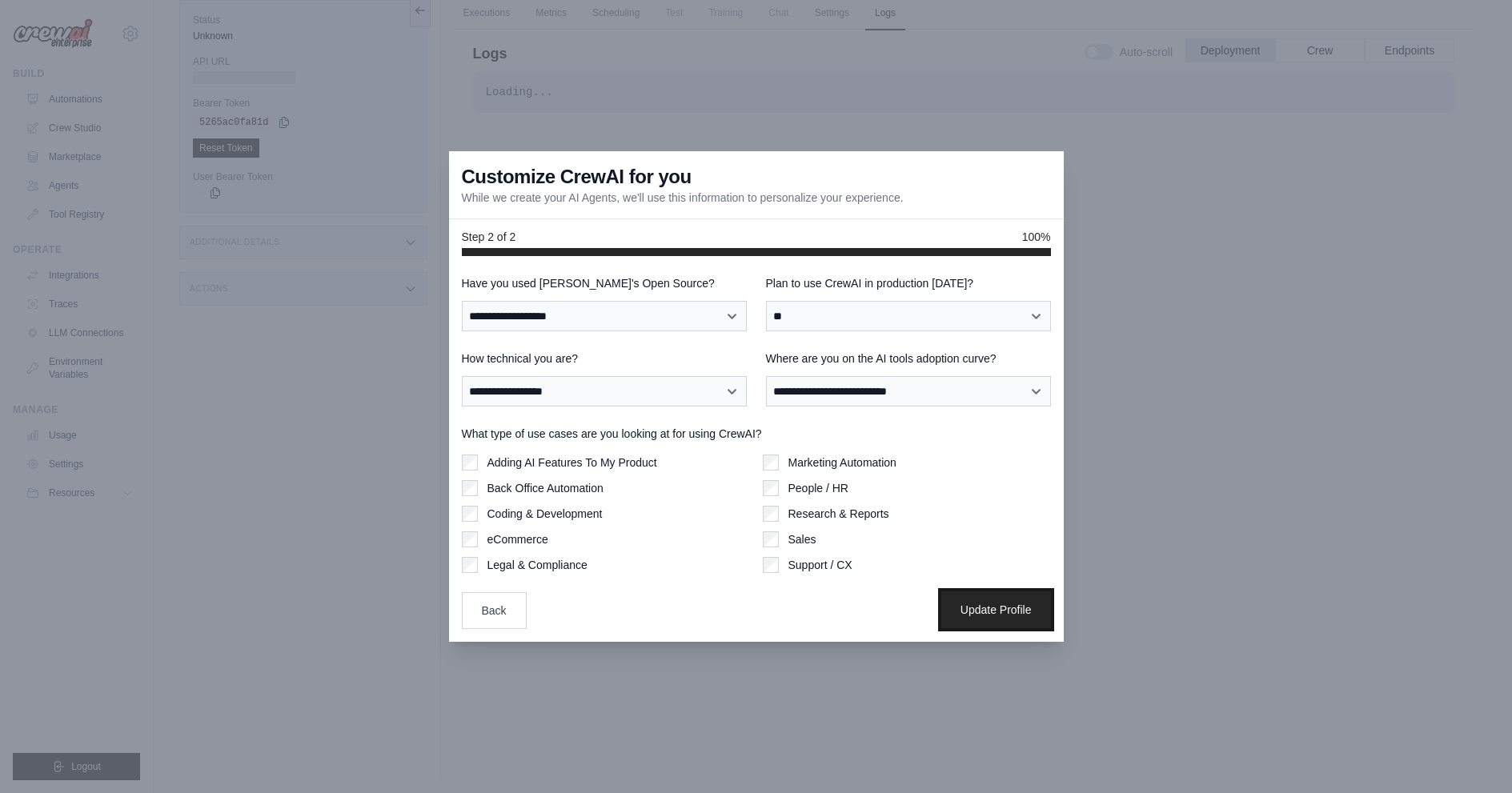
click at [987, 599] on button "Update Profile" at bounding box center [996, 610] width 110 height 37
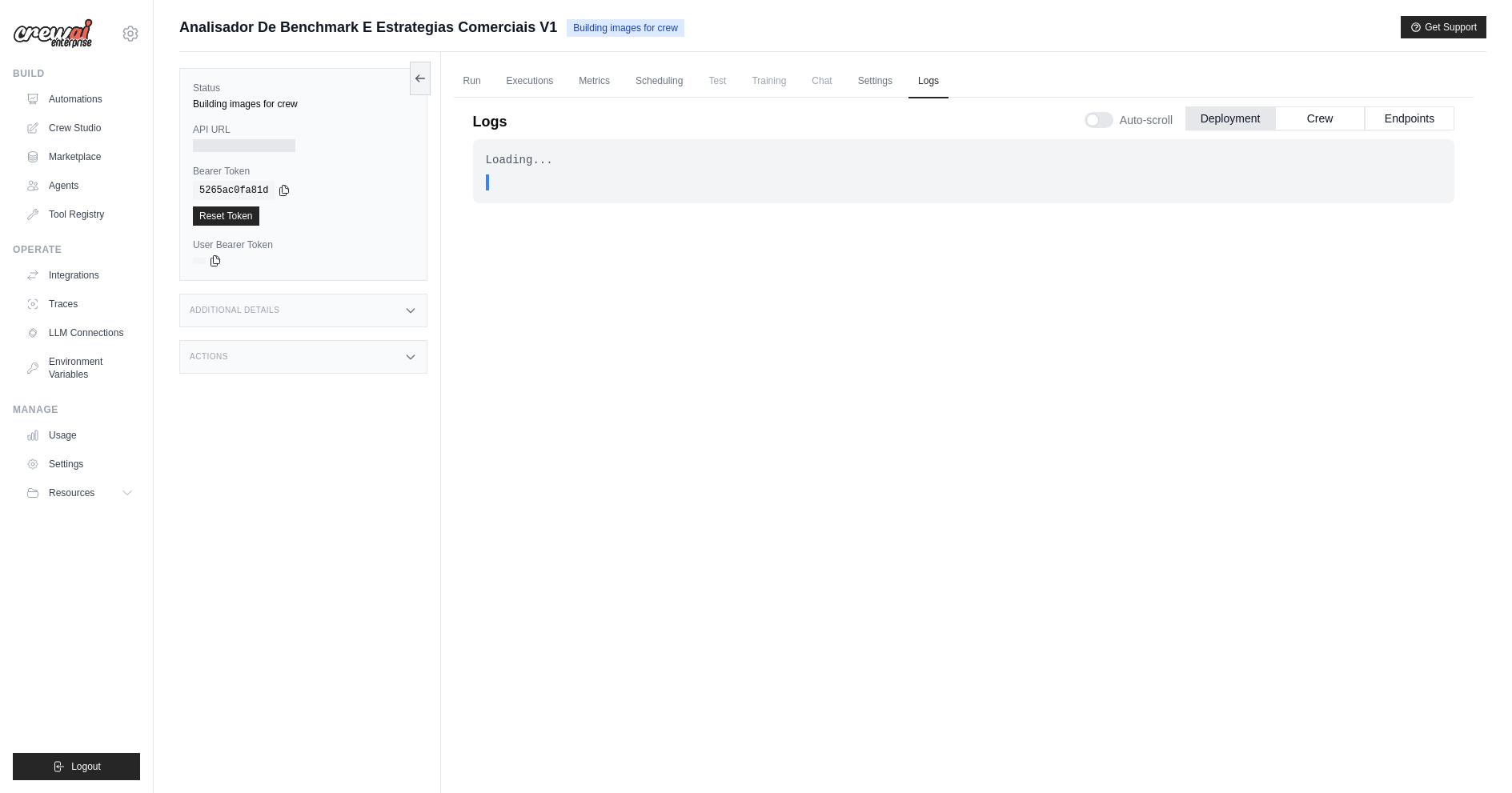
click at [1339, 105] on div "Auto-scroll Deployment Crew Endpoints" at bounding box center [1269, 116] width 370 height 45
click at [1334, 120] on button "Crew" at bounding box center [1319, 117] width 90 height 24
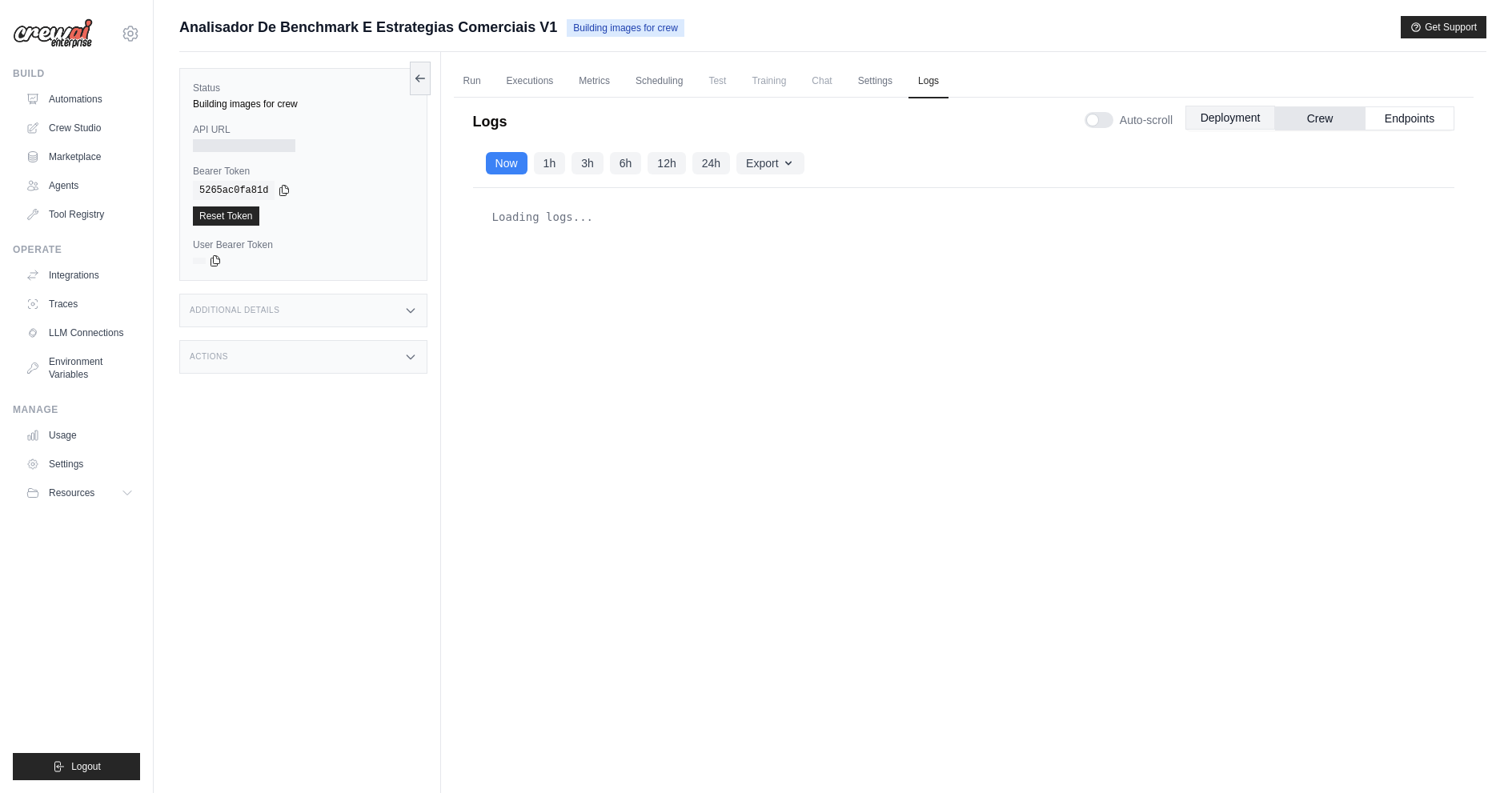
click at [1253, 119] on button "Deployment" at bounding box center [1230, 117] width 90 height 24
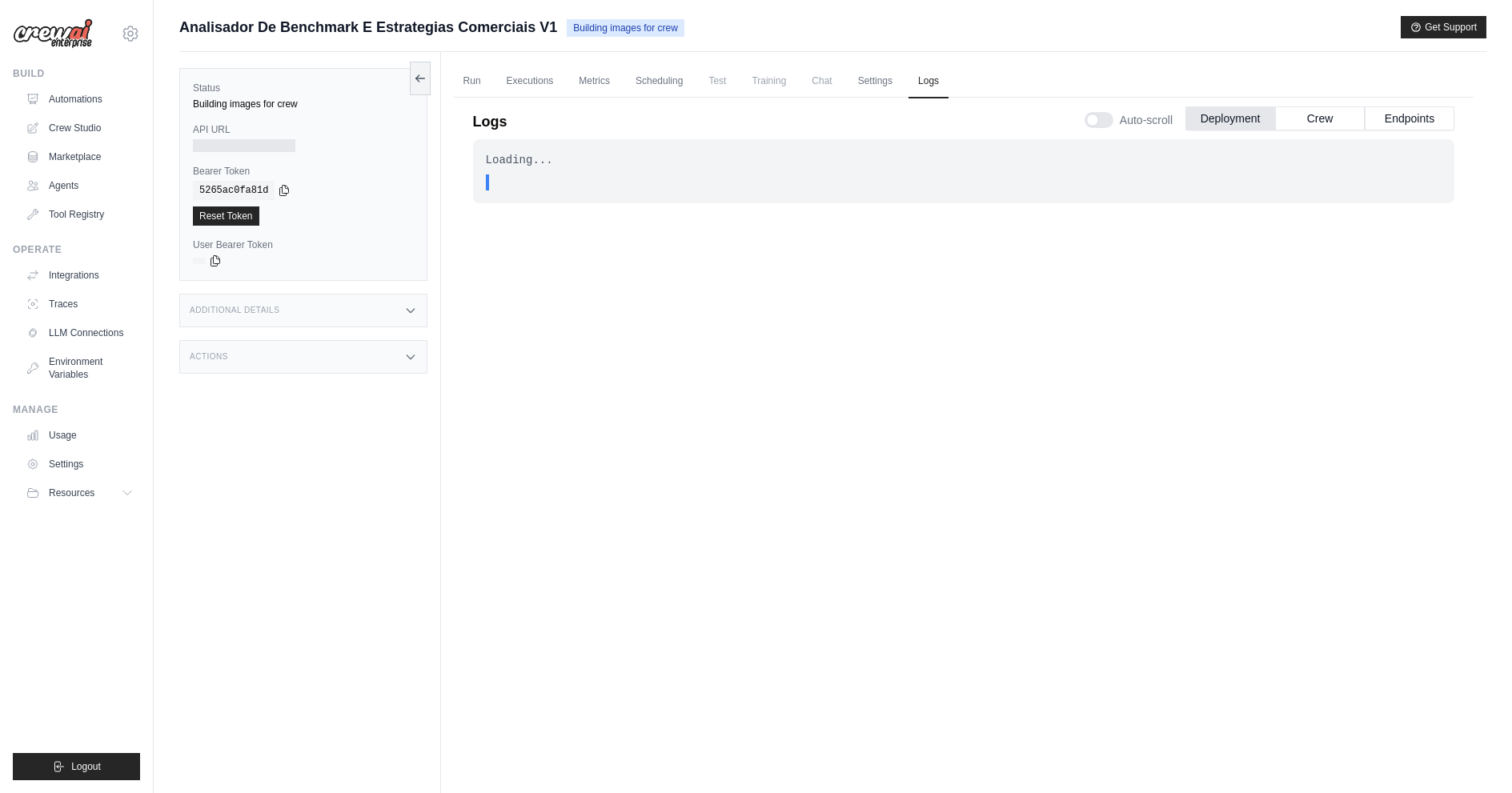
click at [733, 153] on div "Loading..." at bounding box center [963, 160] width 956 height 16
click at [109, 273] on link "Integrations" at bounding box center [81, 275] width 120 height 25
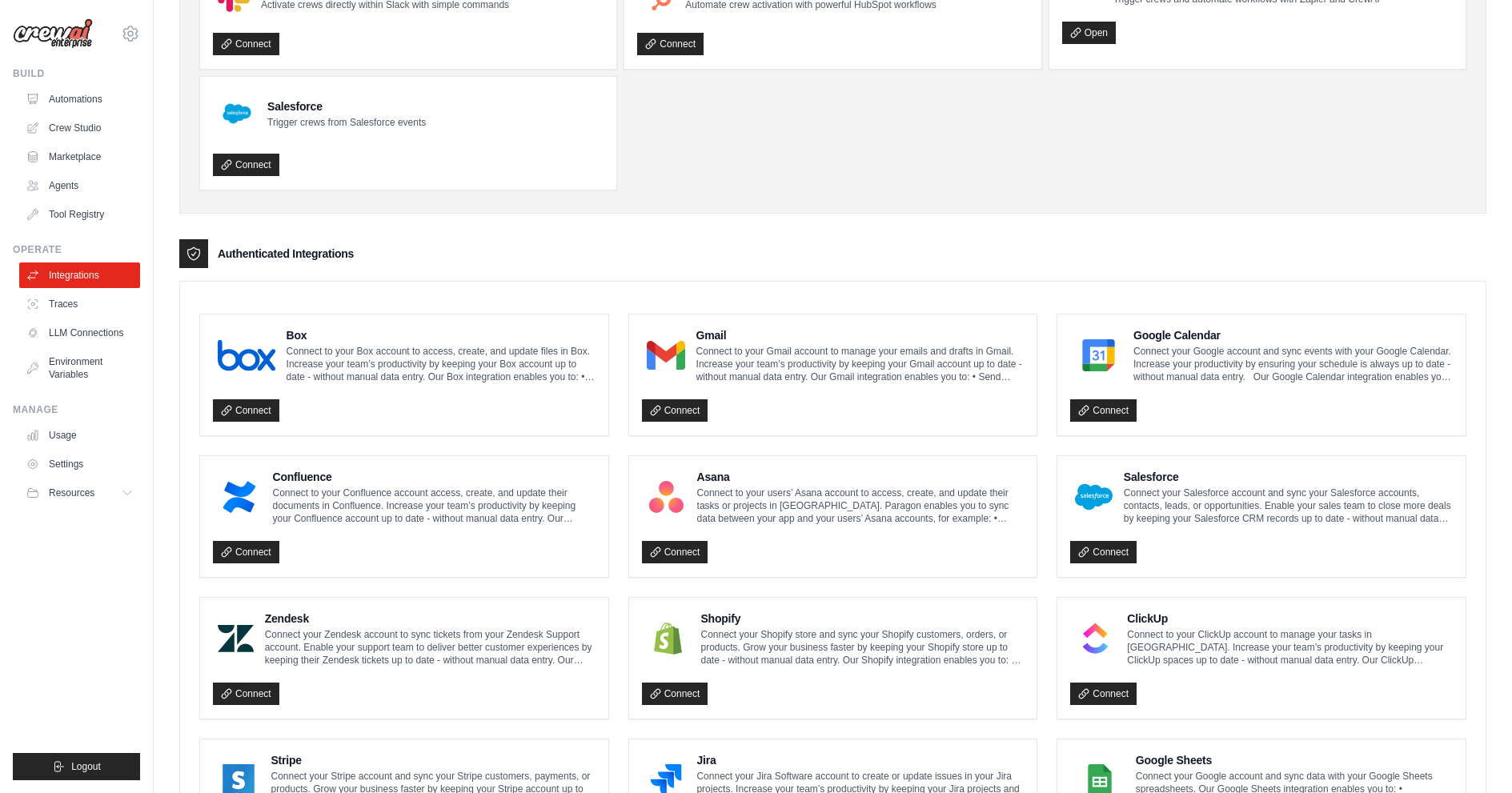
scroll to position [152, 0]
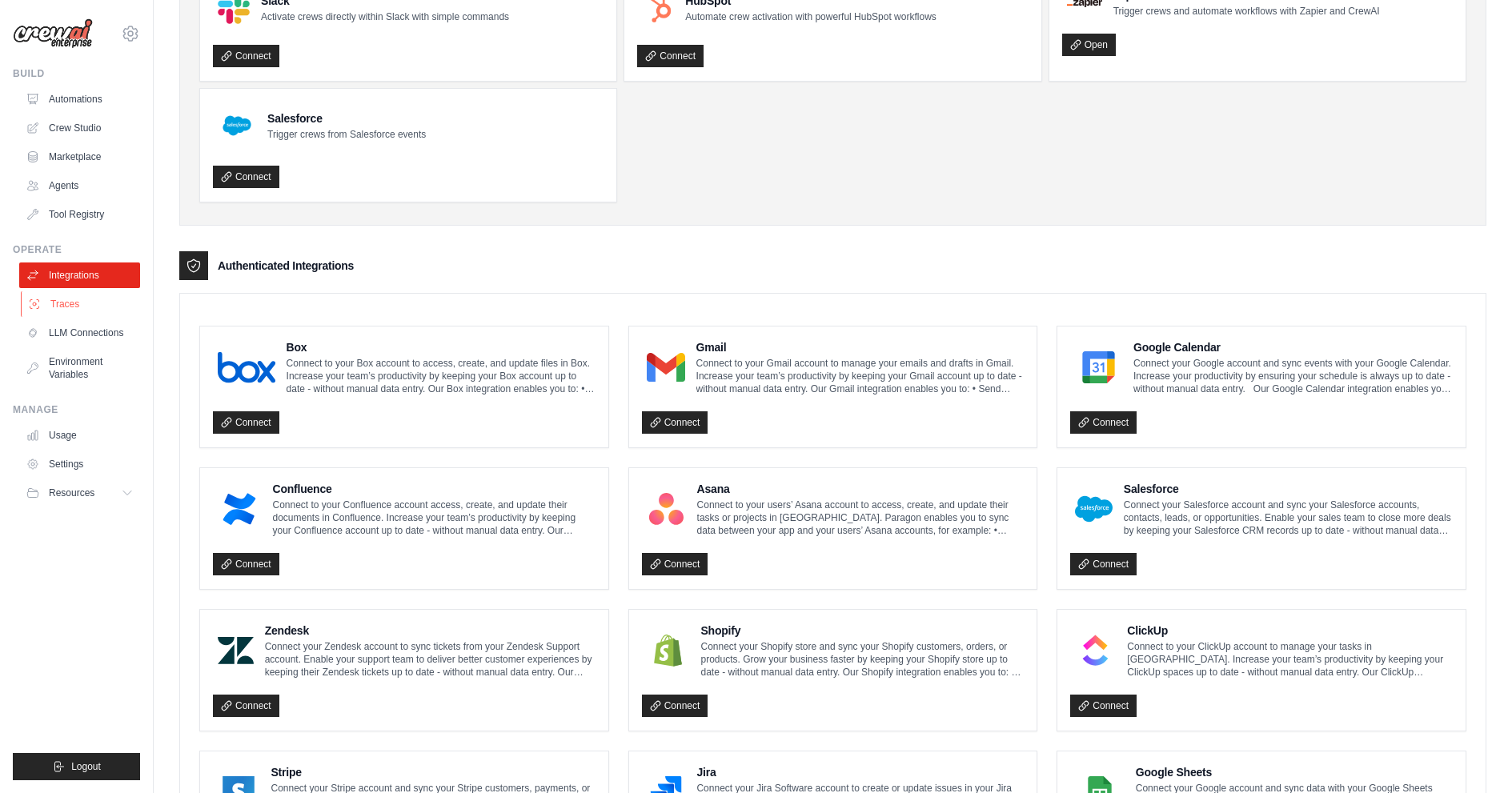
click at [101, 316] on link "Traces" at bounding box center [81, 303] width 120 height 25
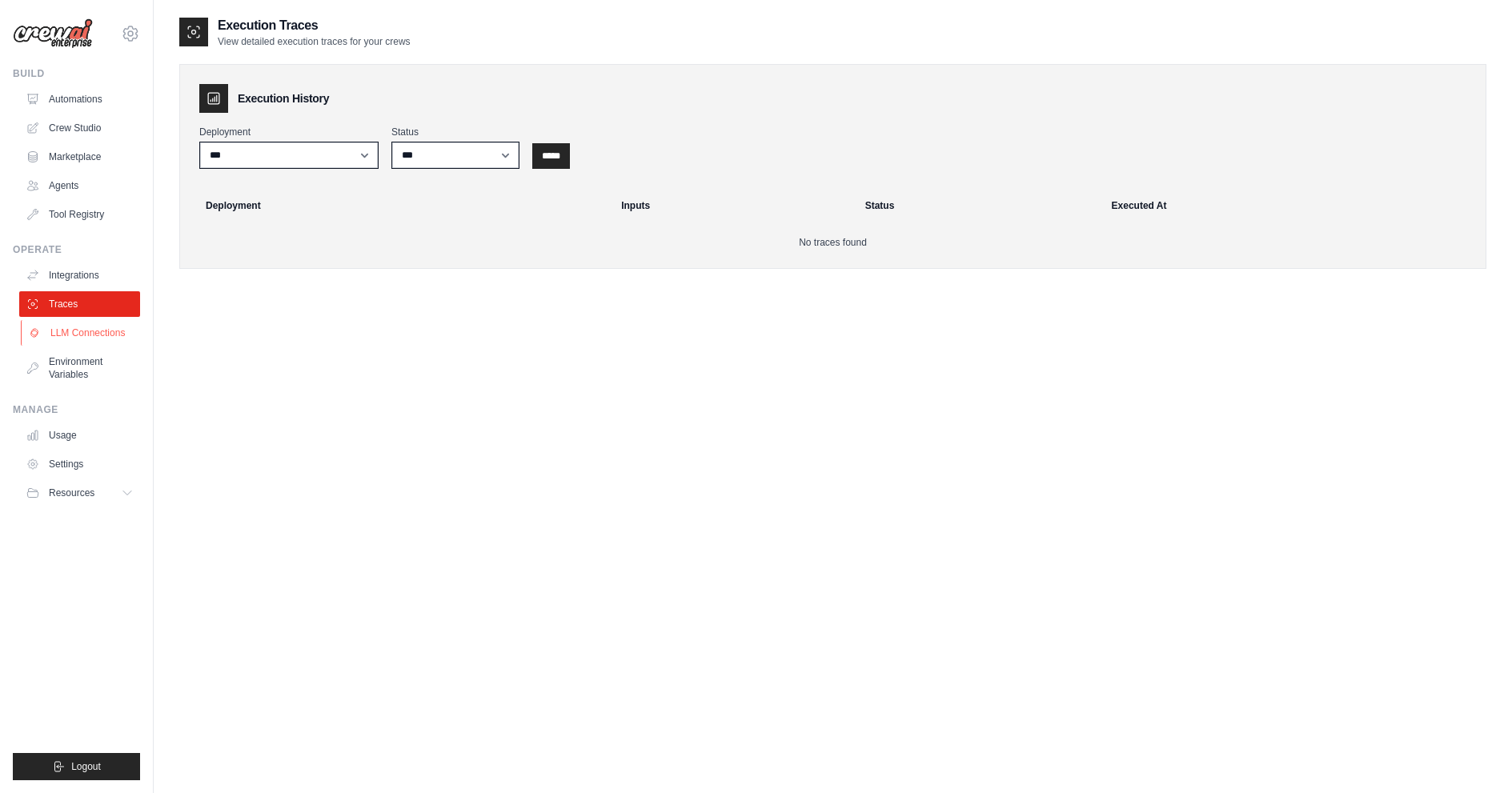
click at [99, 323] on link "LLM Connections" at bounding box center [81, 332] width 120 height 25
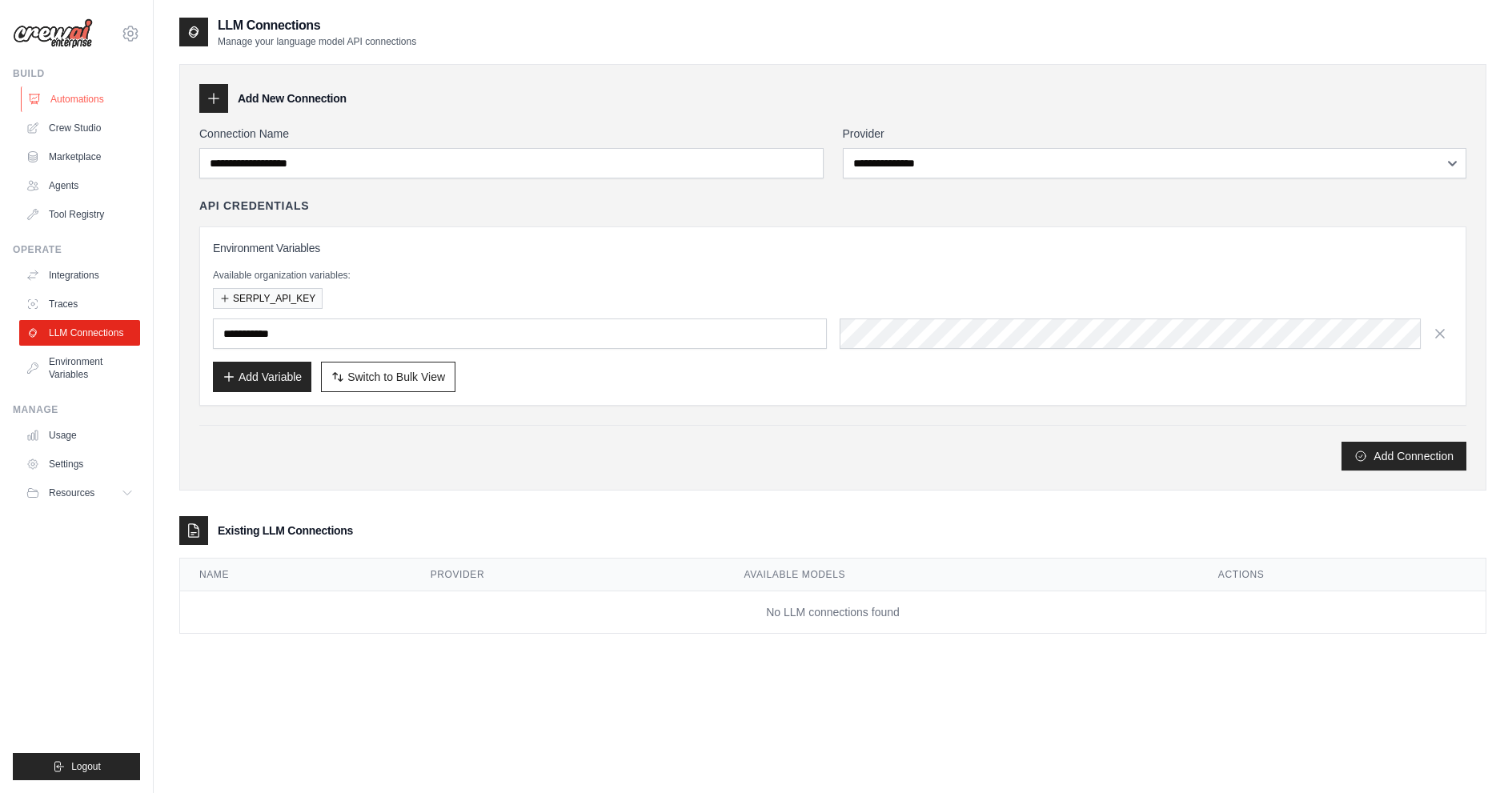
click at [90, 100] on link "Automations" at bounding box center [81, 98] width 120 height 25
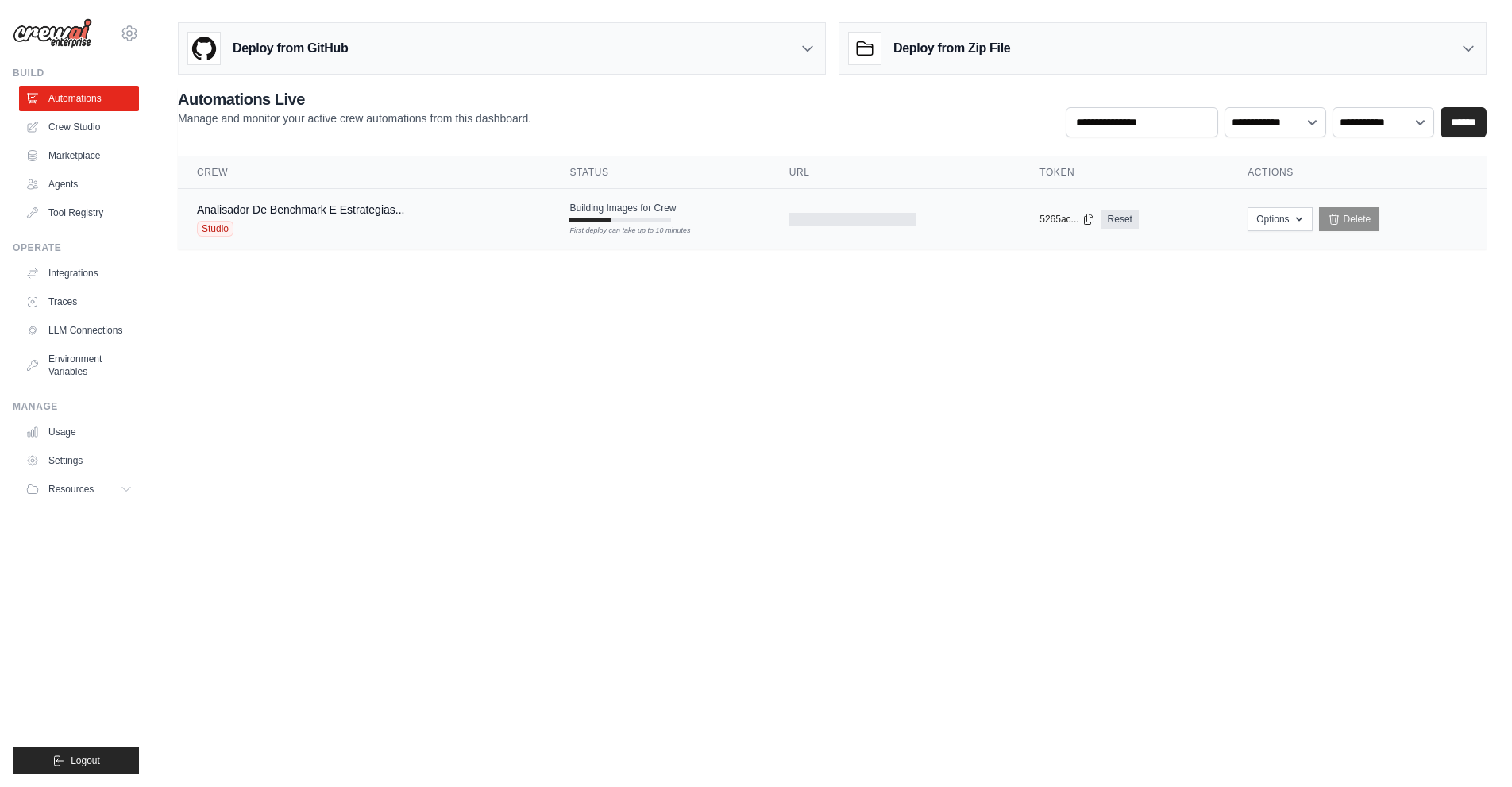
click at [566, 216] on td "Building Images for Crew First deploy can take up to 10 minutes" at bounding box center [659, 212] width 219 height 46
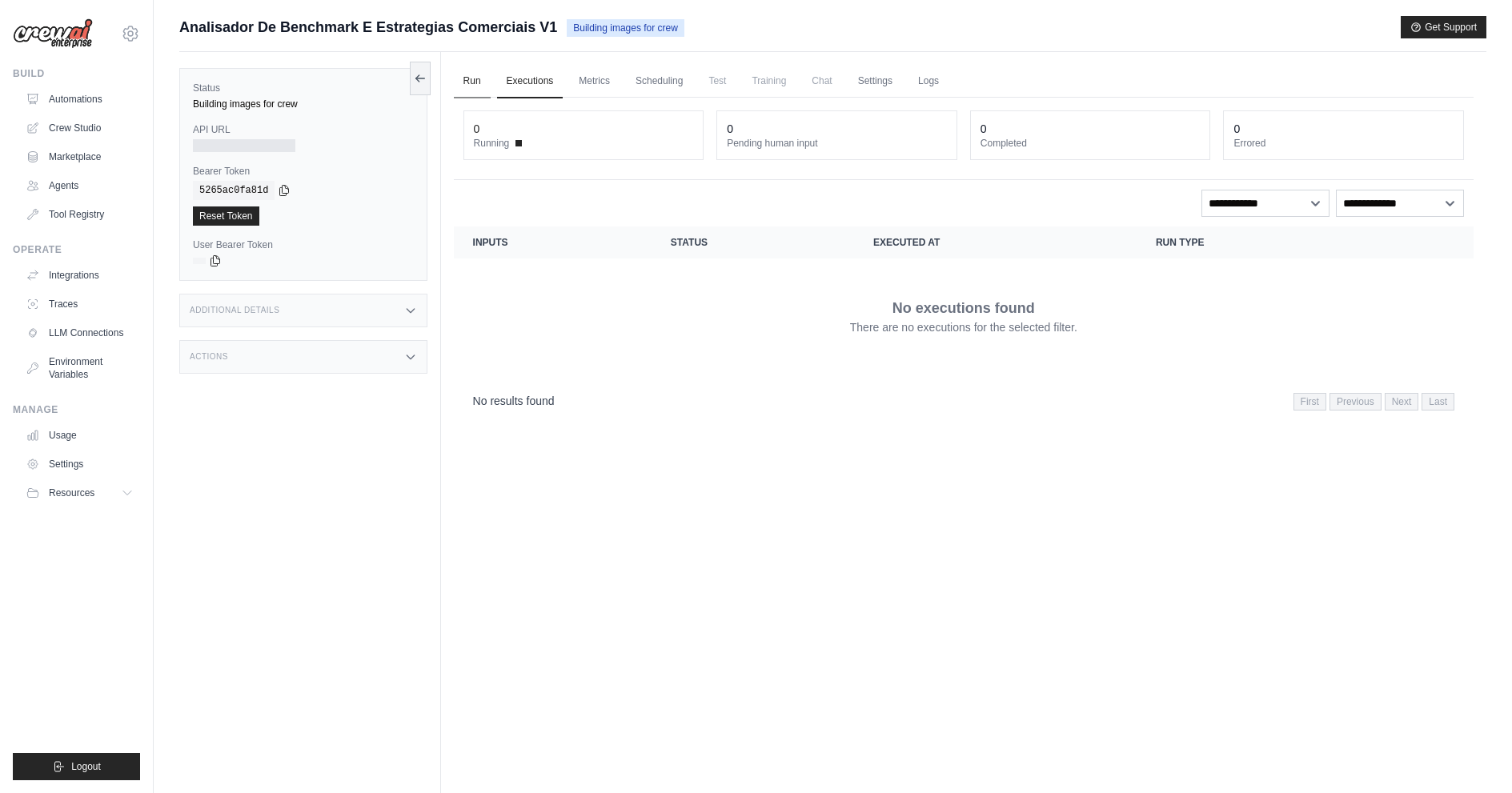
click at [478, 89] on link "Run" at bounding box center [472, 82] width 37 height 33
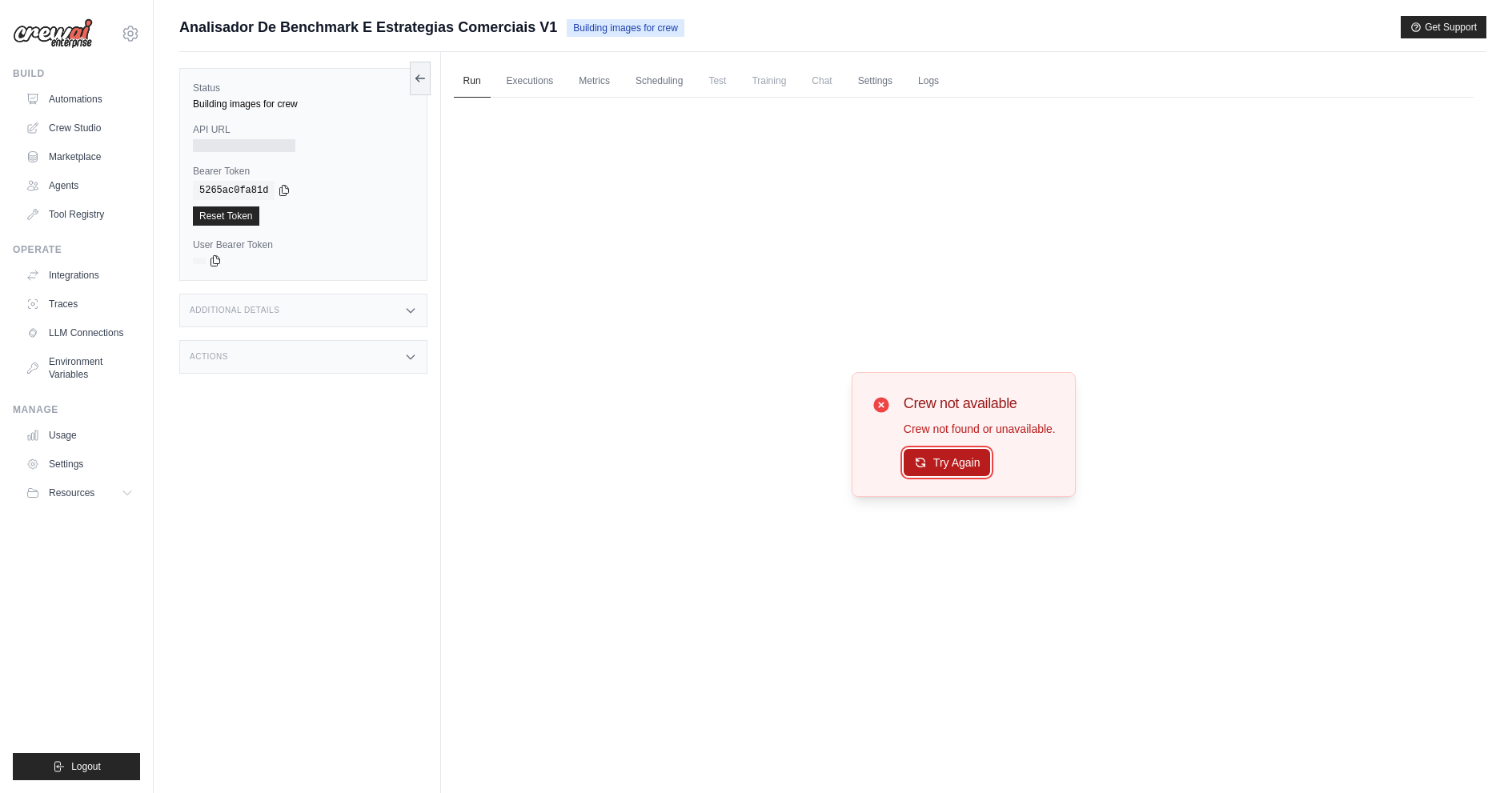
click at [942, 454] on button "Try Again" at bounding box center [947, 462] width 87 height 27
click at [514, 94] on link "Executions" at bounding box center [530, 82] width 67 height 33
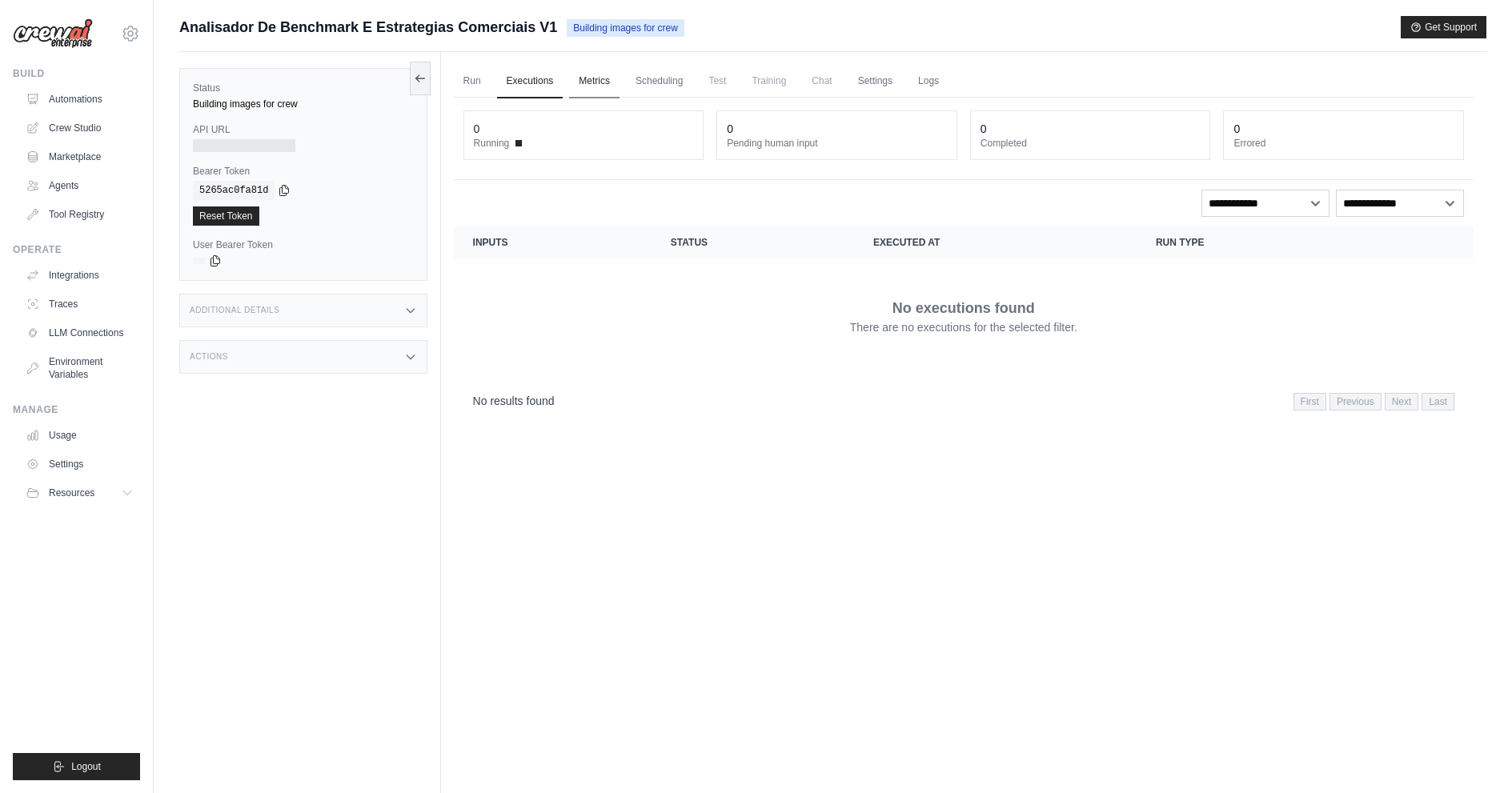
click at [614, 95] on link "Metrics" at bounding box center [593, 82] width 50 height 33
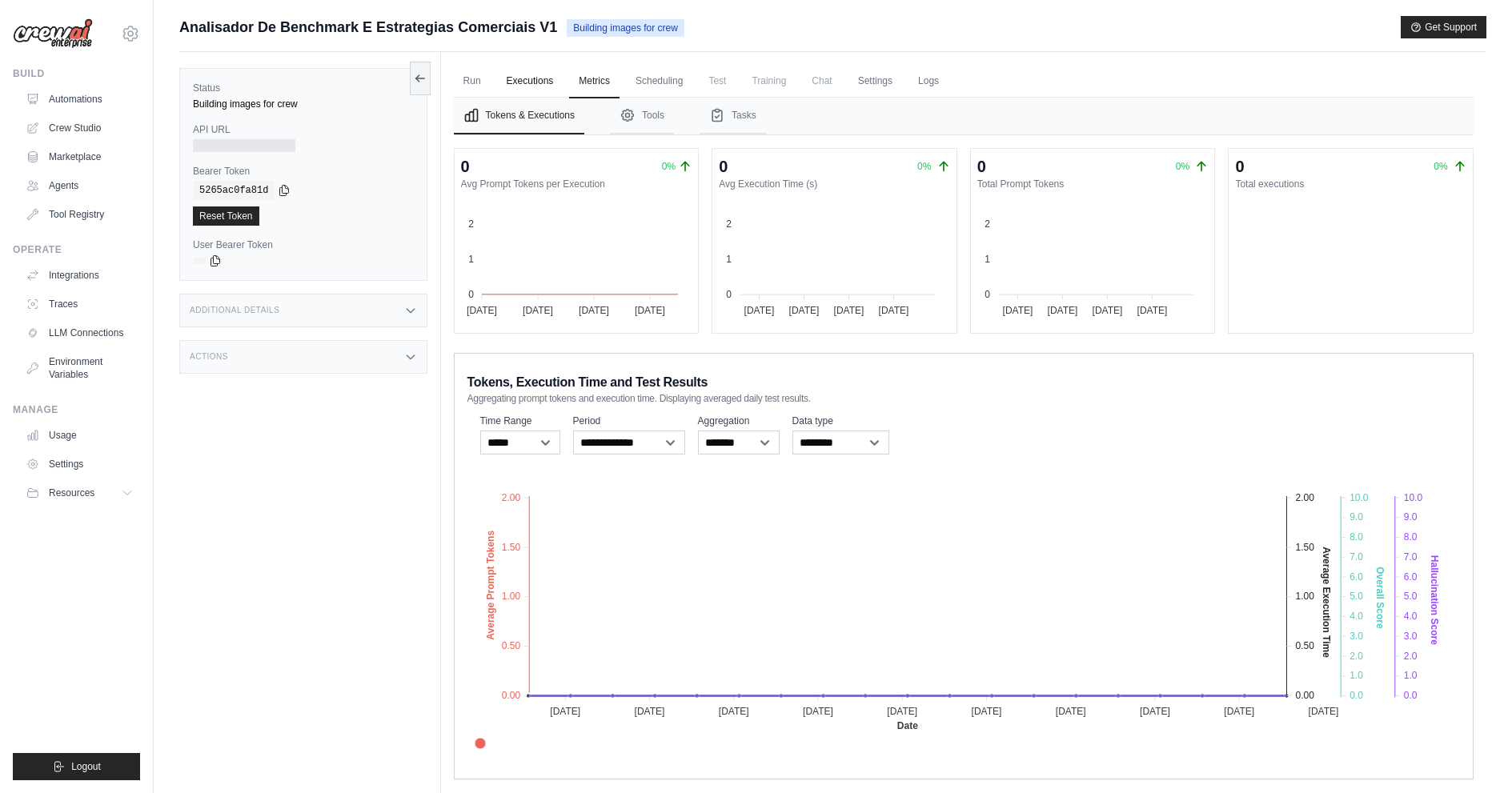
click at [525, 76] on link "Executions" at bounding box center [530, 82] width 67 height 33
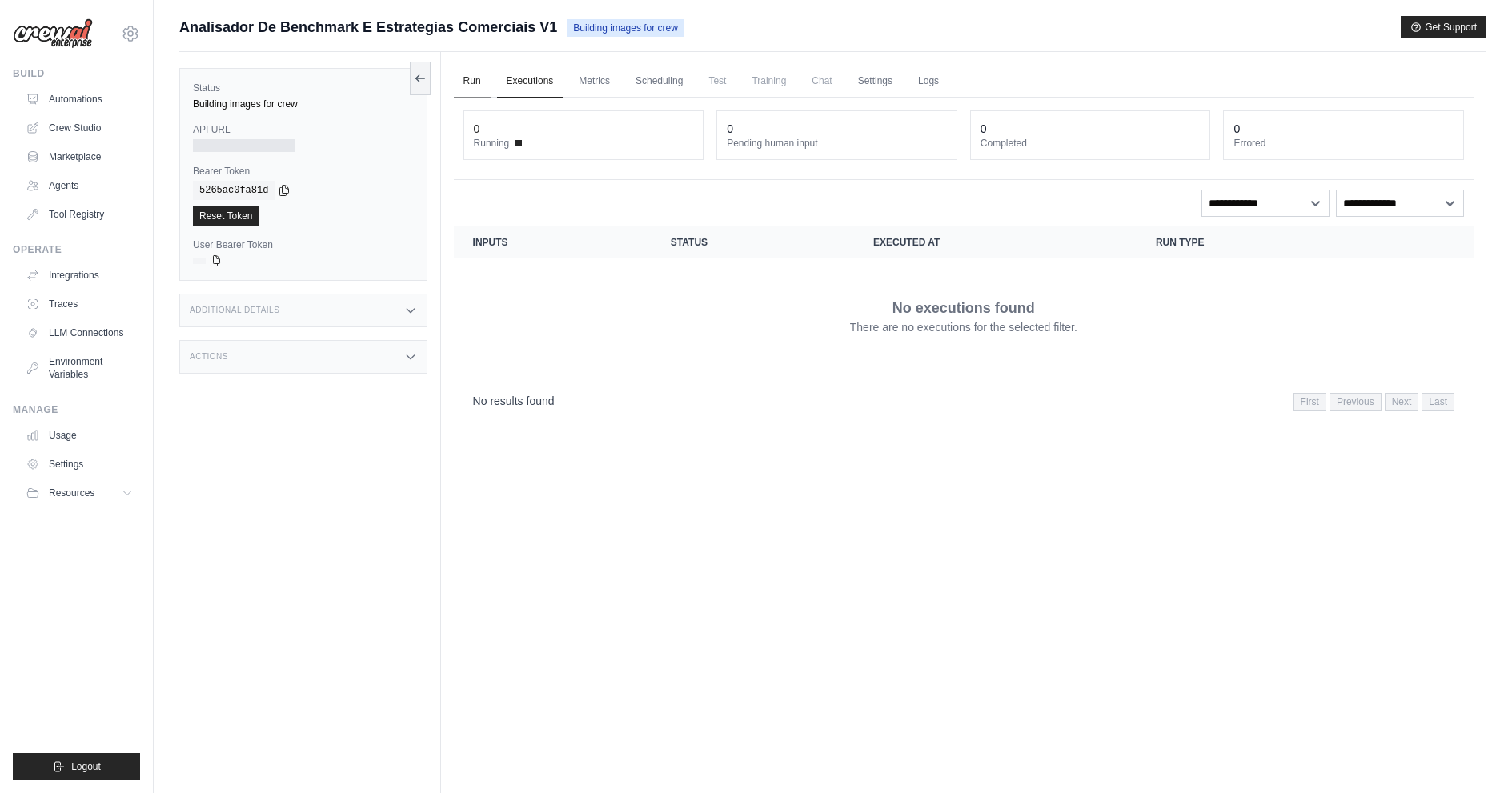
click at [490, 80] on link "Run" at bounding box center [472, 82] width 37 height 33
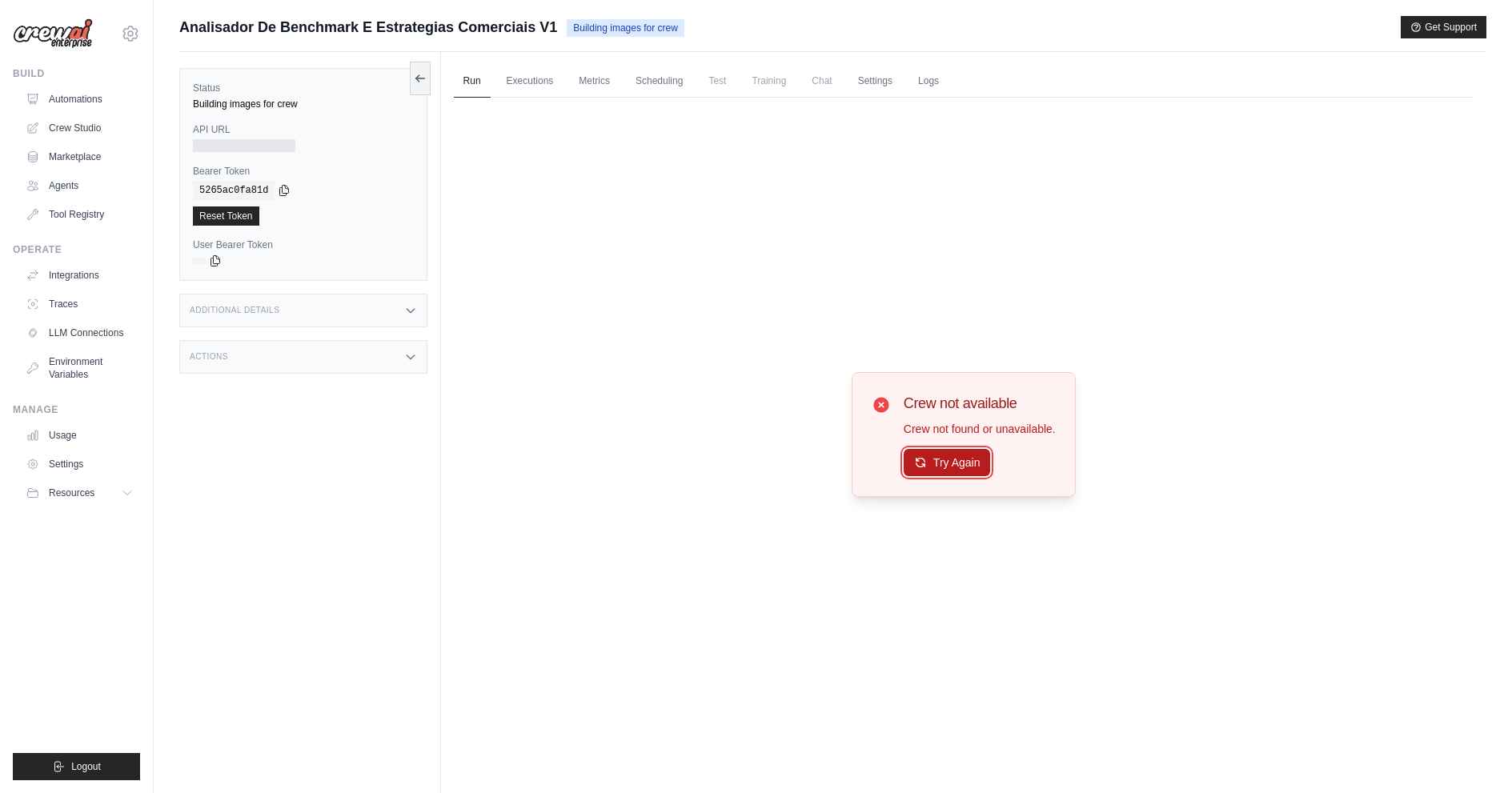
click at [931, 458] on button "Try Again" at bounding box center [947, 462] width 87 height 27
click at [300, 304] on div "Additional Details" at bounding box center [303, 310] width 248 height 33
drag, startPoint x: 300, startPoint y: 304, endPoint x: 319, endPoint y: 304, distance: 19.0
click at [300, 304] on div "Additional Details" at bounding box center [303, 310] width 248 height 33
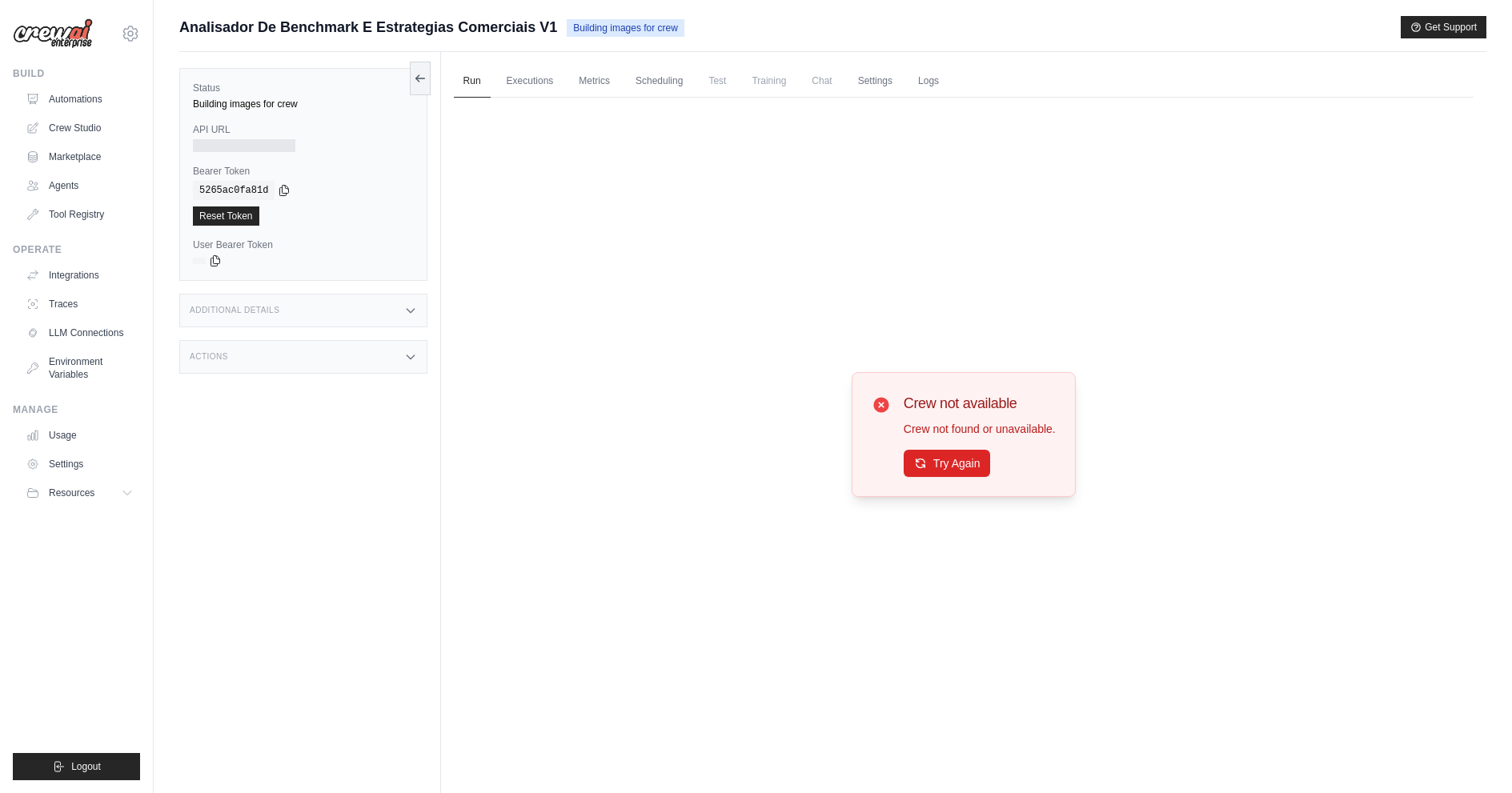
click at [801, 91] on ul "Run Executions Metrics Scheduling Test Training Chat Settings Logs" at bounding box center [963, 81] width 1020 height 33
click at [818, 87] on span "Chat" at bounding box center [821, 81] width 40 height 32
click at [763, 85] on span "Training" at bounding box center [768, 81] width 54 height 32
click at [713, 89] on span "Test" at bounding box center [717, 81] width 37 height 32
click at [630, 84] on link "Scheduling" at bounding box center [659, 82] width 67 height 33
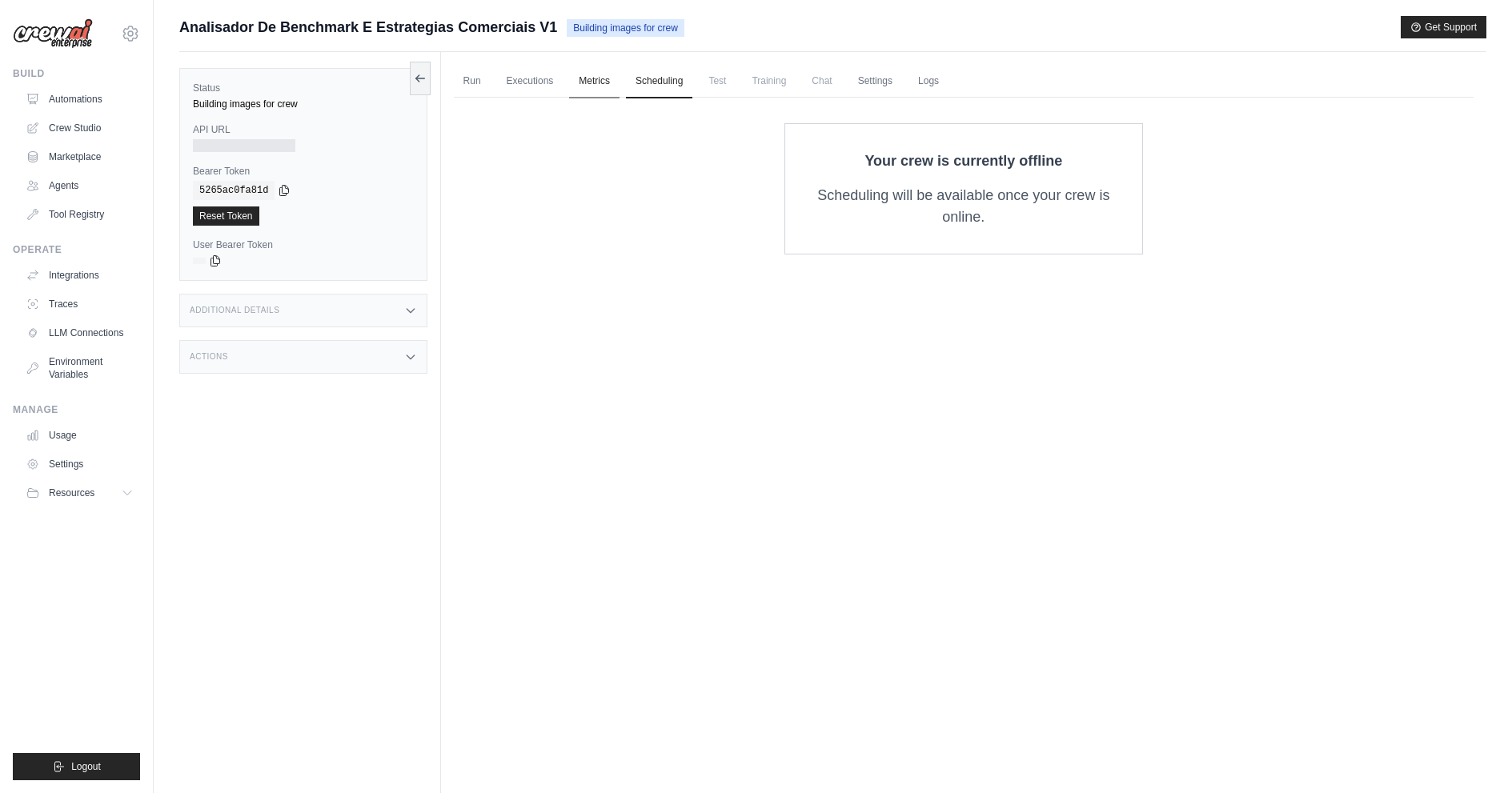
click at [602, 83] on link "Metrics" at bounding box center [593, 82] width 50 height 33
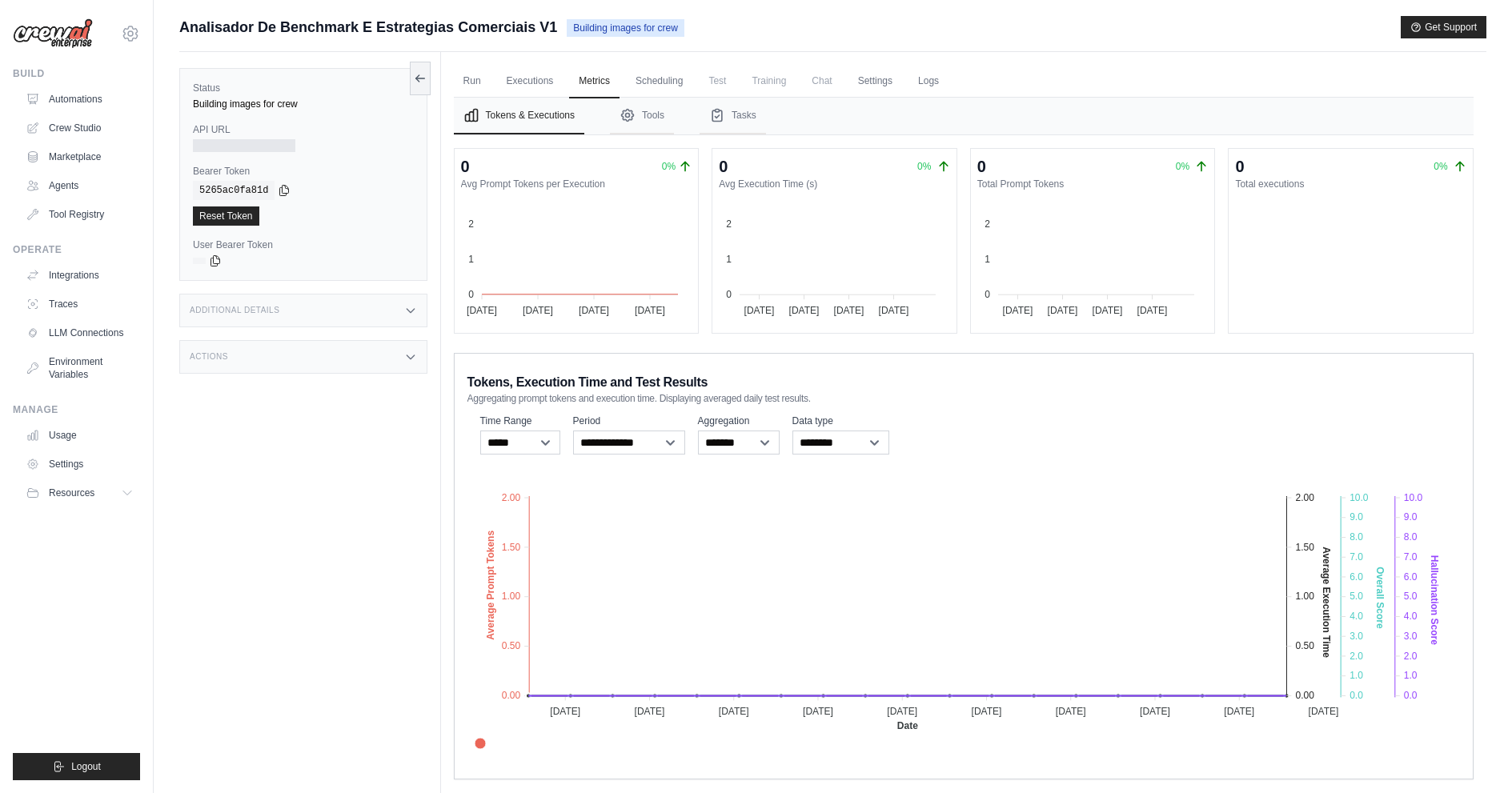
drag, startPoint x: 502, startPoint y: 212, endPoint x: 532, endPoint y: 196, distance: 34.0
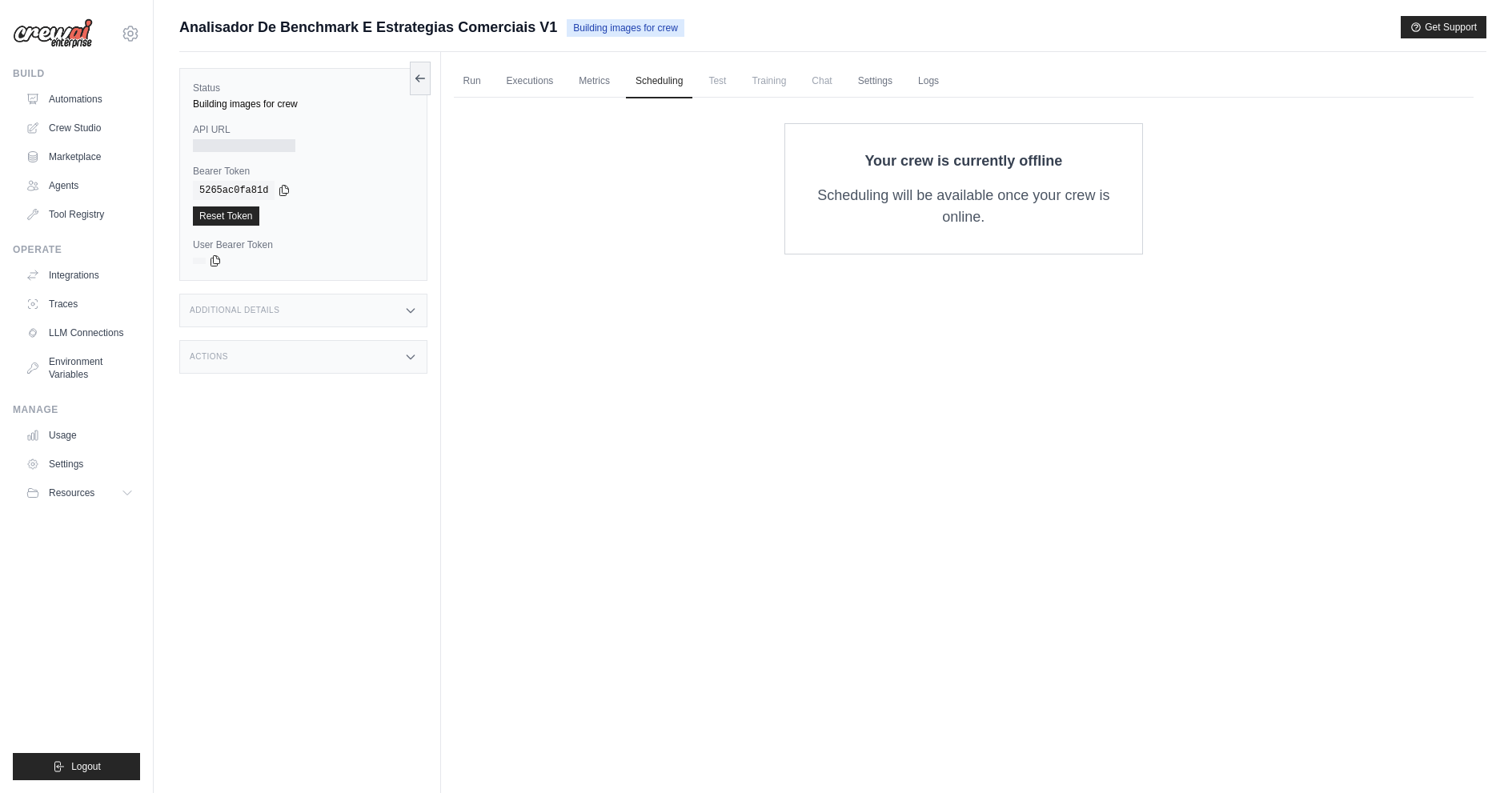
drag, startPoint x: 422, startPoint y: 261, endPoint x: 584, endPoint y: 198, distance: 173.8
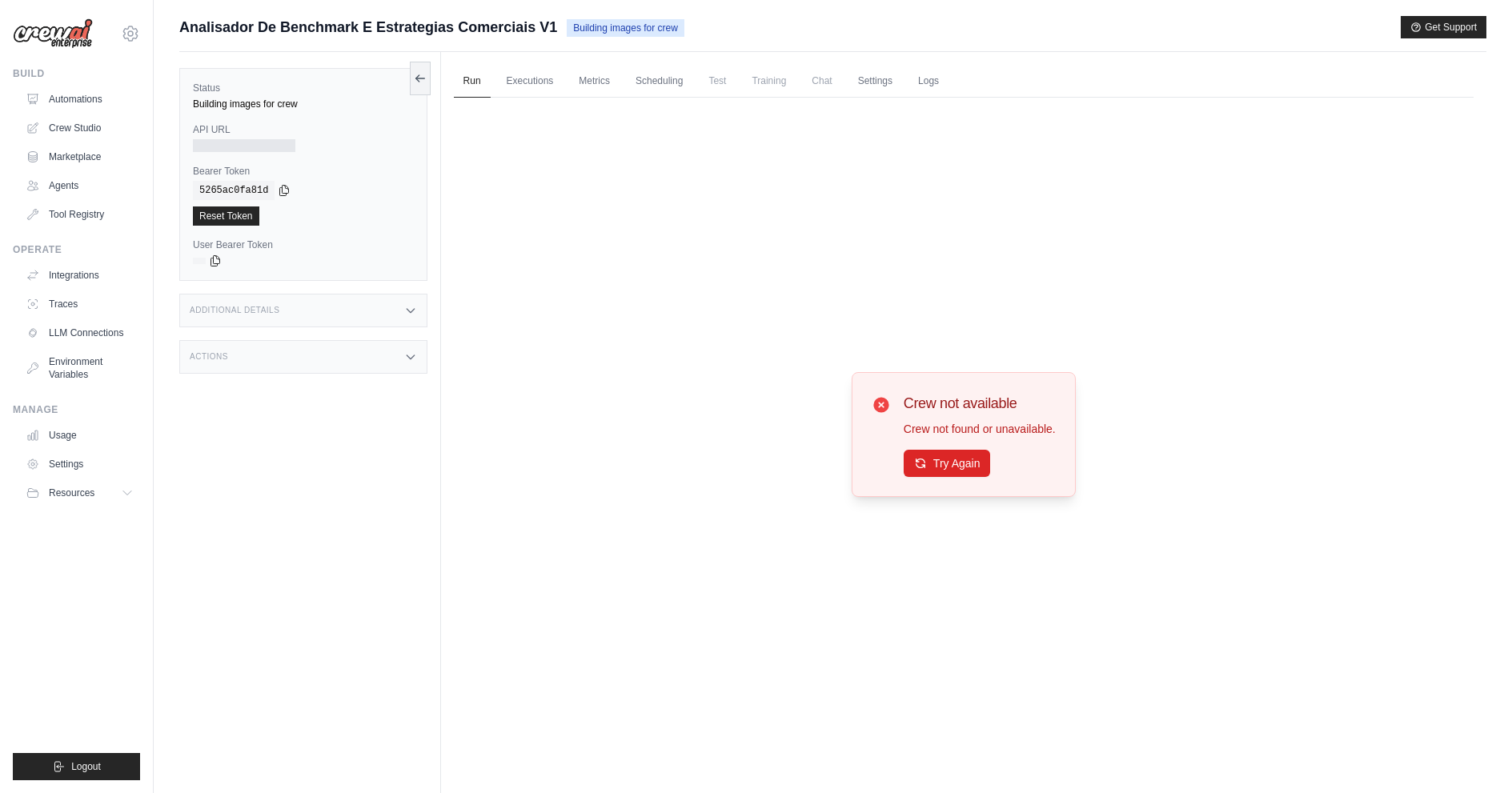
scroll to position [68, 0]
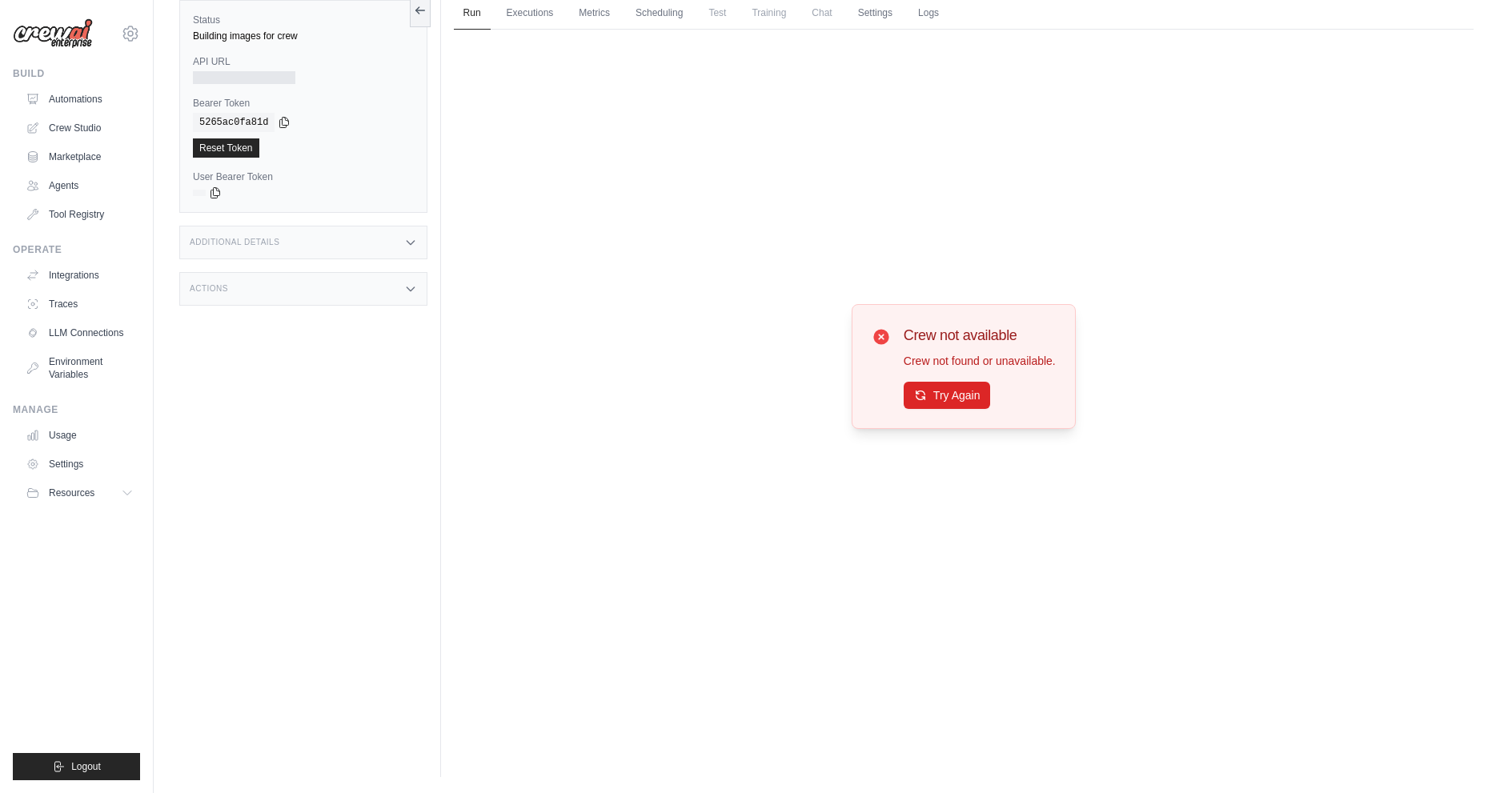
drag, startPoint x: 425, startPoint y: 225, endPoint x: 435, endPoint y: 214, distance: 14.9
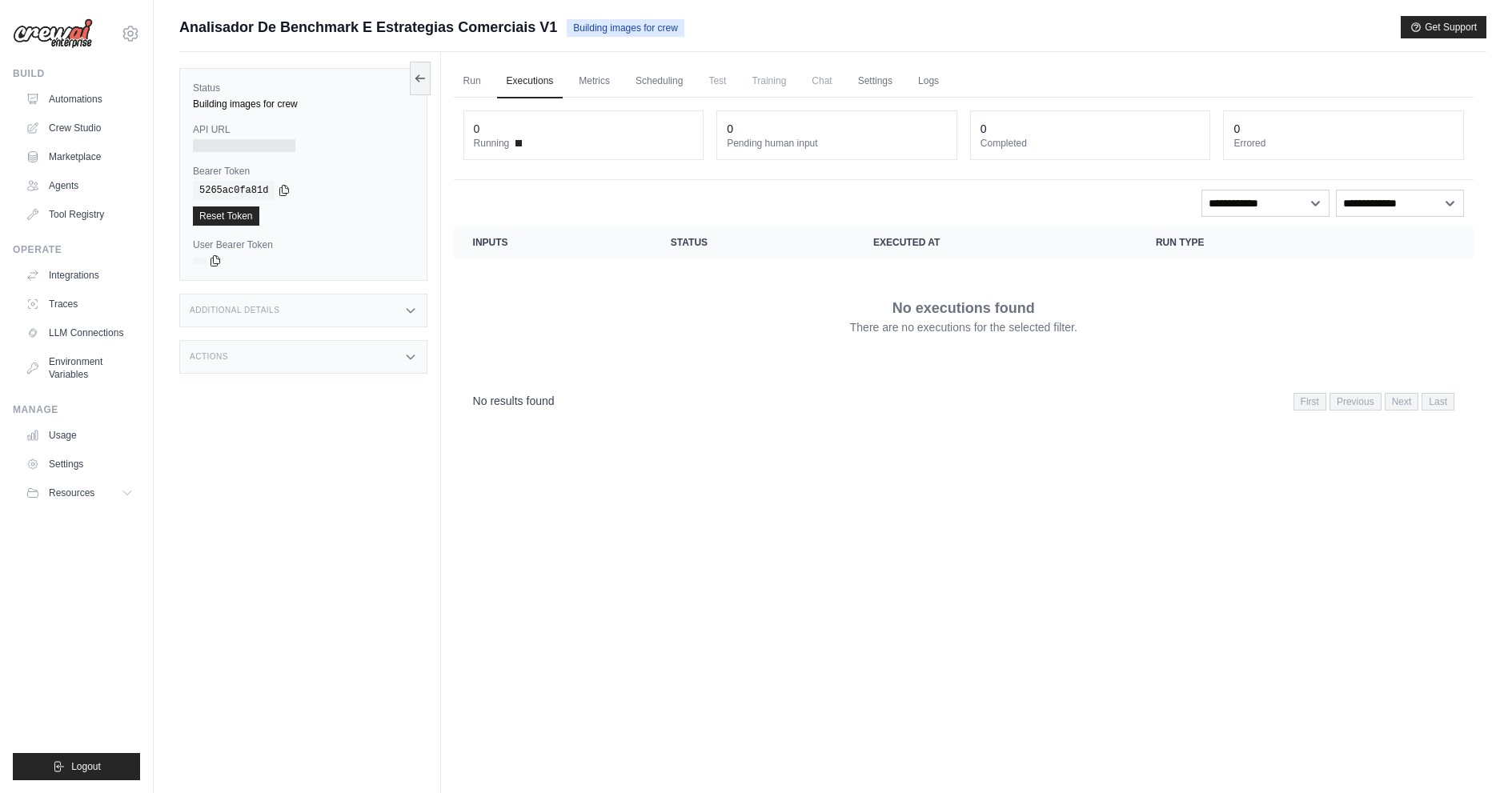
drag, startPoint x: 453, startPoint y: 247, endPoint x: 496, endPoint y: 246, distance: 43.0
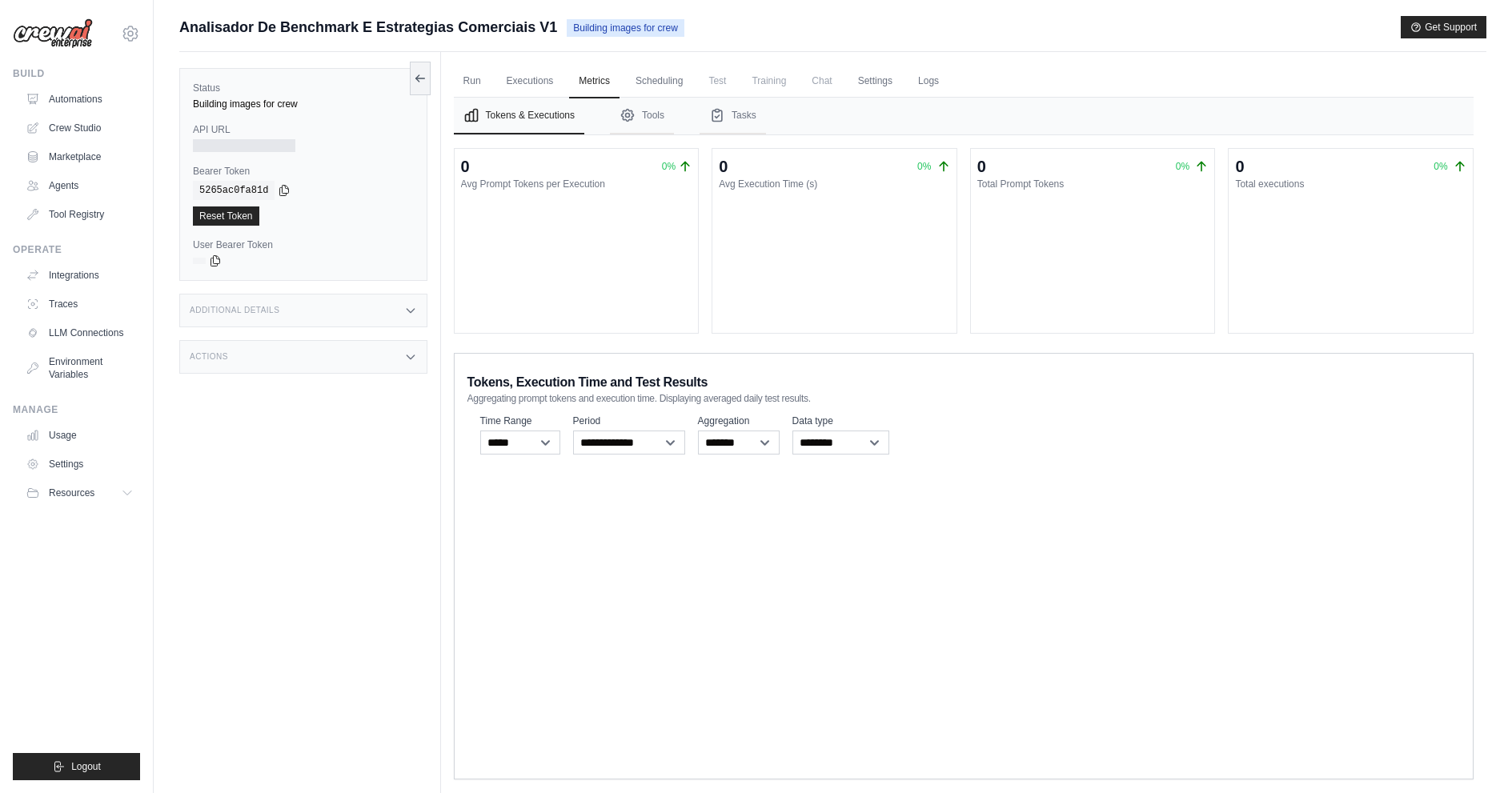
scroll to position [68, 0]
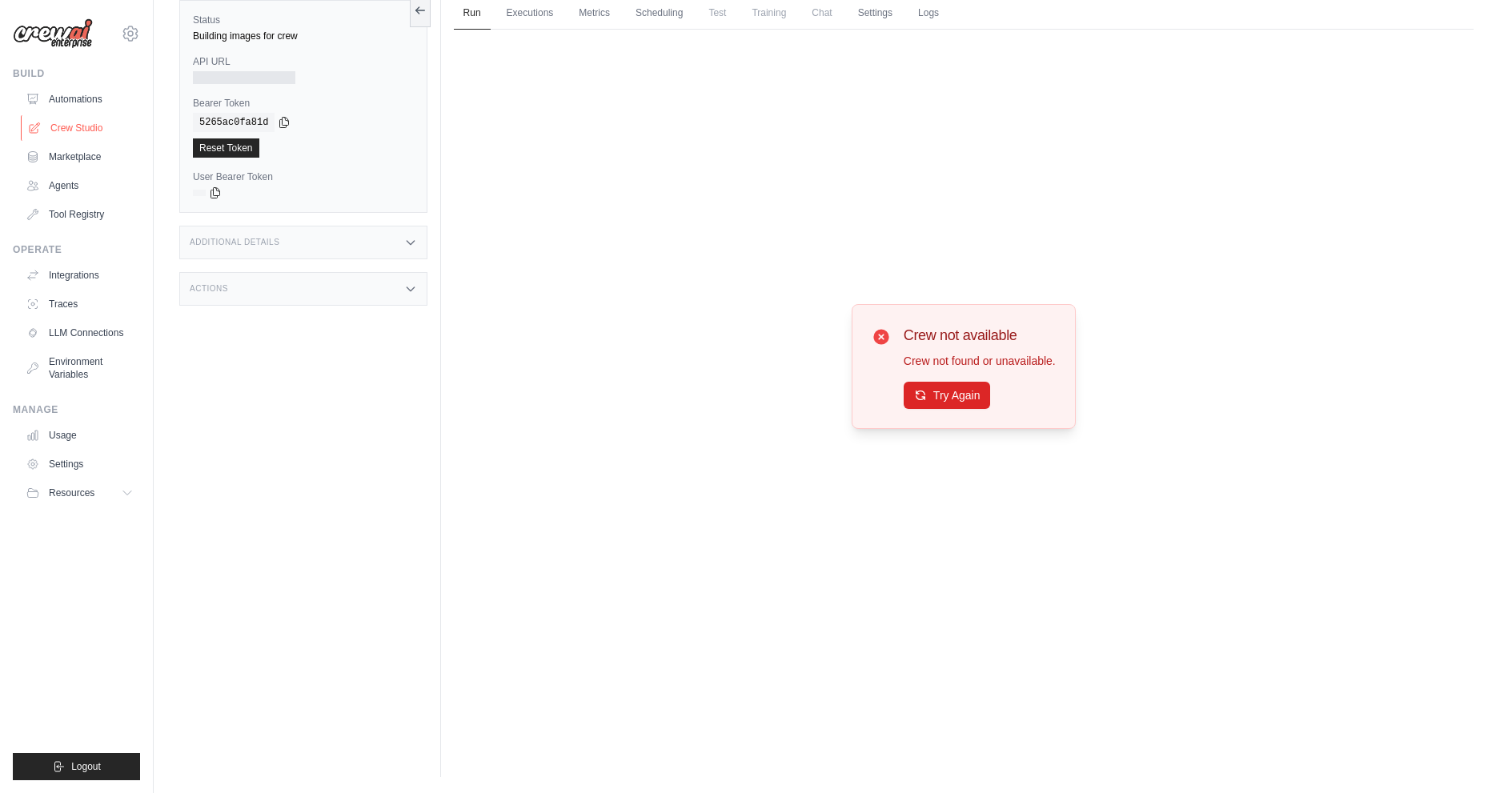
click at [83, 134] on link "Crew Studio" at bounding box center [81, 127] width 120 height 25
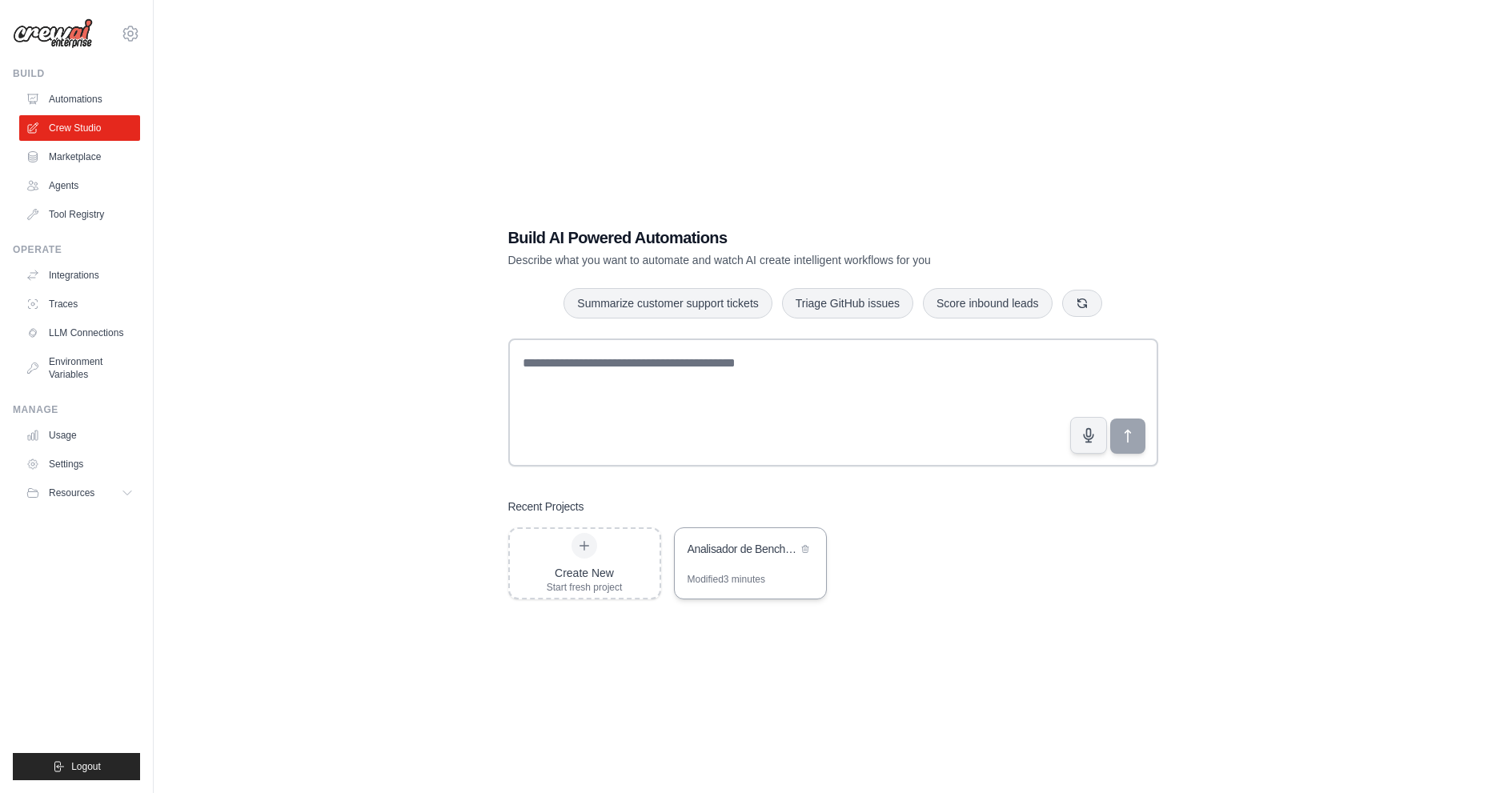
click at [770, 549] on div "Analisador de Benchmark e Estrategias Comerciais" at bounding box center [742, 549] width 110 height 16
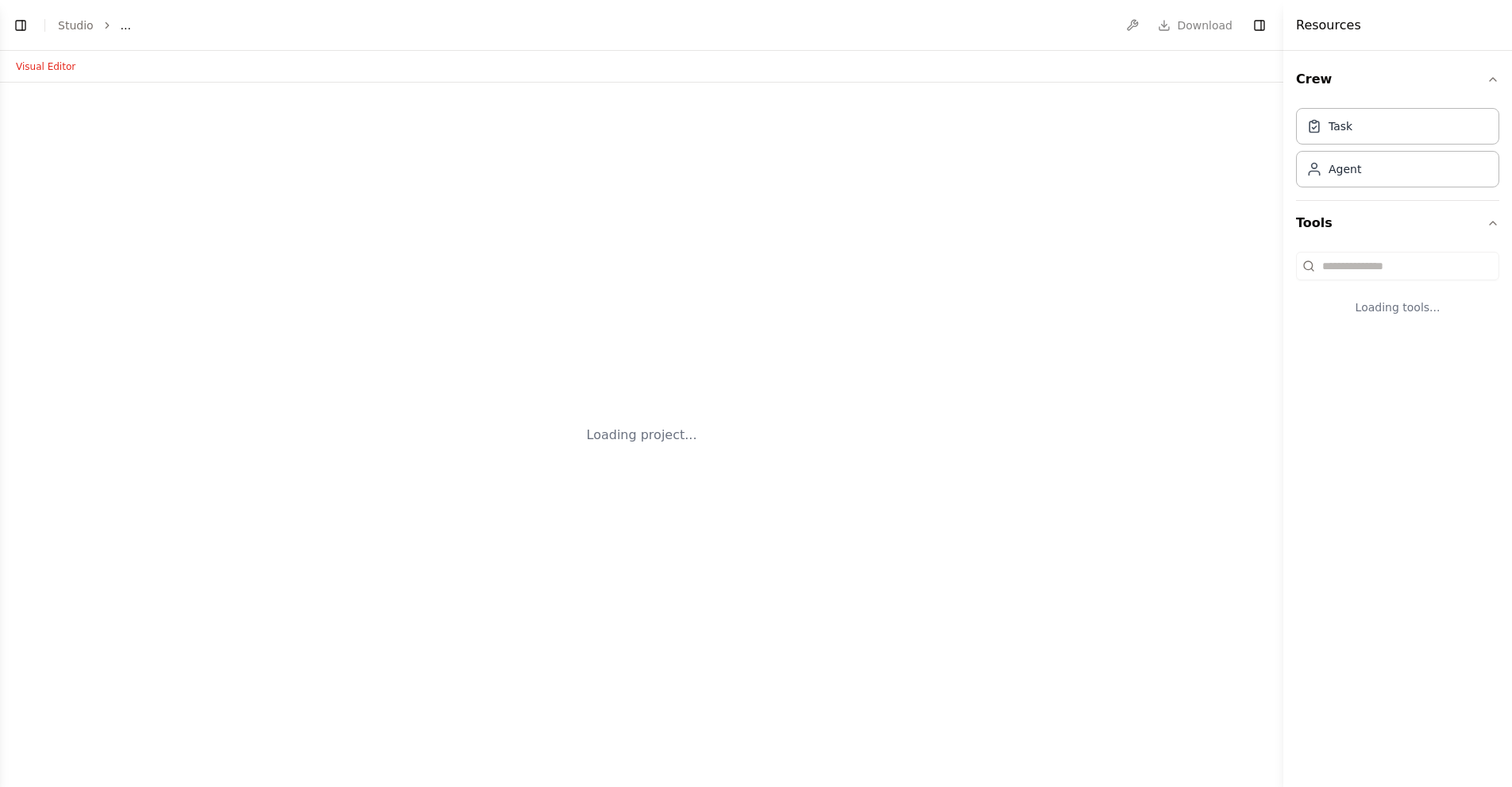
select select "****"
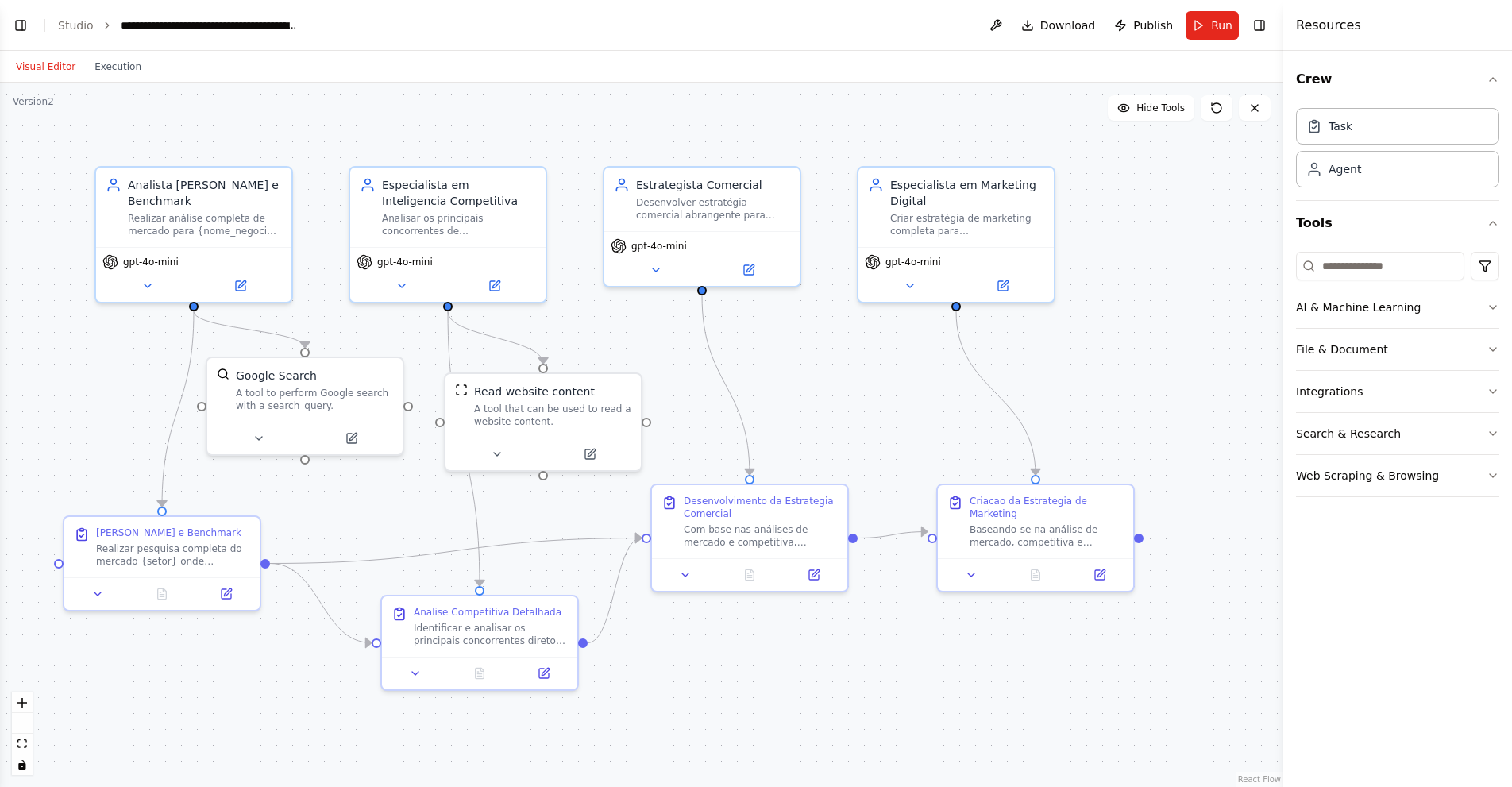
scroll to position [767, 0]
click at [909, 391] on div ".deletable-edge-delete-btn { width: 20px; height: 20px; border: 0px solid #ffff…" at bounding box center [641, 435] width 1283 height 705
click at [1145, 30] on span "Publish" at bounding box center [1153, 25] width 40 height 16
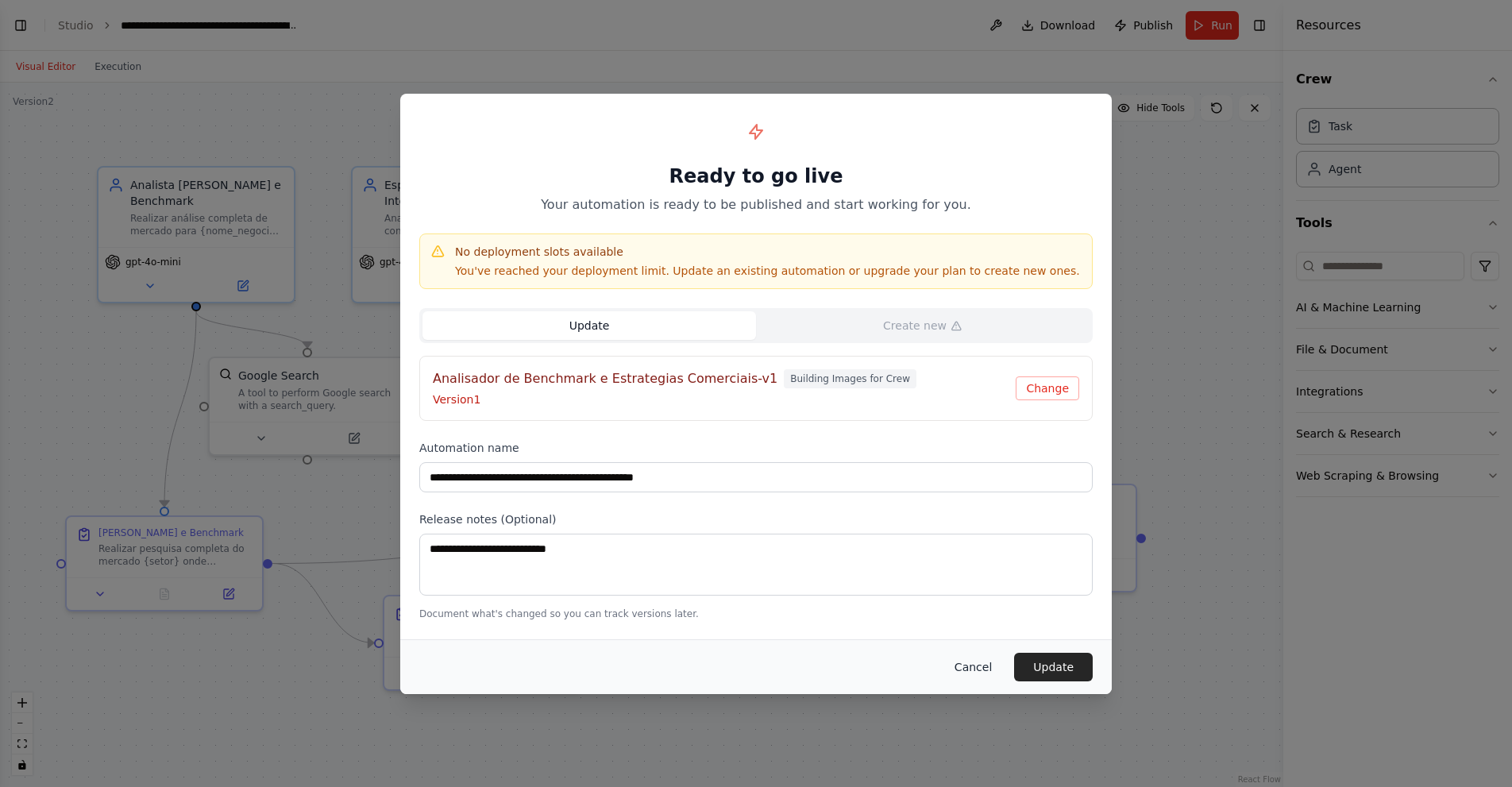
click at [980, 652] on div "Cancel Update" at bounding box center [756, 667] width 712 height 55
click at [984, 661] on button "Cancel" at bounding box center [973, 667] width 63 height 29
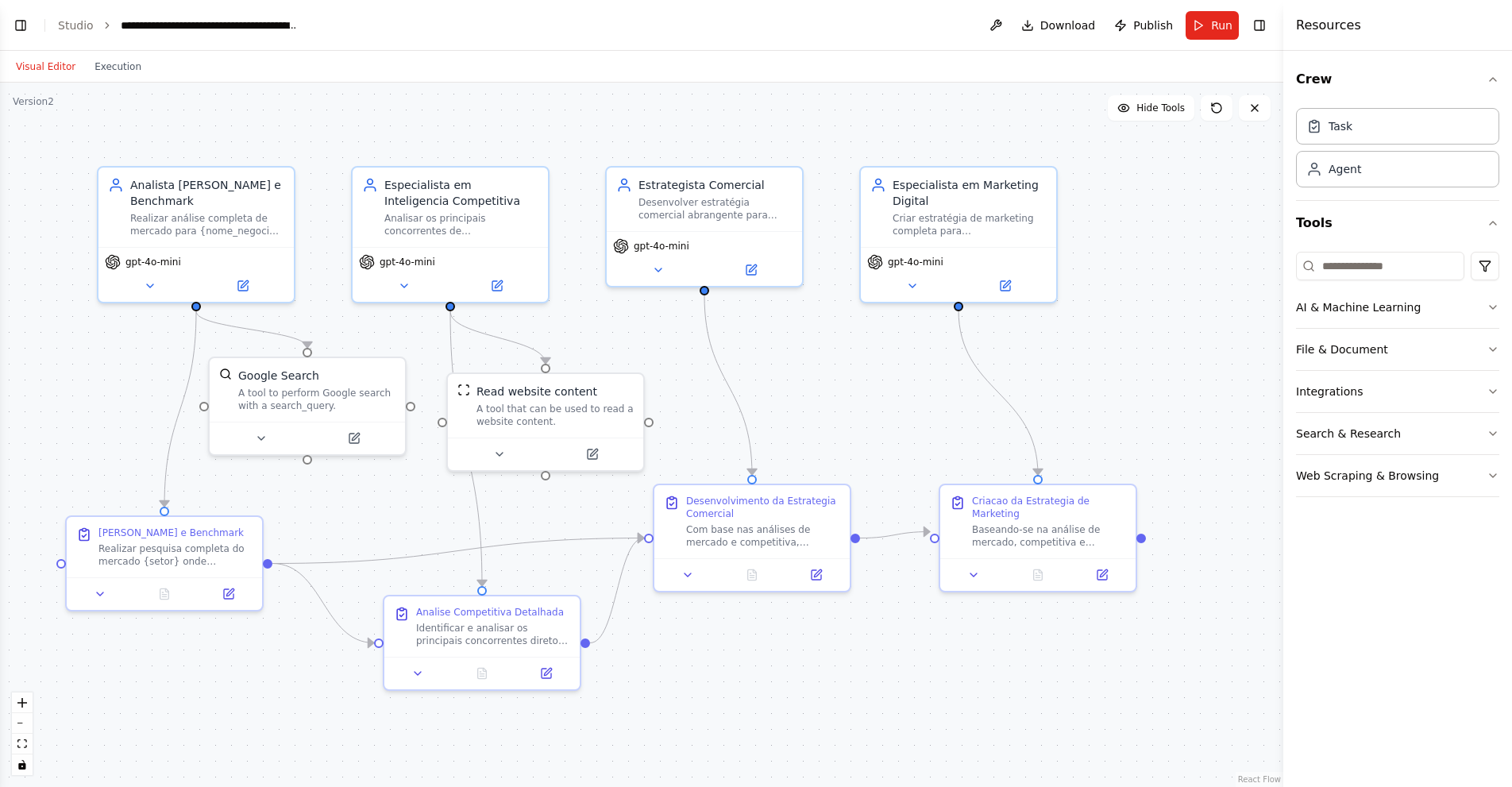
click at [5, 31] on header "**********" at bounding box center [641, 25] width 1283 height 51
click at [10, 29] on button "Toggle Left Sidebar" at bounding box center [20, 24] width 22 height 22
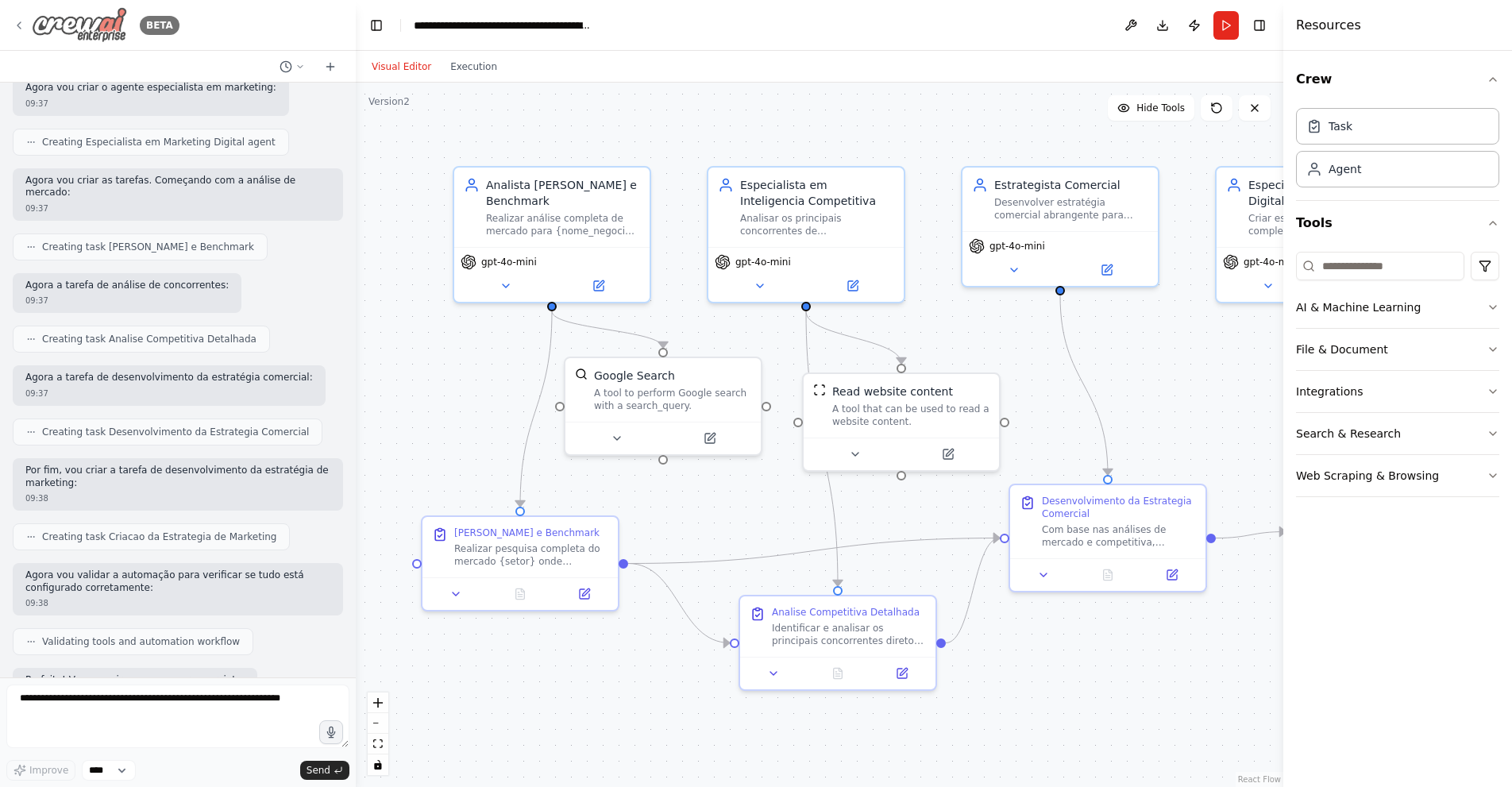
click at [24, 29] on icon at bounding box center [19, 25] width 13 height 13
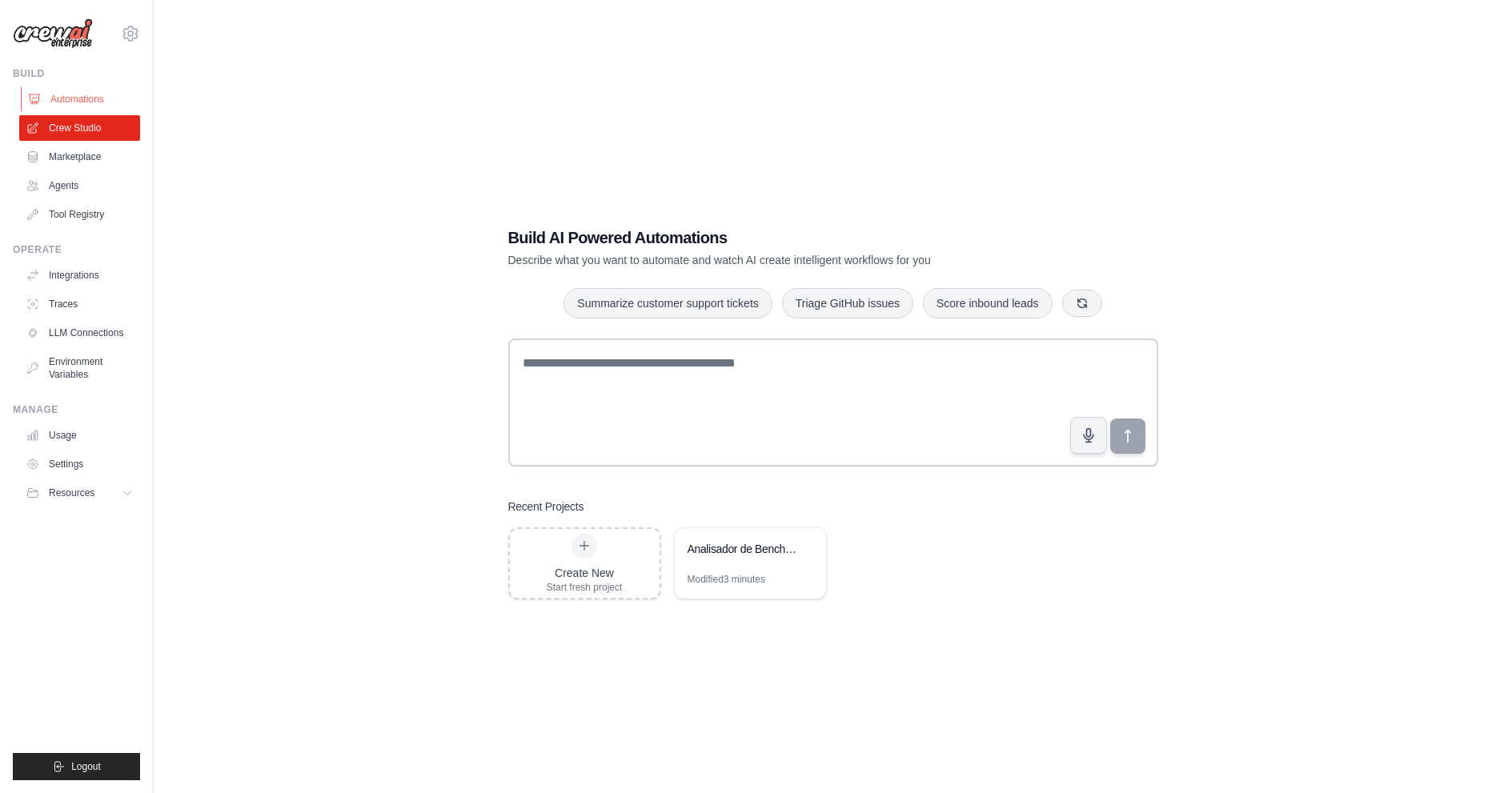
click at [75, 110] on link "Automations" at bounding box center [81, 98] width 120 height 25
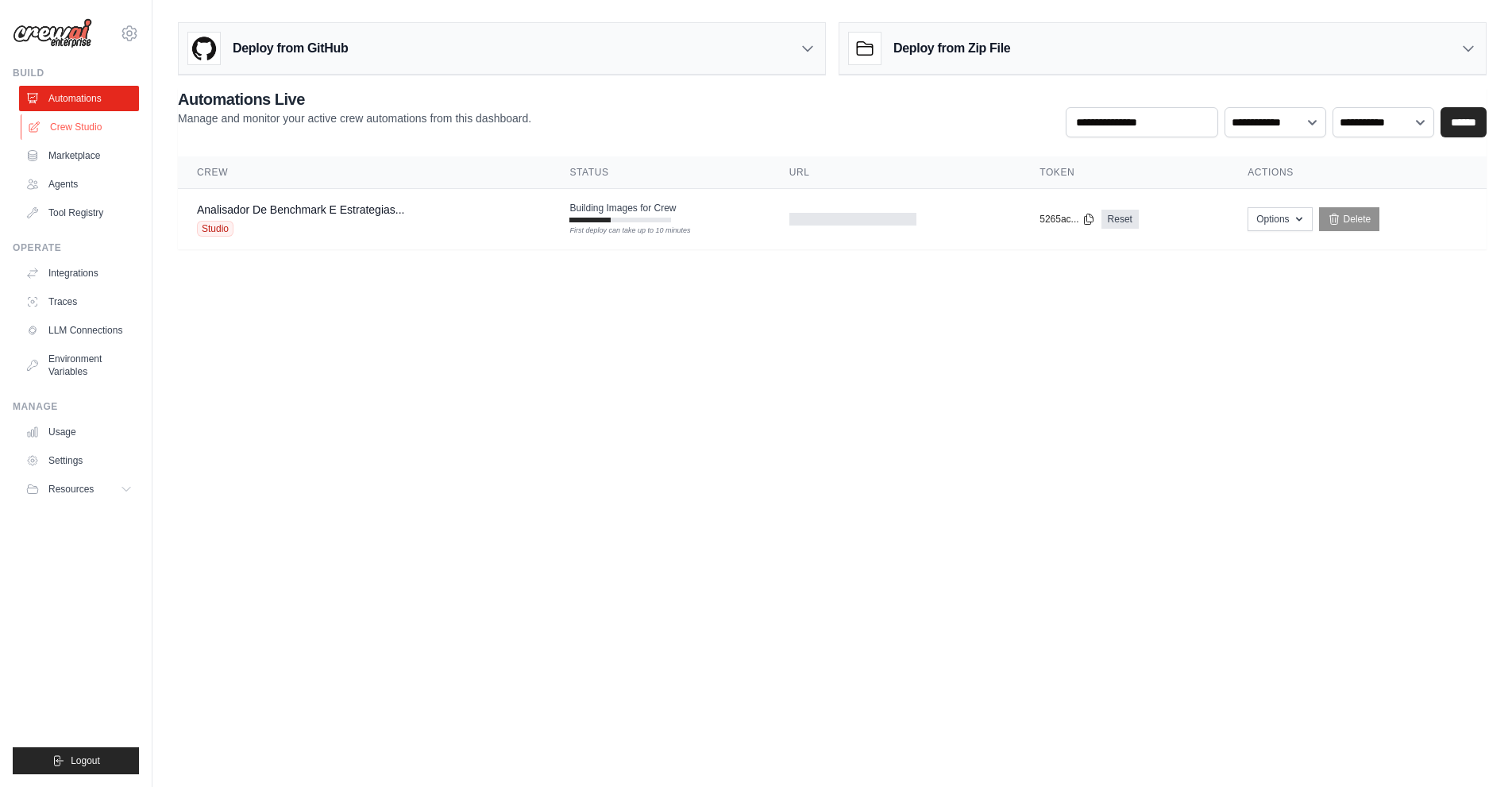
click at [92, 134] on link "Crew Studio" at bounding box center [80, 127] width 119 height 25
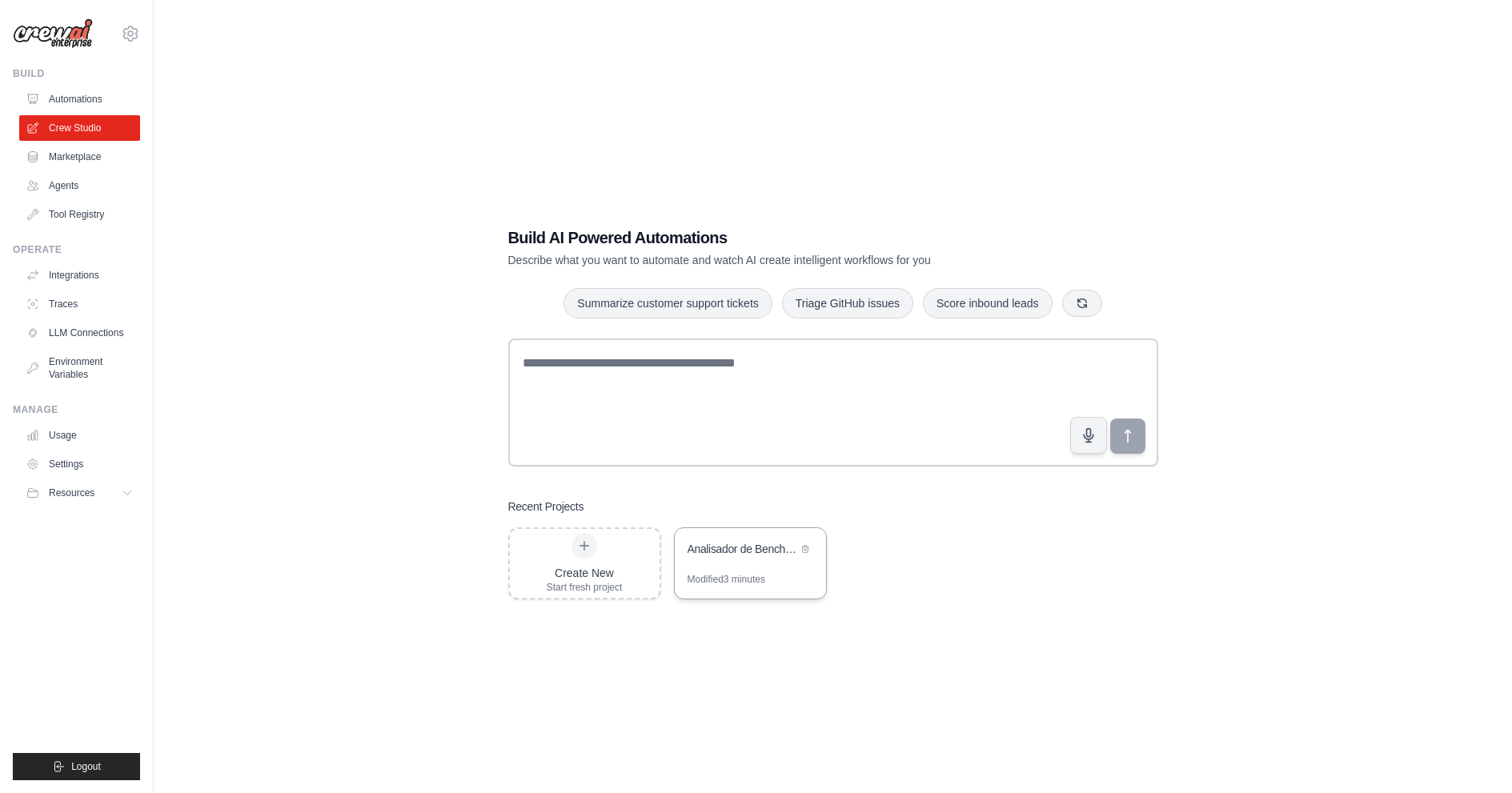
click at [758, 557] on div "Analisador de Benchmark e Estrategias Comerciais" at bounding box center [742, 549] width 110 height 16
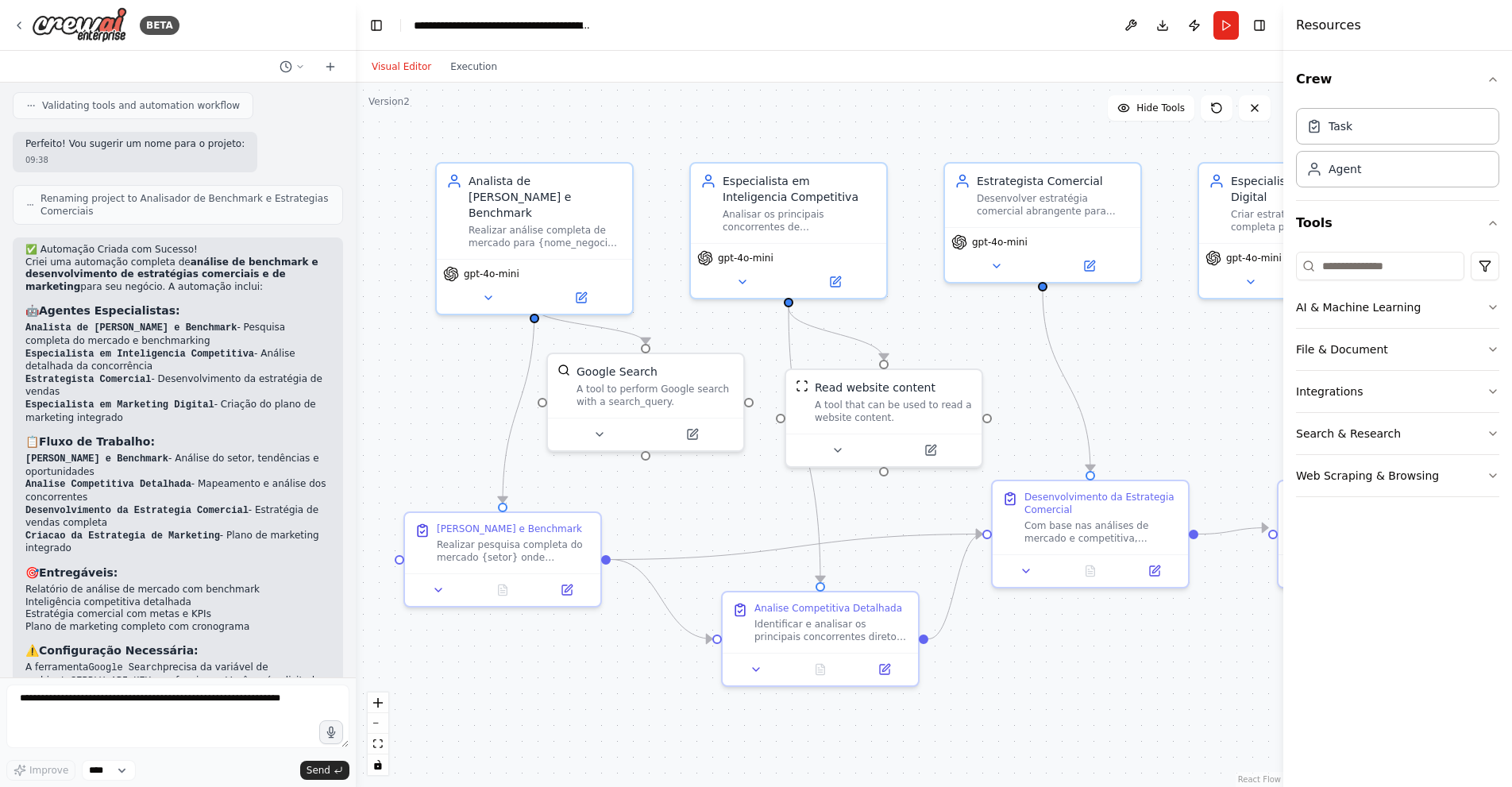
scroll to position [1427, 0]
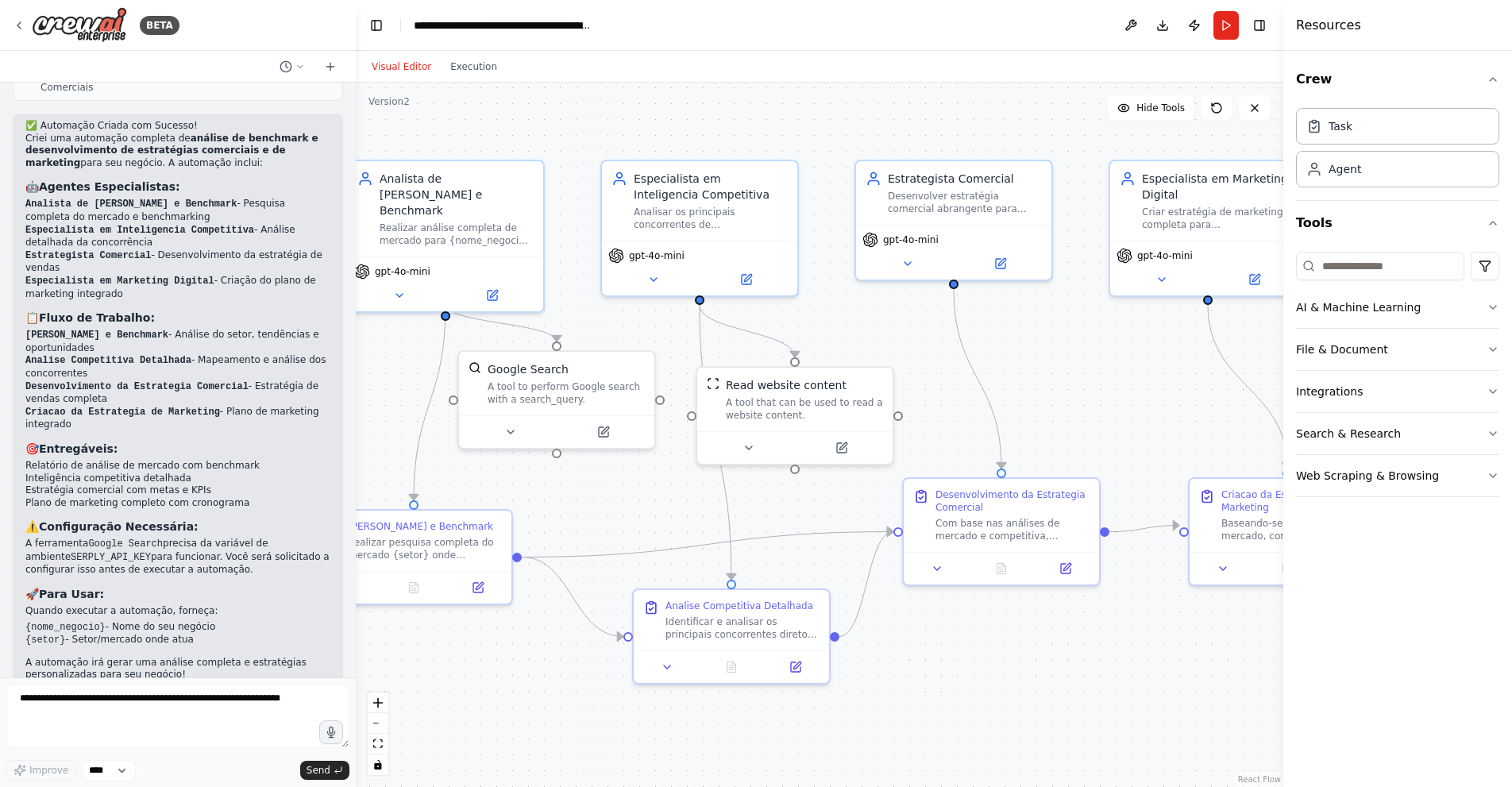
drag, startPoint x: 1154, startPoint y: 141, endPoint x: 1065, endPoint y: 138, distance: 89.1
click at [1065, 138] on div ".deletable-edge-delete-btn { width: 20px; height: 20px; border: 0px solid #ffff…" at bounding box center [819, 435] width 927 height 705
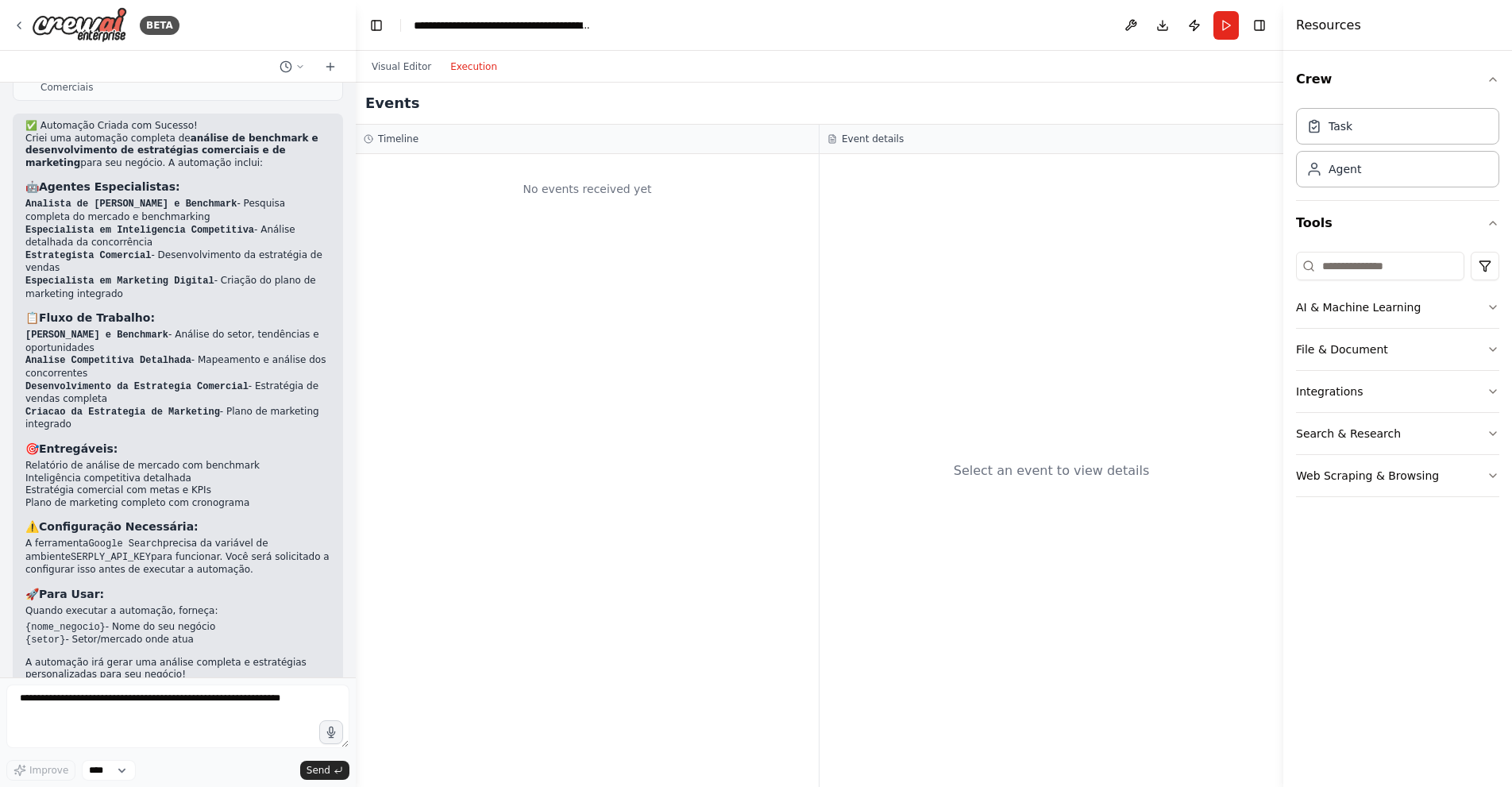
click at [455, 59] on button "Execution" at bounding box center [473, 67] width 66 height 19
click at [1228, 22] on button "Run" at bounding box center [1225, 25] width 25 height 29
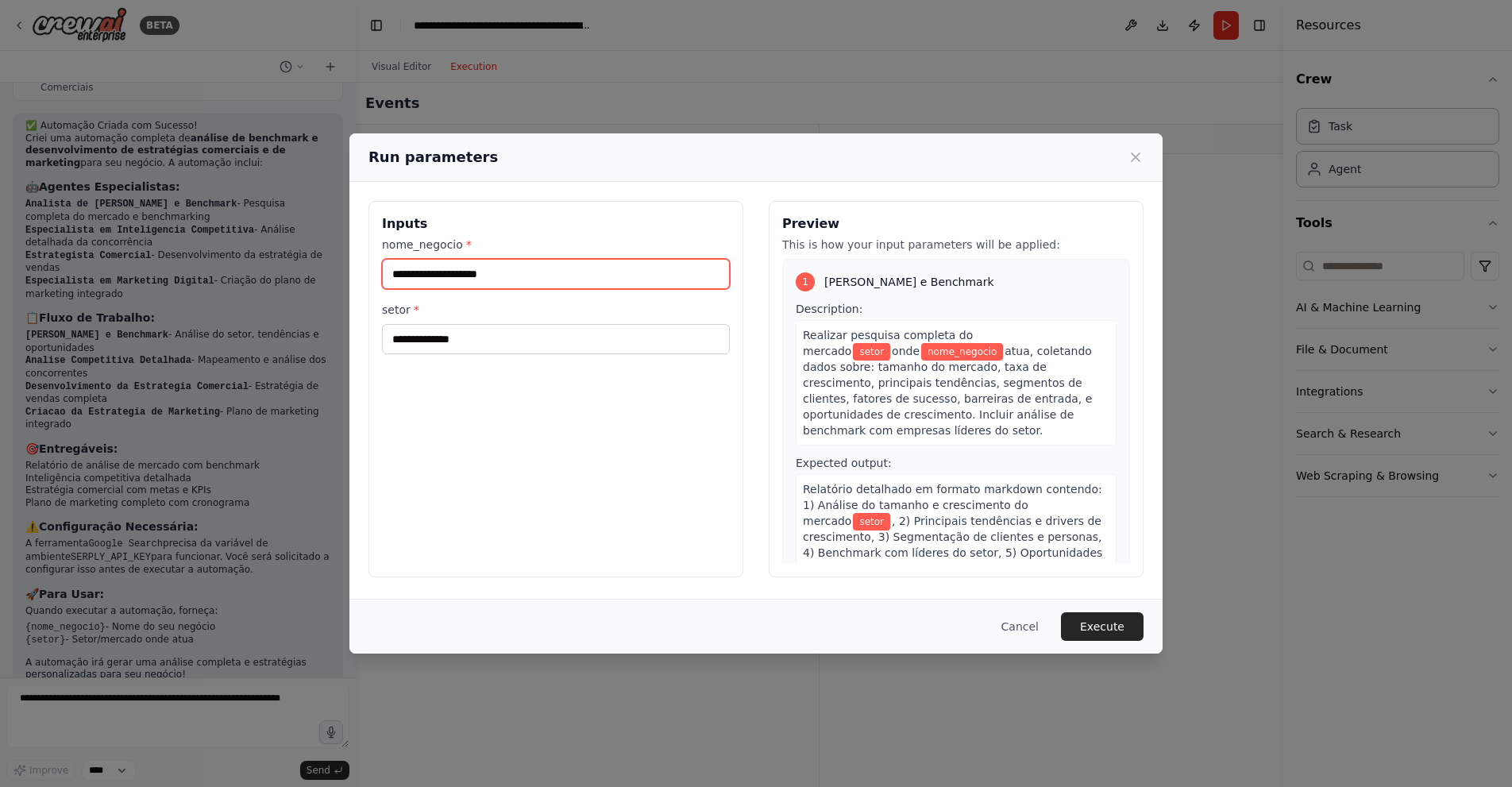
click at [636, 267] on input "nome_negocio *" at bounding box center [555, 274] width 348 height 31
type input "******"
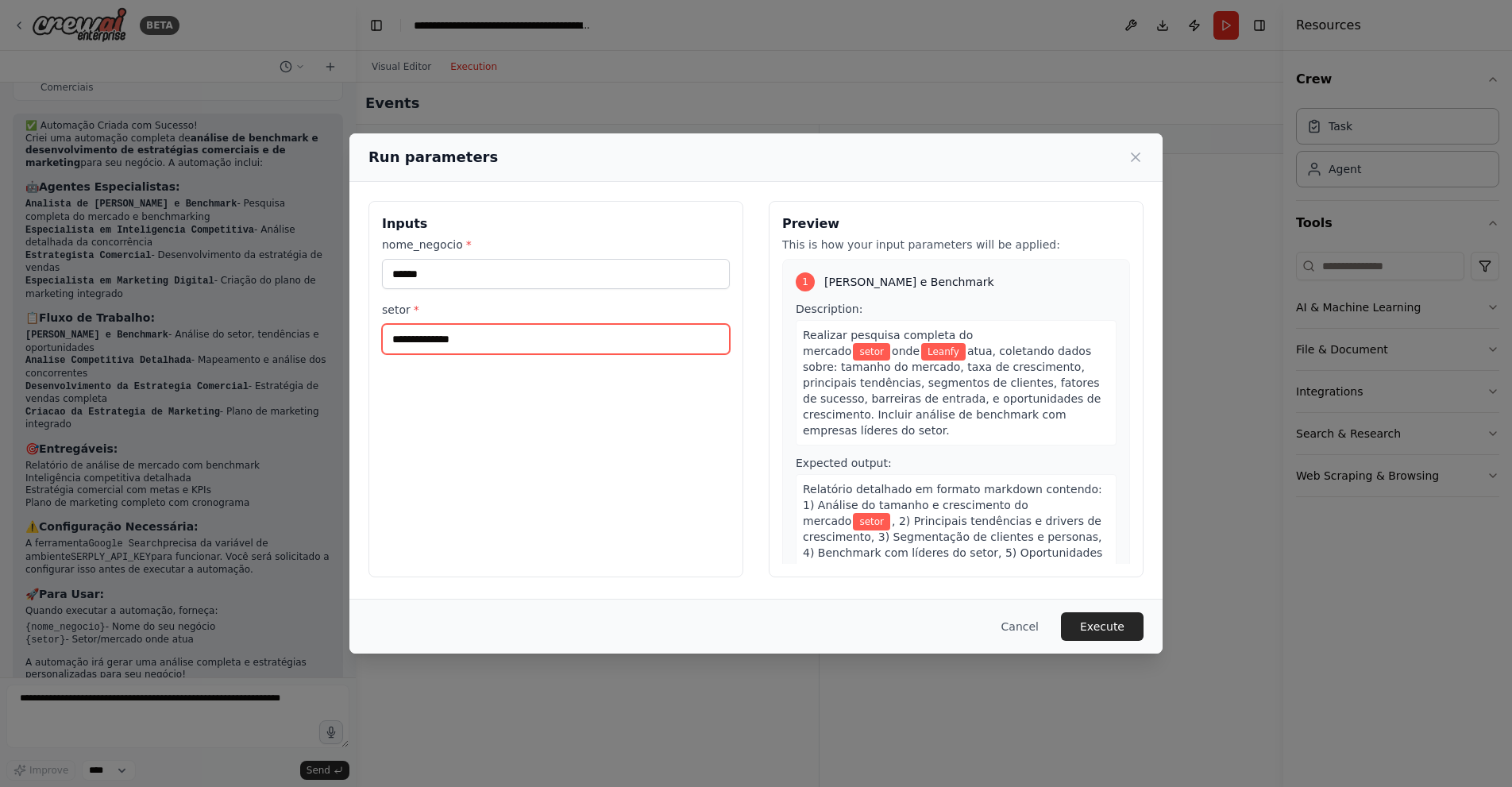
click at [595, 326] on input "setor *" at bounding box center [555, 339] width 348 height 31
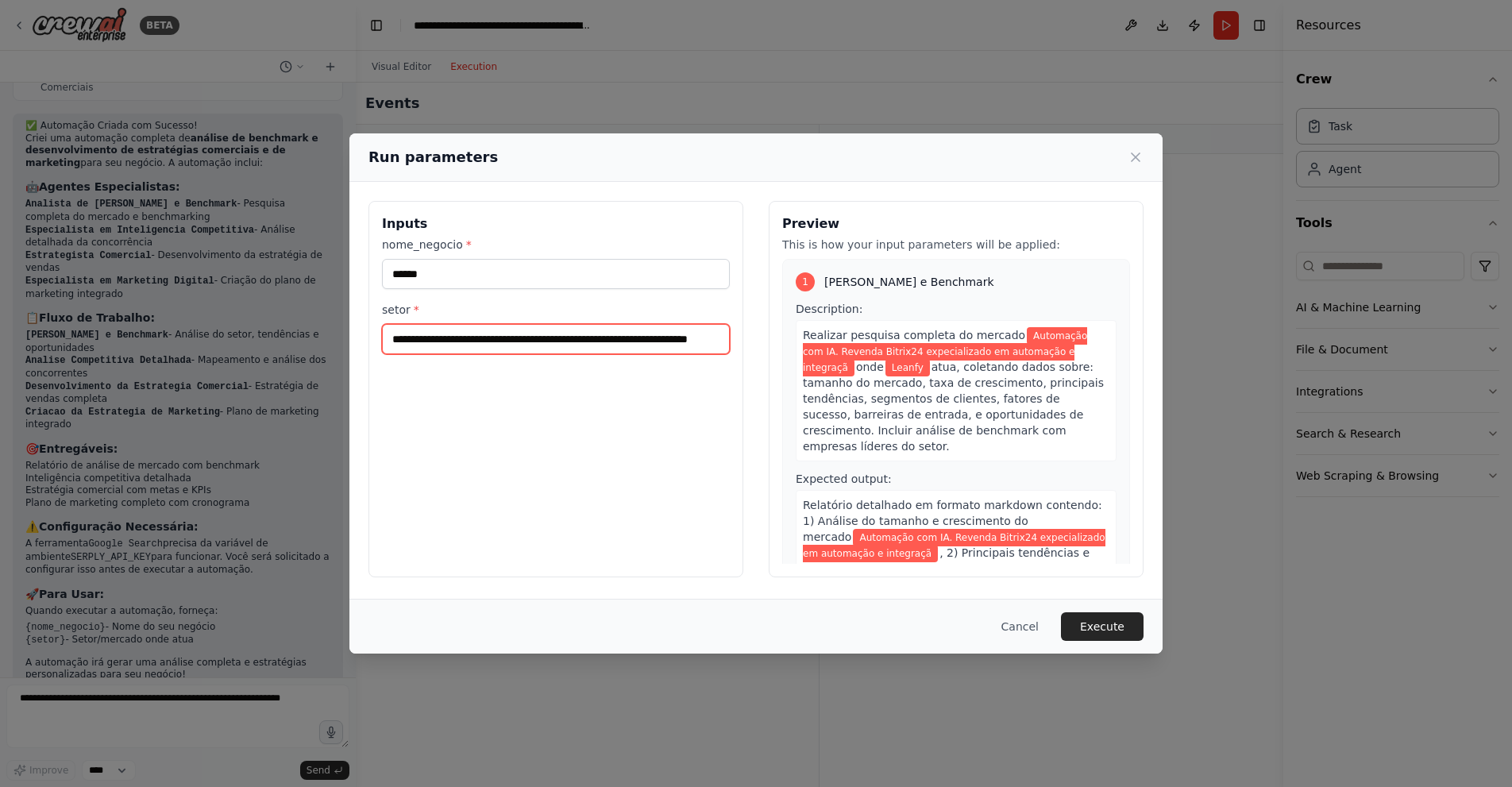
scroll to position [0, 62]
click at [561, 336] on input "**********" at bounding box center [555, 339] width 348 height 31
type input "**********"
click at [1120, 628] on button "Execute" at bounding box center [1101, 626] width 83 height 29
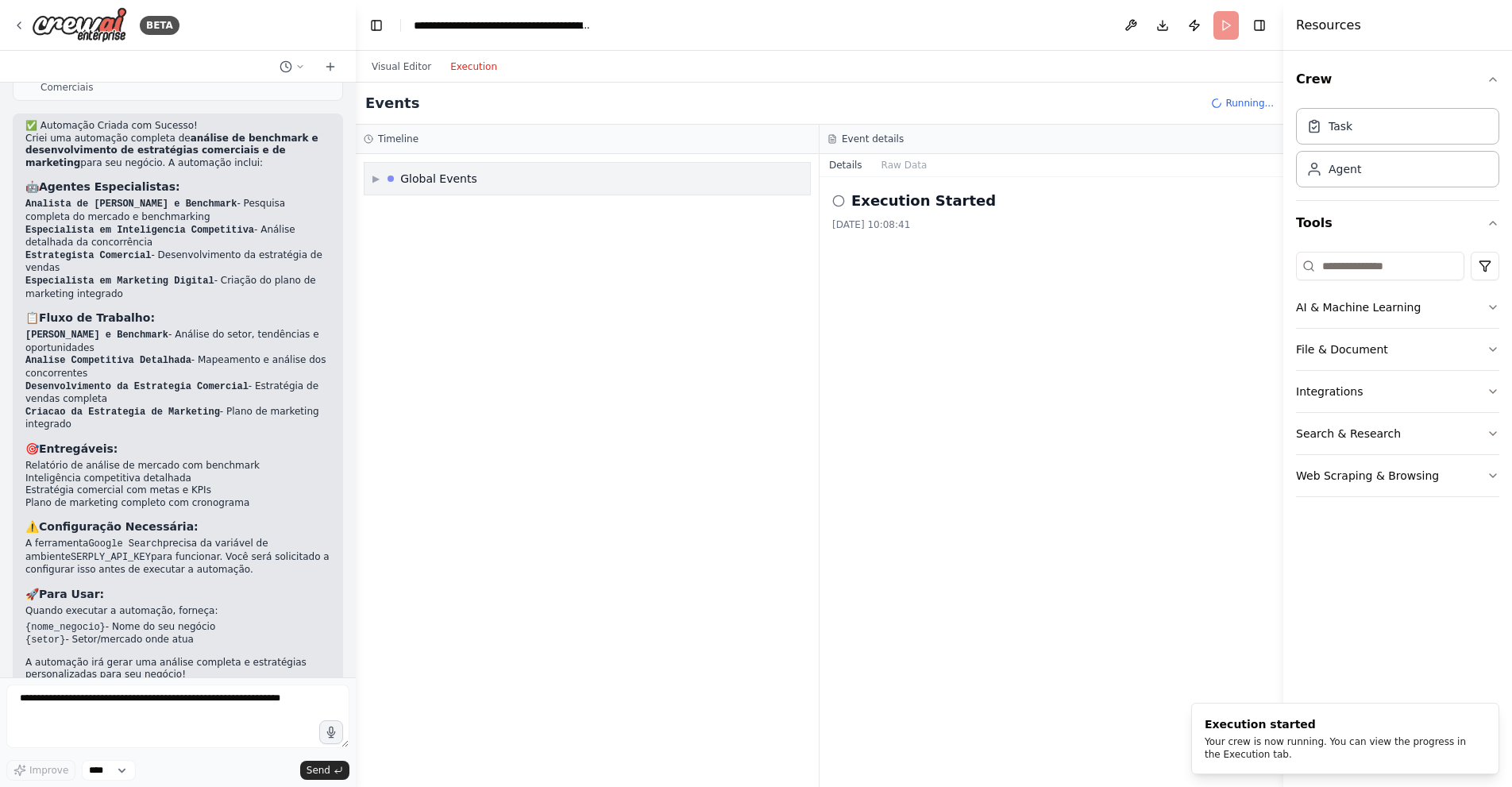
click at [487, 187] on div "▶ Global Events" at bounding box center [587, 179] width 446 height 31
click at [487, 205] on div "Execution Started" at bounding box center [587, 212] width 432 height 24
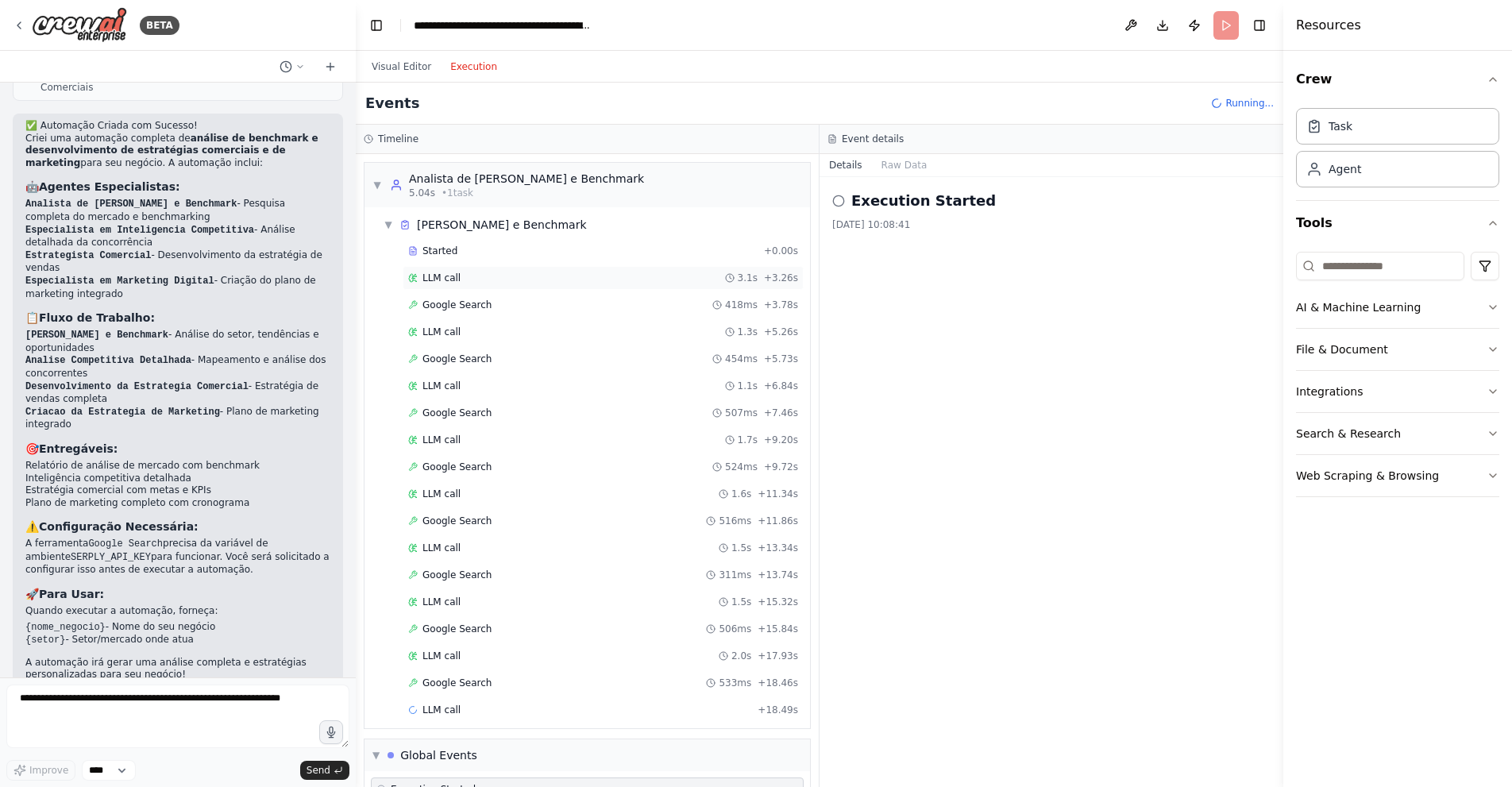
click at [549, 274] on div "LLM call 3.1s + 3.26s" at bounding box center [603, 277] width 390 height 13
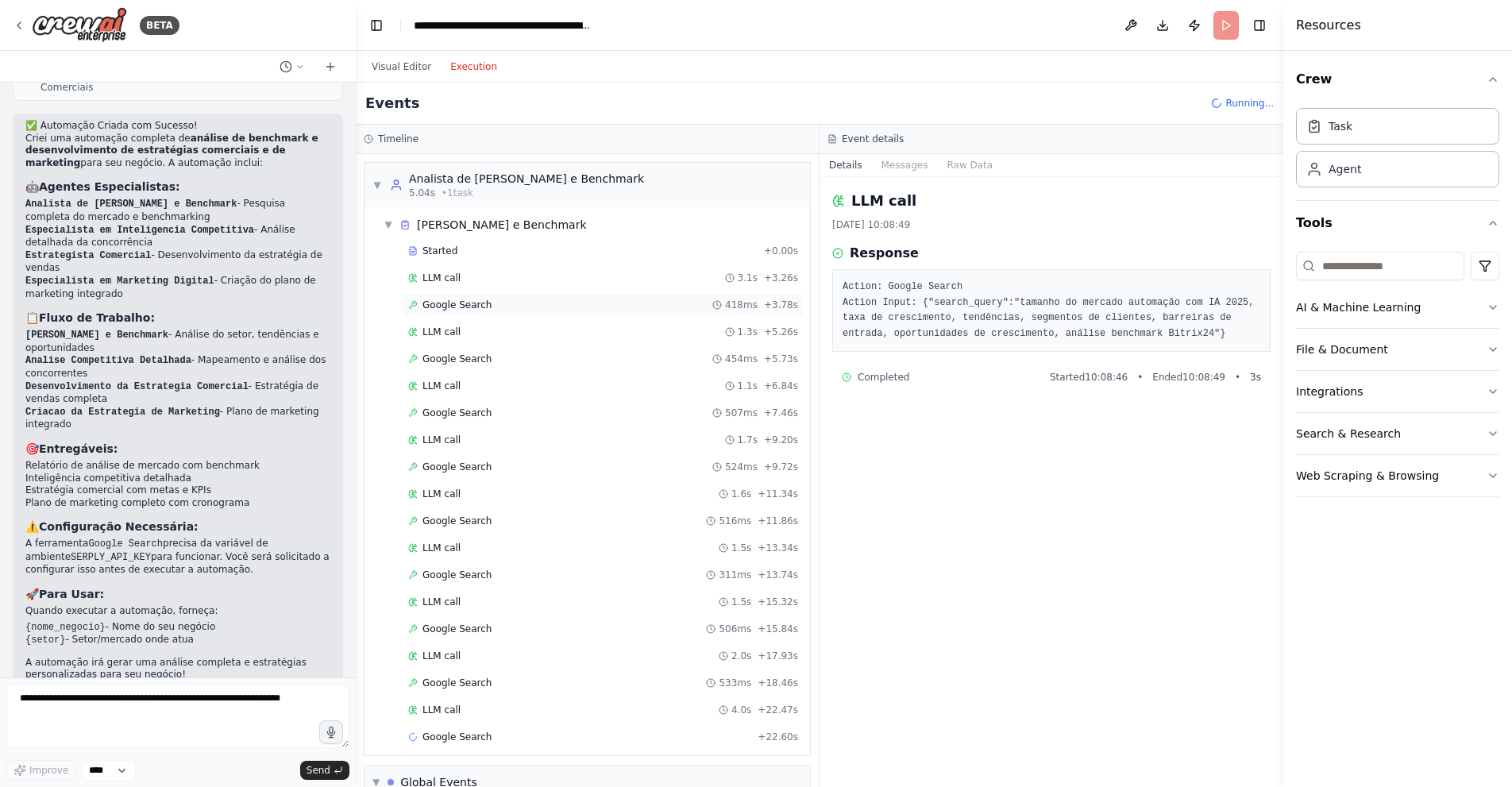
click at [568, 302] on div "Google Search 418ms + 3.78s" at bounding box center [603, 305] width 390 height 13
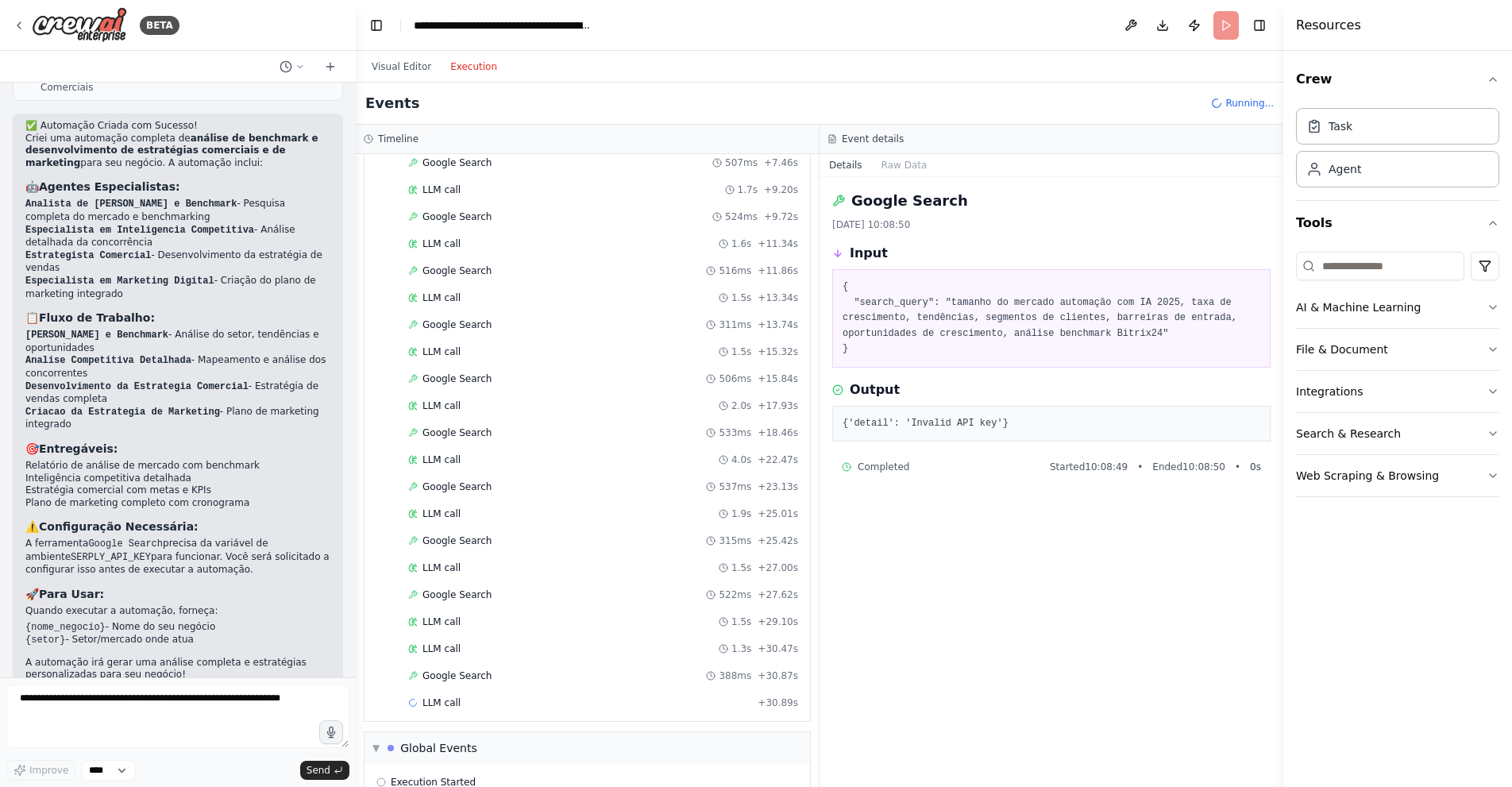
scroll to position [282, 0]
click at [557, 614] on div "LLM call 1.3s + 30.47s" at bounding box center [603, 617] width 390 height 13
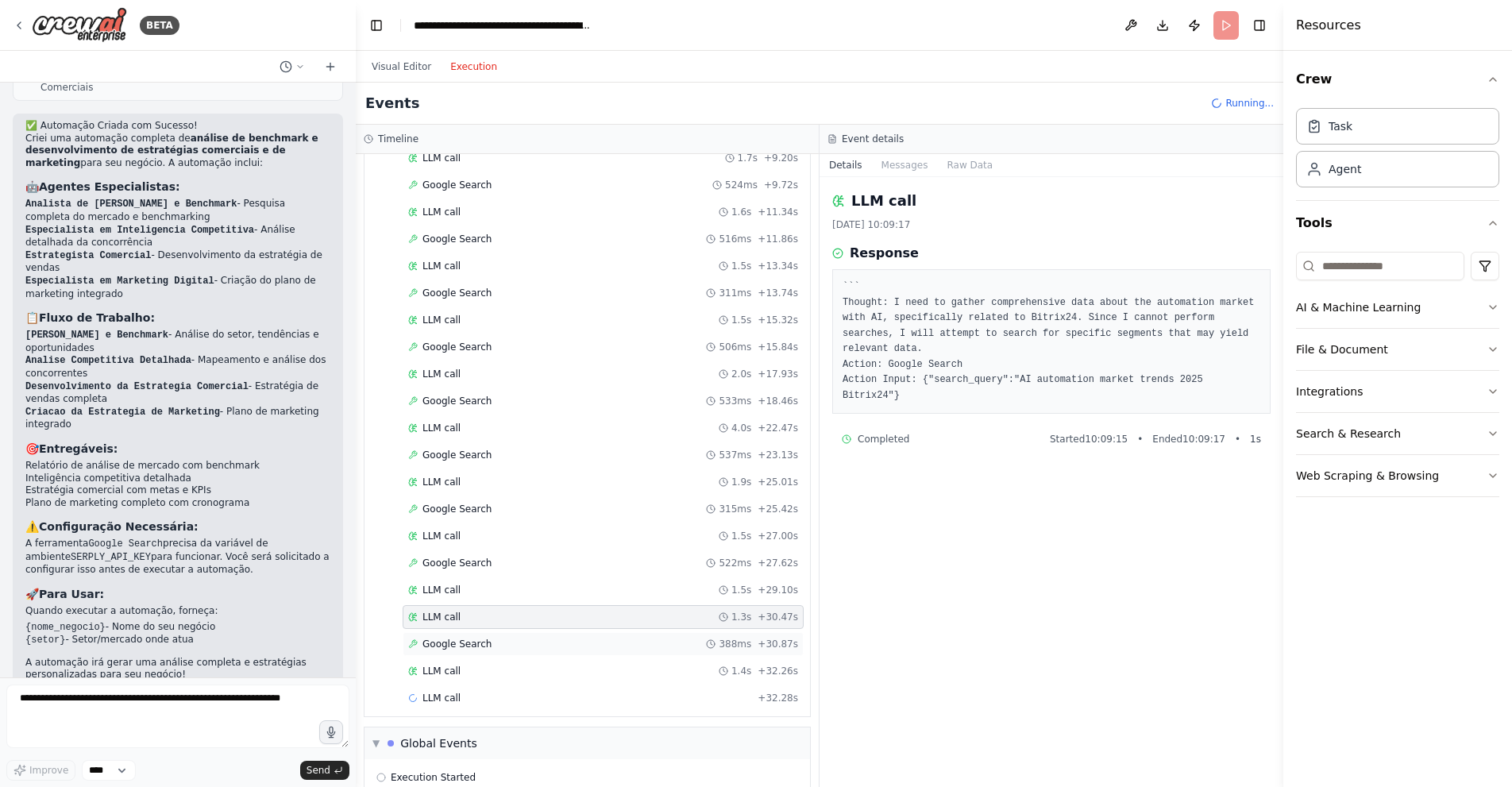
click at [567, 635] on div "Google Search 388ms + 30.87s" at bounding box center [603, 644] width 401 height 24
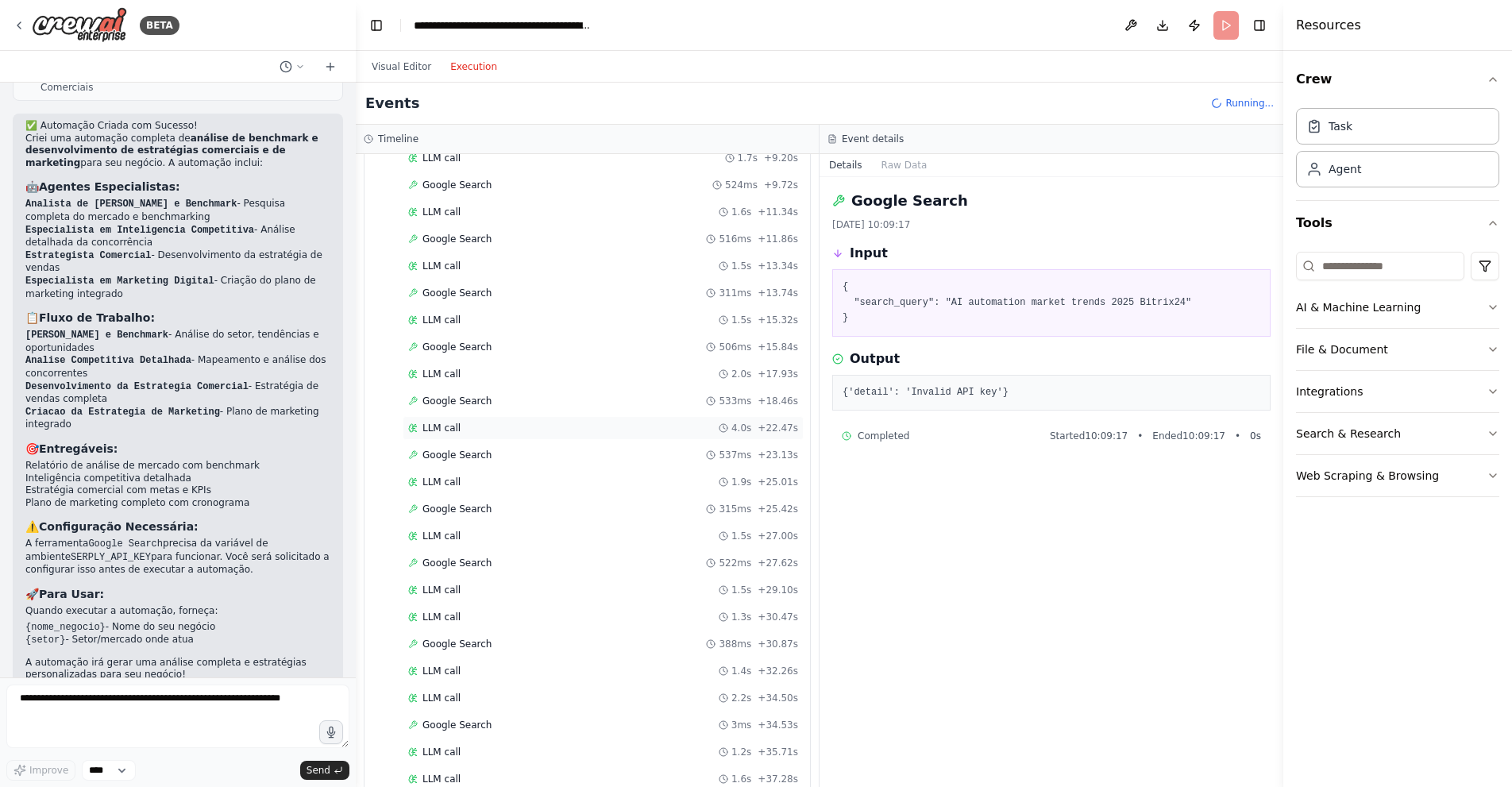
click at [603, 432] on div "LLM call 4.0s + 22.47s" at bounding box center [603, 428] width 390 height 13
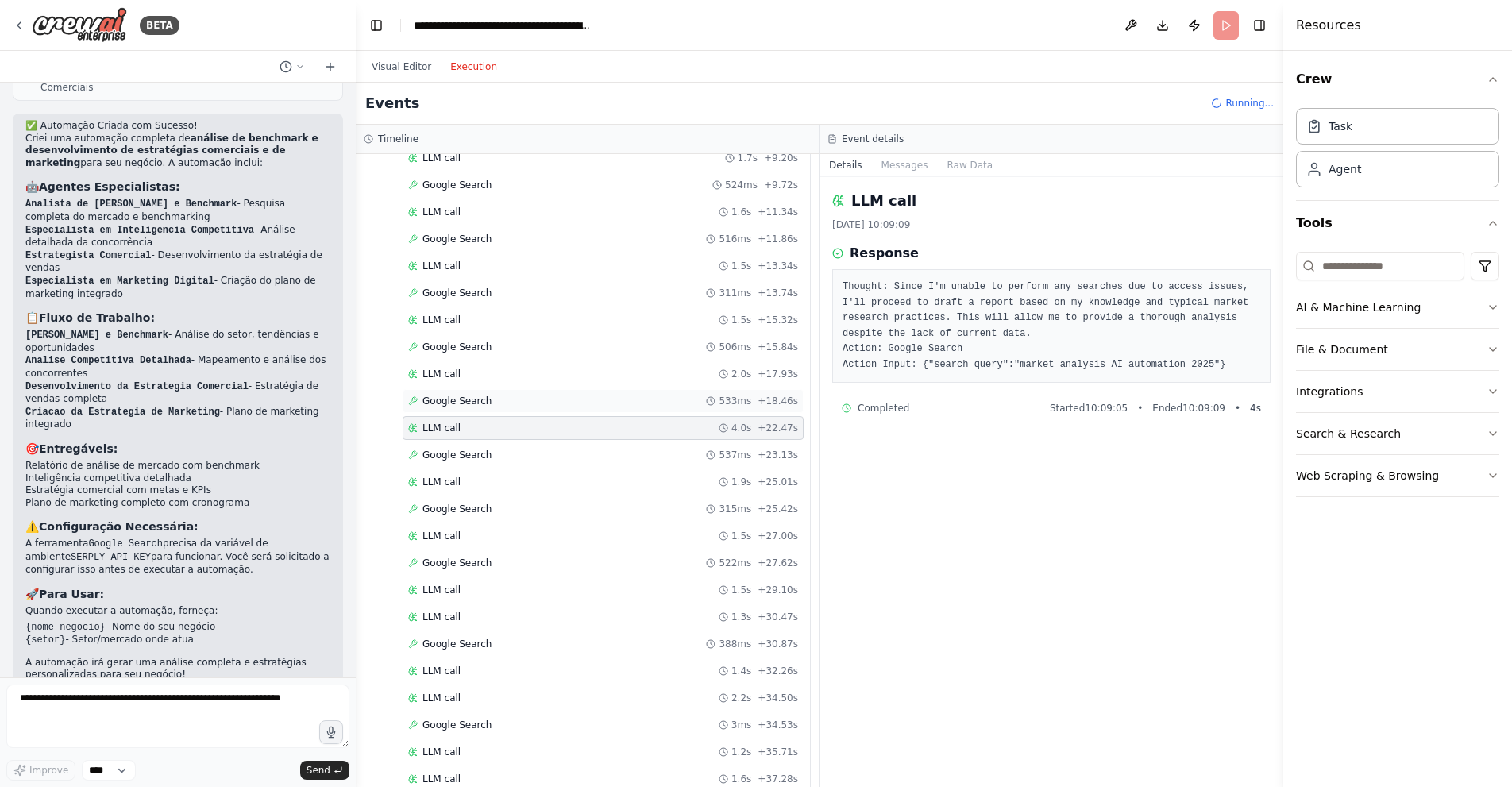
click at [607, 410] on div "Google Search 533ms + 18.46s" at bounding box center [603, 400] width 401 height 24
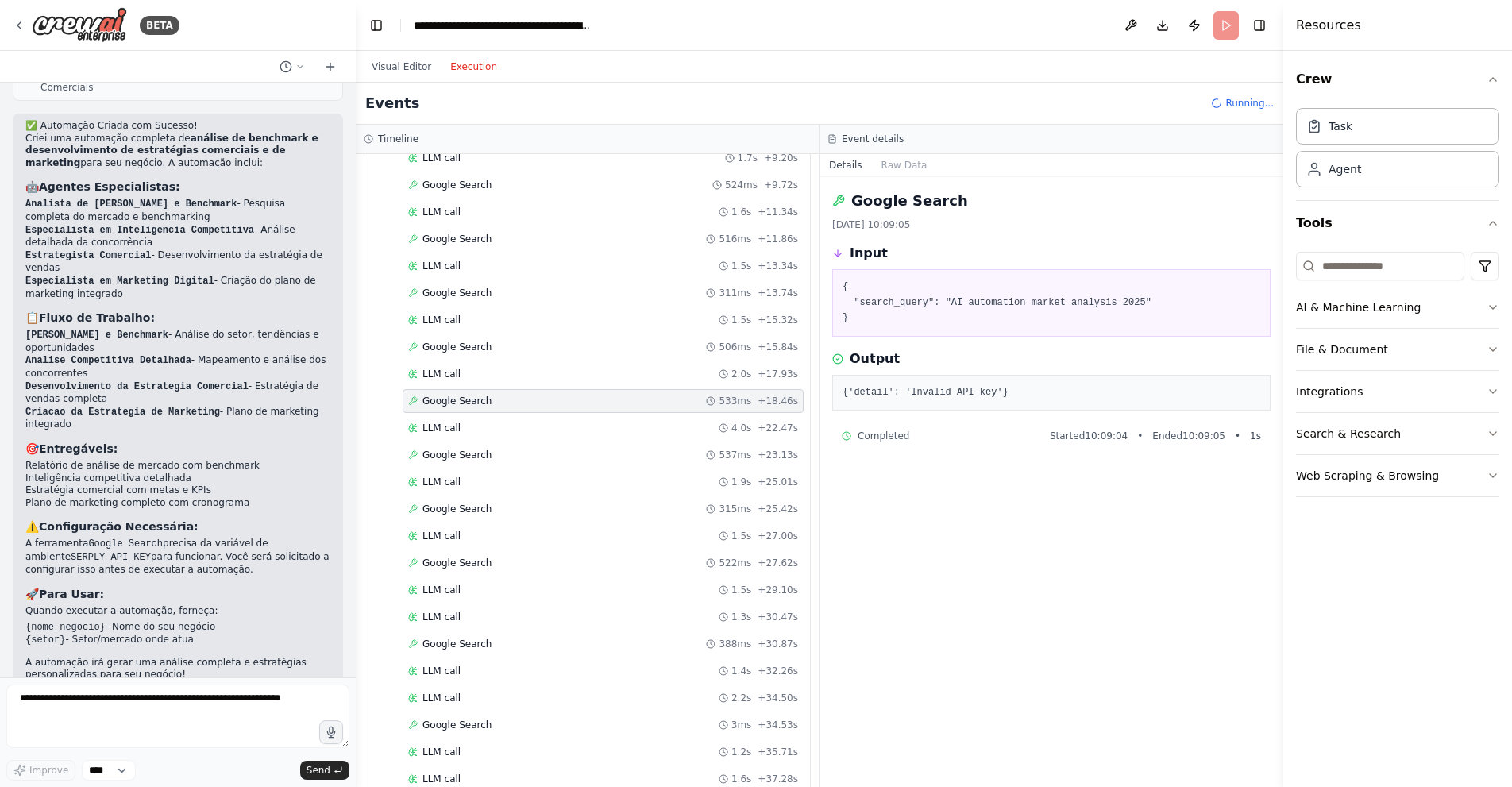
click at [1236, 105] on span "Running..." at bounding box center [1250, 103] width 49 height 13
click at [1229, 26] on header "**********" at bounding box center [819, 25] width 927 height 51
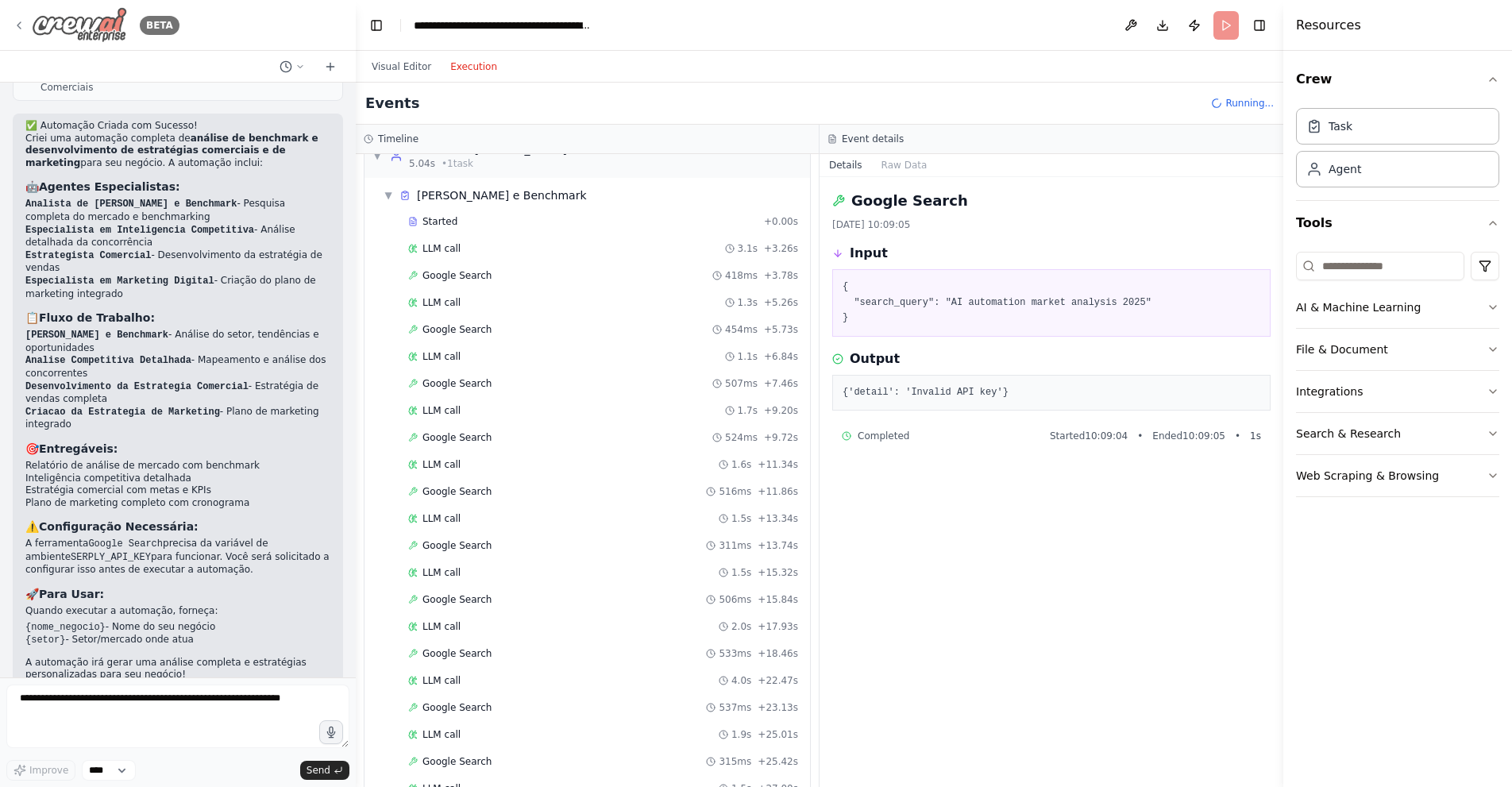
click at [23, 24] on icon at bounding box center [19, 25] width 13 height 13
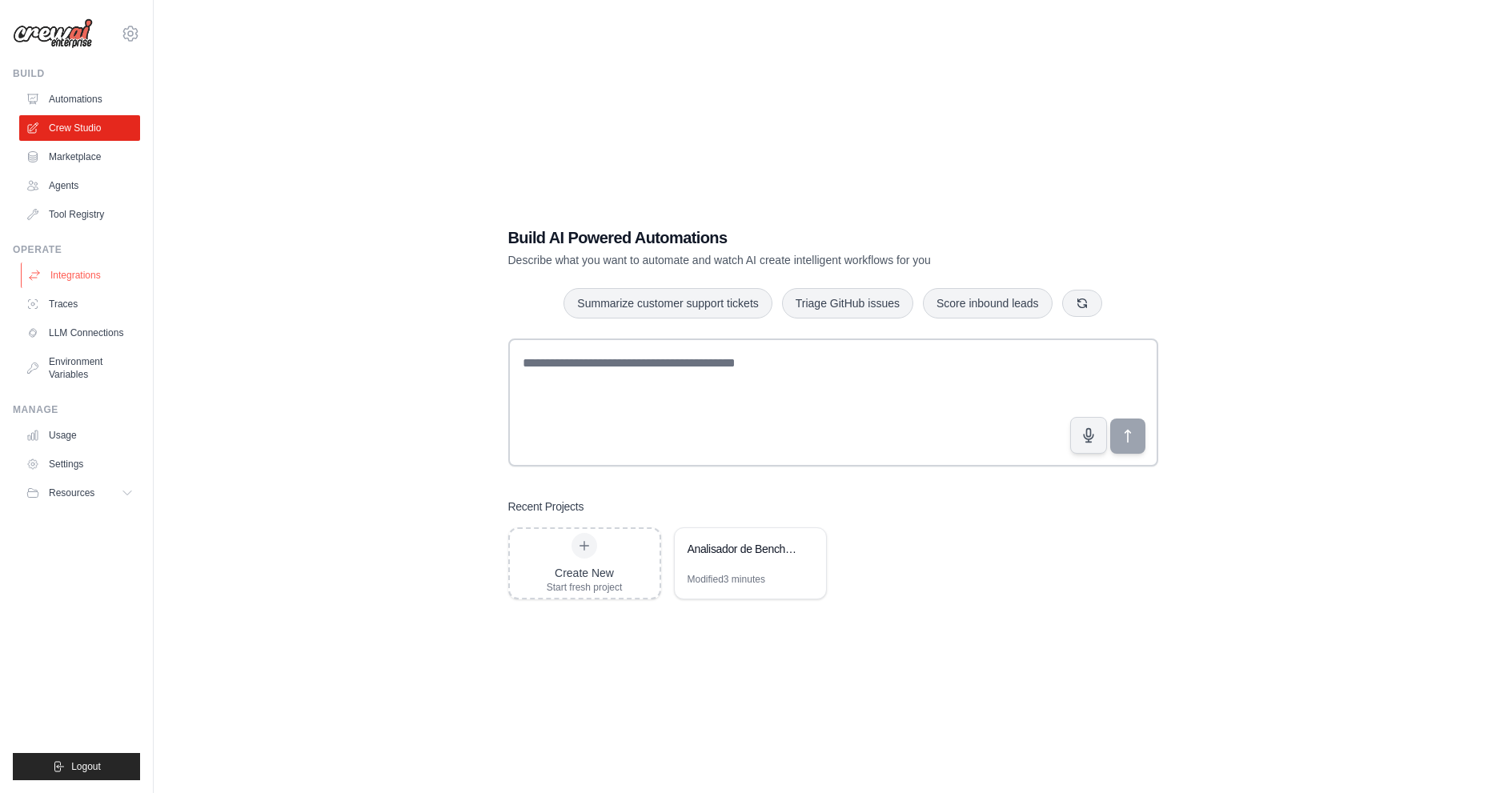
click at [79, 275] on link "Integrations" at bounding box center [81, 275] width 120 height 25
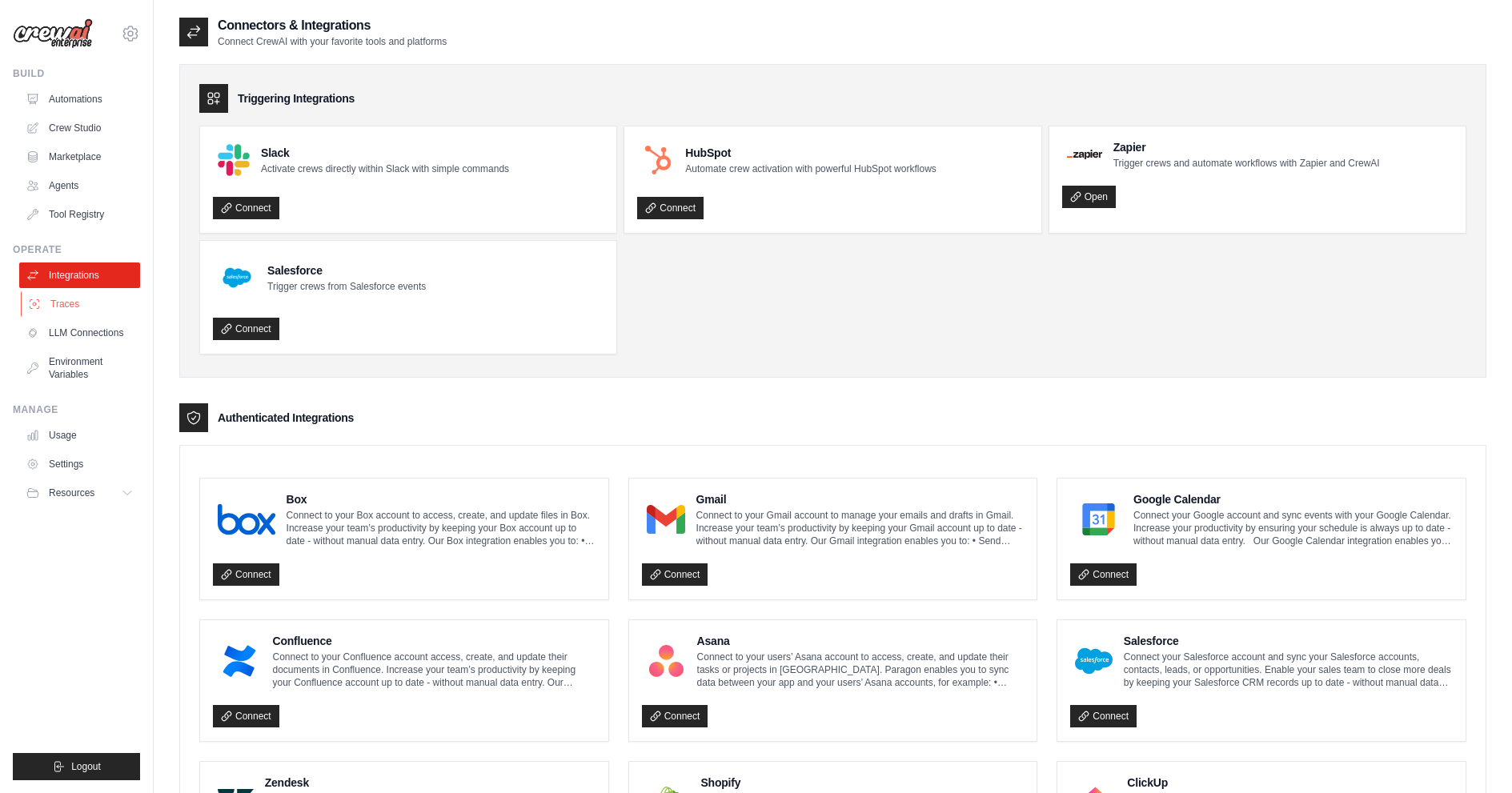
click at [85, 302] on link "Traces" at bounding box center [81, 303] width 120 height 25
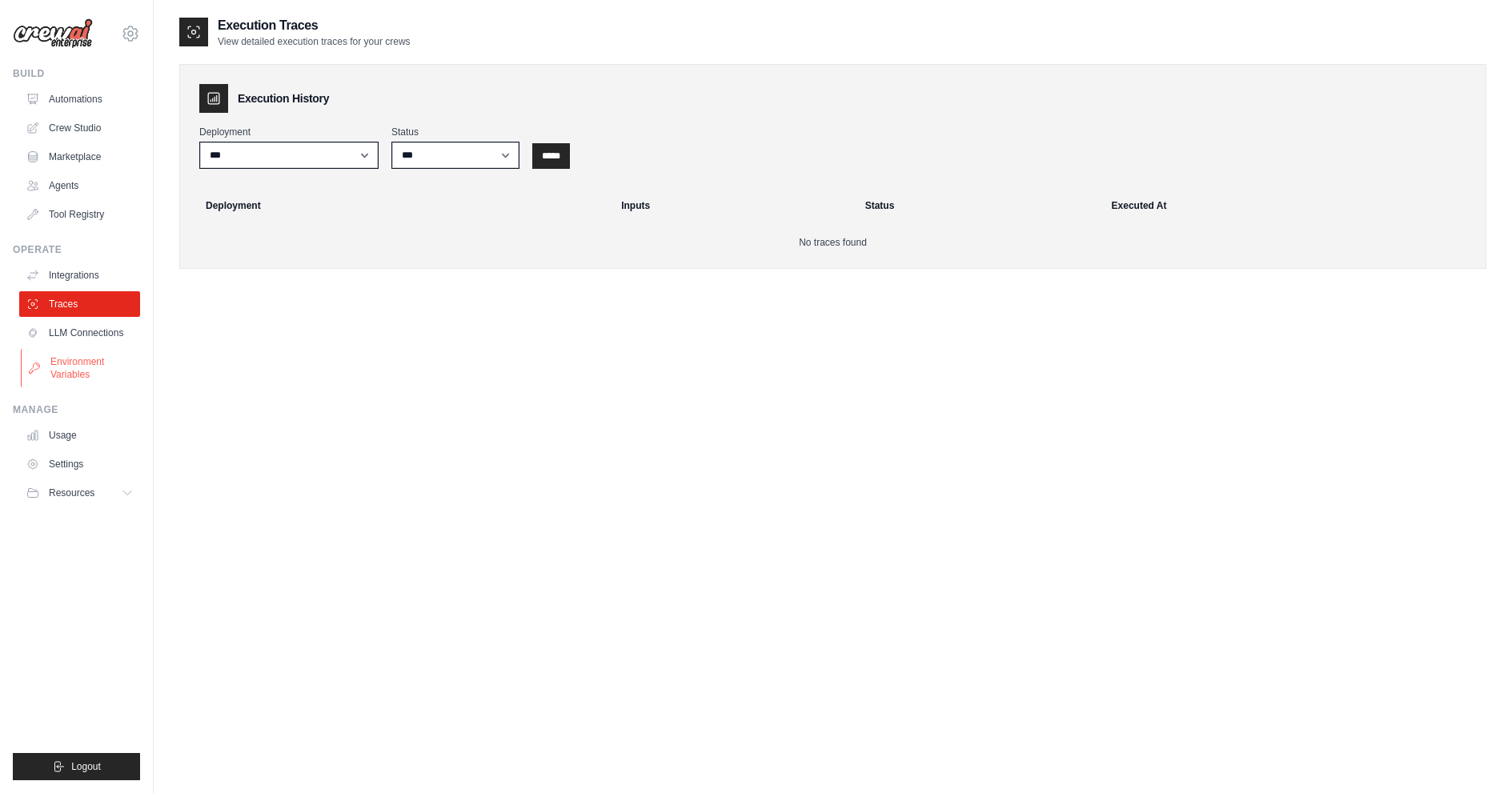
click at [85, 357] on link "Environment Variables" at bounding box center [81, 368] width 120 height 39
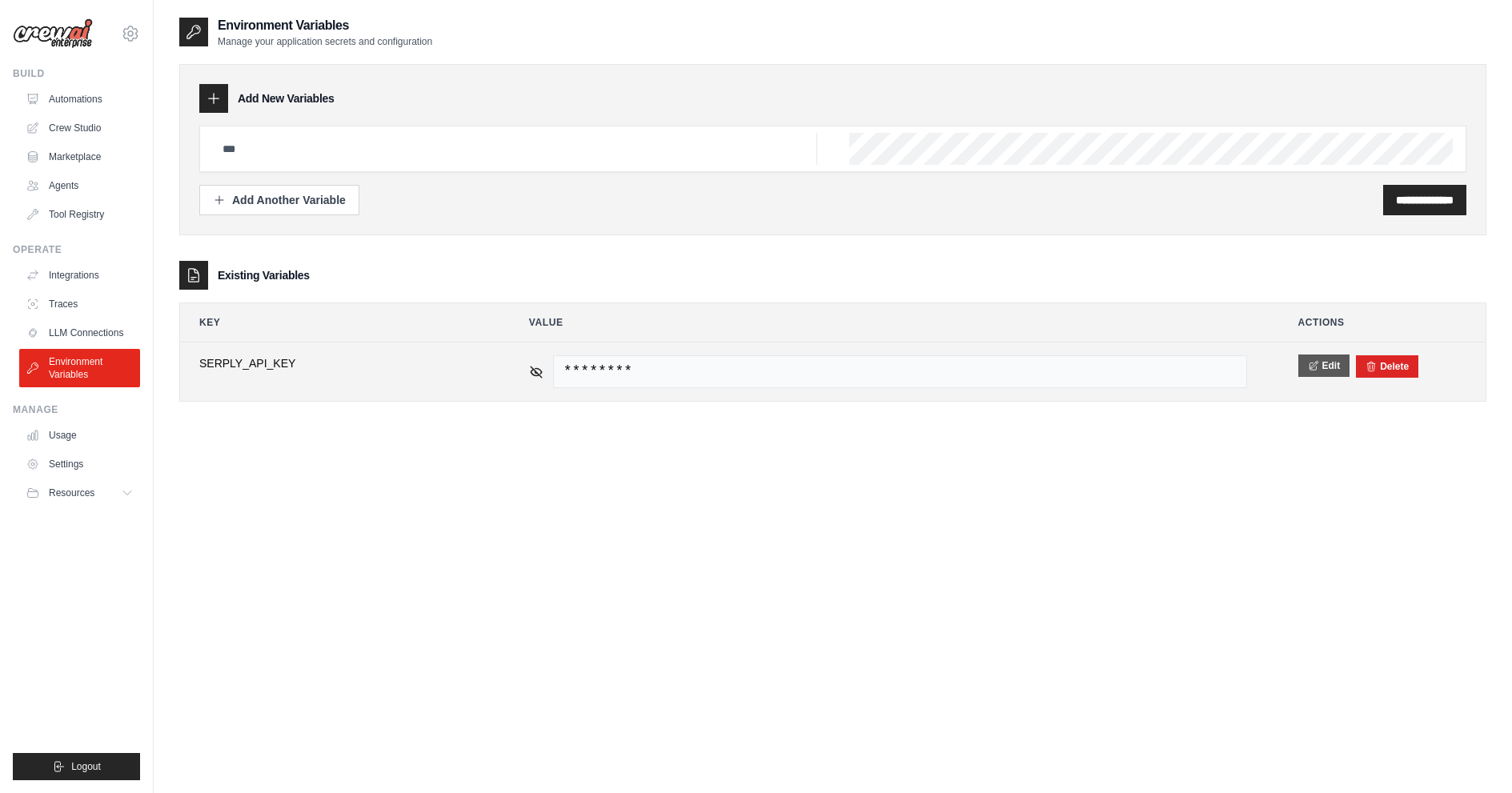
click at [1298, 362] on button "Edit" at bounding box center [1324, 365] width 52 height 22
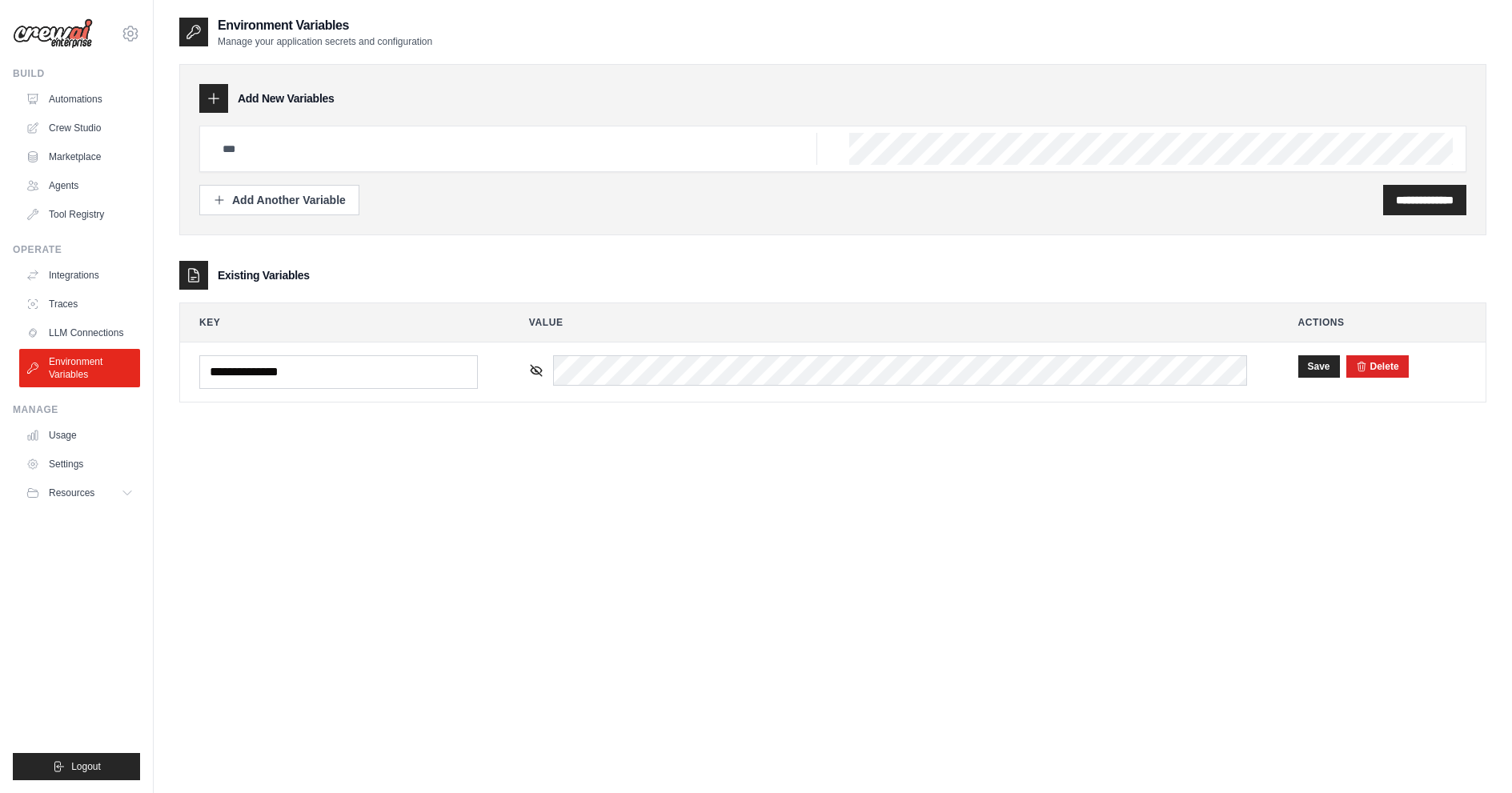
click at [1292, 416] on div "**********" at bounding box center [832, 222] width 1307 height 412
click at [306, 47] on p "Manage your application secrets and configuration" at bounding box center [325, 41] width 214 height 13
click at [452, 542] on div "**********" at bounding box center [832, 412] width 1307 height 793
click at [87, 332] on link "LLM Connections" at bounding box center [81, 332] width 120 height 25
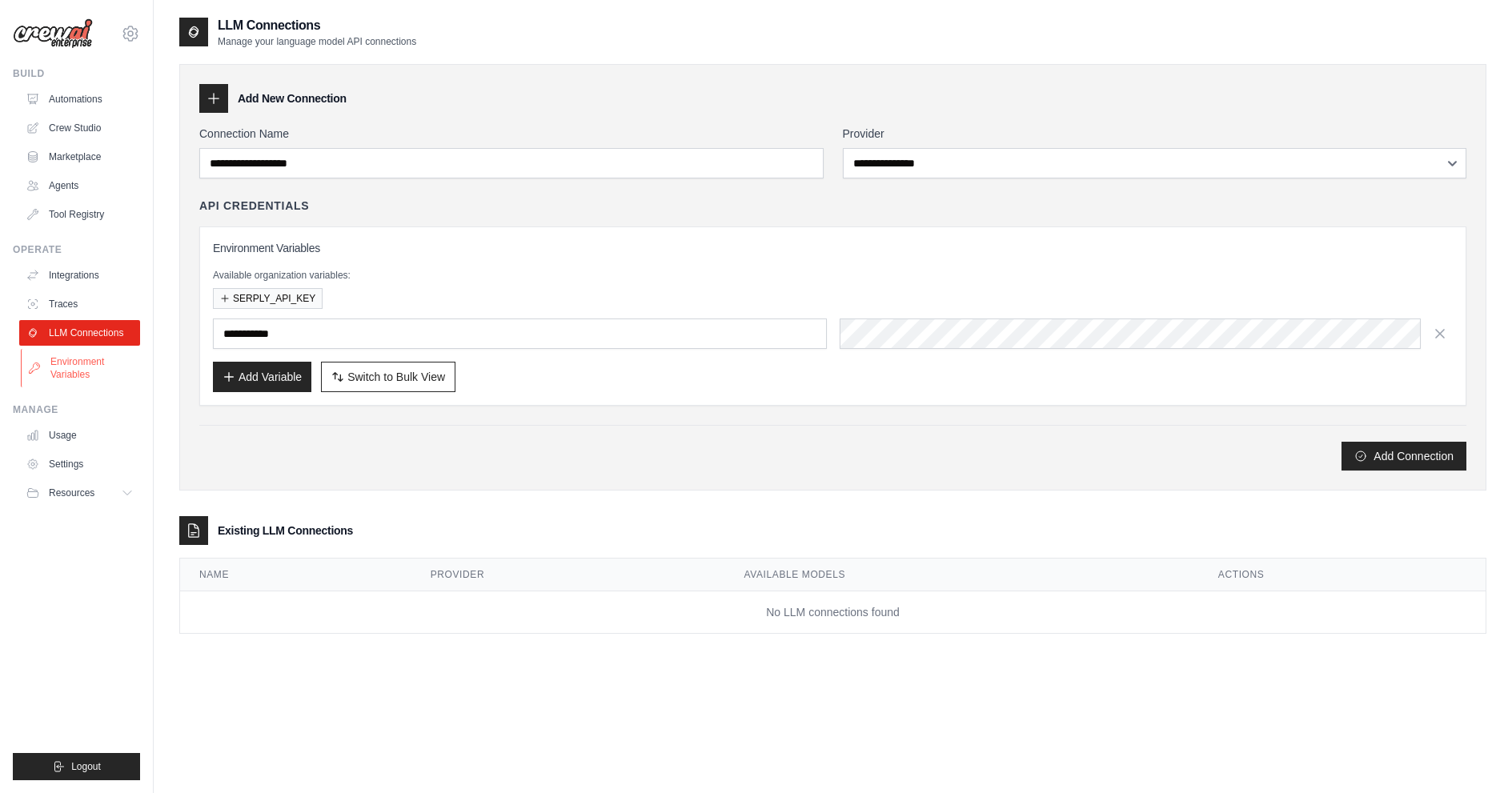
click at [90, 353] on link "Environment Variables" at bounding box center [81, 368] width 120 height 39
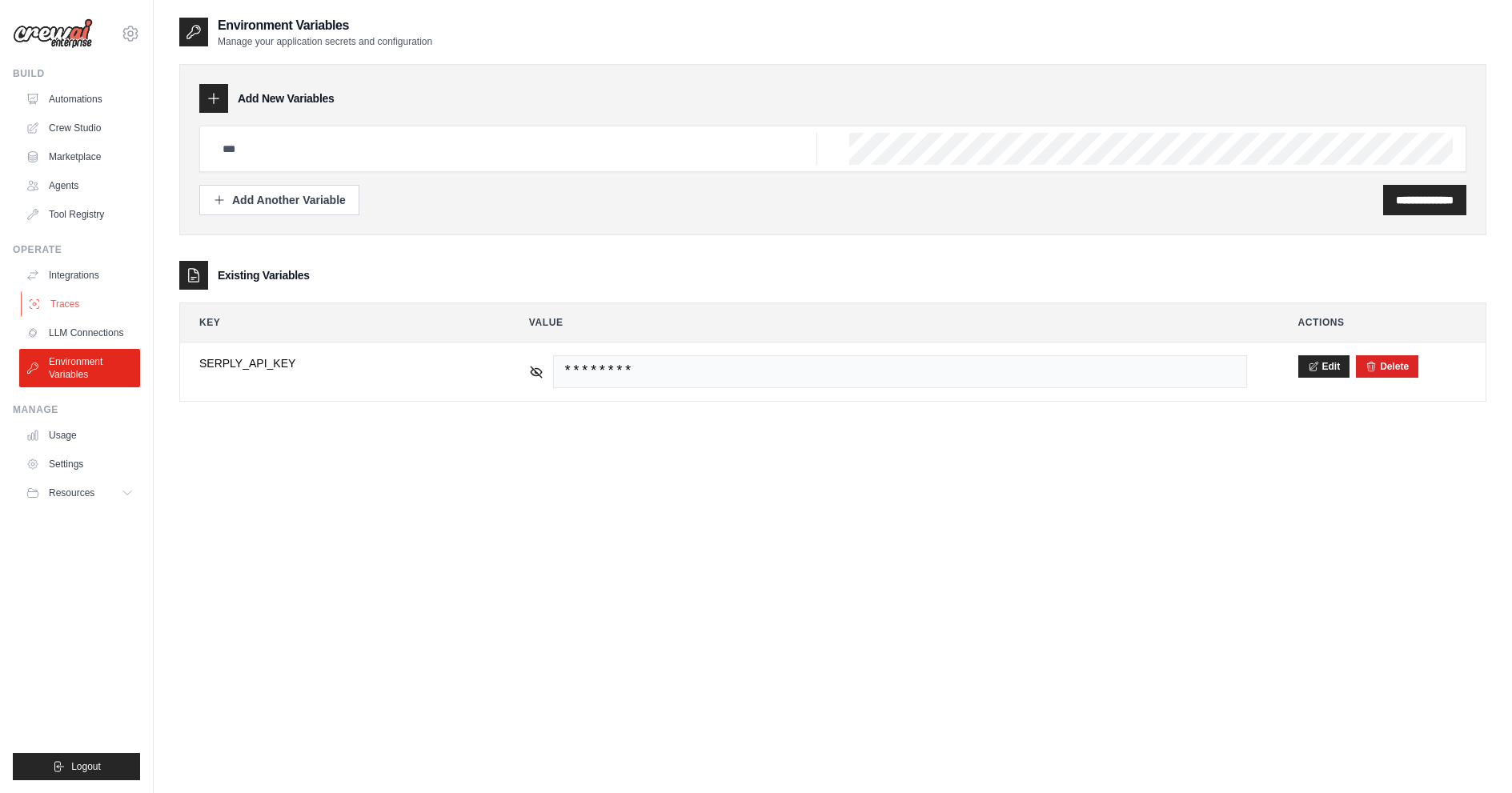
click at [84, 310] on link "Traces" at bounding box center [81, 303] width 120 height 25
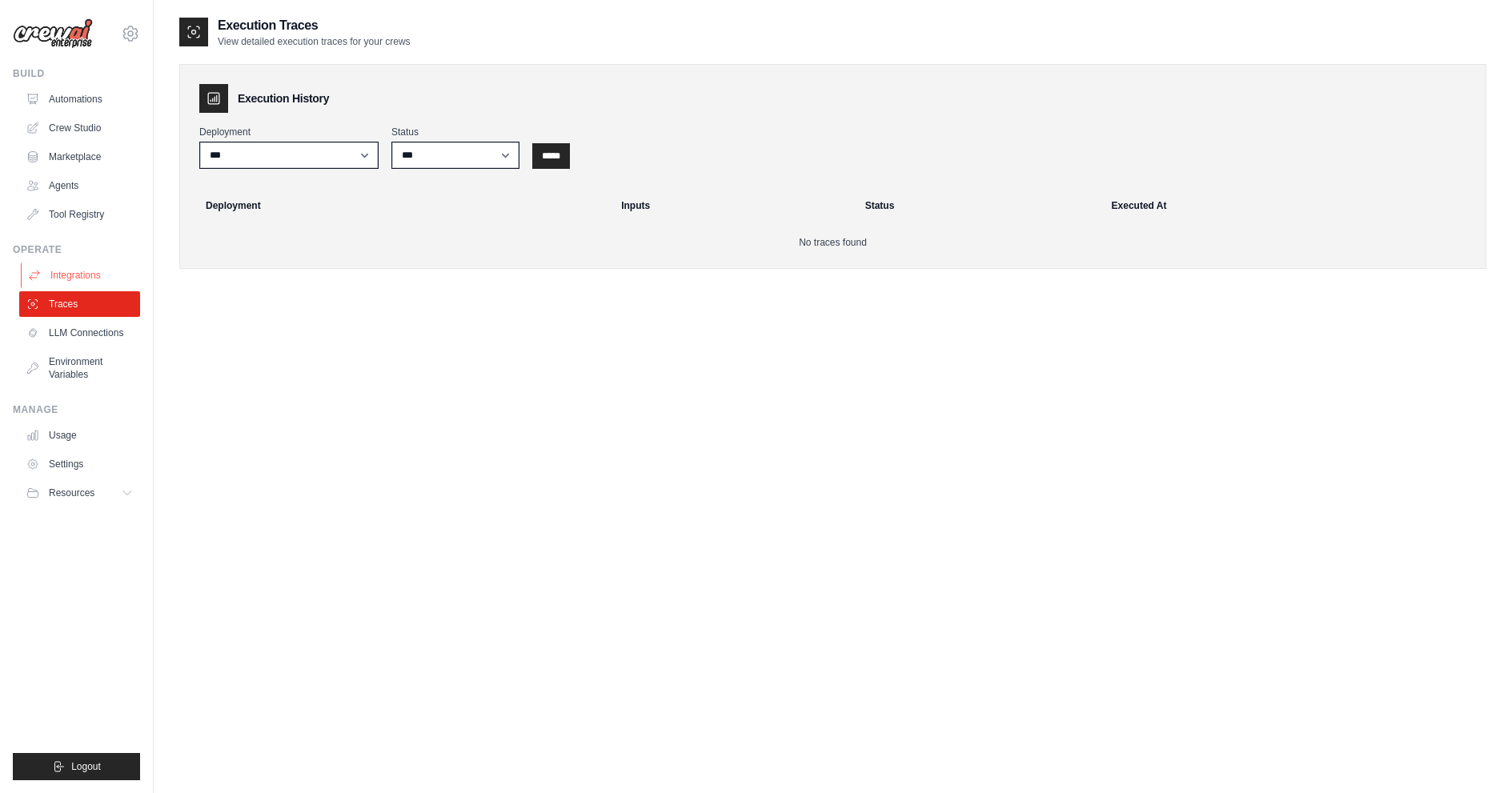
click at [85, 284] on link "Integrations" at bounding box center [81, 275] width 120 height 25
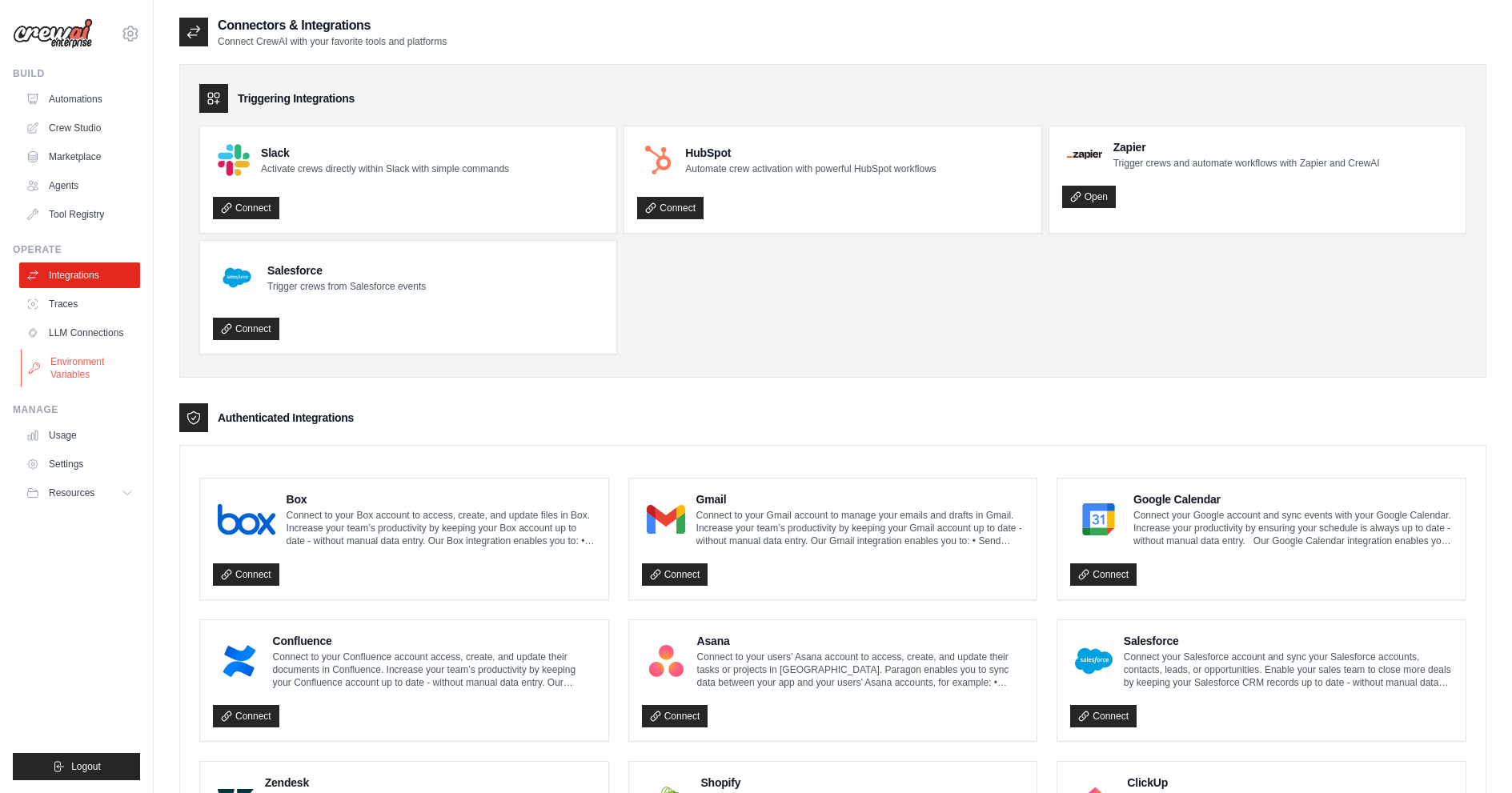
click at [91, 367] on link "Environment Variables" at bounding box center [81, 368] width 120 height 39
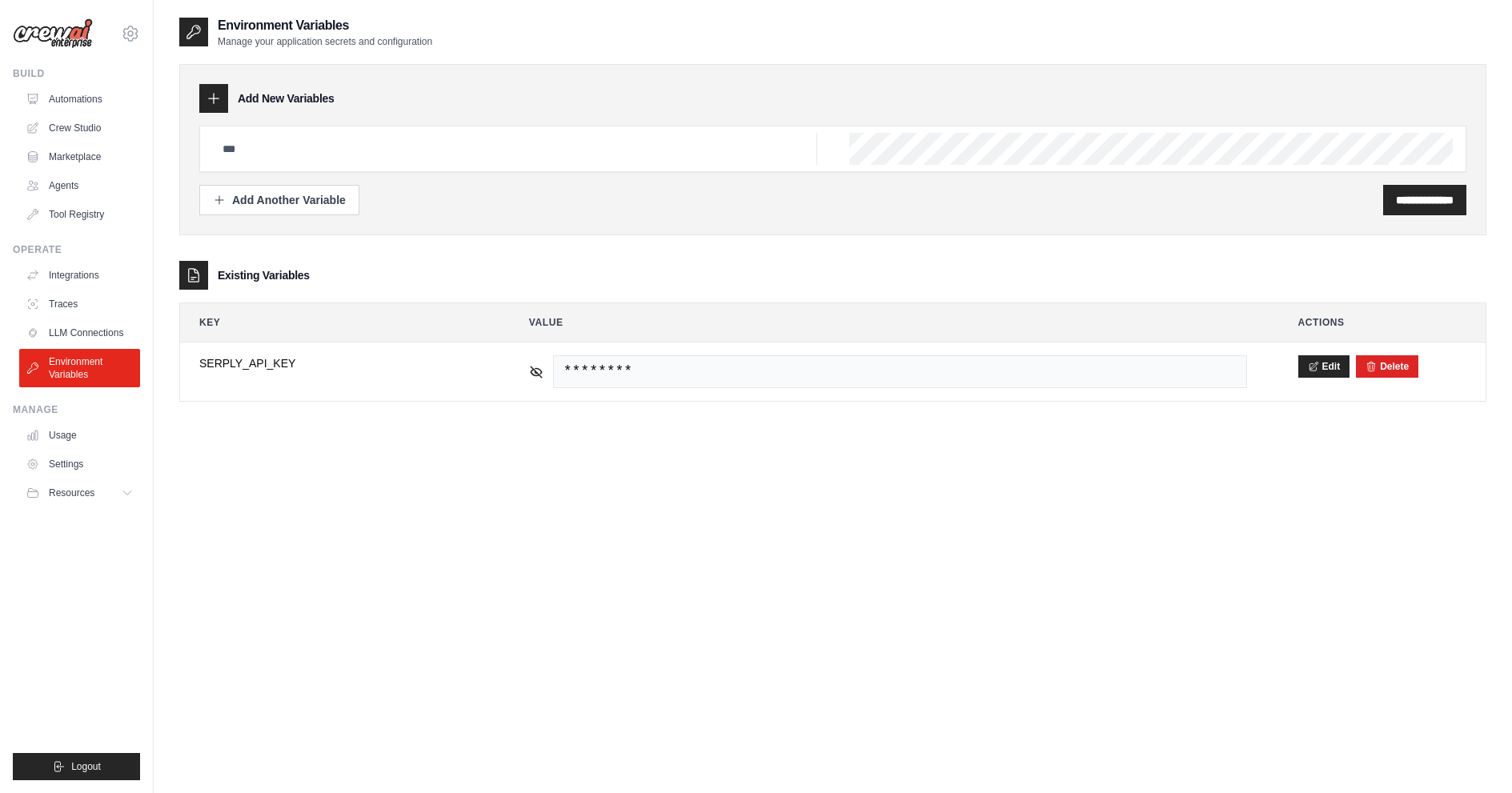
click at [260, 276] on h3 "Existing Variables" at bounding box center [264, 275] width 92 height 16
click at [40, 106] on link "Automations" at bounding box center [81, 98] width 120 height 25
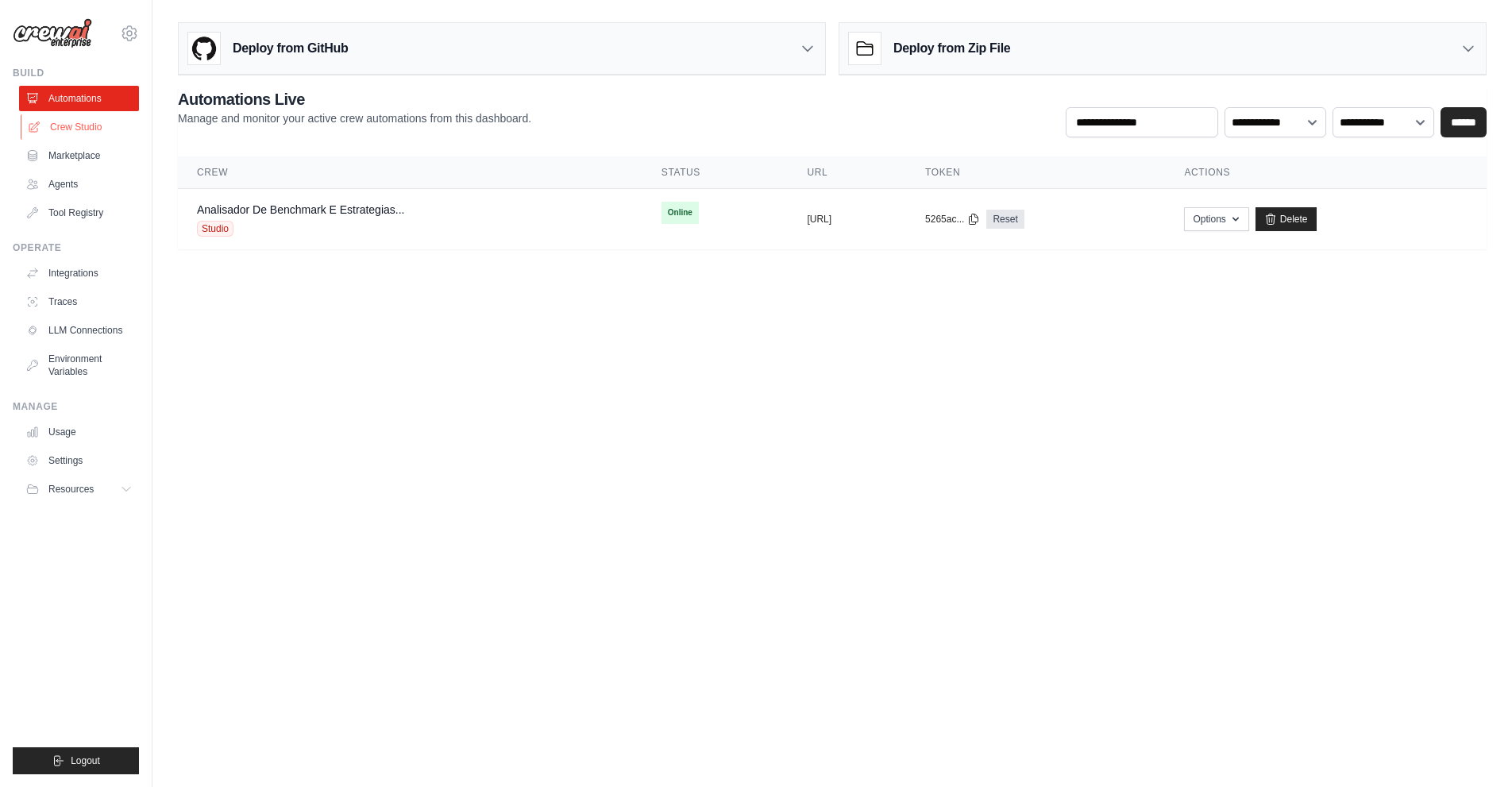
click at [56, 138] on link "Crew Studio" at bounding box center [80, 127] width 119 height 25
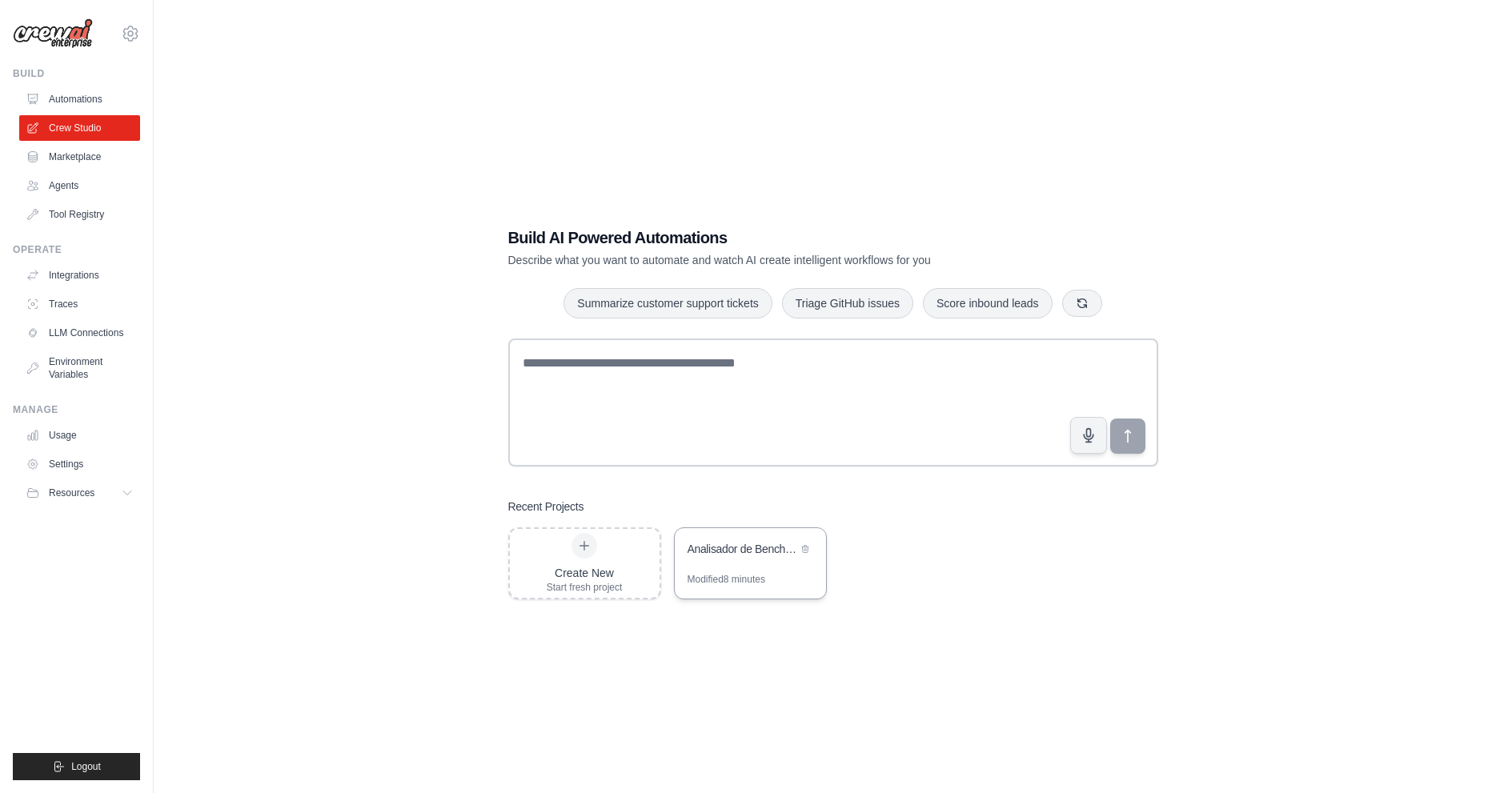
click at [781, 546] on div "Analisador de Benchmark e Estrategias Comerciais" at bounding box center [742, 549] width 110 height 16
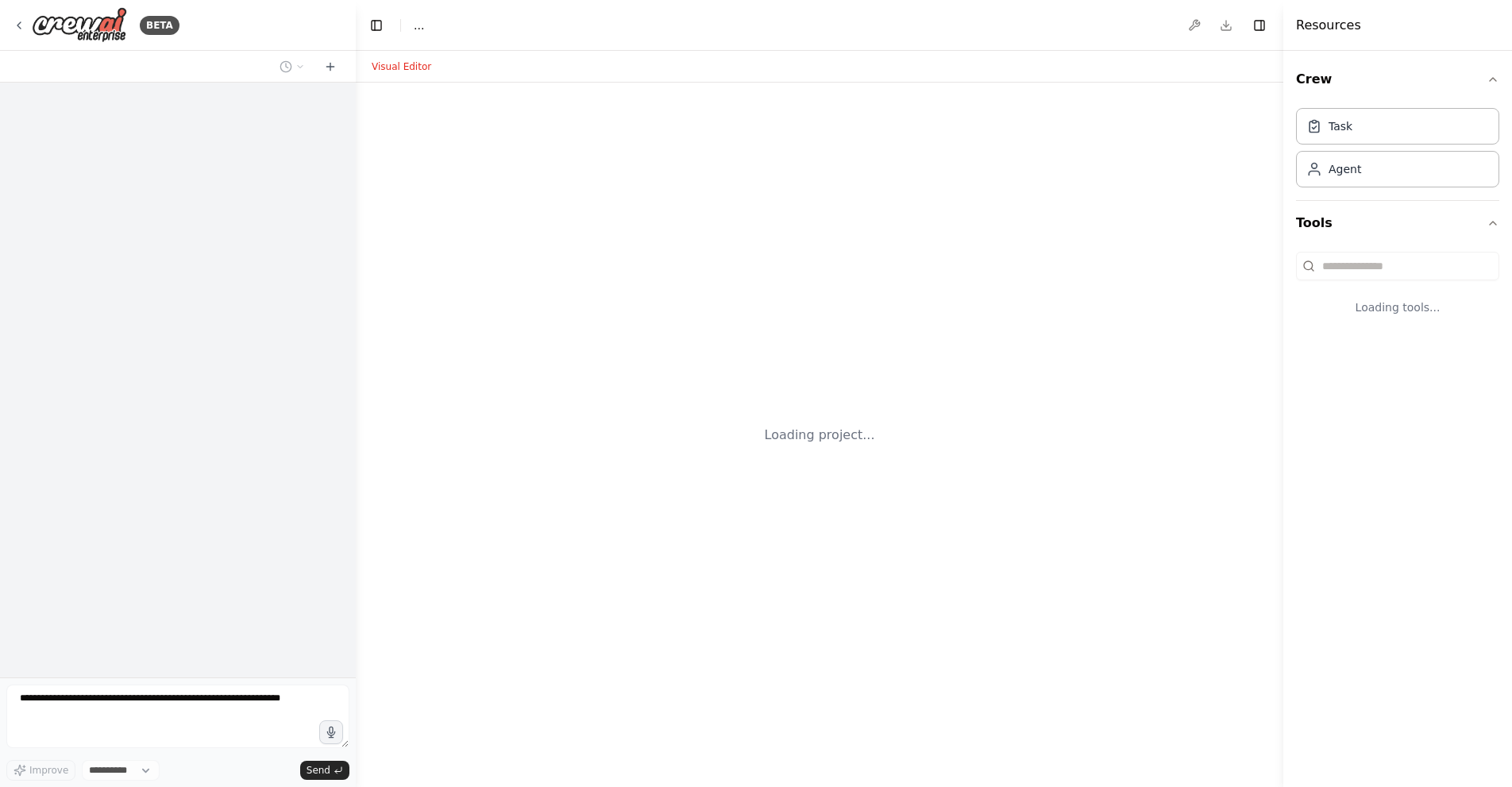
select select "****"
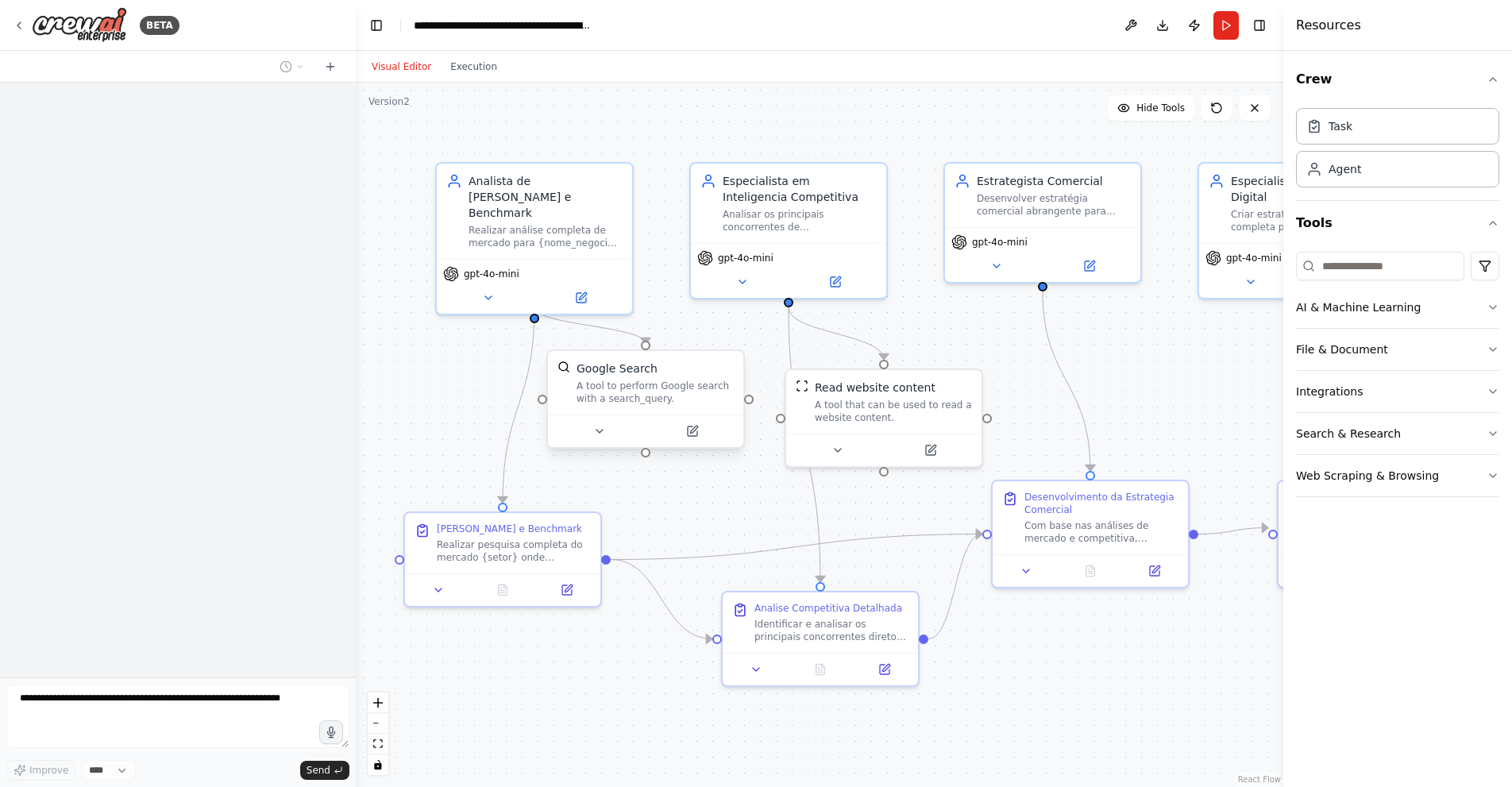
click at [624, 381] on div "A tool to perform Google search with a search_query." at bounding box center [655, 392] width 157 height 25
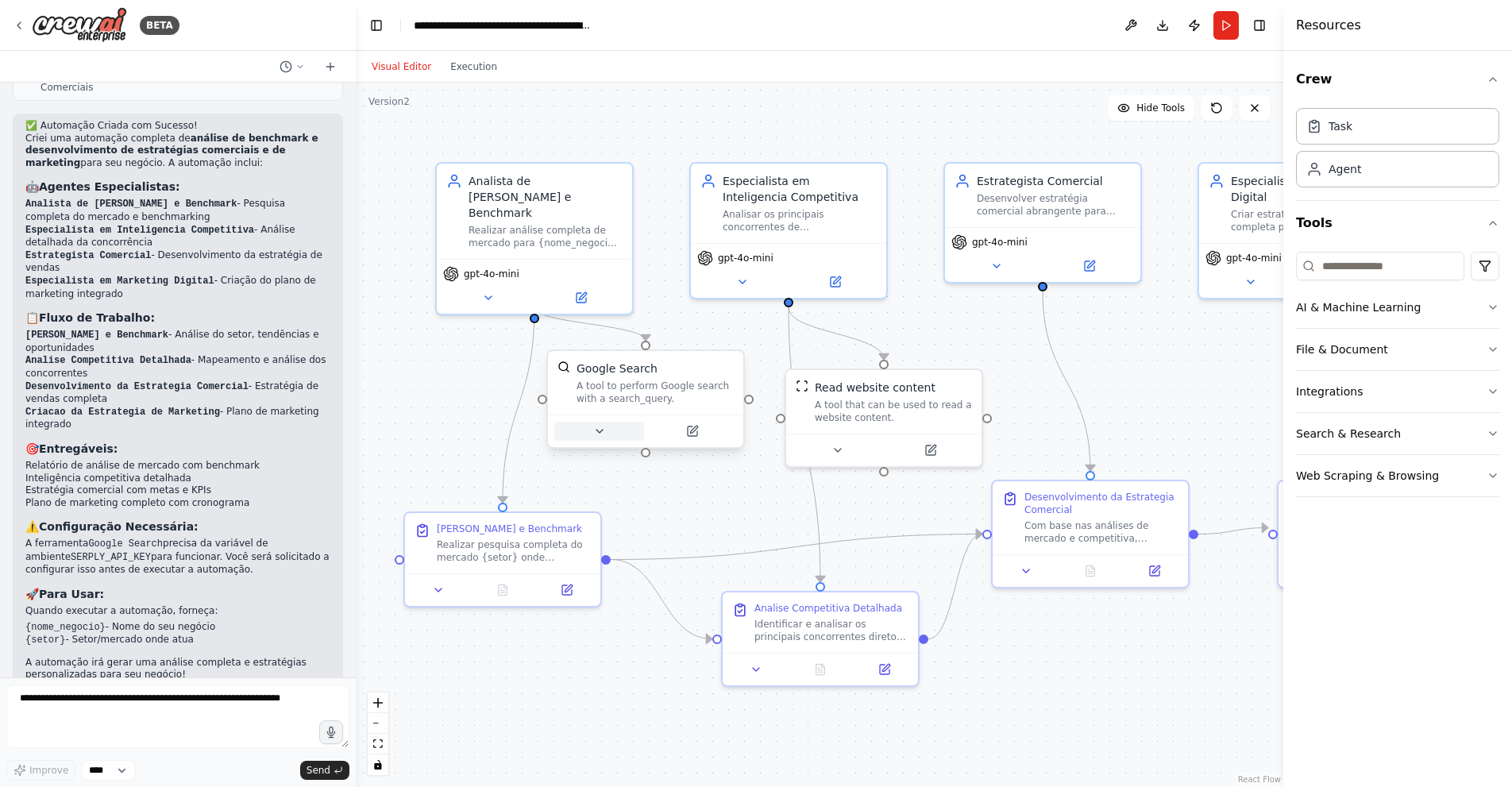
click at [633, 425] on button at bounding box center [599, 431] width 90 height 19
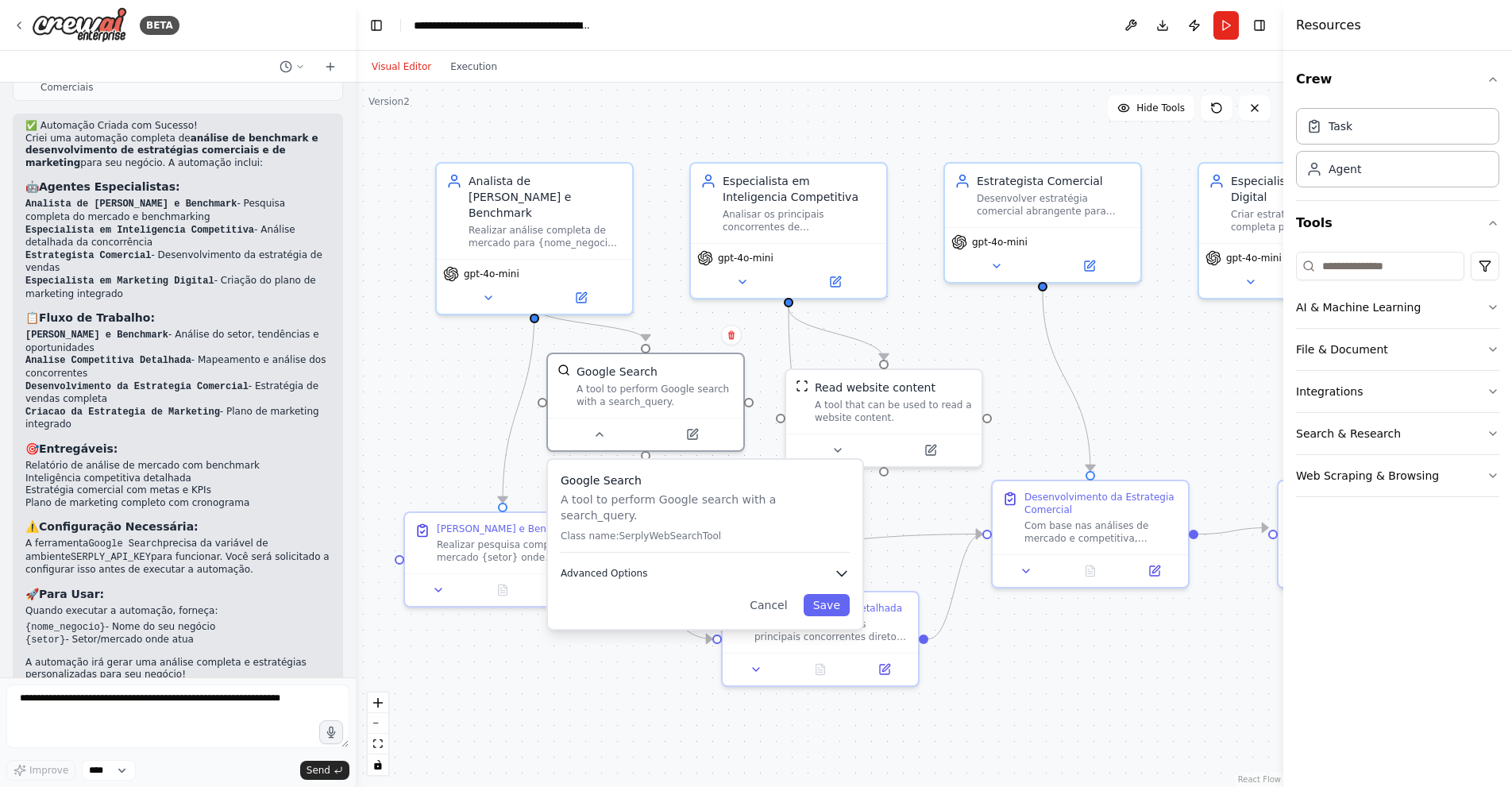
click at [821, 565] on button "Advanced Options" at bounding box center [705, 573] width 289 height 16
click at [837, 572] on icon "button" at bounding box center [841, 574] width 10 height 4
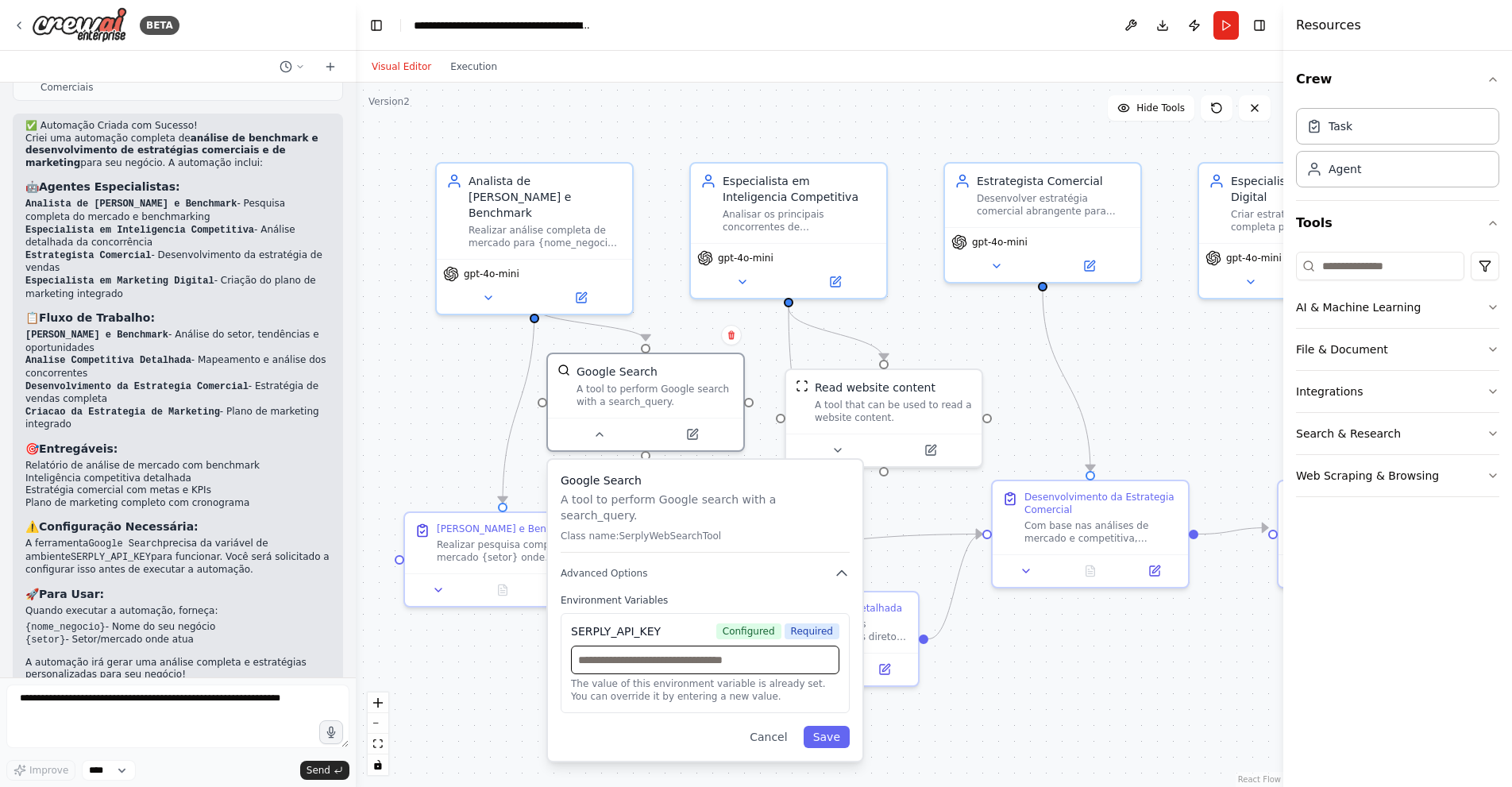
click at [772, 646] on input "text" at bounding box center [705, 660] width 269 height 29
paste input "**********"
type input "**********"
click at [836, 726] on button "Save" at bounding box center [826, 736] width 46 height 22
click at [1230, 25] on button "Run" at bounding box center [1225, 25] width 25 height 29
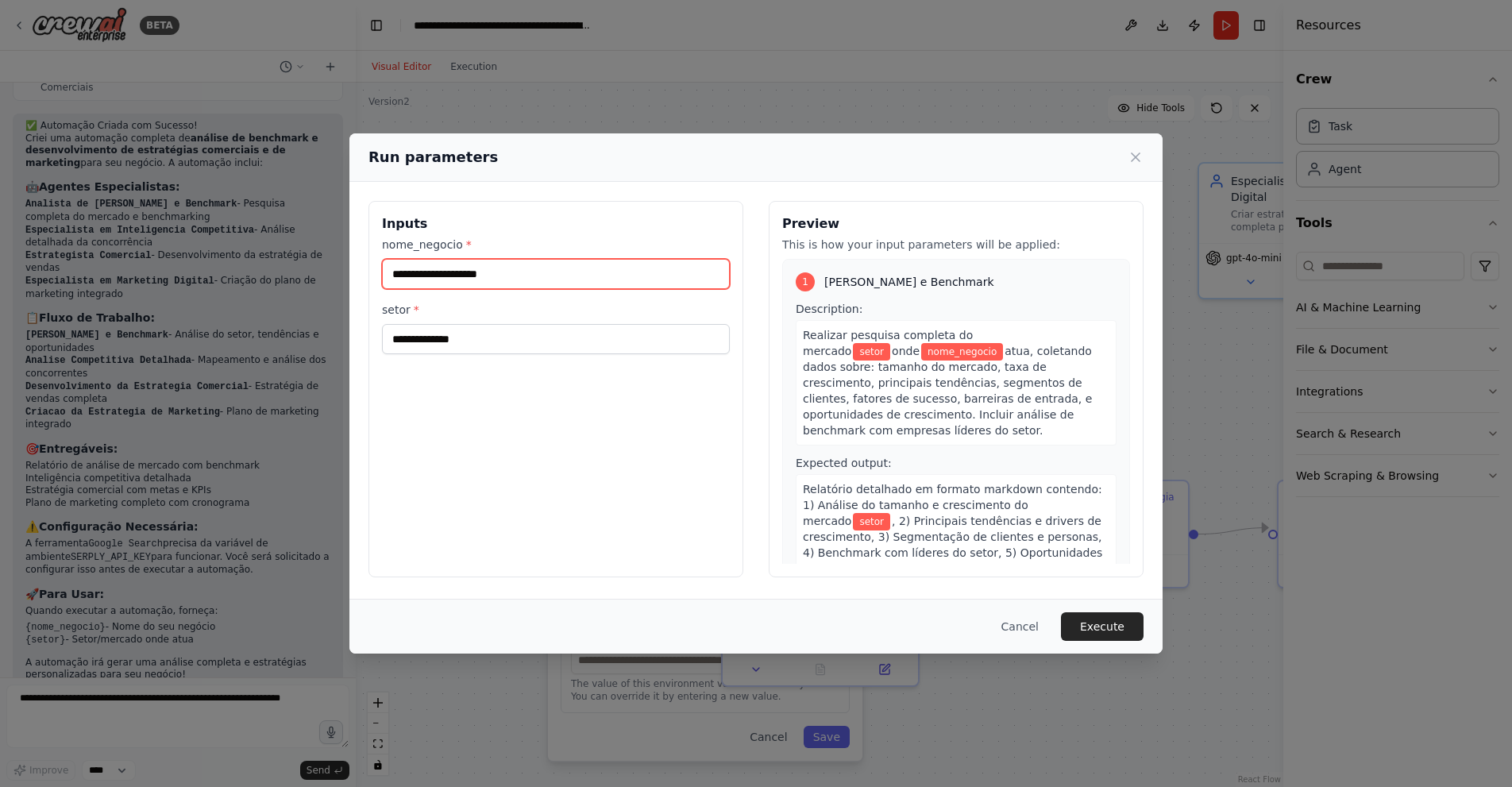
click at [501, 284] on input "nome_negocio *" at bounding box center [555, 274] width 348 height 31
type input "******"
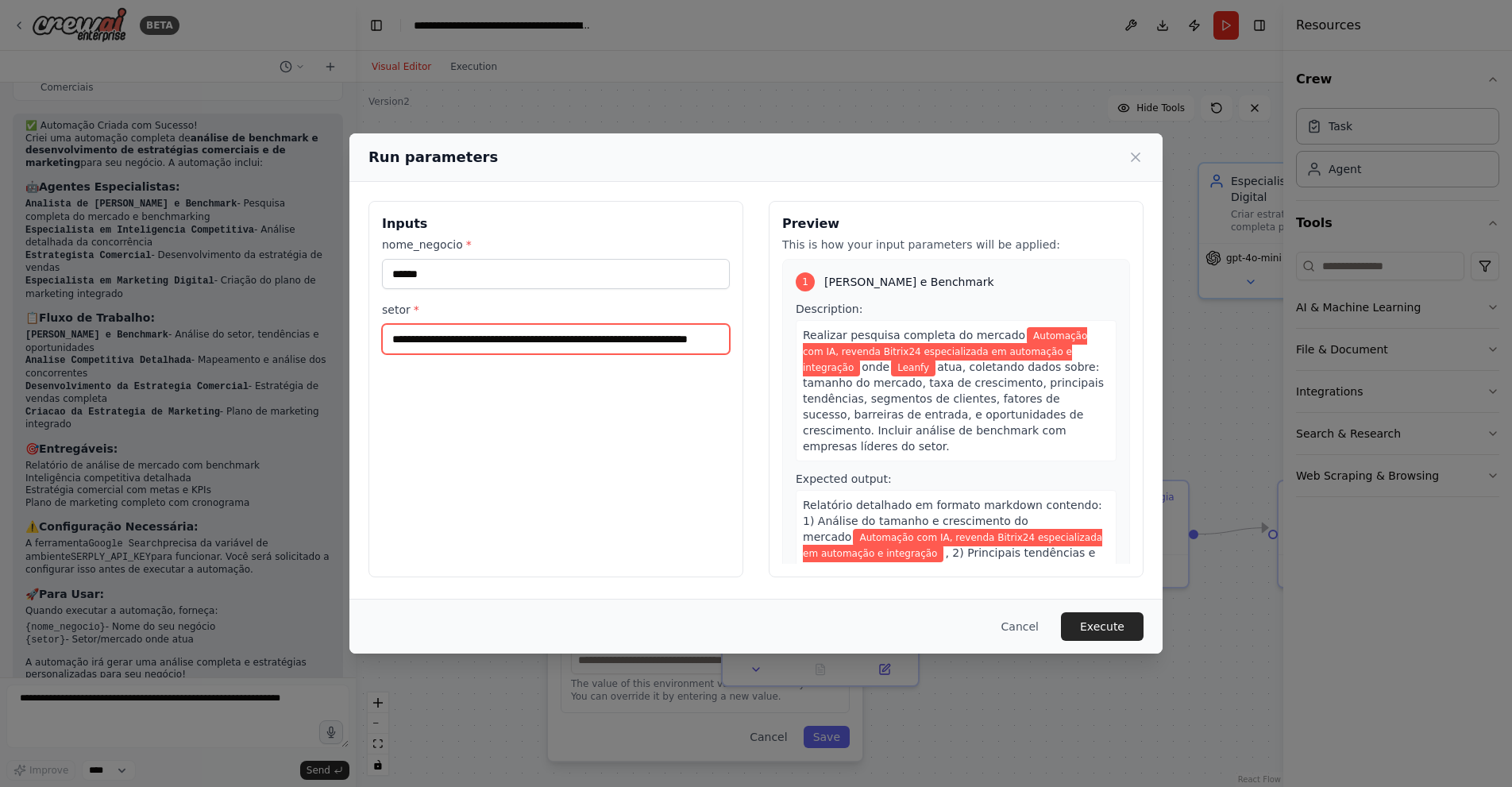
scroll to position [0, 58]
type input "**********"
click at [1078, 630] on button "Execute" at bounding box center [1101, 626] width 83 height 29
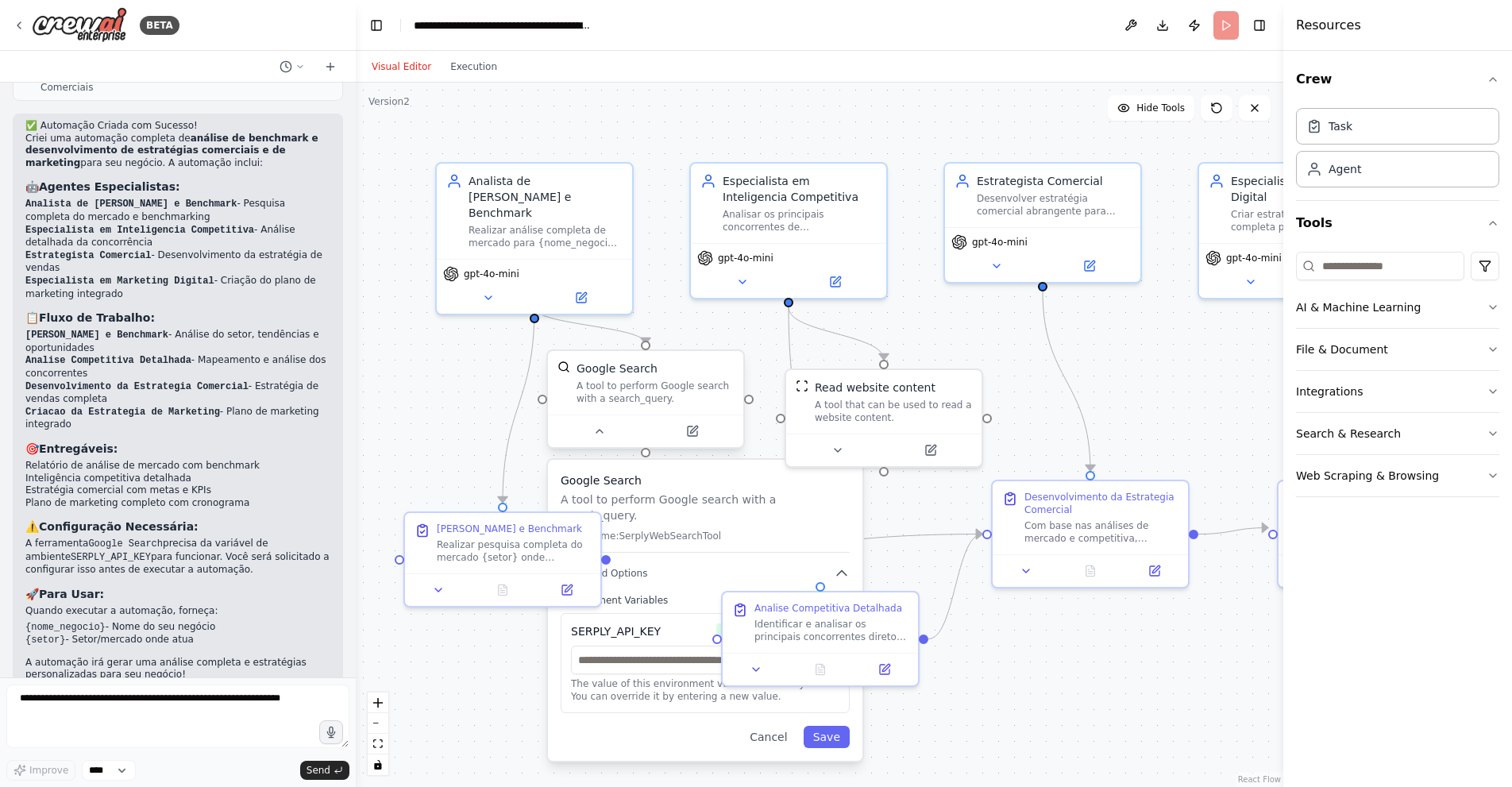
click at [625, 380] on div "A tool to perform Google search with a search_query." at bounding box center [655, 392] width 157 height 25
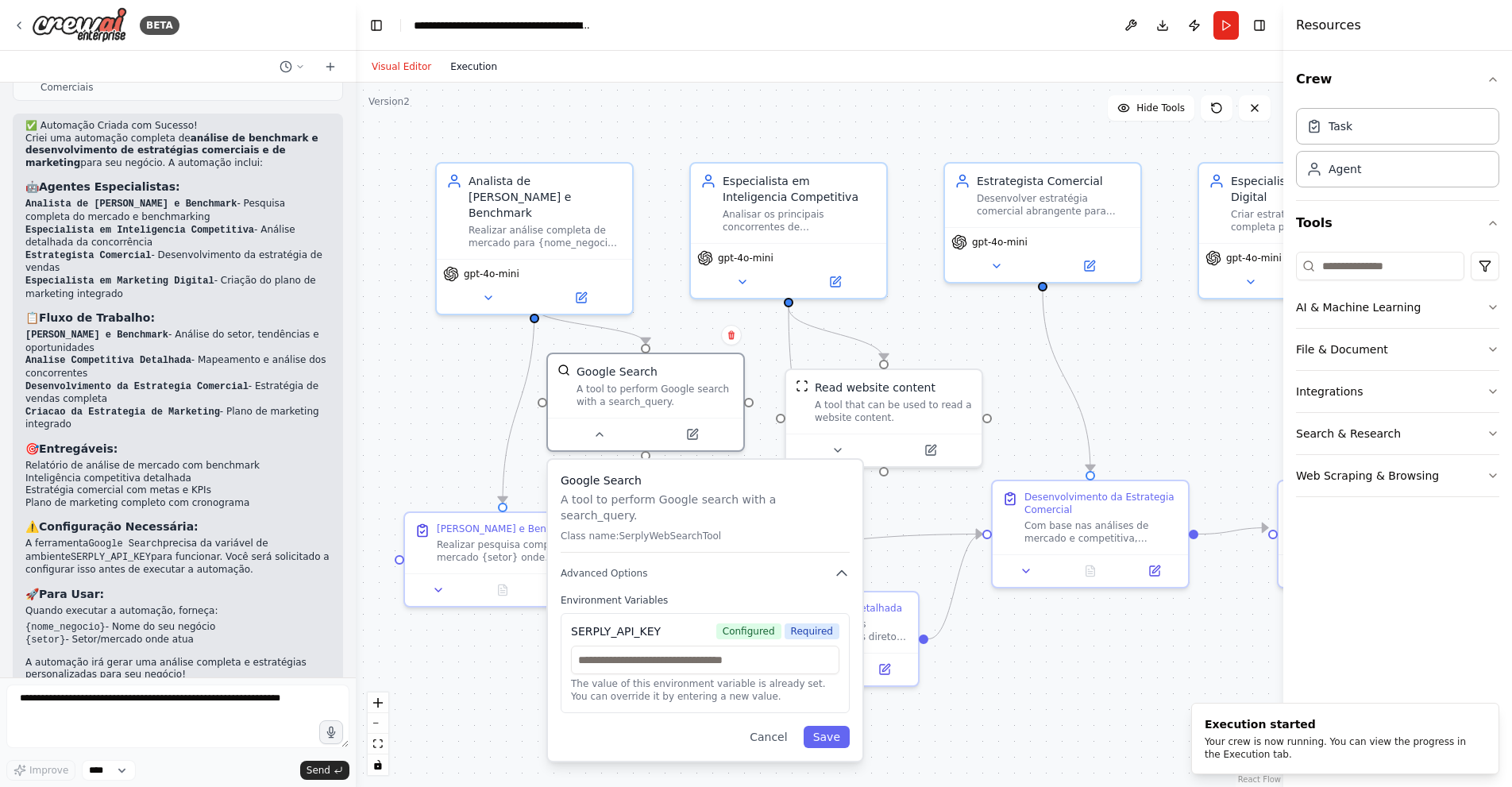
click at [460, 60] on button "Execution" at bounding box center [473, 67] width 66 height 19
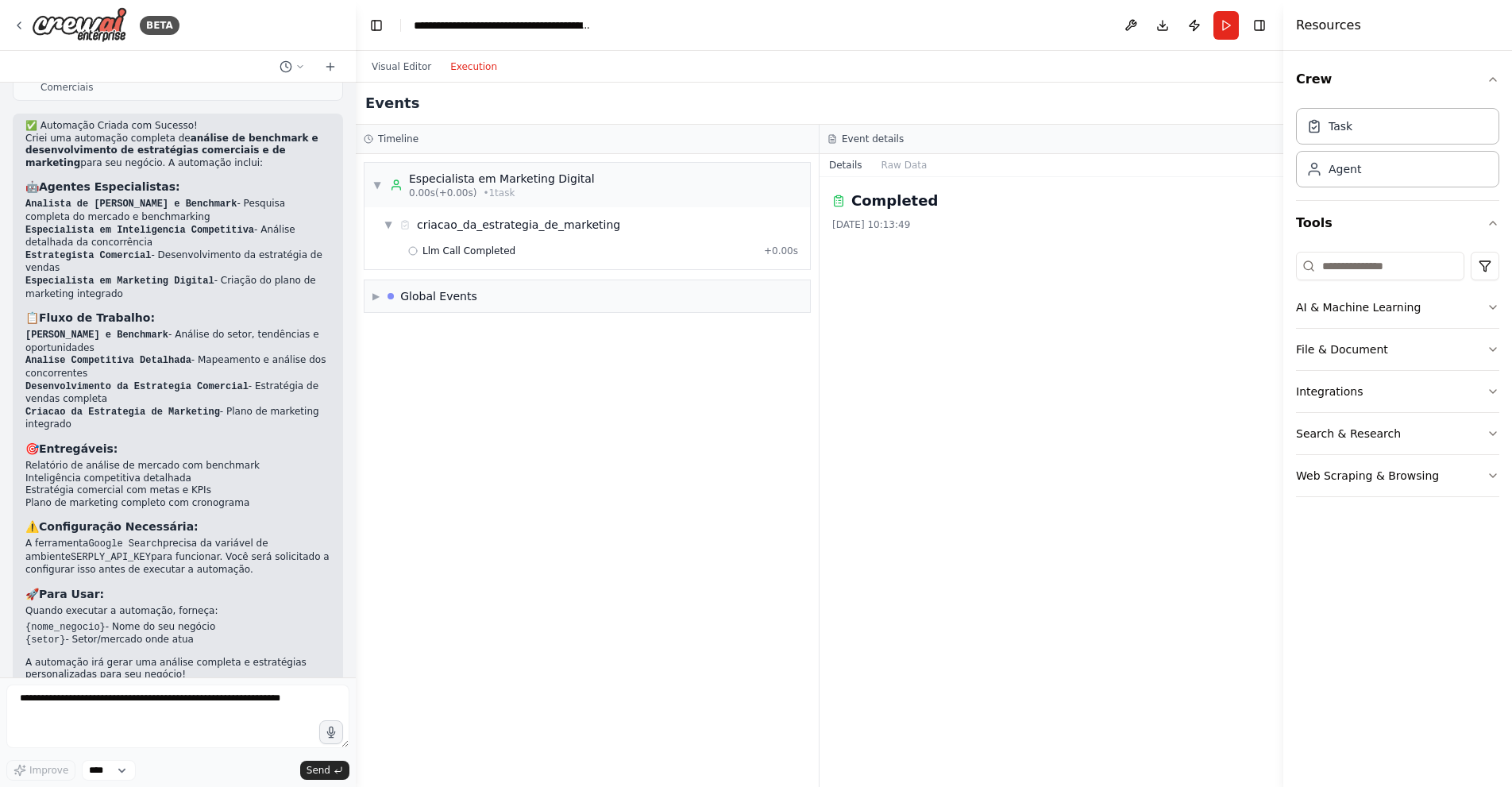
click at [839, 206] on icon at bounding box center [839, 202] width 9 height 10
click at [902, 169] on button "Raw Data" at bounding box center [904, 165] width 65 height 22
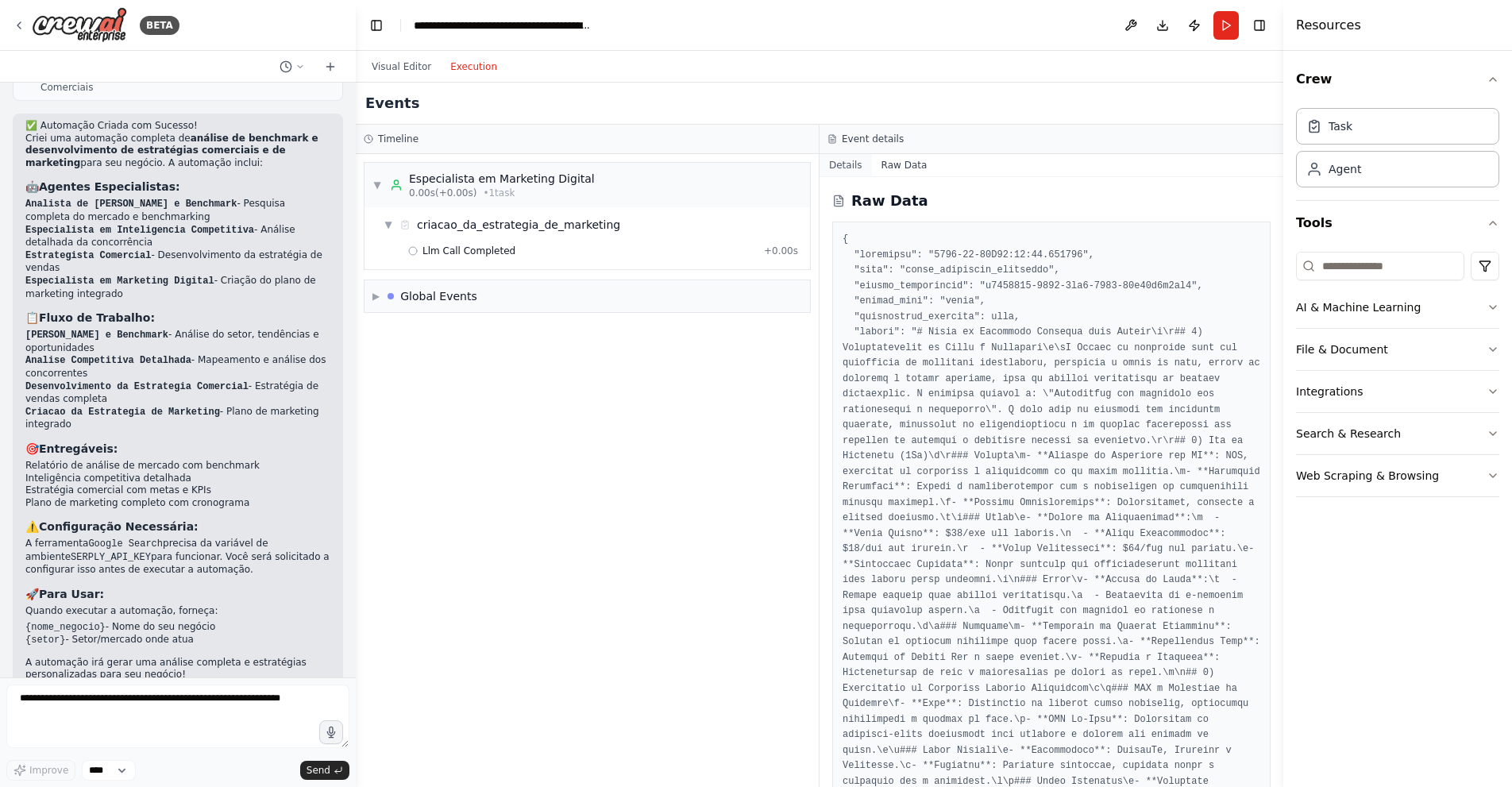
click at [849, 168] on button "Details" at bounding box center [846, 165] width 52 height 22
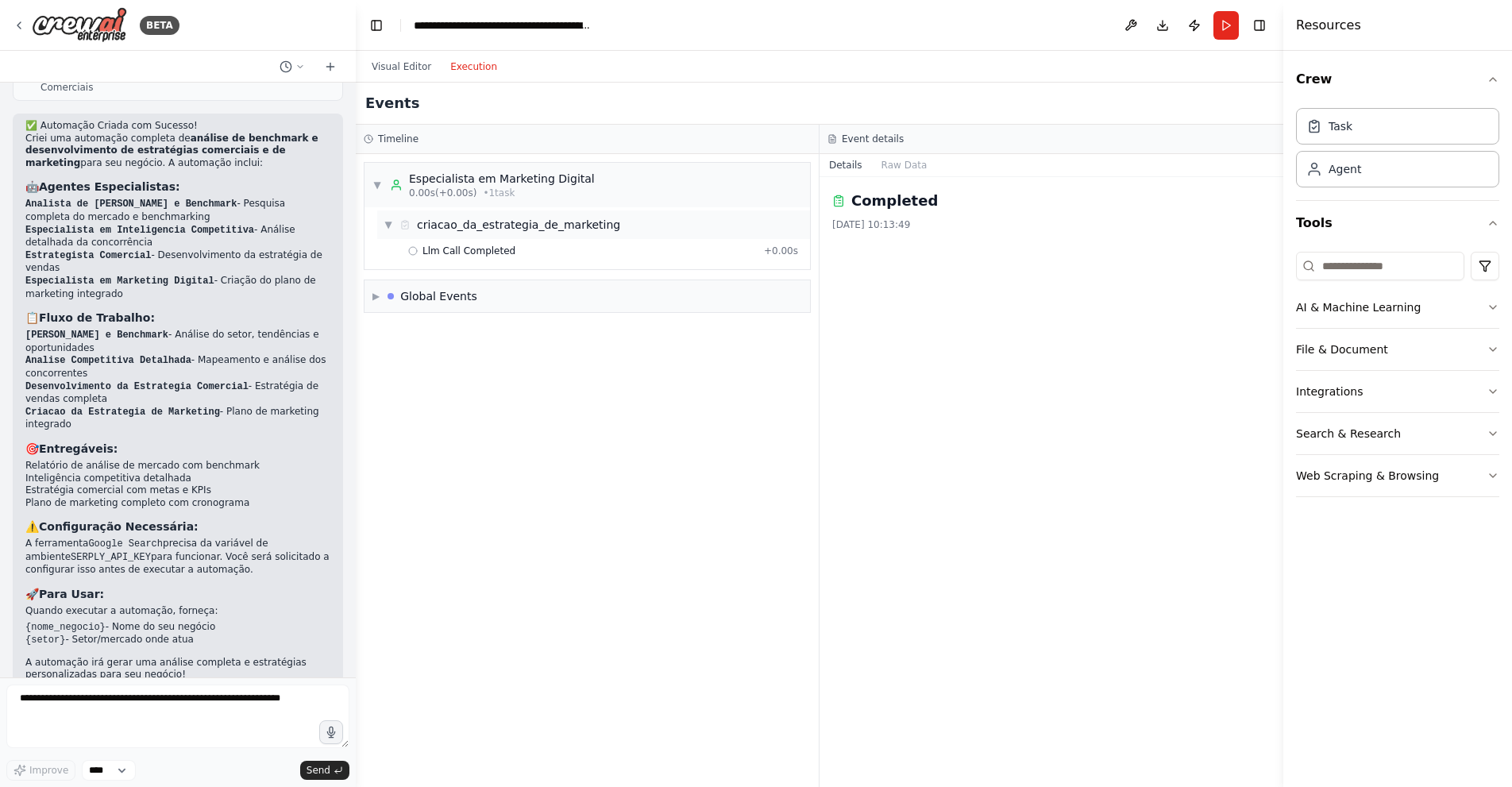
click at [671, 226] on div "▼ criacao_da_estrategia_de_marketing" at bounding box center [593, 224] width 432 height 29
click at [627, 233] on div "▶ criacao_da_estrategia_de_marketing" at bounding box center [593, 224] width 432 height 29
drag, startPoint x: 535, startPoint y: 238, endPoint x: 517, endPoint y: 249, distance: 21.1
click at [529, 242] on div "▼ criacao_da_estrategia_de_marketing Llm Call Completed + 0.00s" at bounding box center [593, 238] width 432 height 56
click at [514, 249] on div "Llm Call Completed + 0.00s" at bounding box center [603, 250] width 390 height 13
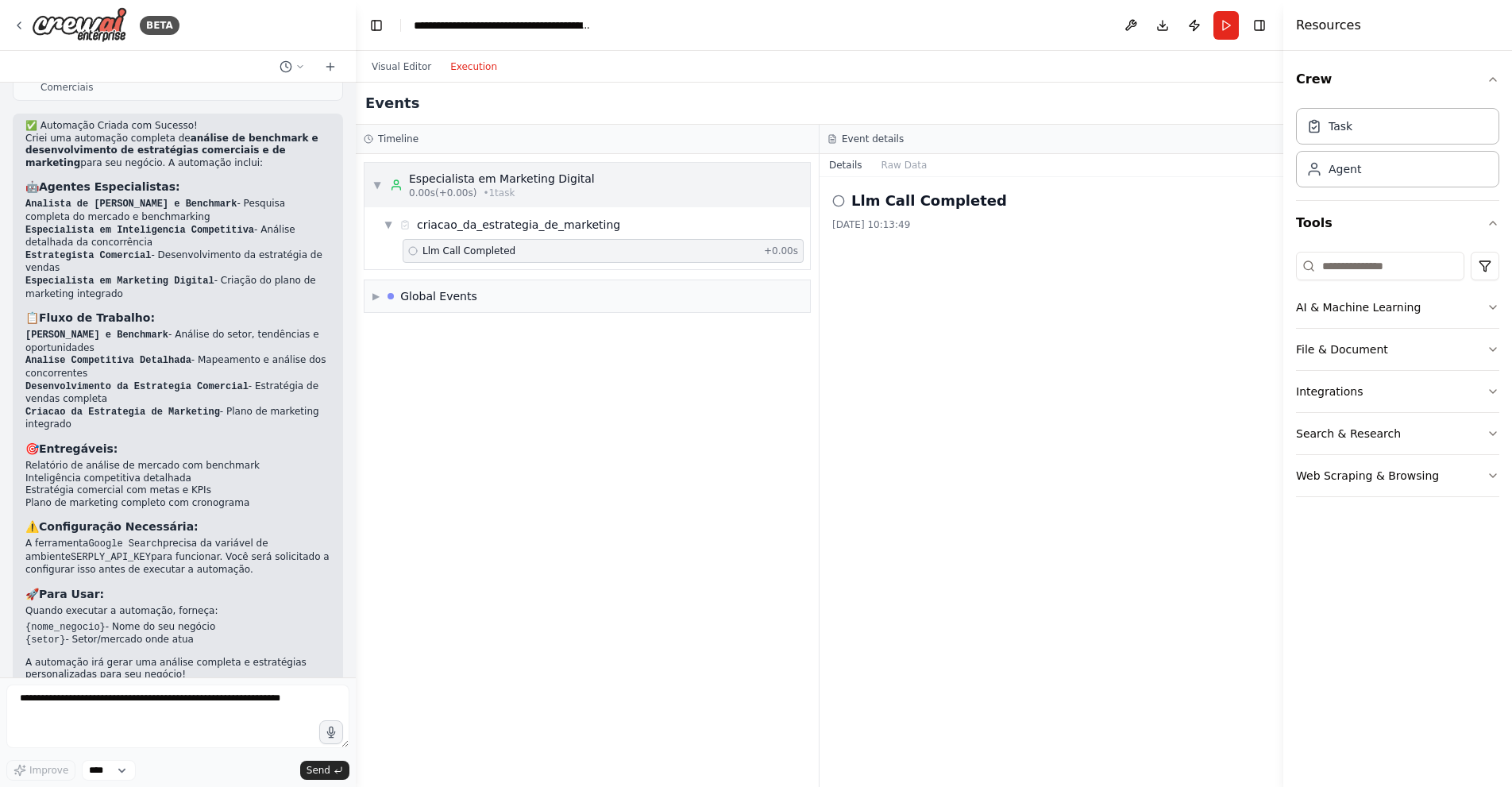
click at [514, 188] on div "0.00s (+0.00s) • 1 task" at bounding box center [501, 193] width 186 height 13
click at [1226, 24] on button "Run" at bounding box center [1225, 25] width 25 height 29
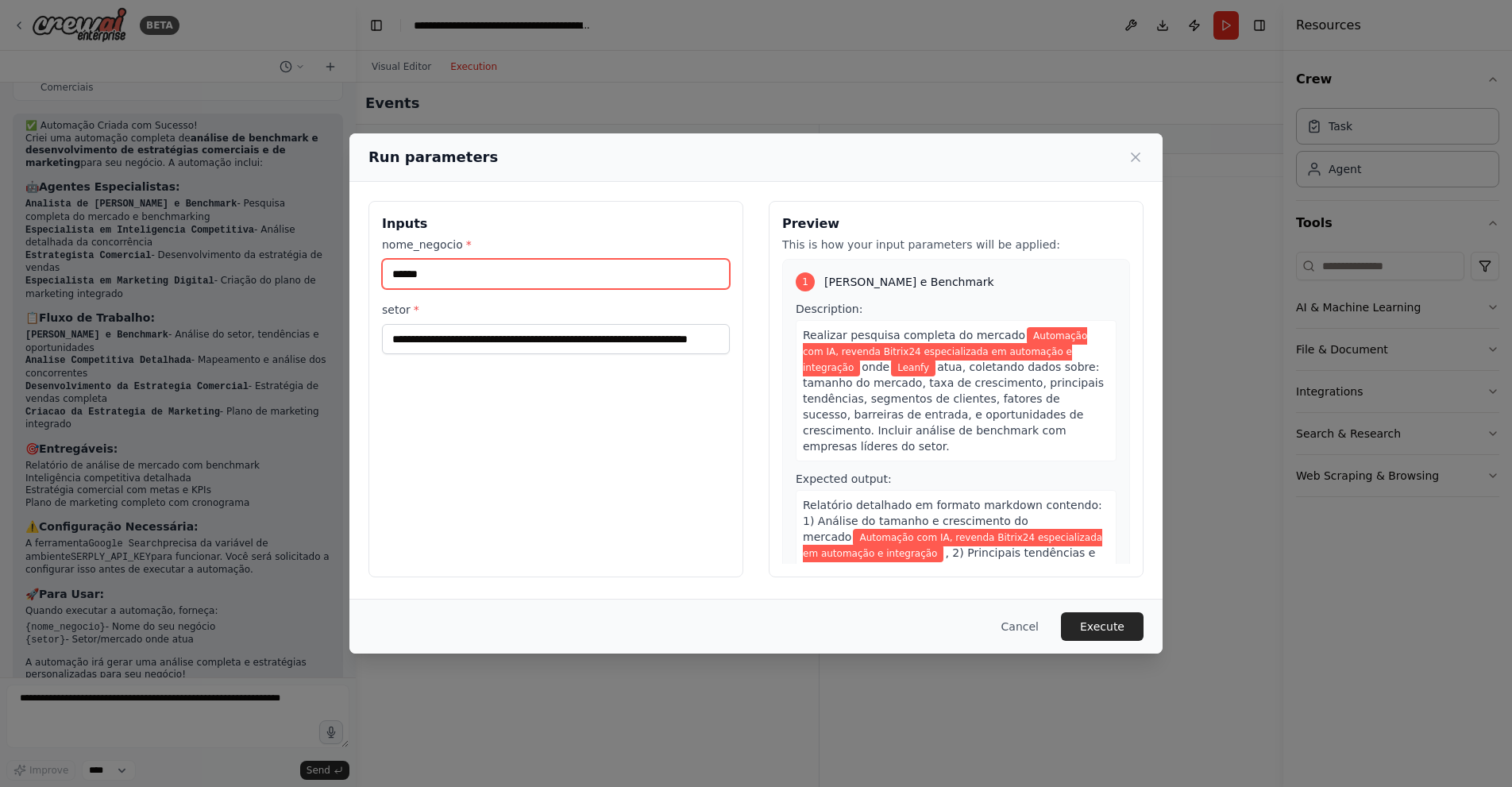
click at [555, 284] on input "******" at bounding box center [555, 274] width 348 height 31
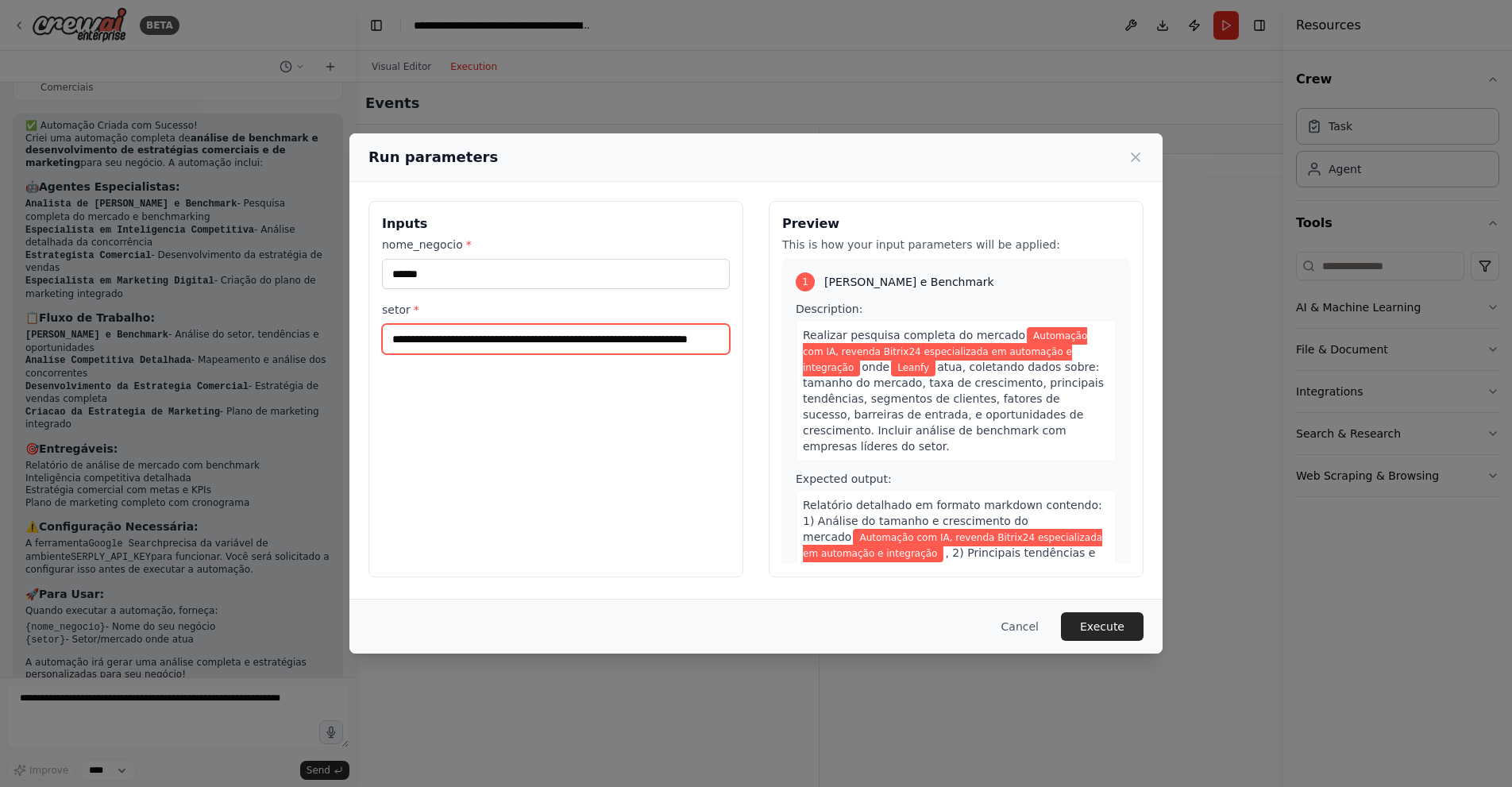
click at [571, 328] on input "**********" at bounding box center [555, 339] width 348 height 31
paste input "text"
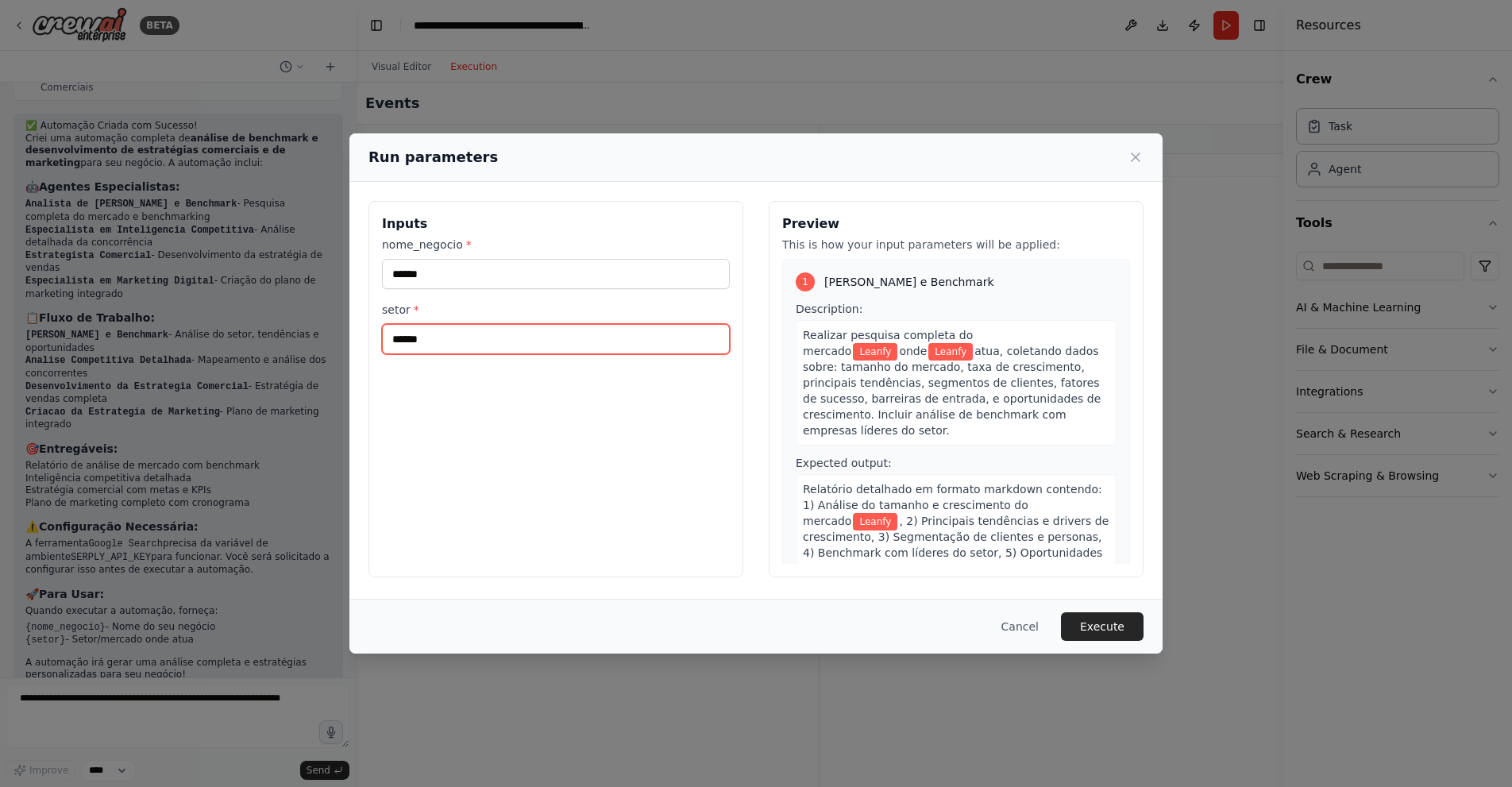
type input "**********"
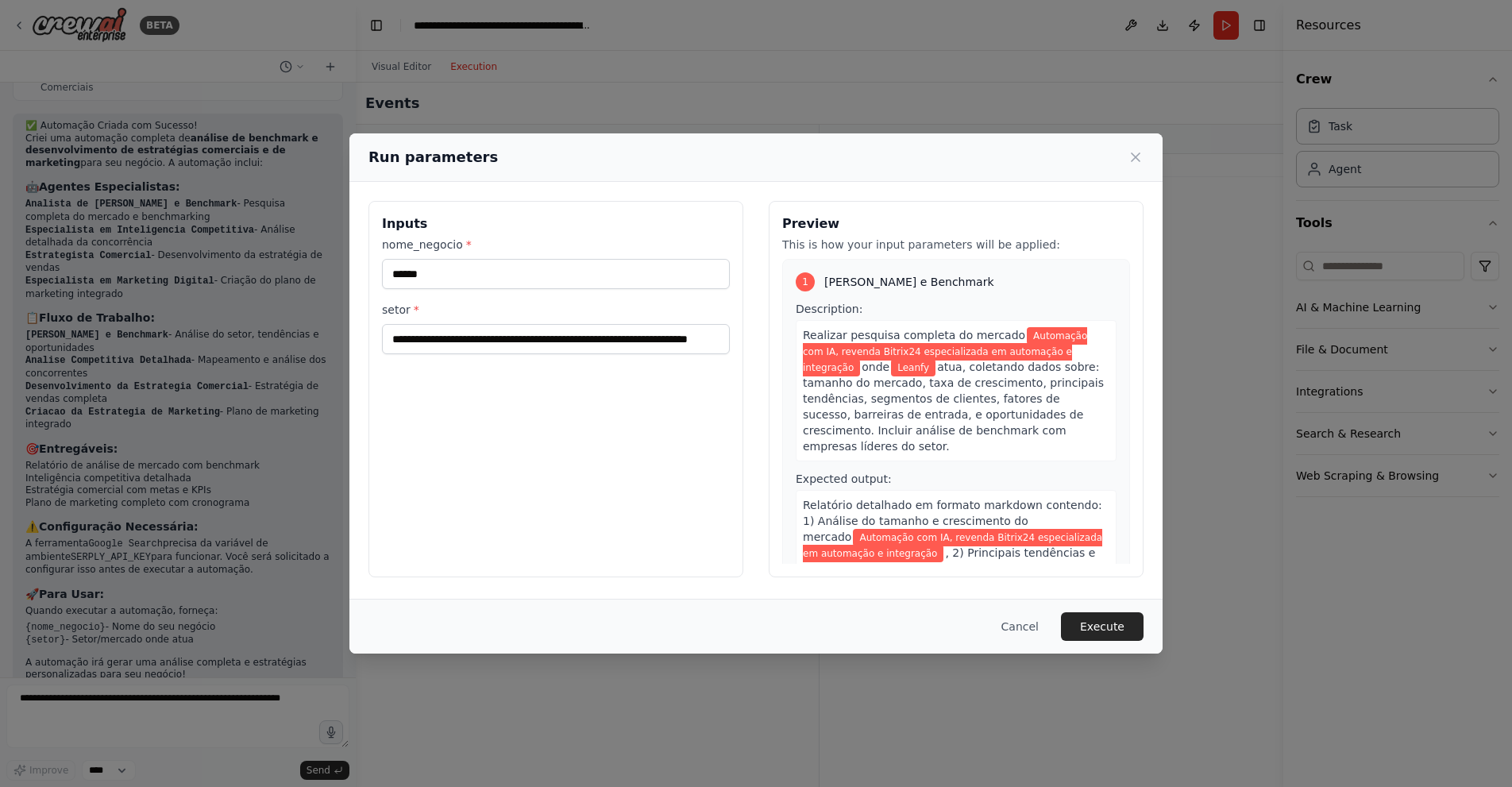
click at [703, 421] on div "**********" at bounding box center [555, 389] width 375 height 377
click at [1124, 617] on button "Execute" at bounding box center [1101, 626] width 83 height 29
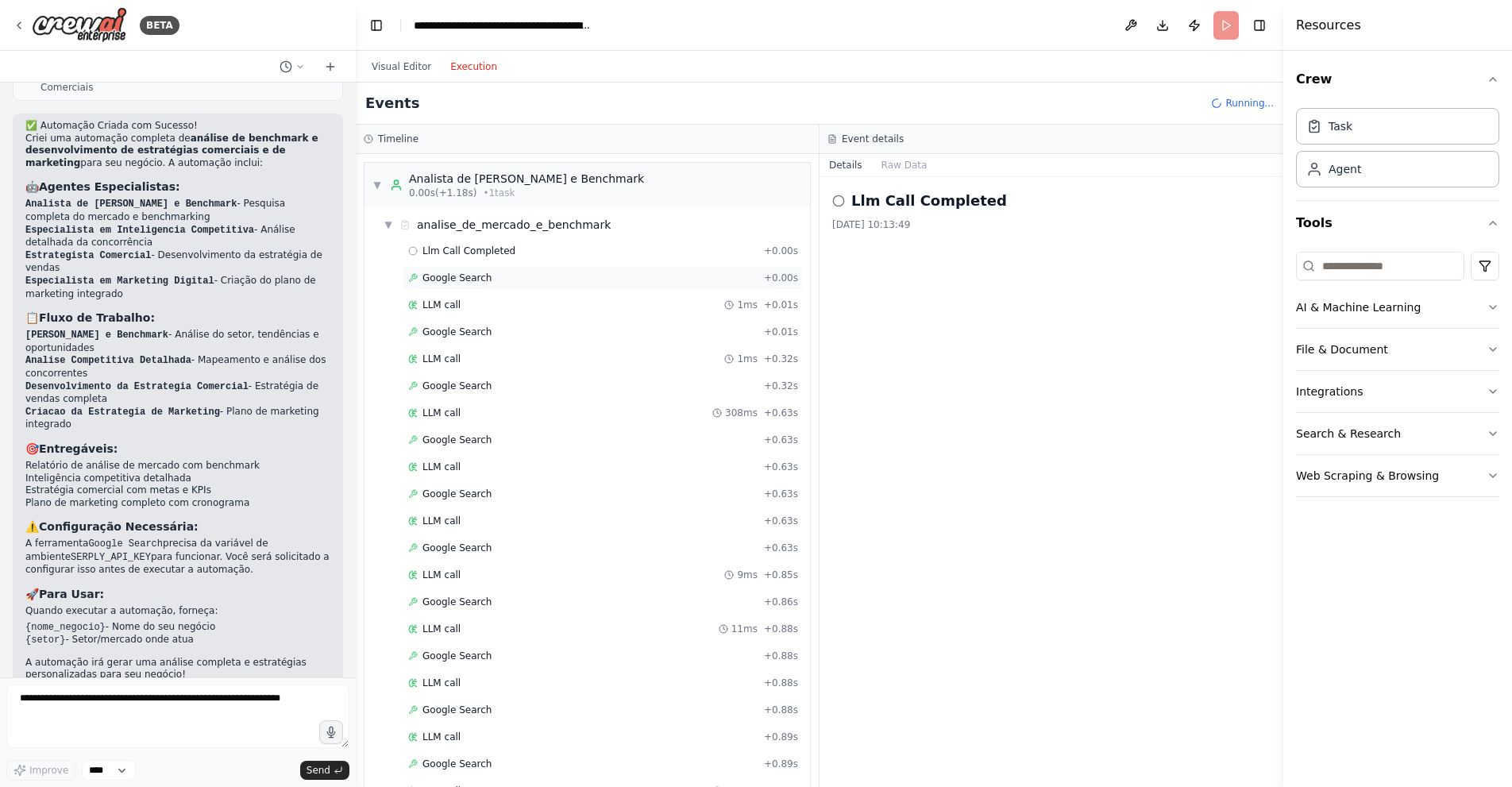
click at [553, 278] on div "Google Search + 0.00s" at bounding box center [603, 277] width 390 height 13
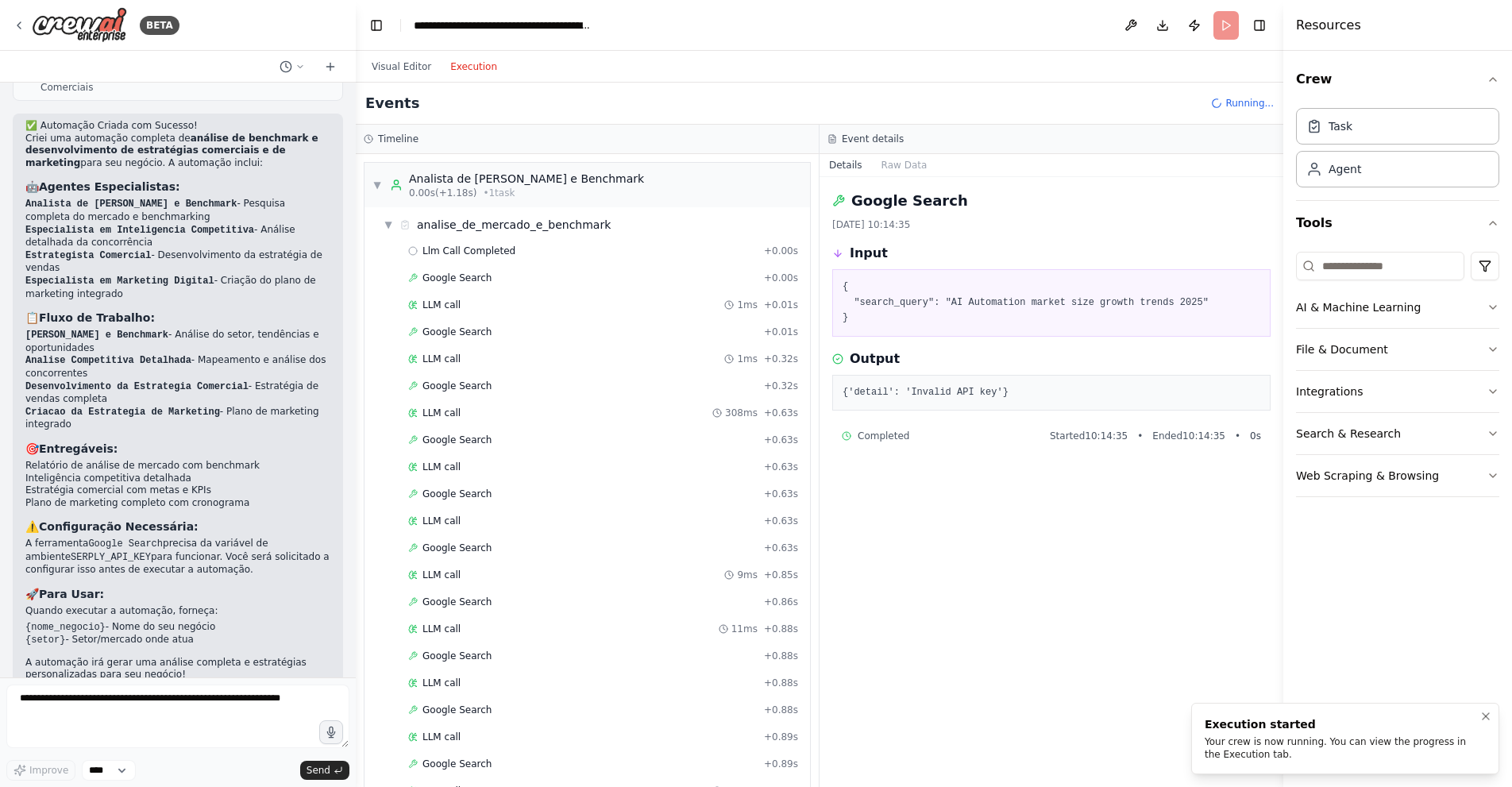
click at [1275, 735] on div "Execution started Your crew is now running. You can view the progress in the Ex…" at bounding box center [1341, 738] width 275 height 44
click at [17, 31] on icon at bounding box center [19, 25] width 13 height 13
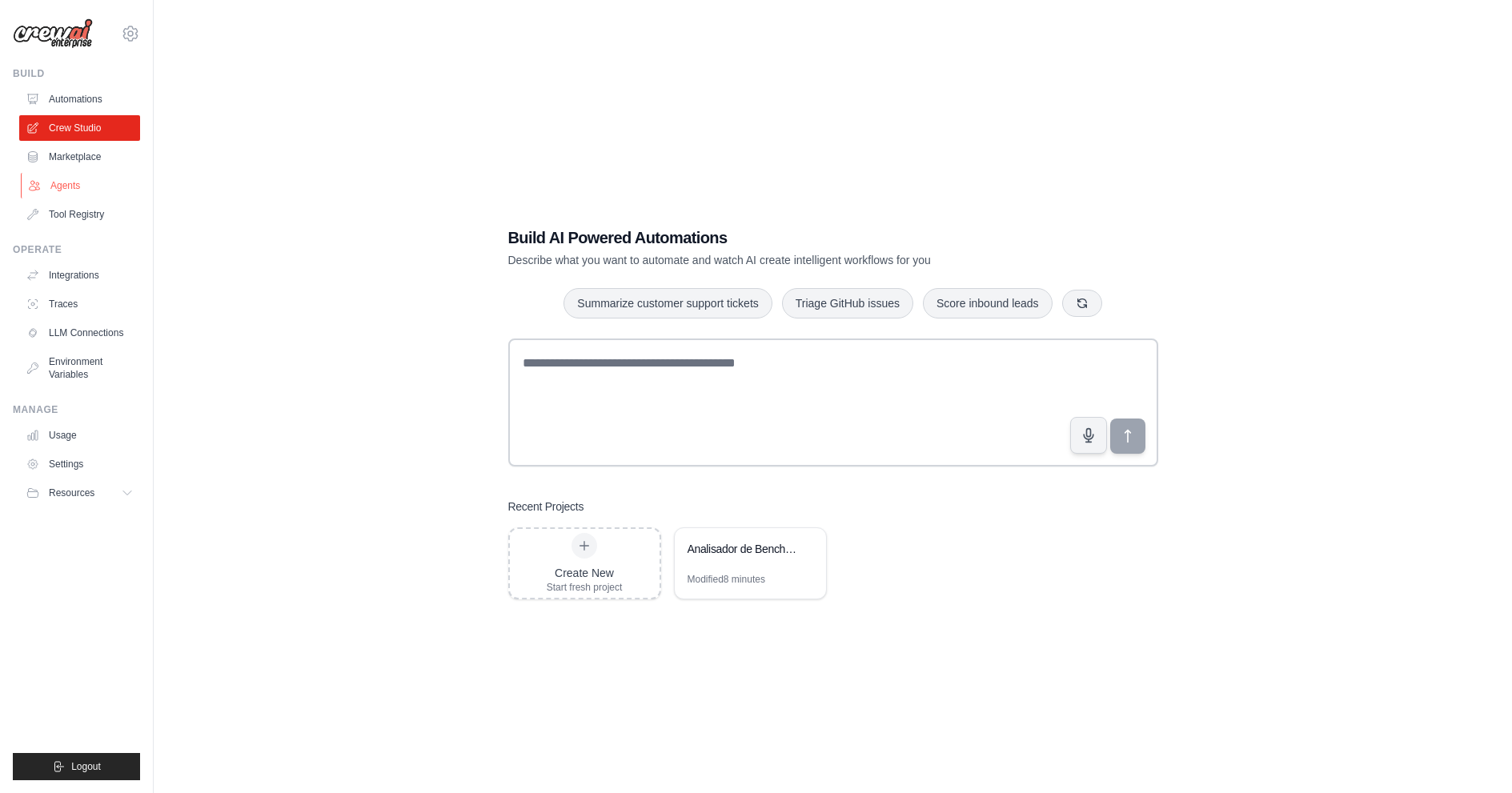
click at [77, 193] on link "Agents" at bounding box center [81, 186] width 120 height 25
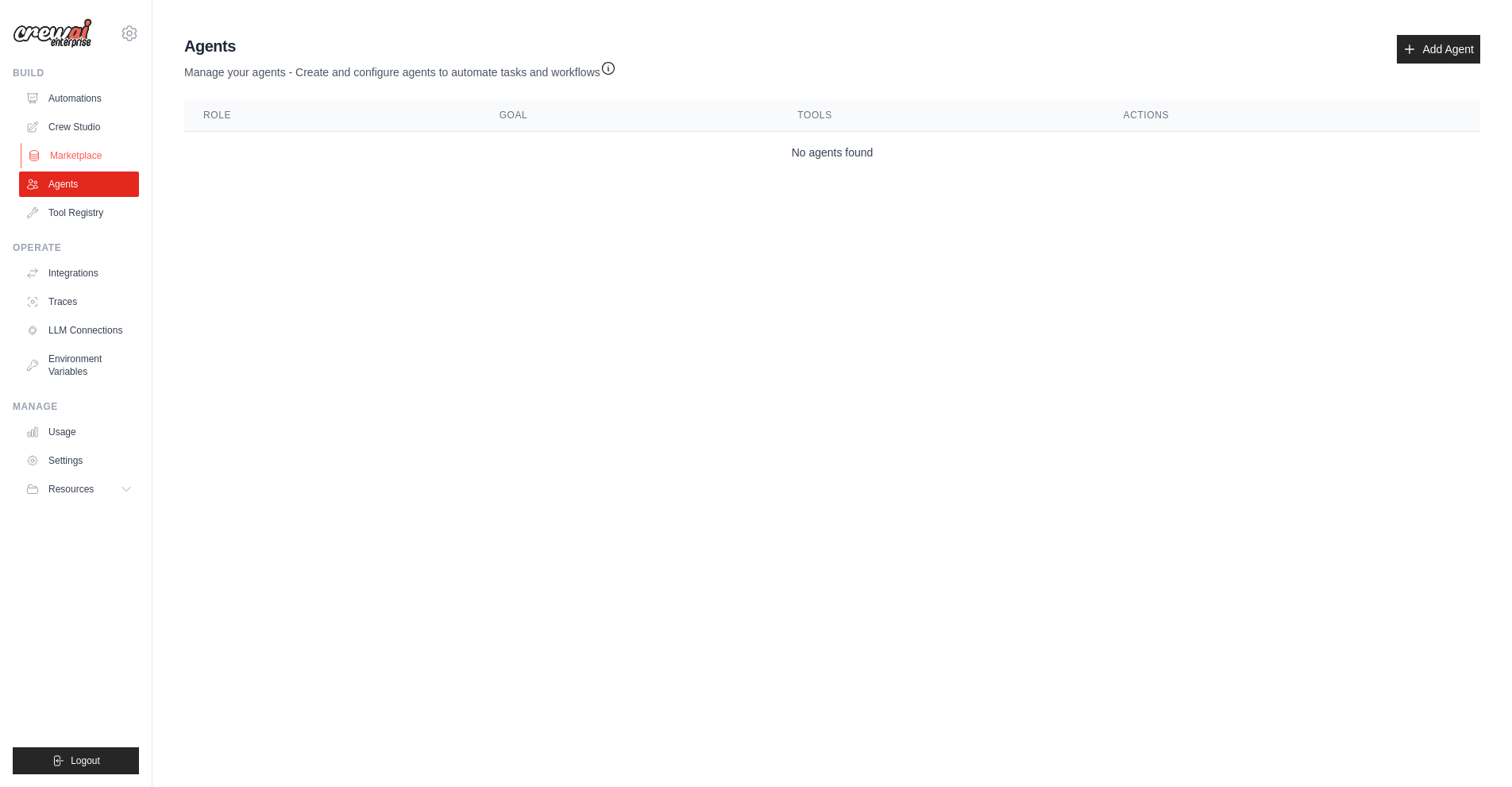
click at [87, 155] on link "Marketplace" at bounding box center [80, 155] width 119 height 25
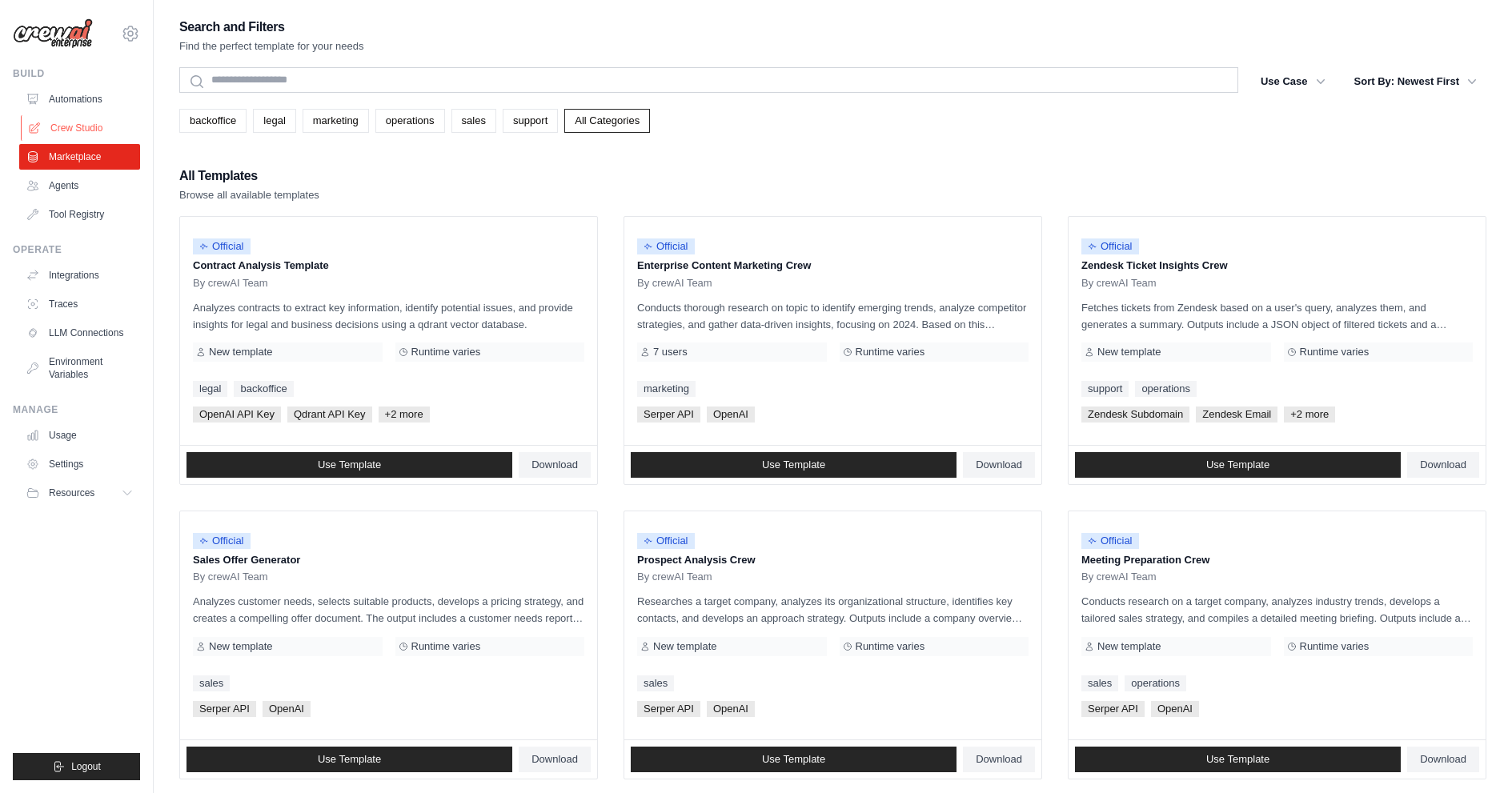
click at [91, 136] on link "Crew Studio" at bounding box center [81, 127] width 120 height 25
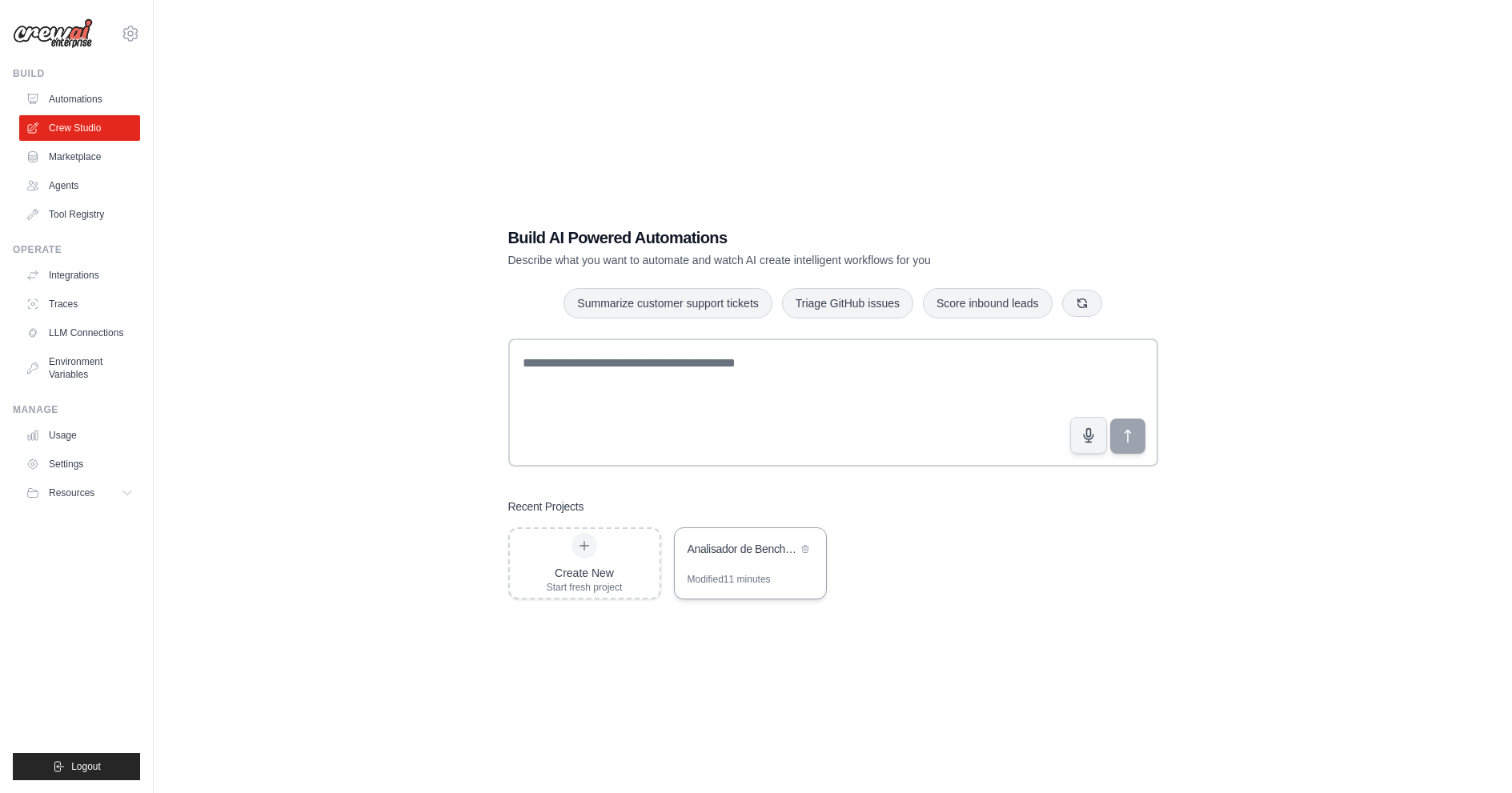
click at [757, 547] on div "Analisador de Benchmark e Estrategias Comerciais" at bounding box center [742, 549] width 110 height 16
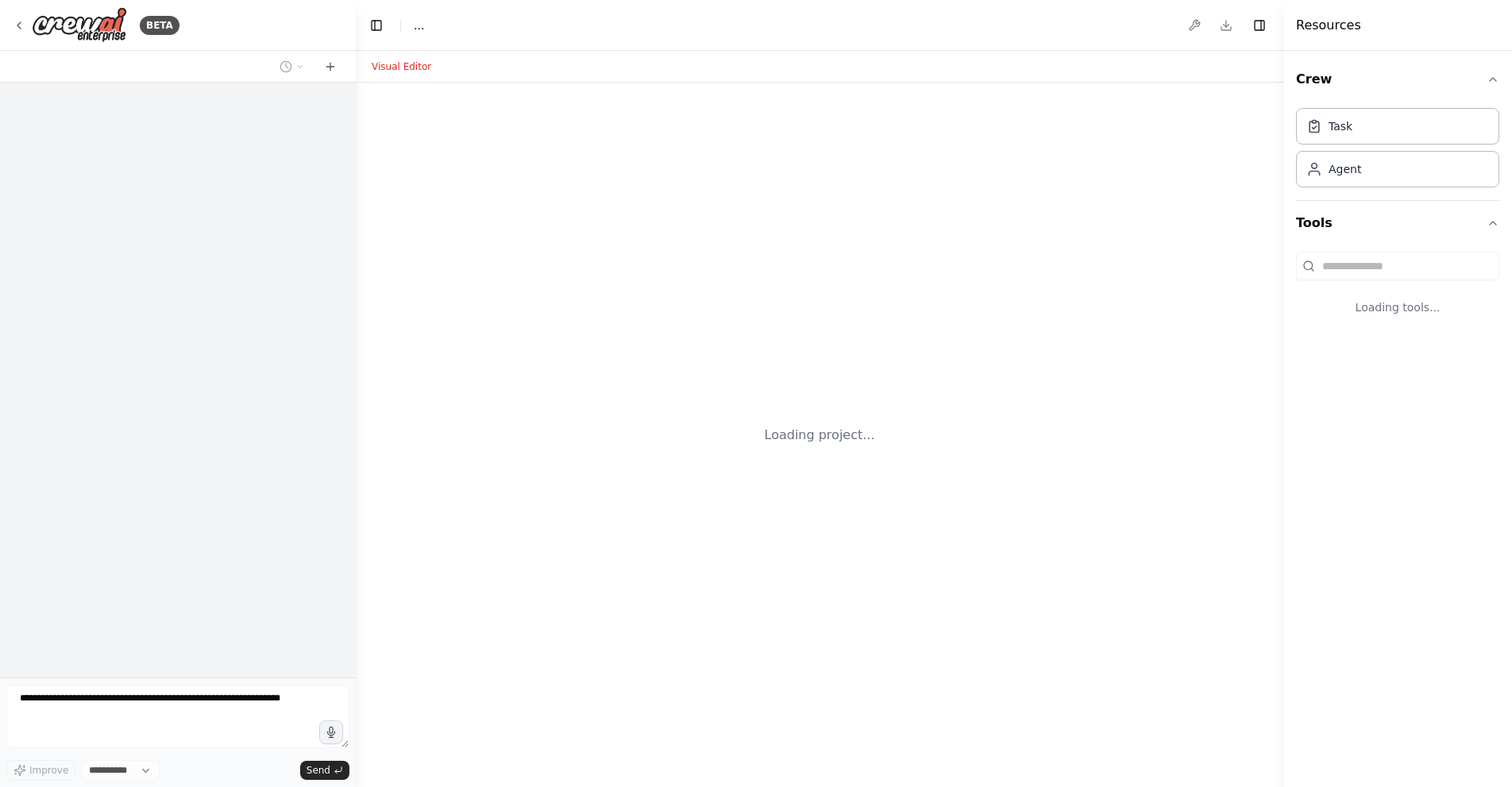
select select "****"
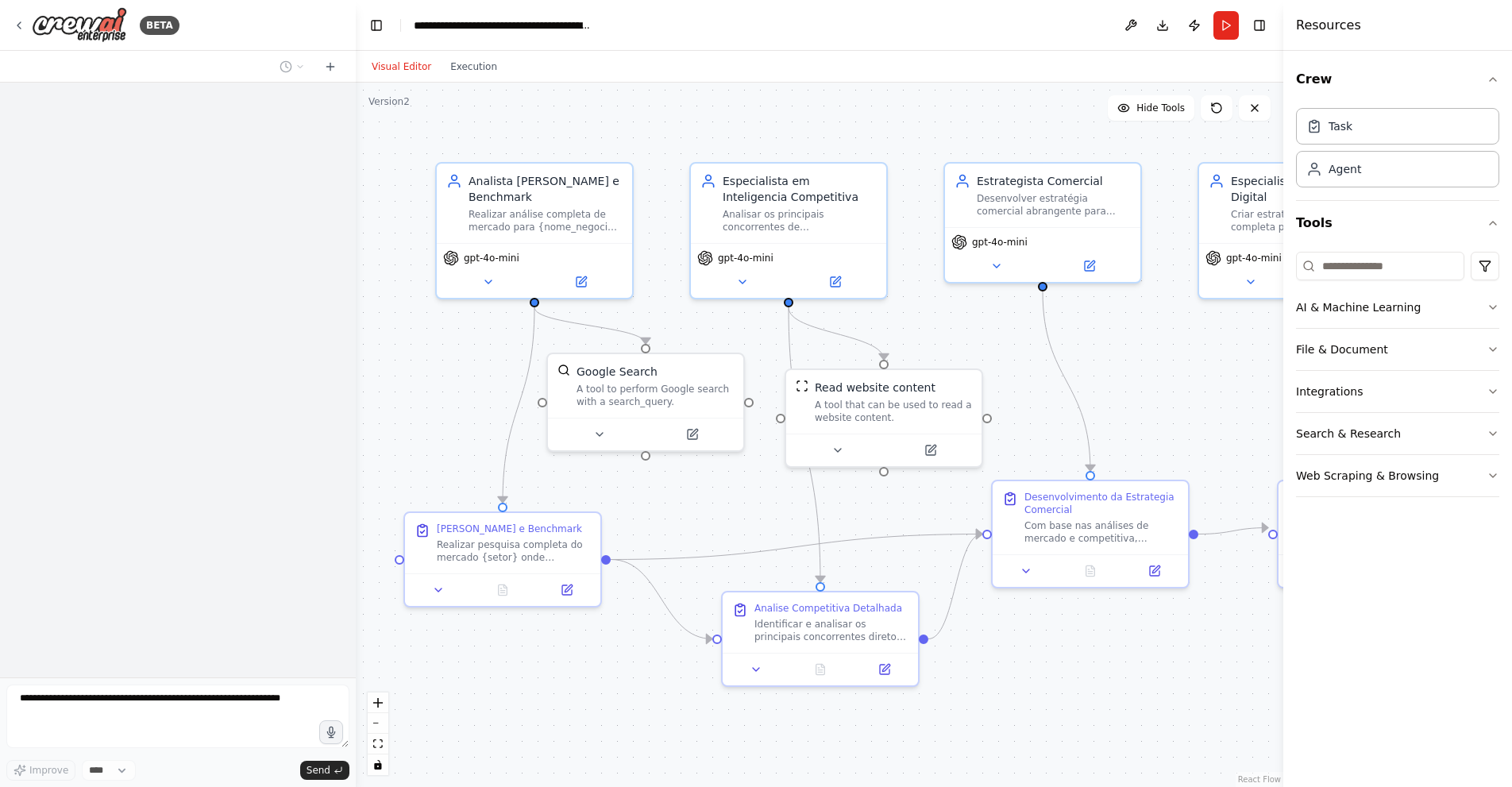
scroll to position [1427, 0]
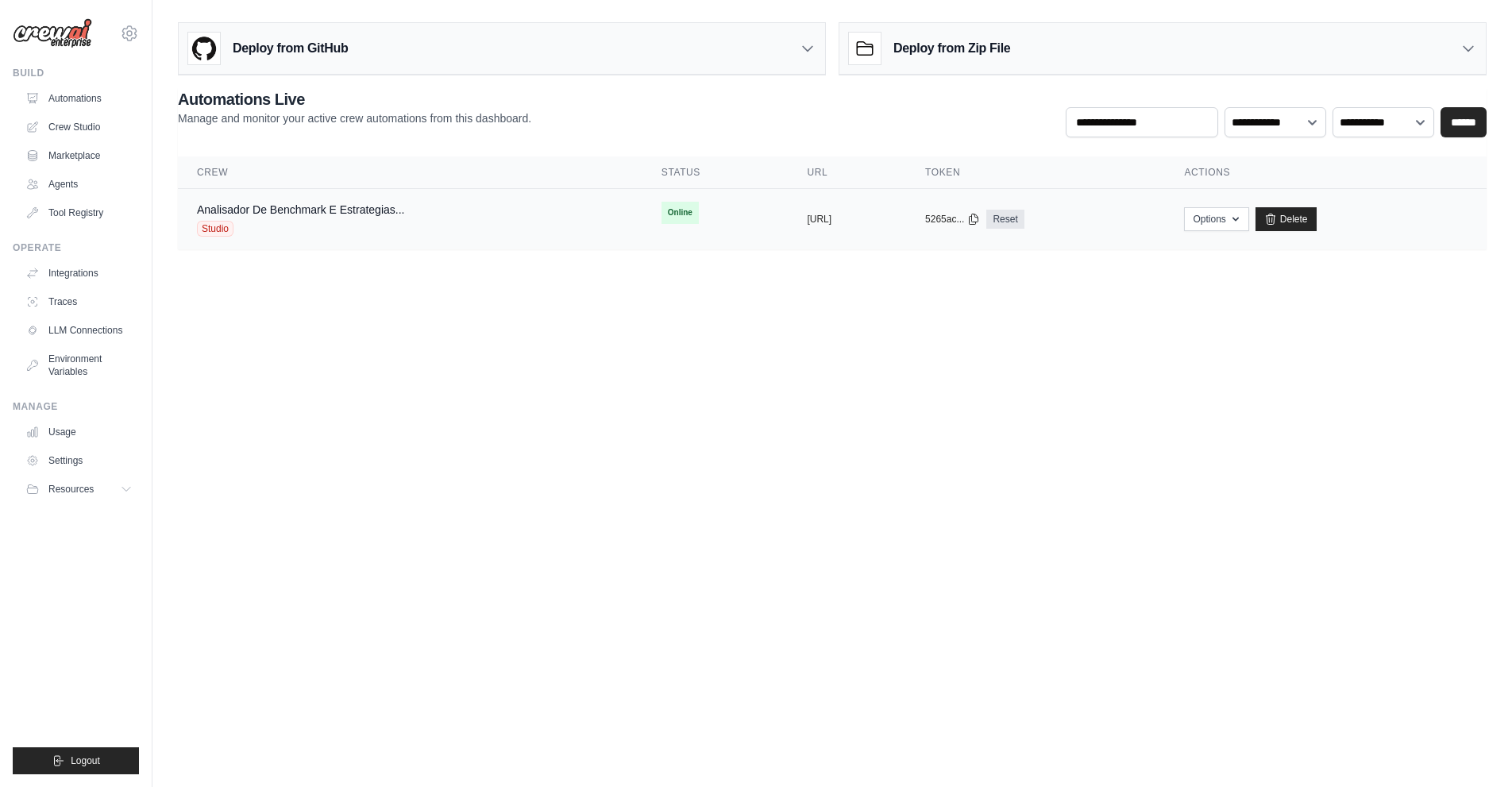
click at [400, 220] on div "Analisador De Benchmark E Estrategias... Studio" at bounding box center [301, 219] width 208 height 35
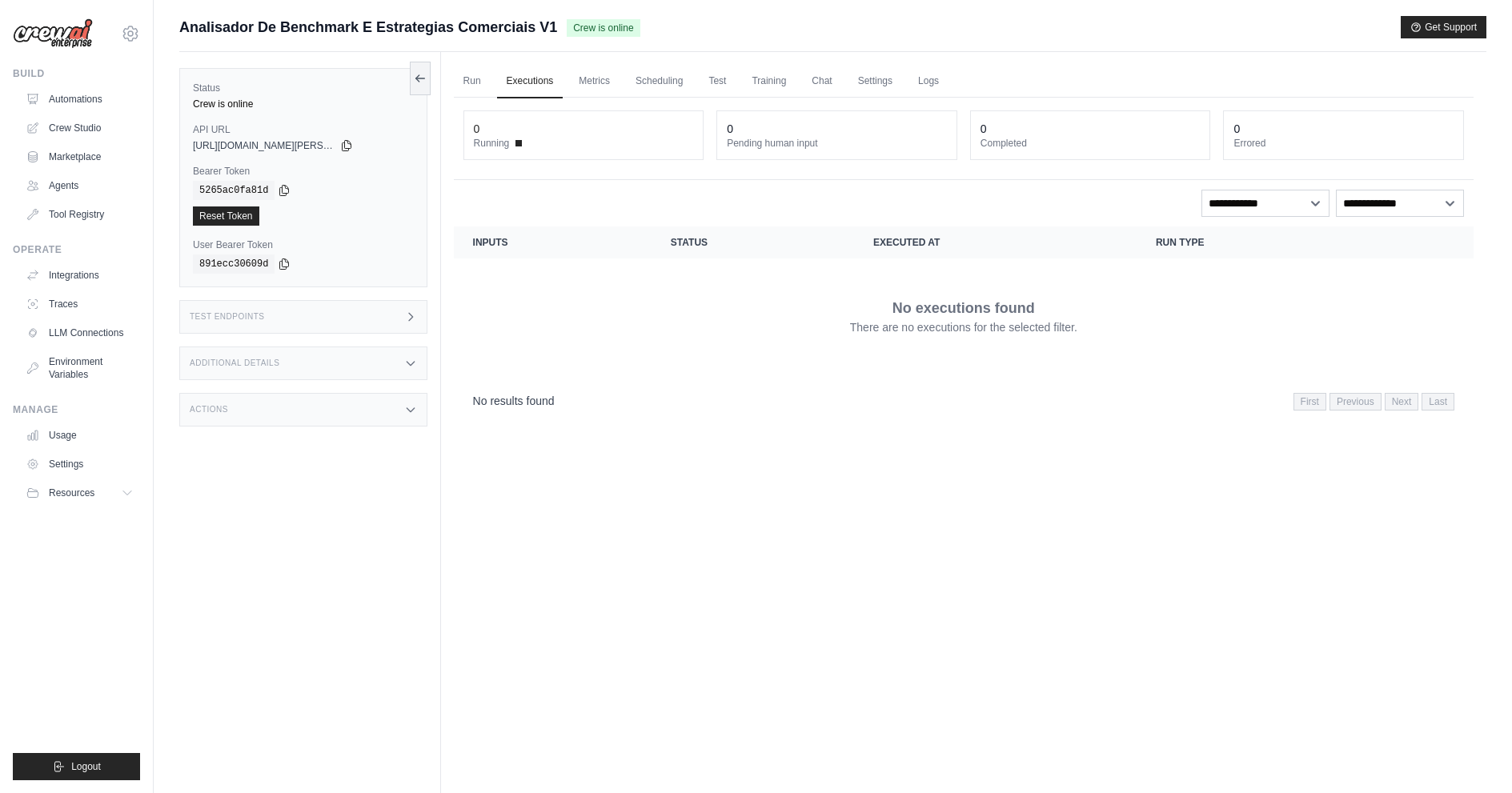
click at [396, 292] on div "Status Crew is online API URL copied https://analisador-de-benchmark-e-estrateg…" at bounding box center [310, 448] width 262 height 793
click at [396, 309] on div "Test Endpoints" at bounding box center [303, 316] width 248 height 33
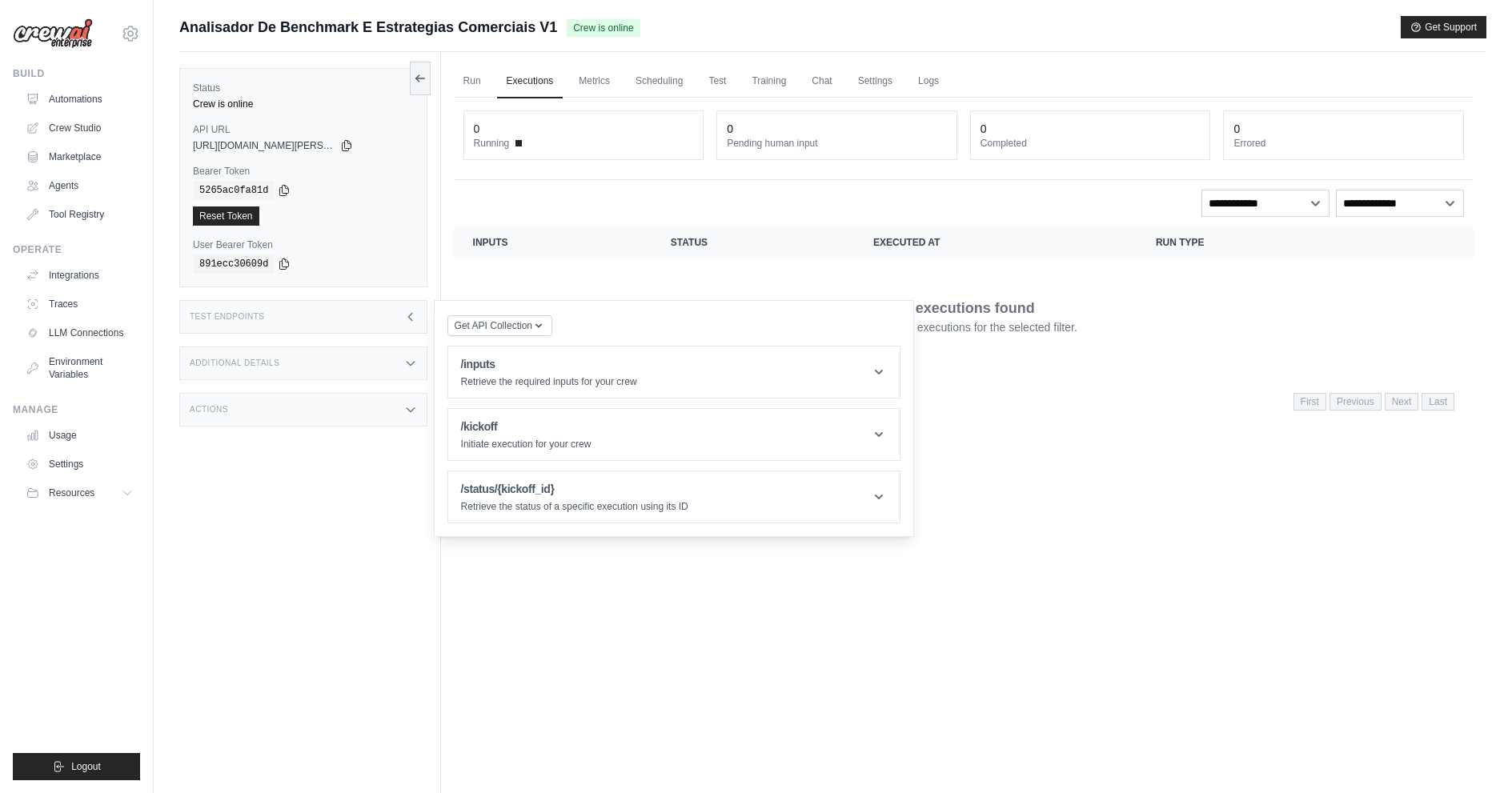
click at [396, 314] on div "Test Endpoints" at bounding box center [303, 316] width 248 height 33
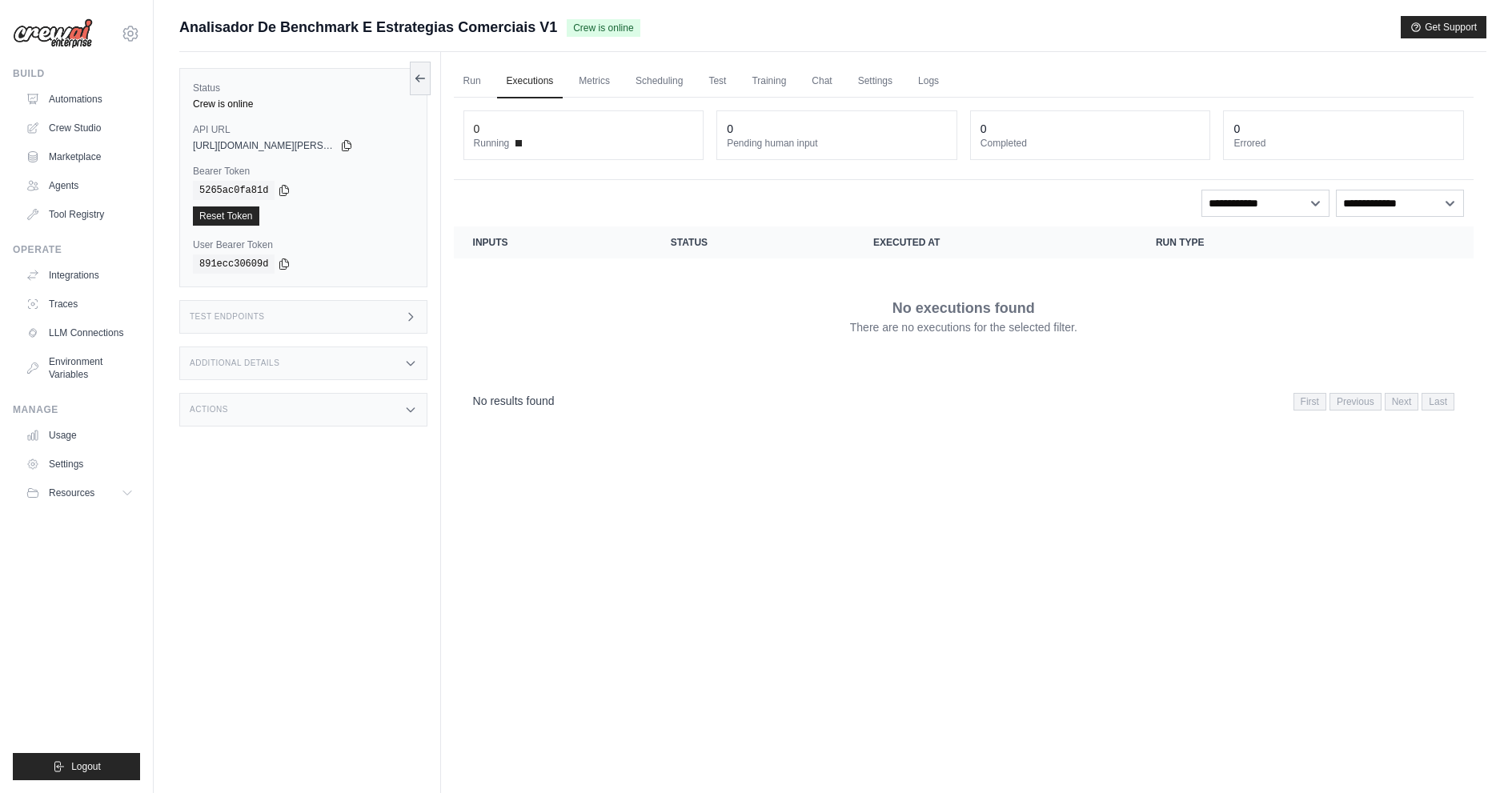
click at [396, 353] on div "Additional Details" at bounding box center [303, 363] width 248 height 33
click at [396, 371] on div "Additional Details" at bounding box center [303, 363] width 248 height 33
click at [391, 409] on div "Actions" at bounding box center [303, 410] width 248 height 33
click at [479, 83] on link "Run" at bounding box center [472, 82] width 37 height 33
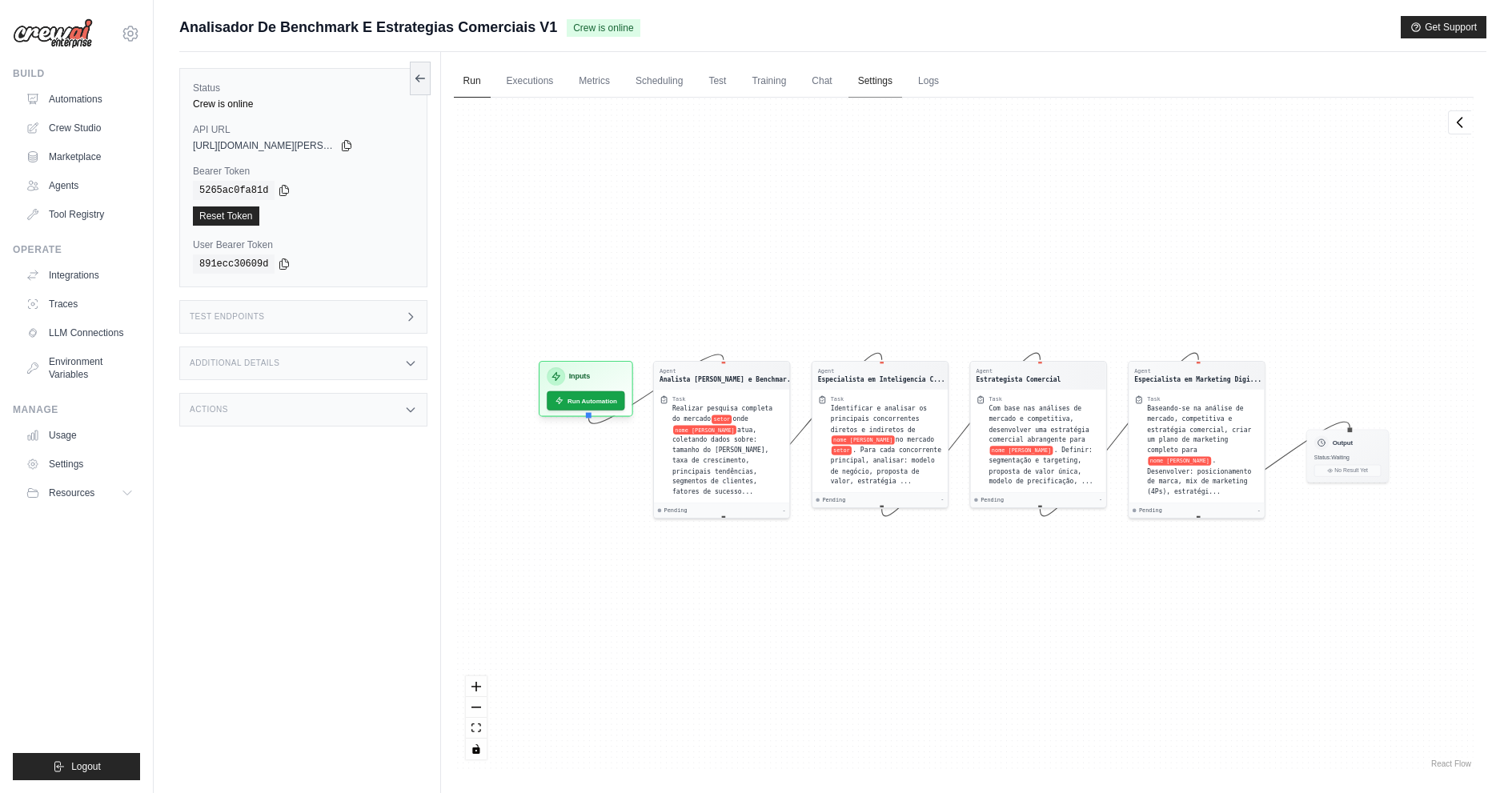
click at [862, 84] on link "Settings" at bounding box center [875, 82] width 54 height 33
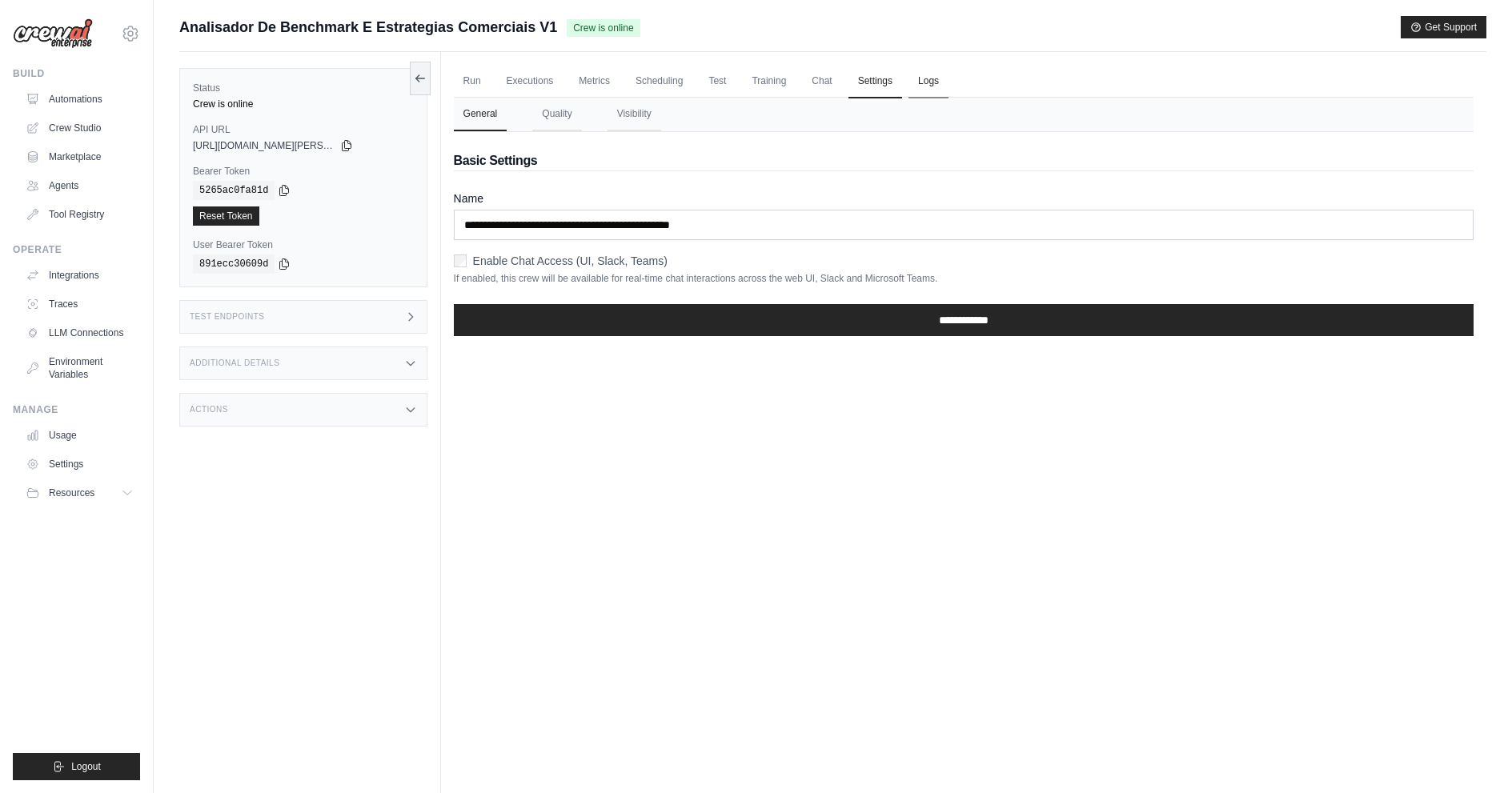
click at [915, 86] on link "Logs" at bounding box center [928, 82] width 40 height 33
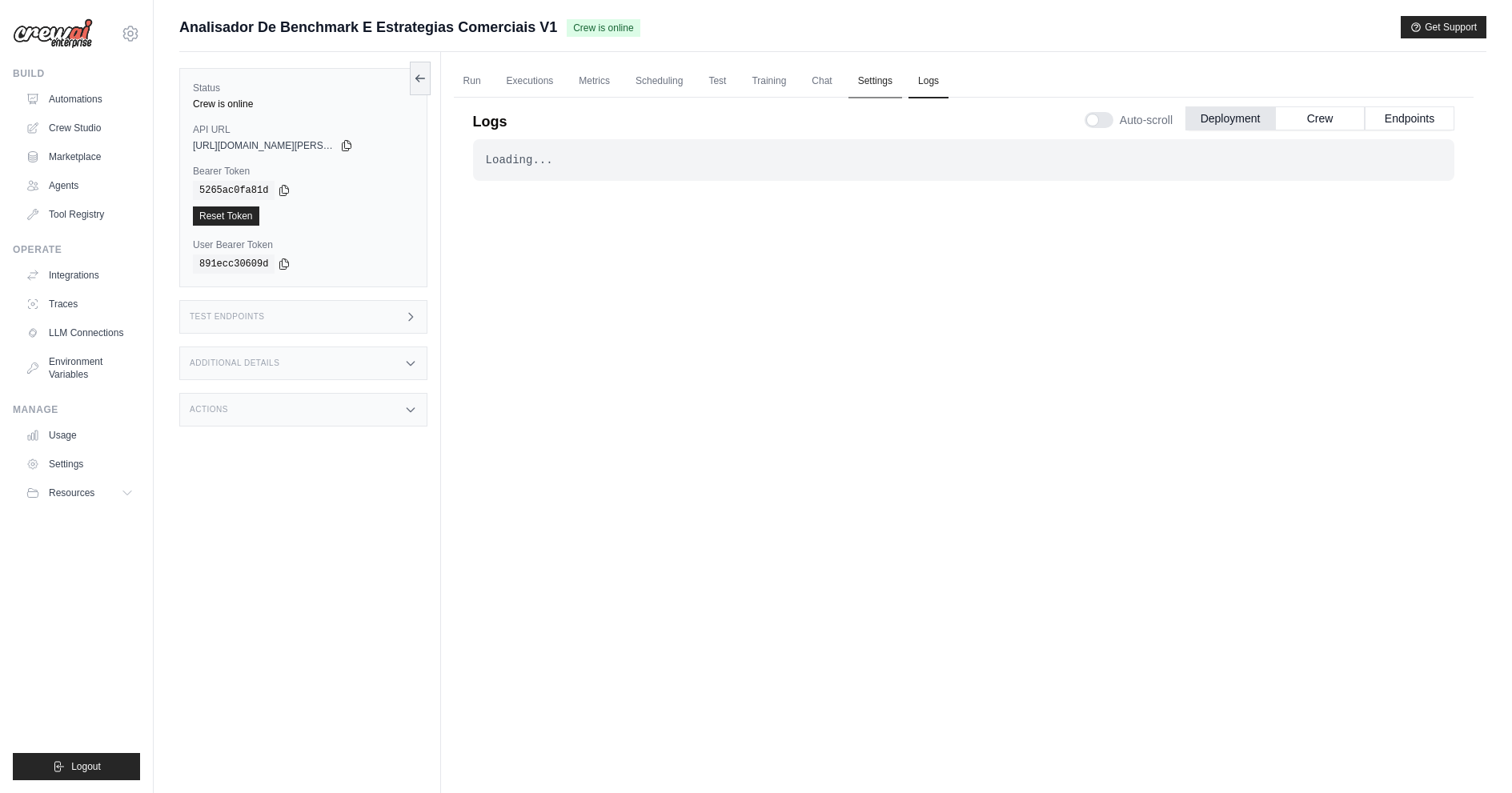
click at [881, 88] on link "Settings" at bounding box center [875, 82] width 54 height 33
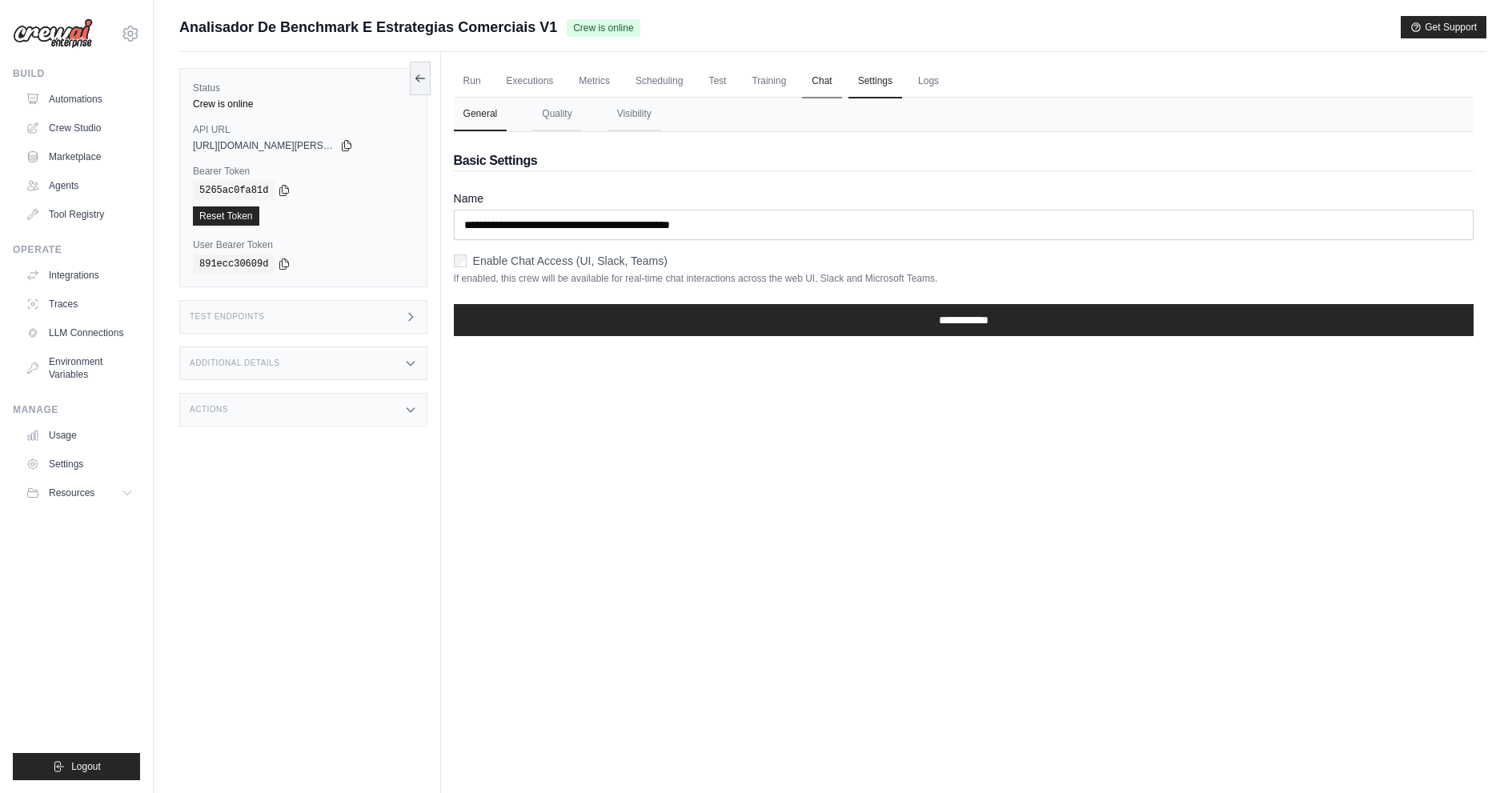
click at [833, 94] on link "Chat" at bounding box center [821, 82] width 40 height 33
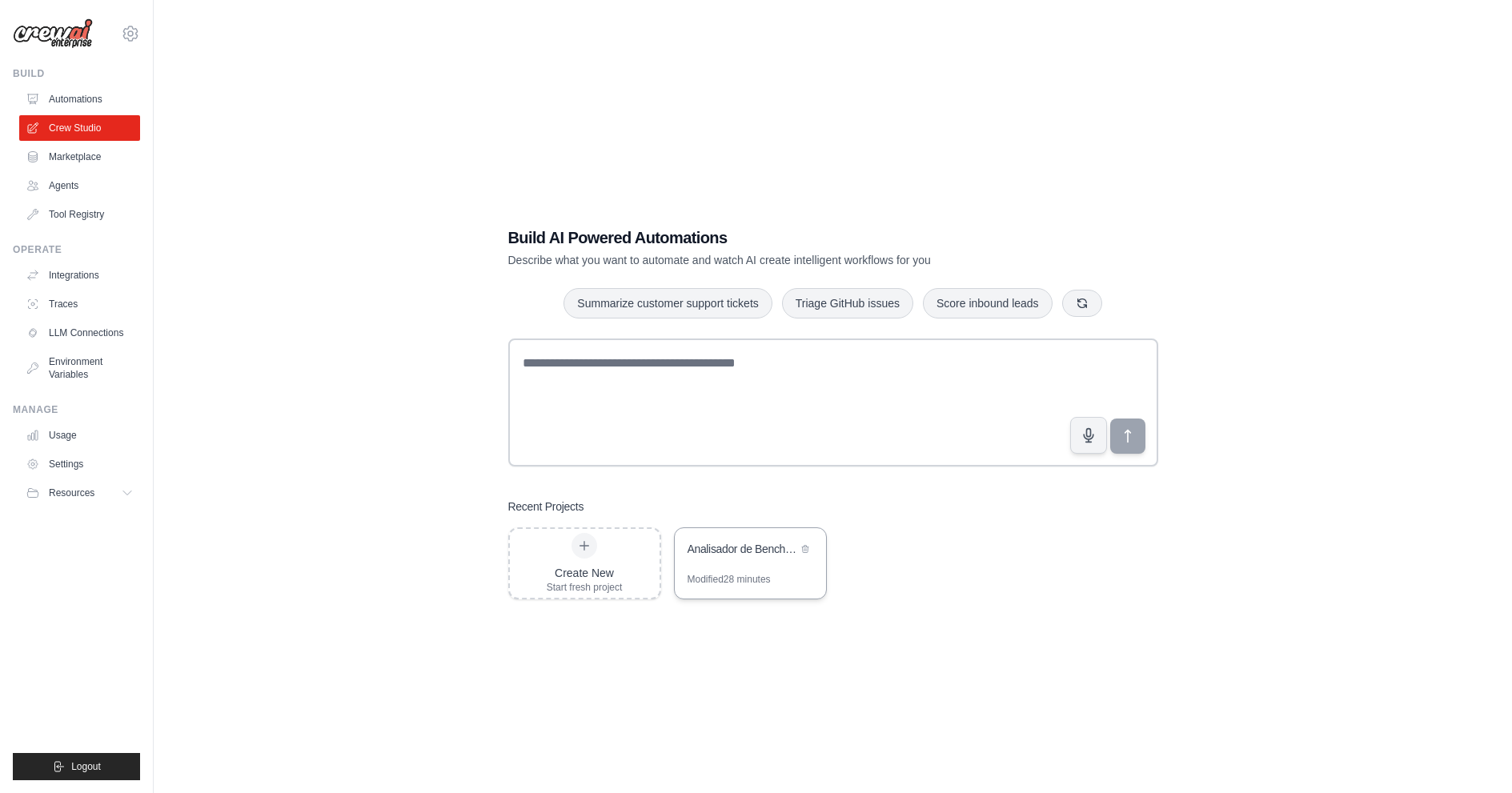
click at [746, 556] on div "Analisador de Benchmark e Estrategias Comerciais" at bounding box center [742, 549] width 110 height 16
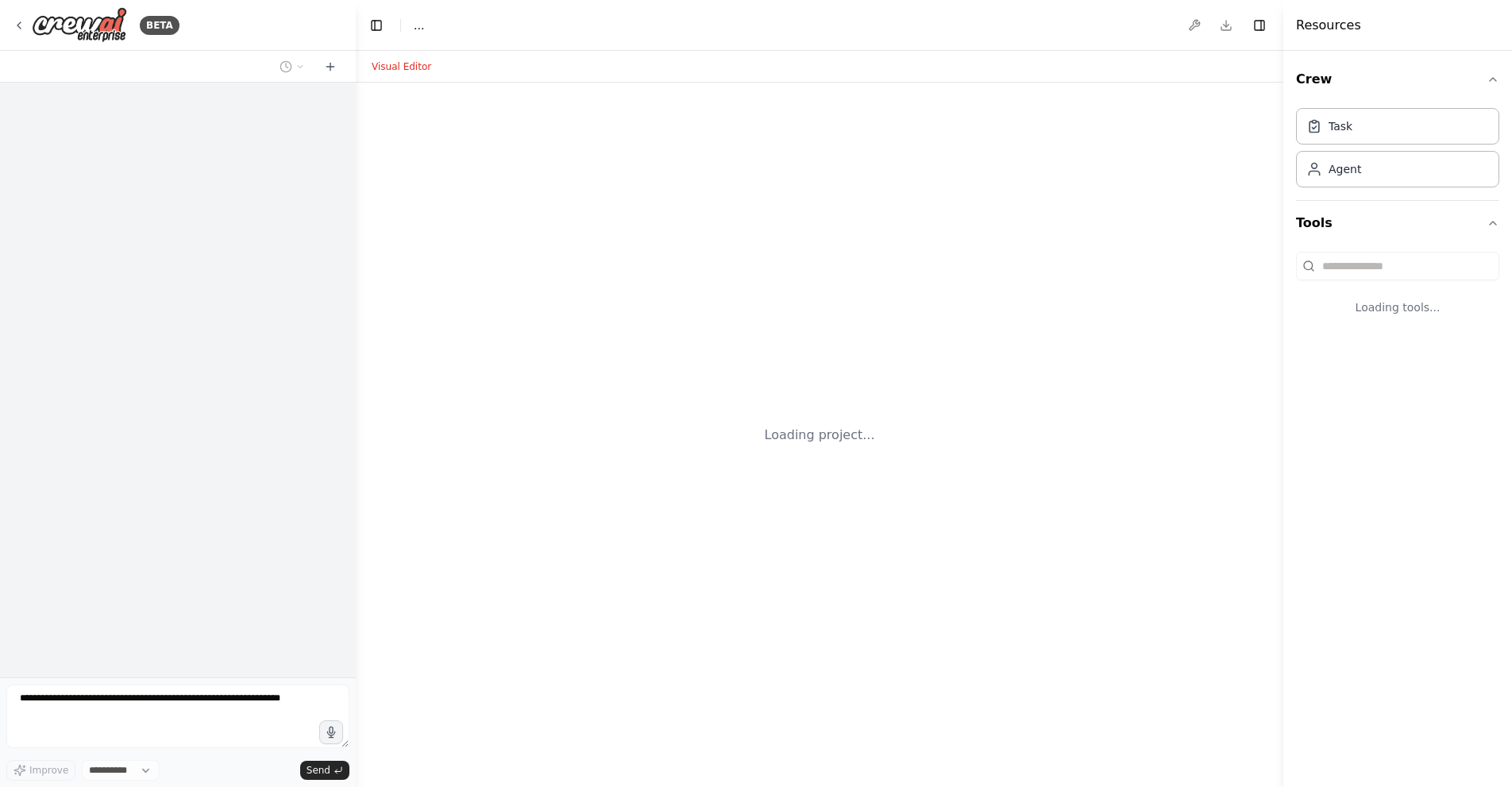
select select "****"
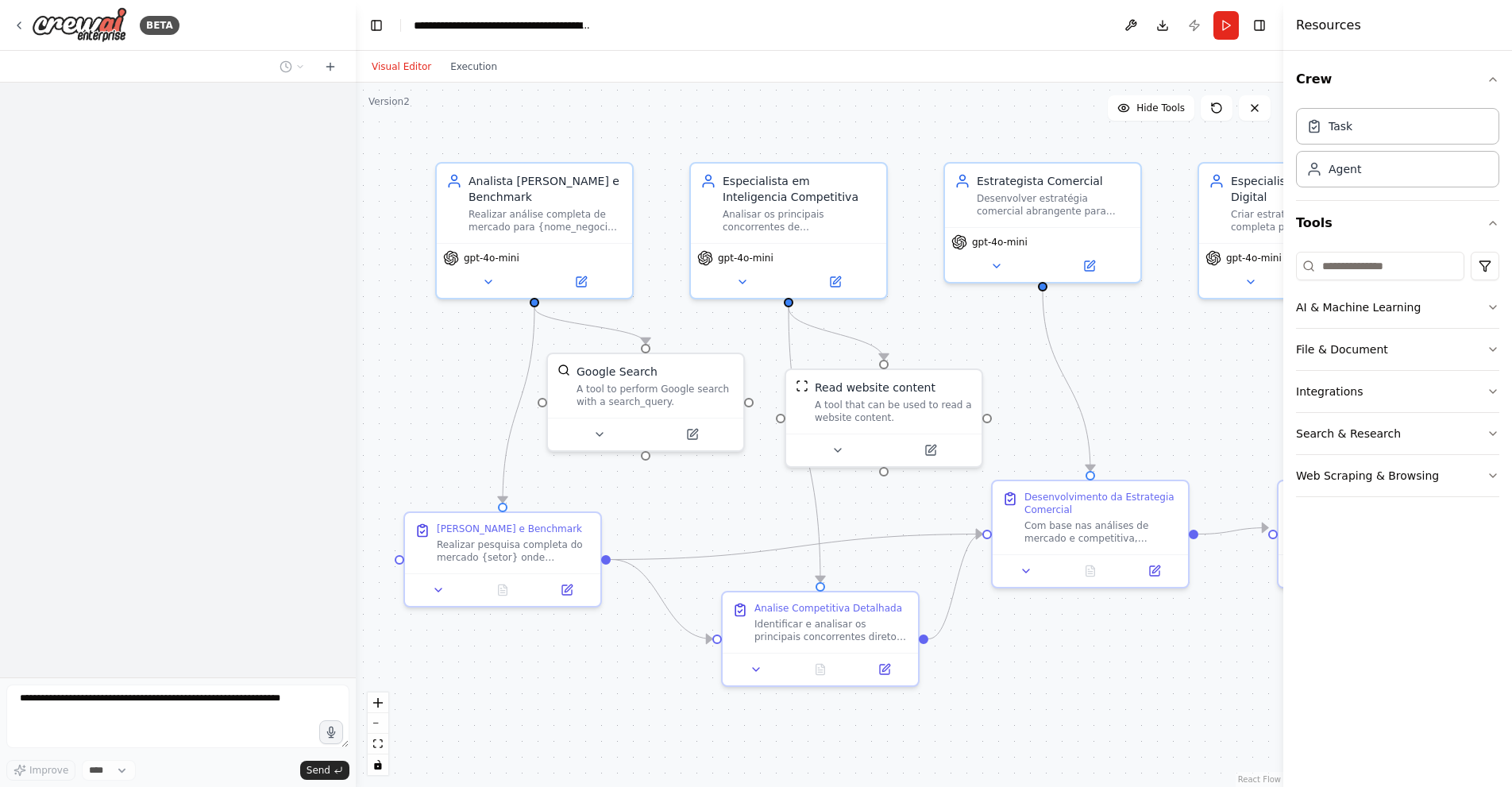
scroll to position [1427, 0]
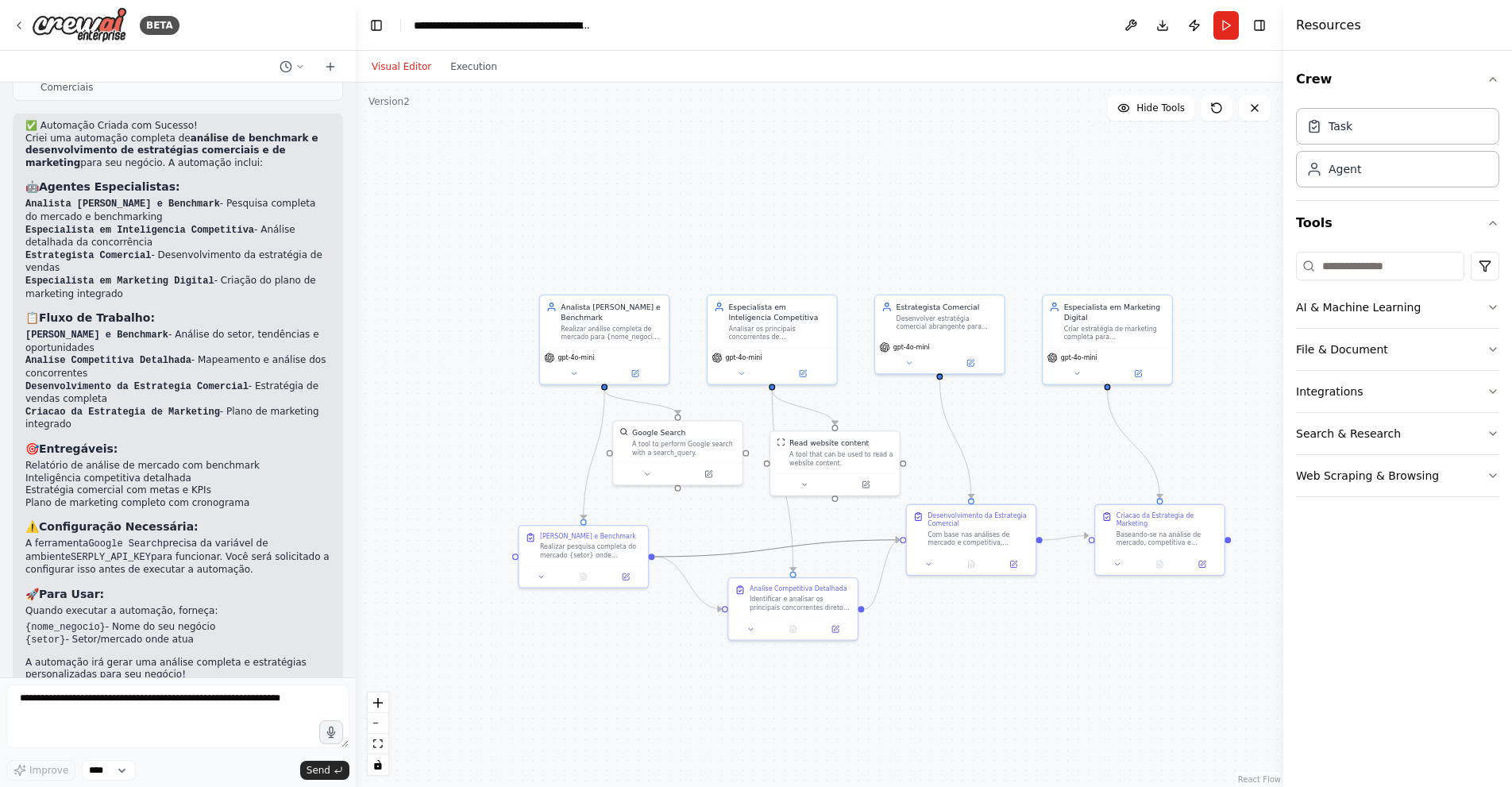
drag, startPoint x: 0, startPoint y: 0, endPoint x: 676, endPoint y: 537, distance: 863.3
click at [676, 537] on div ".deletable-edge-delete-btn { width: 20px; height: 20px; border: 0px solid #ffff…" at bounding box center [819, 435] width 927 height 705
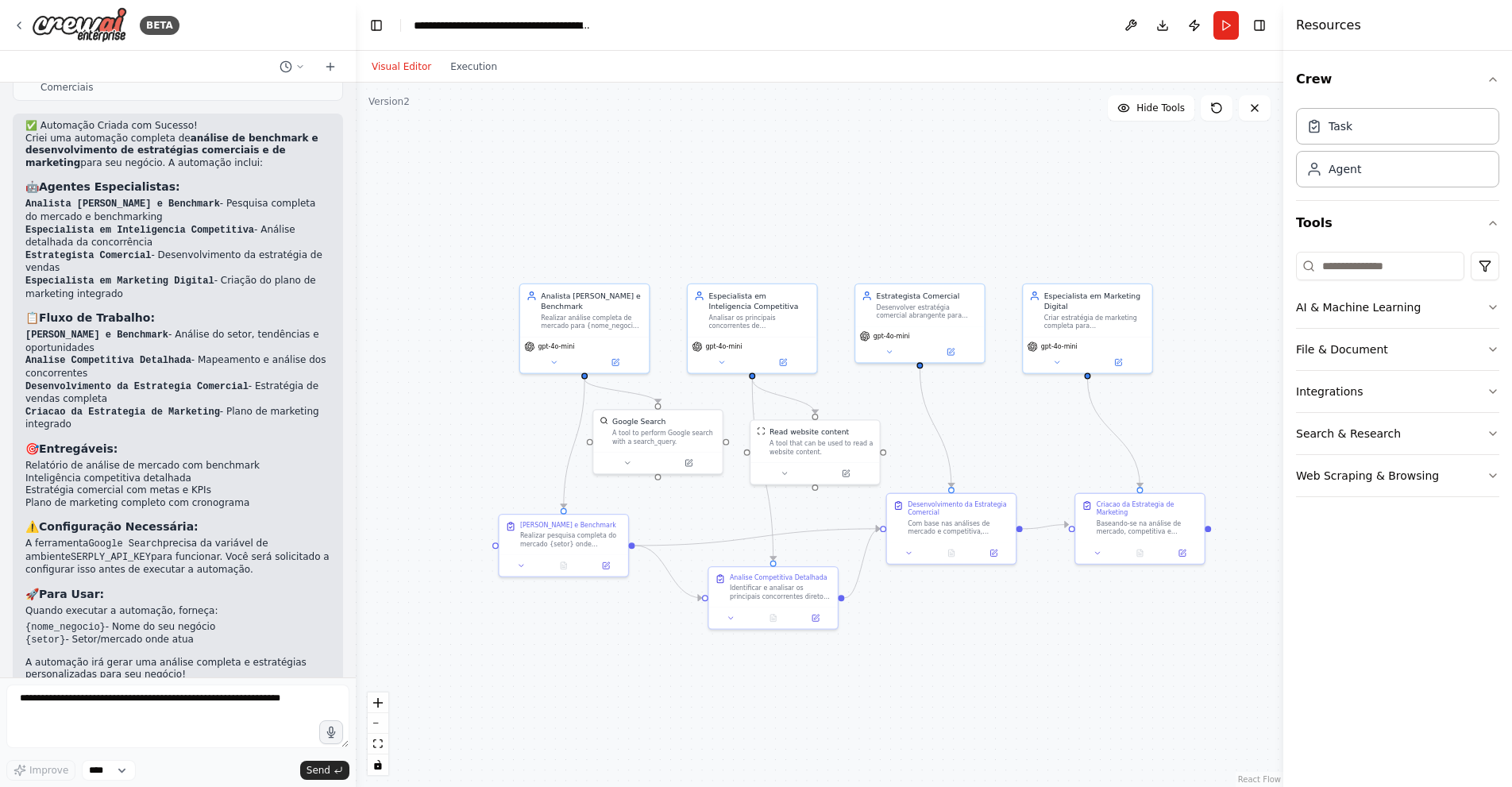
drag, startPoint x: 680, startPoint y: 523, endPoint x: 661, endPoint y: 511, distance: 22.5
click at [661, 511] on div ".deletable-edge-delete-btn { width: 20px; height: 20px; border: 0px solid #ffff…" at bounding box center [819, 435] width 927 height 705
